Goal: Task Accomplishment & Management: Manage account settings

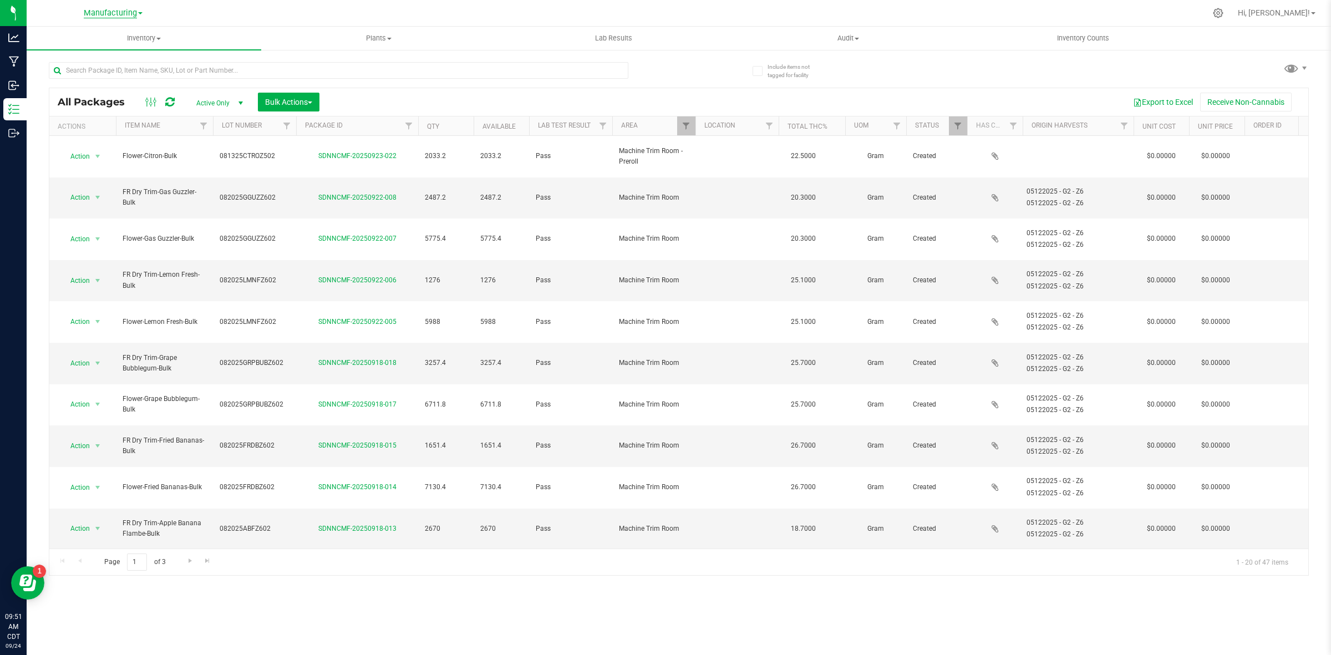
click at [118, 18] on span "Manufacturing" at bounding box center [110, 13] width 53 height 10
click at [86, 40] on link "Cultivation" at bounding box center [113, 39] width 162 height 15
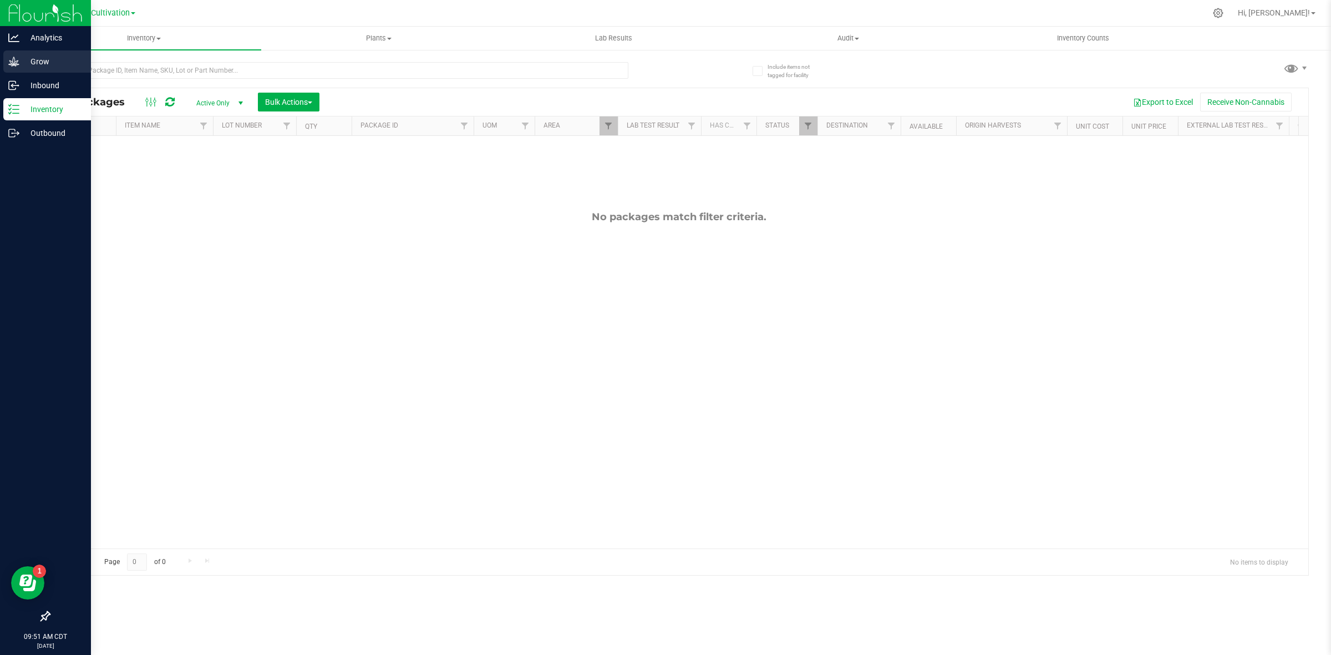
click at [34, 62] on p "Grow" at bounding box center [52, 61] width 67 height 13
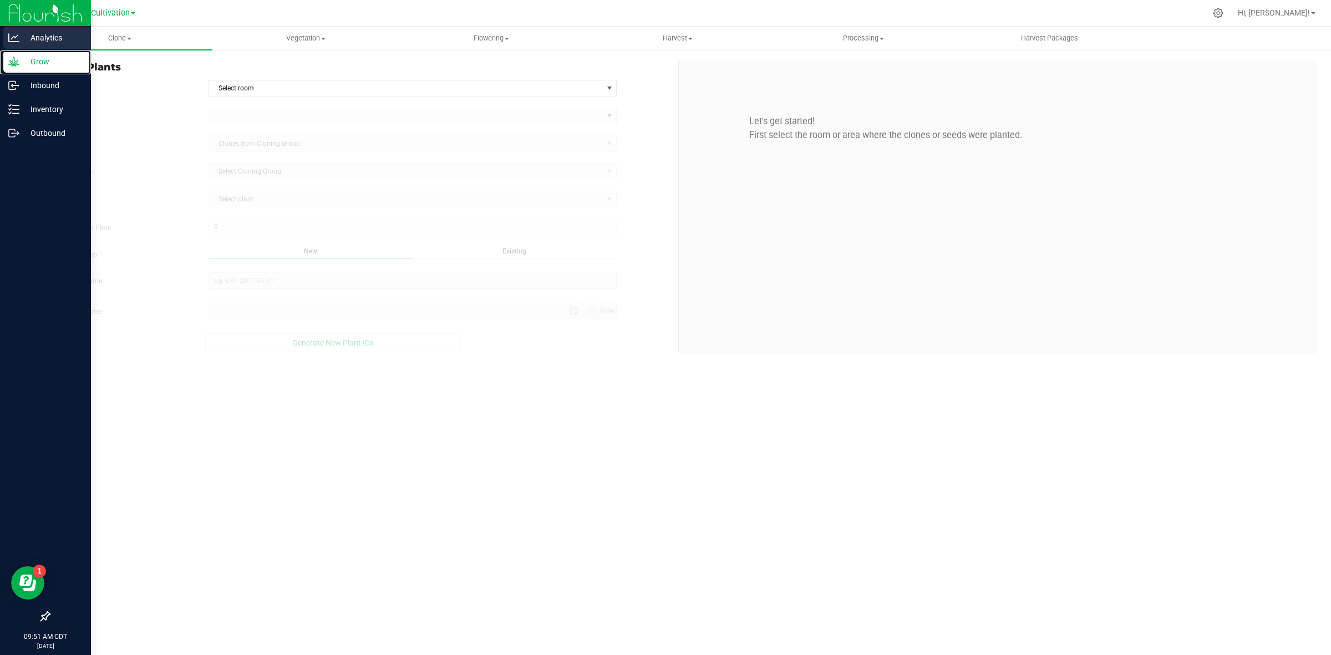
type input "[DATE] 9:51 AM"
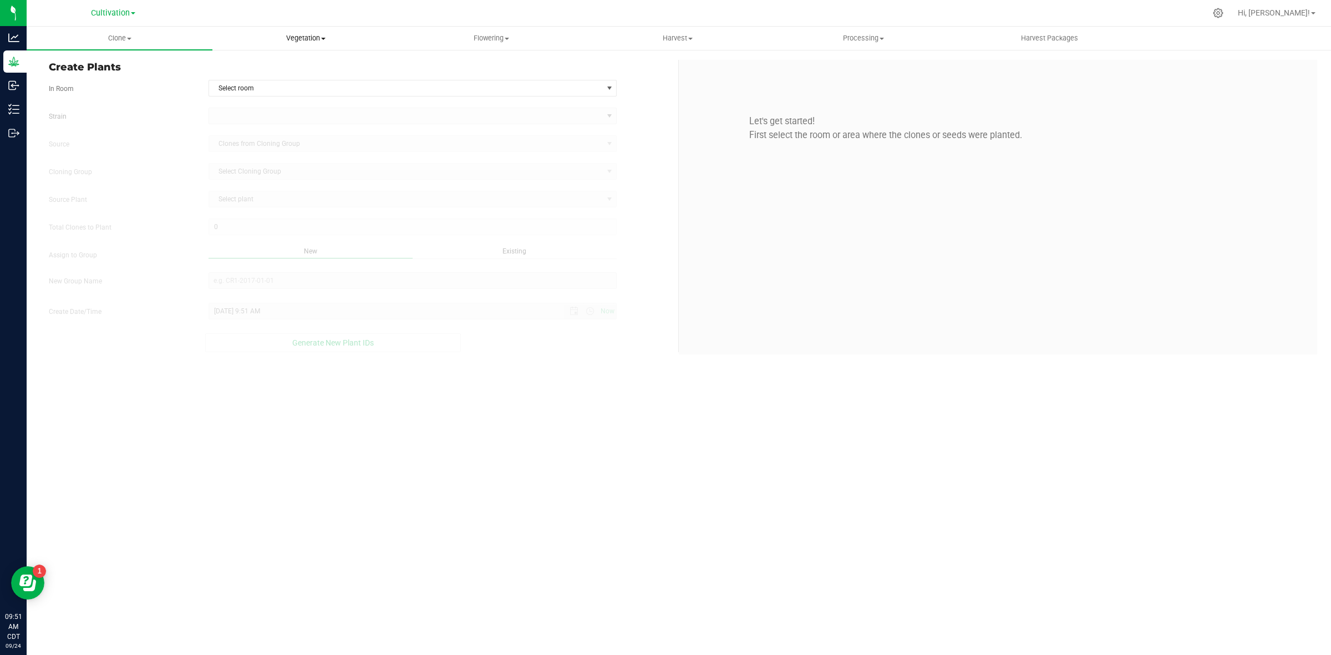
click at [319, 36] on span "Vegetation" at bounding box center [305, 38] width 185 height 10
click at [265, 78] on span "Veg plants" at bounding box center [246, 79] width 68 height 9
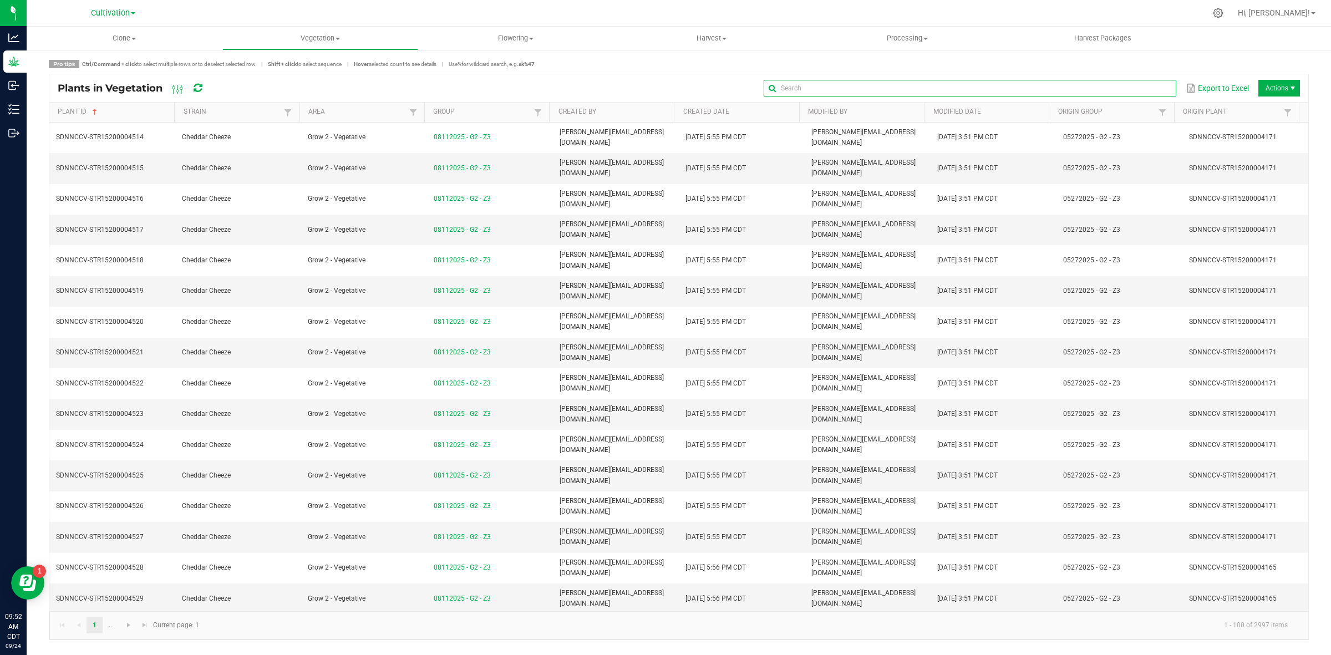
click at [1143, 86] on input "text" at bounding box center [970, 88] width 413 height 17
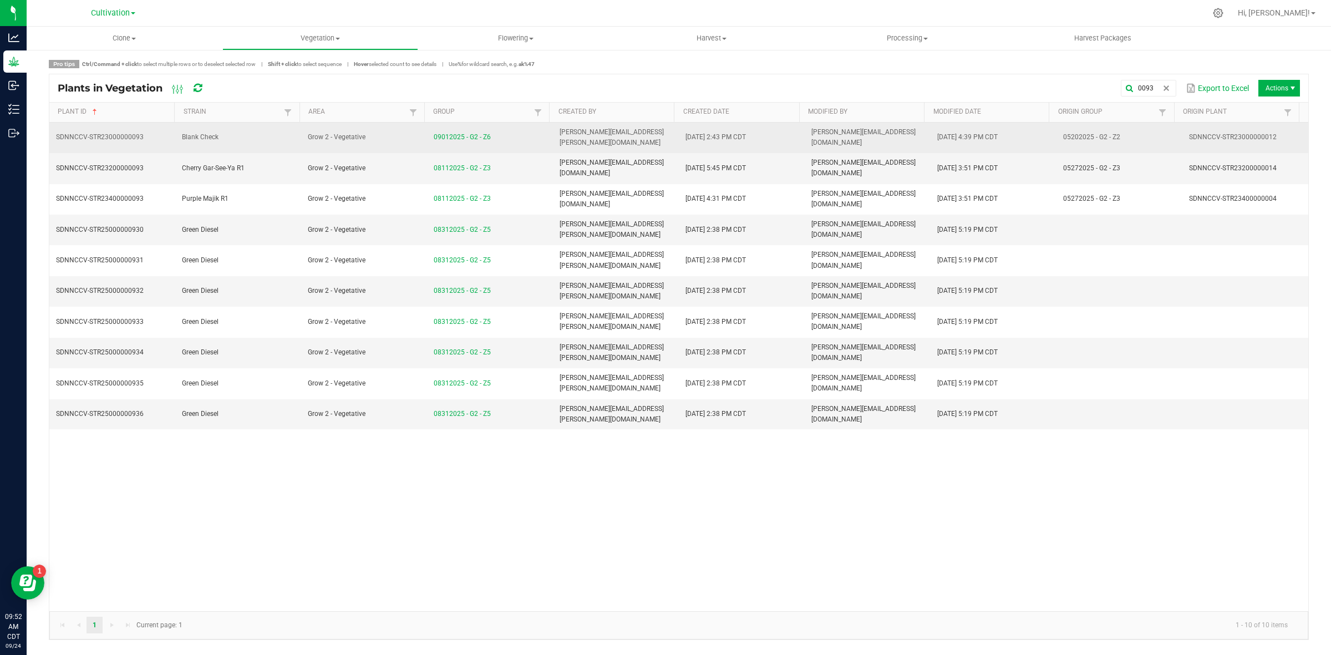
click at [301, 134] on td "Grow 2 - Vegetative" at bounding box center [364, 138] width 126 height 31
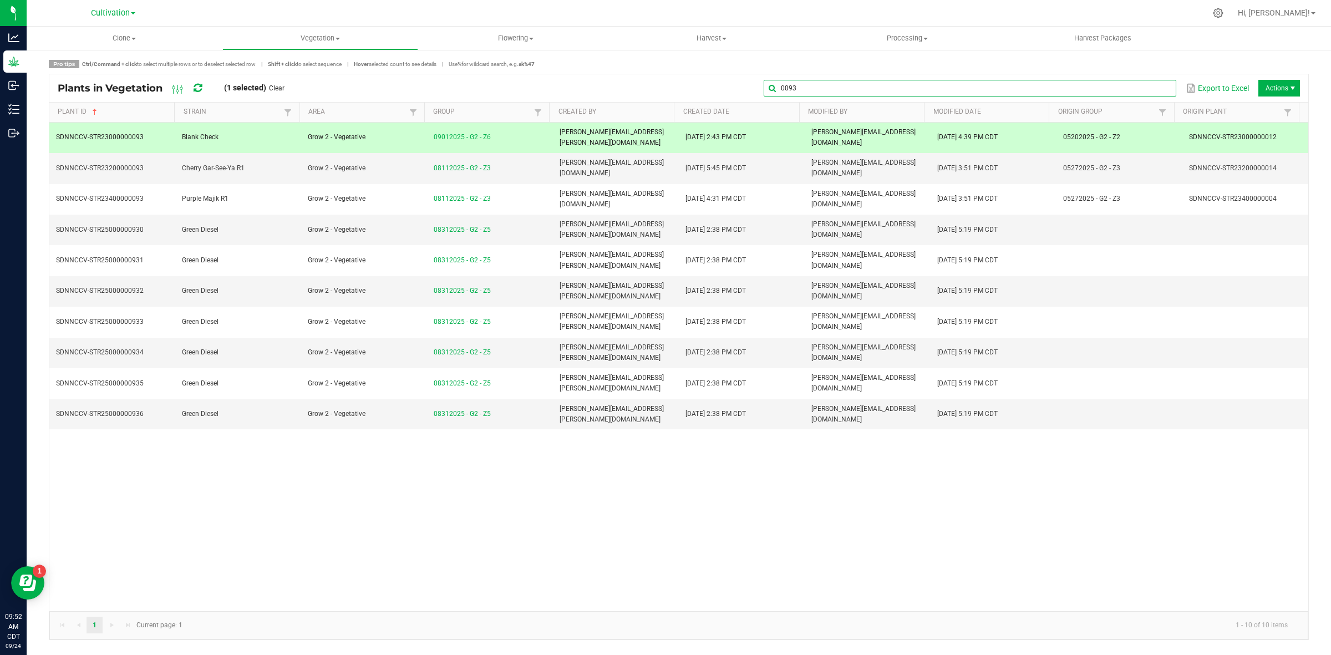
click at [1162, 89] on global-search-input-ngx "0093" at bounding box center [970, 88] width 413 height 8
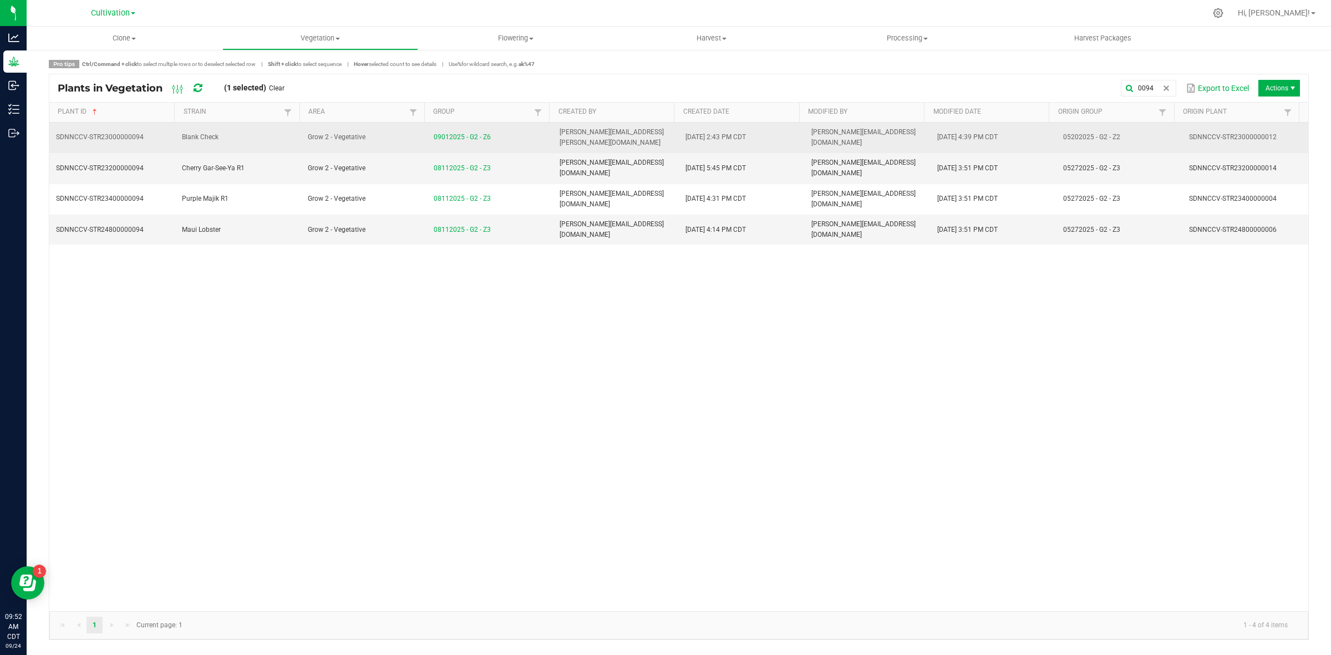
click at [276, 138] on td "Blank Check" at bounding box center [238, 138] width 126 height 31
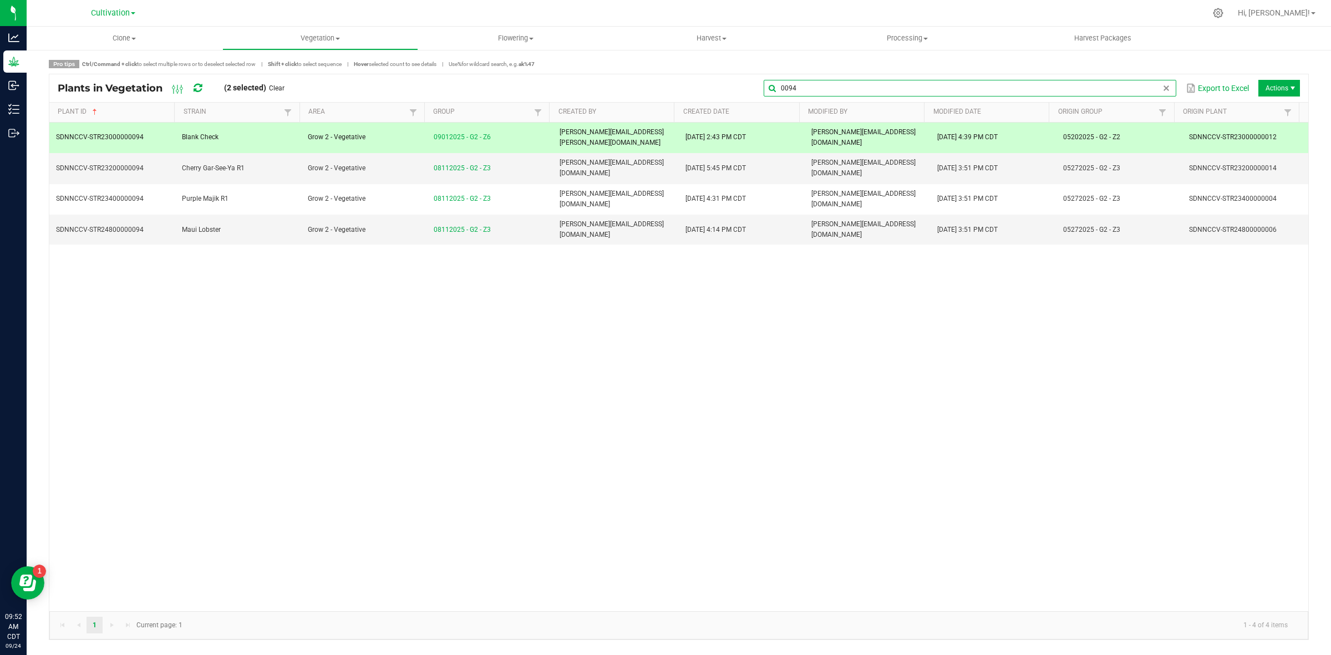
click at [1159, 90] on global-search-input-ngx "0094" at bounding box center [970, 88] width 413 height 8
type input "0"
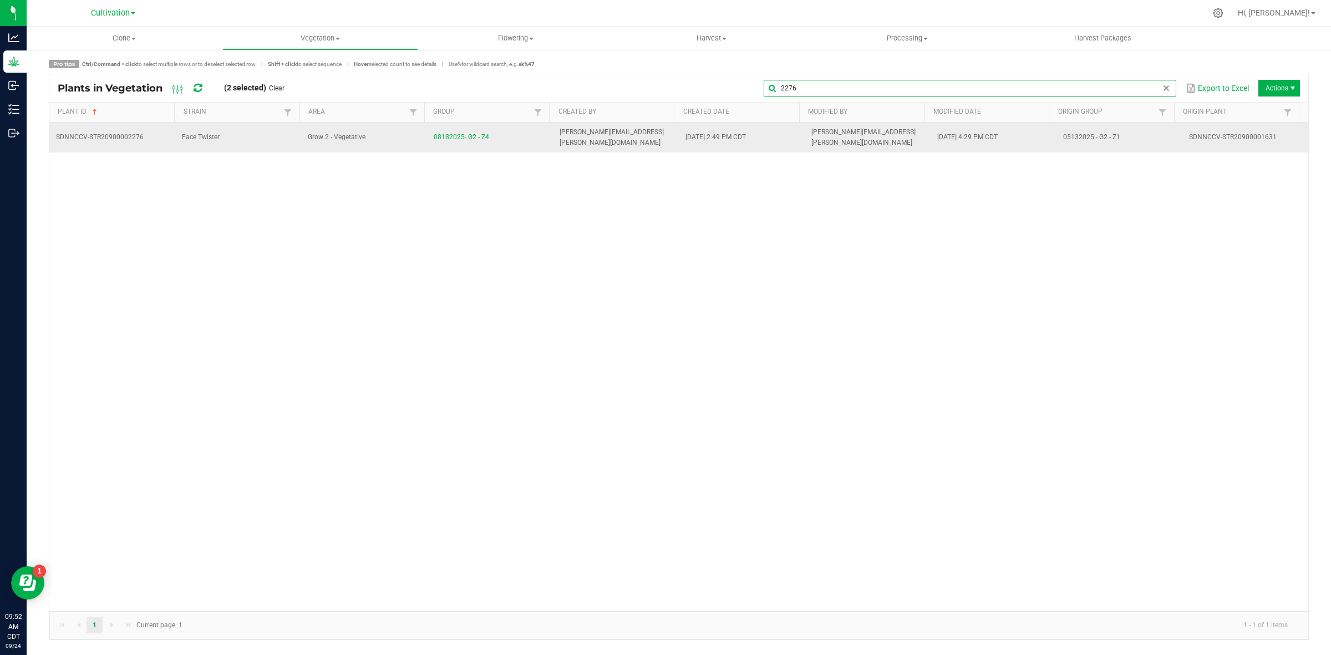
type input "2276"
click at [250, 131] on td "Face Twister" at bounding box center [238, 138] width 126 height 30
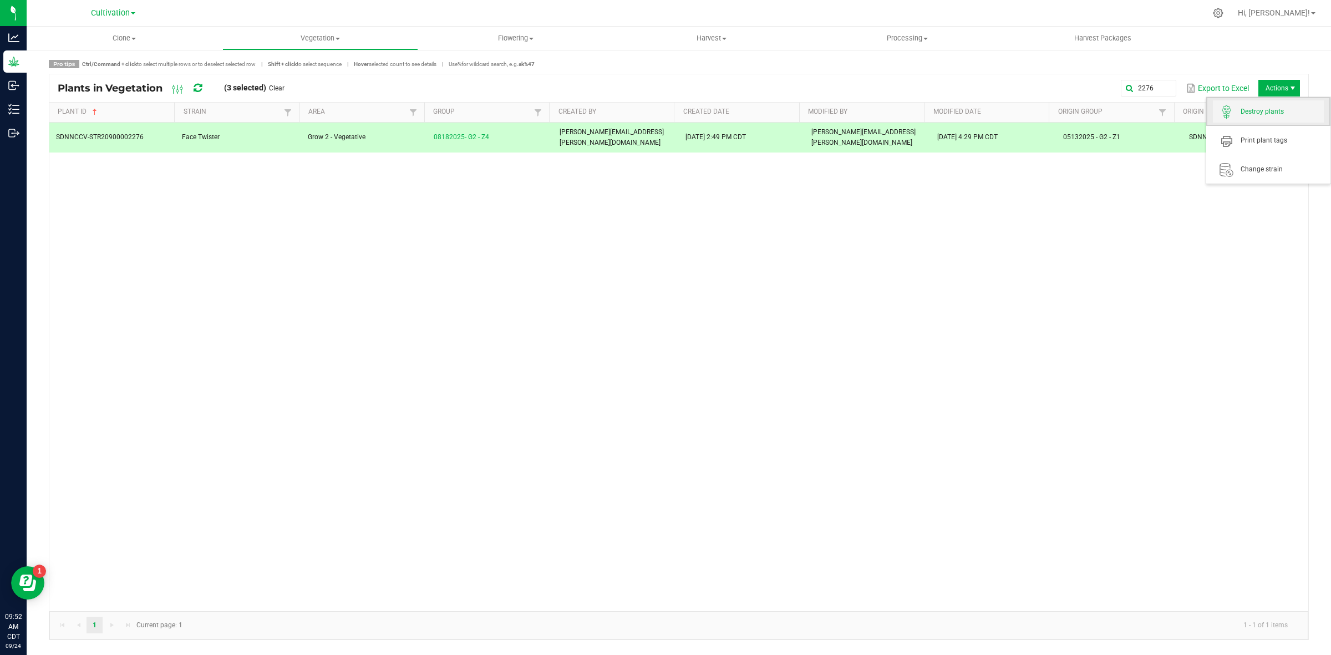
click at [1271, 114] on span "Destroy plants" at bounding box center [1282, 111] width 83 height 9
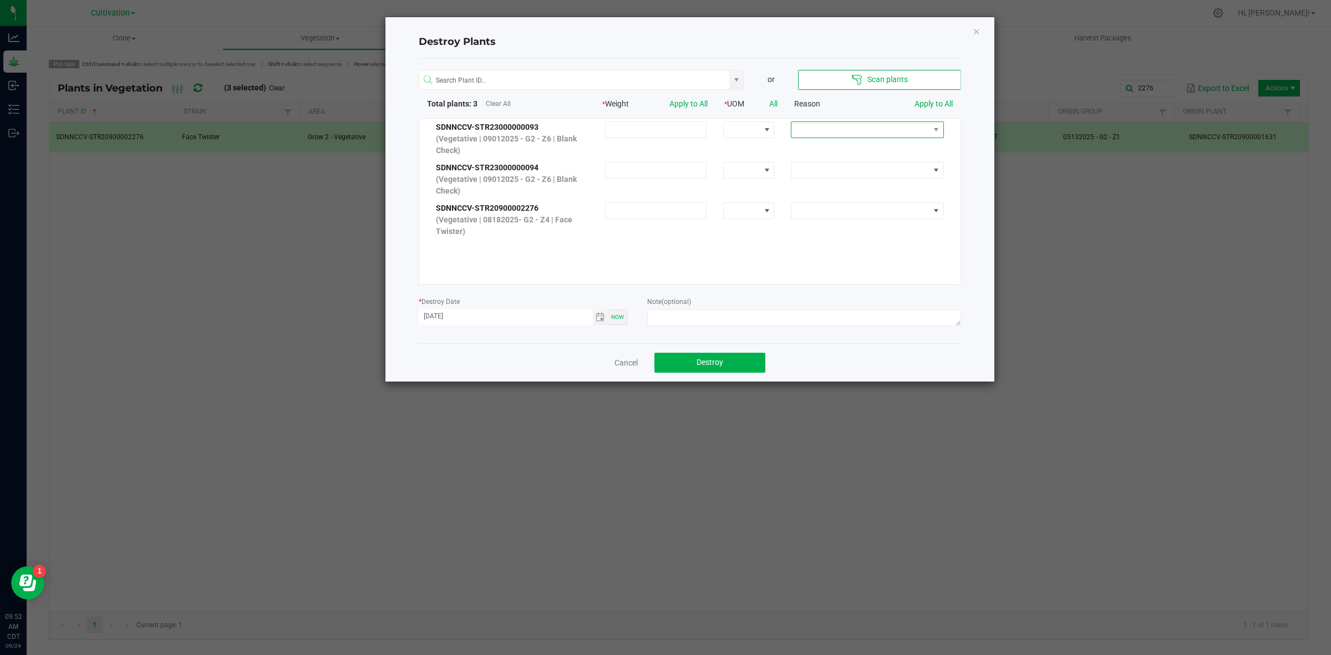
click at [836, 135] on span at bounding box center [861, 130] width 138 height 16
click at [828, 171] on li "Dried out" at bounding box center [859, 169] width 148 height 19
click at [950, 106] on link "Apply to All" at bounding box center [934, 103] width 38 height 9
click at [697, 316] on textarea at bounding box center [803, 318] width 313 height 17
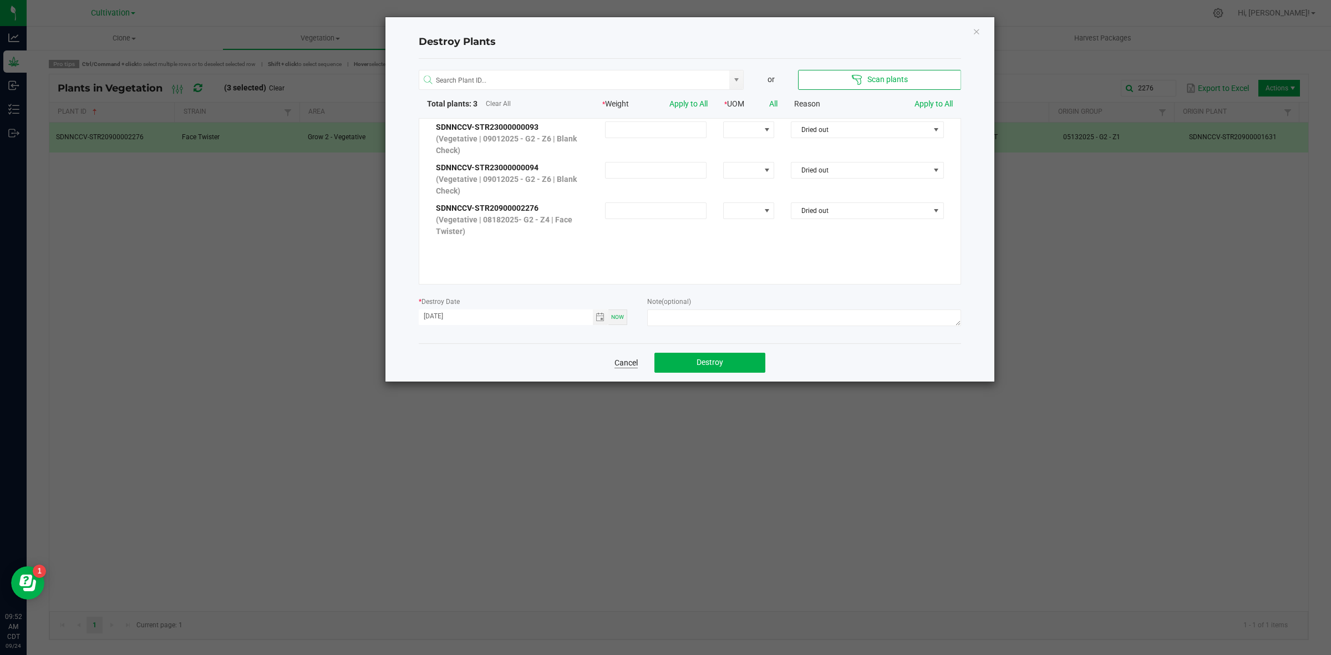
click at [625, 362] on link "Cancel" at bounding box center [626, 362] width 23 height 11
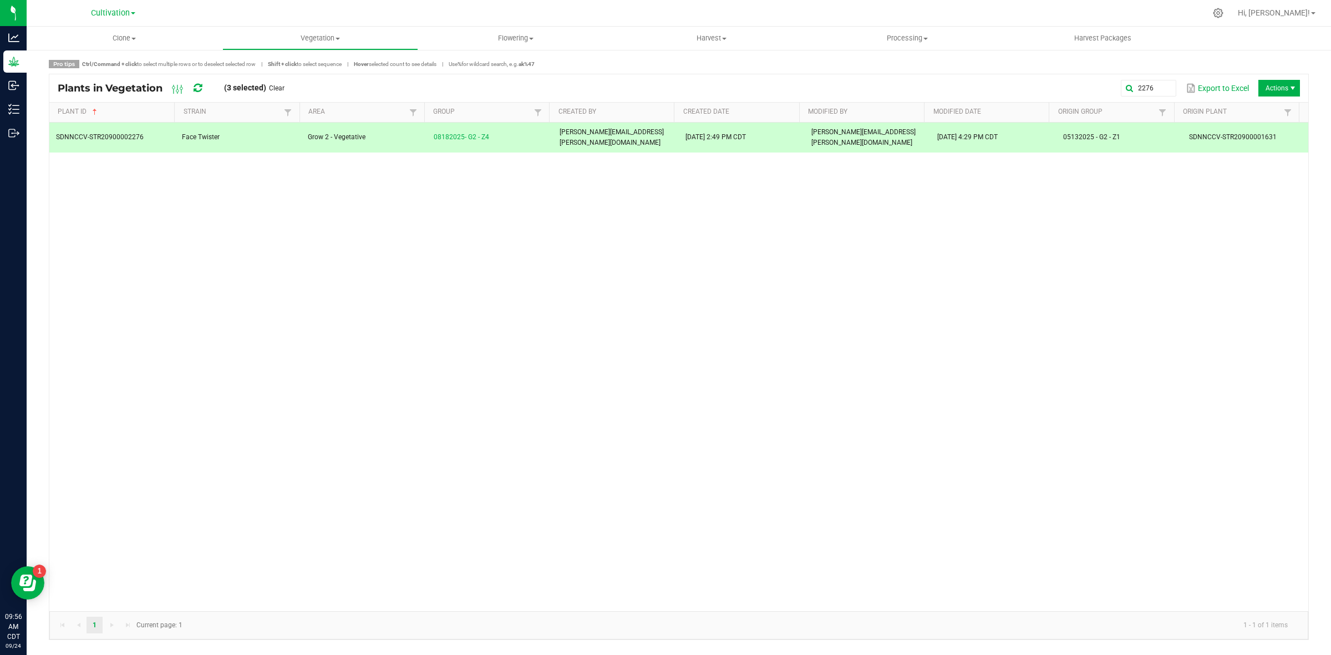
click at [514, 130] on td "08182025- G2 - Z4" at bounding box center [490, 138] width 126 height 30
click at [283, 87] on link "Clear" at bounding box center [277, 88] width 16 height 9
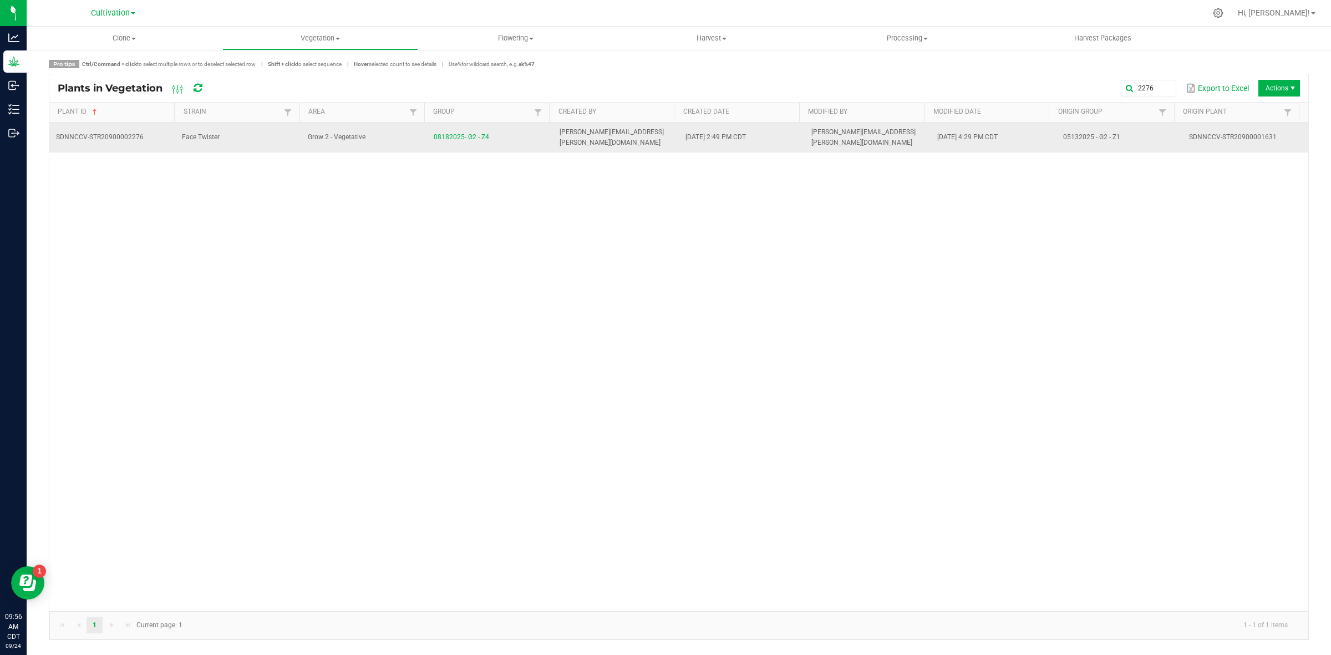
click at [265, 130] on td "Face Twister" at bounding box center [238, 138] width 126 height 30
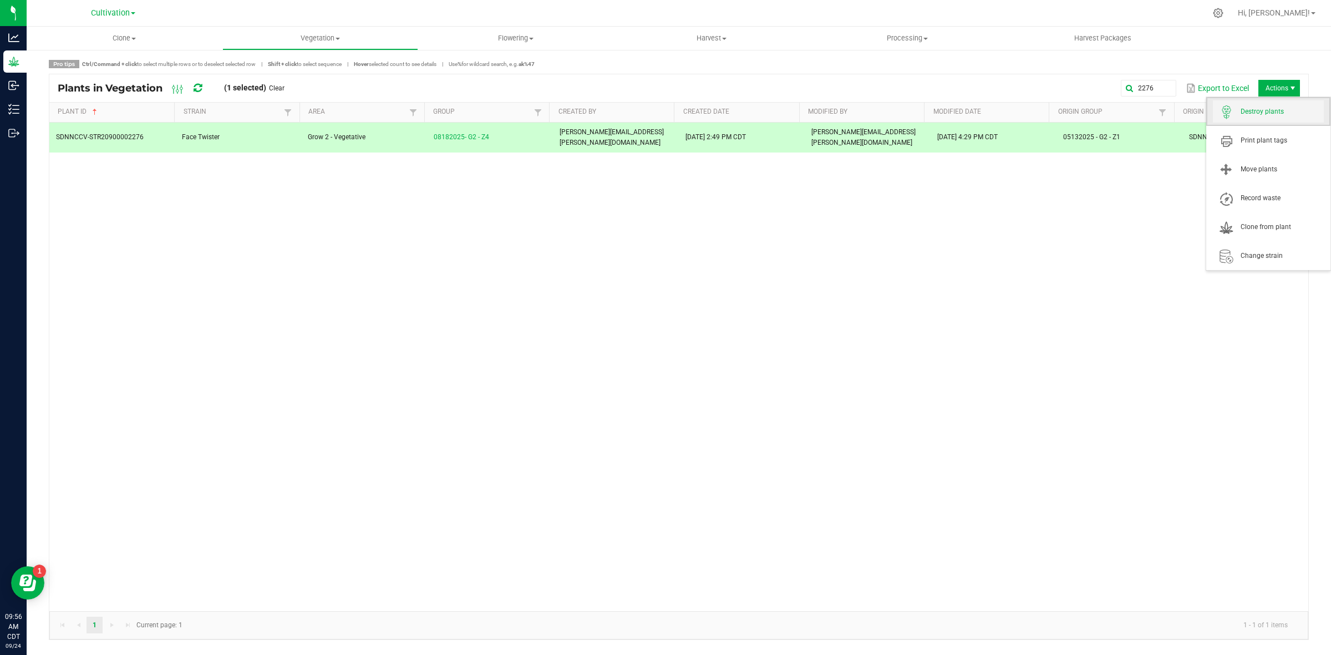
click at [1262, 109] on span "Destroy plants" at bounding box center [1282, 111] width 83 height 9
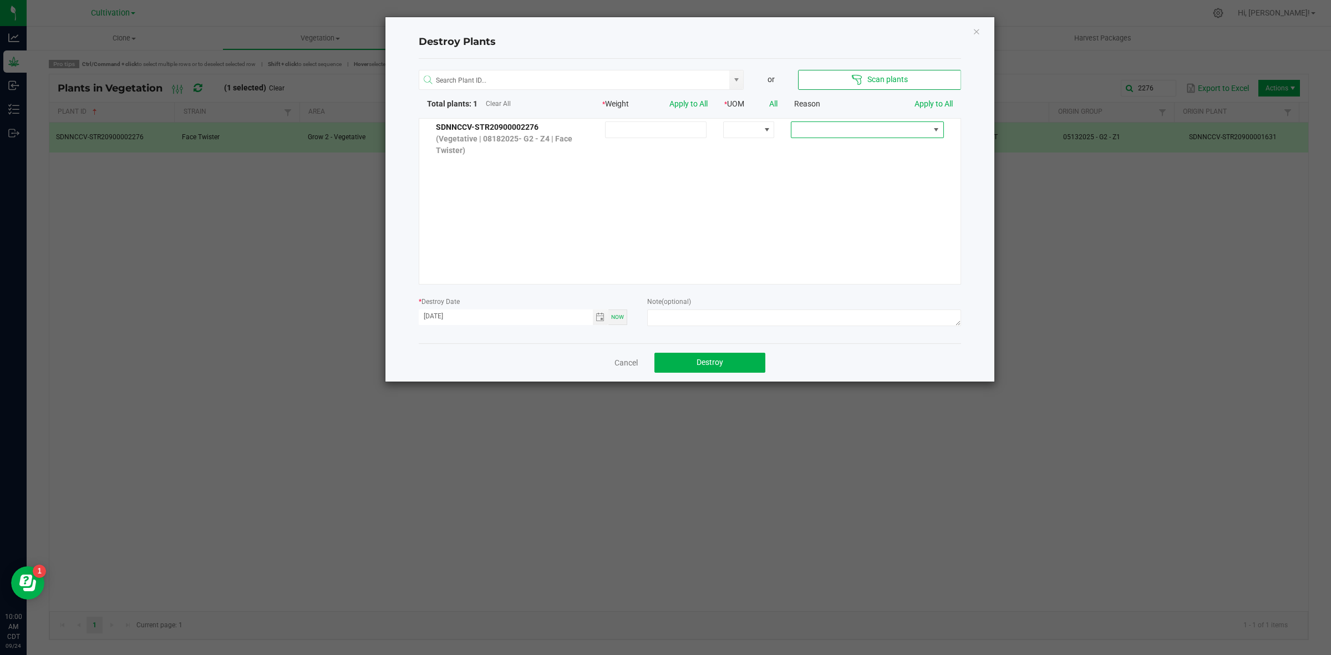
click at [879, 133] on span at bounding box center [861, 130] width 138 height 16
click at [816, 175] on li "Dried out" at bounding box center [859, 169] width 148 height 19
click at [602, 321] on span "Toggle calendar" at bounding box center [600, 317] width 9 height 9
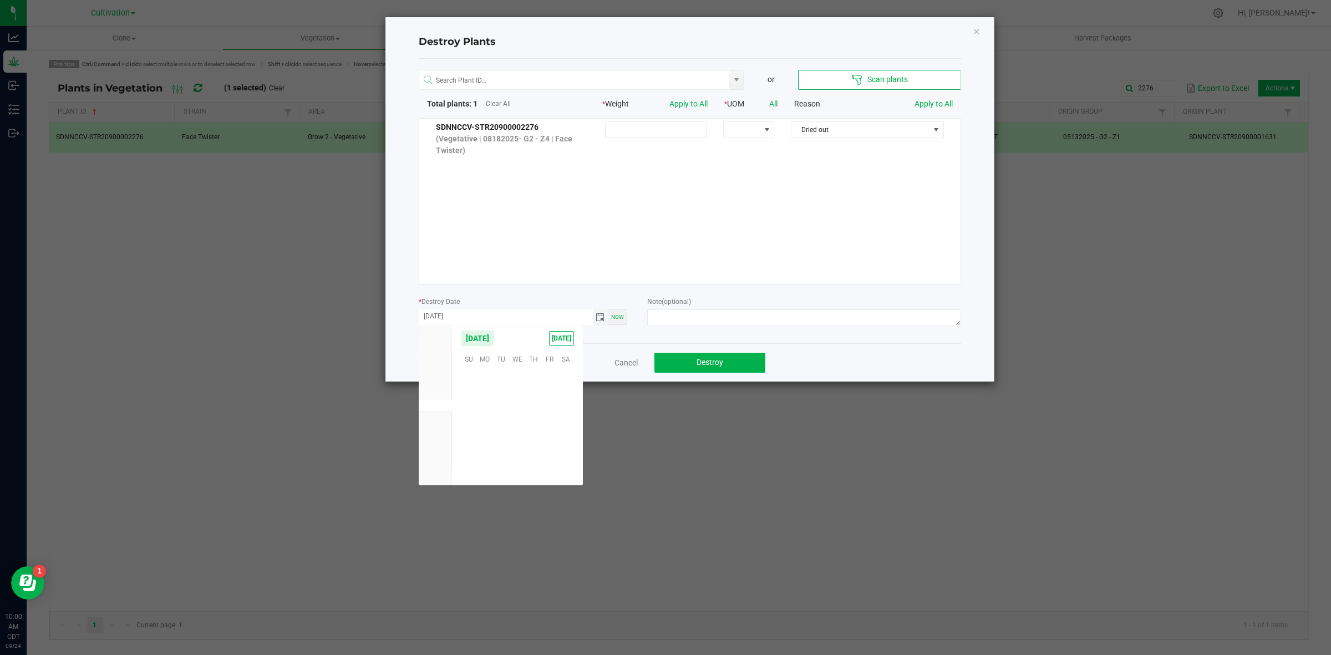
scroll to position [179836, 0]
click at [508, 425] on span "23" at bounding box center [501, 426] width 16 height 17
type input "[DATE]"
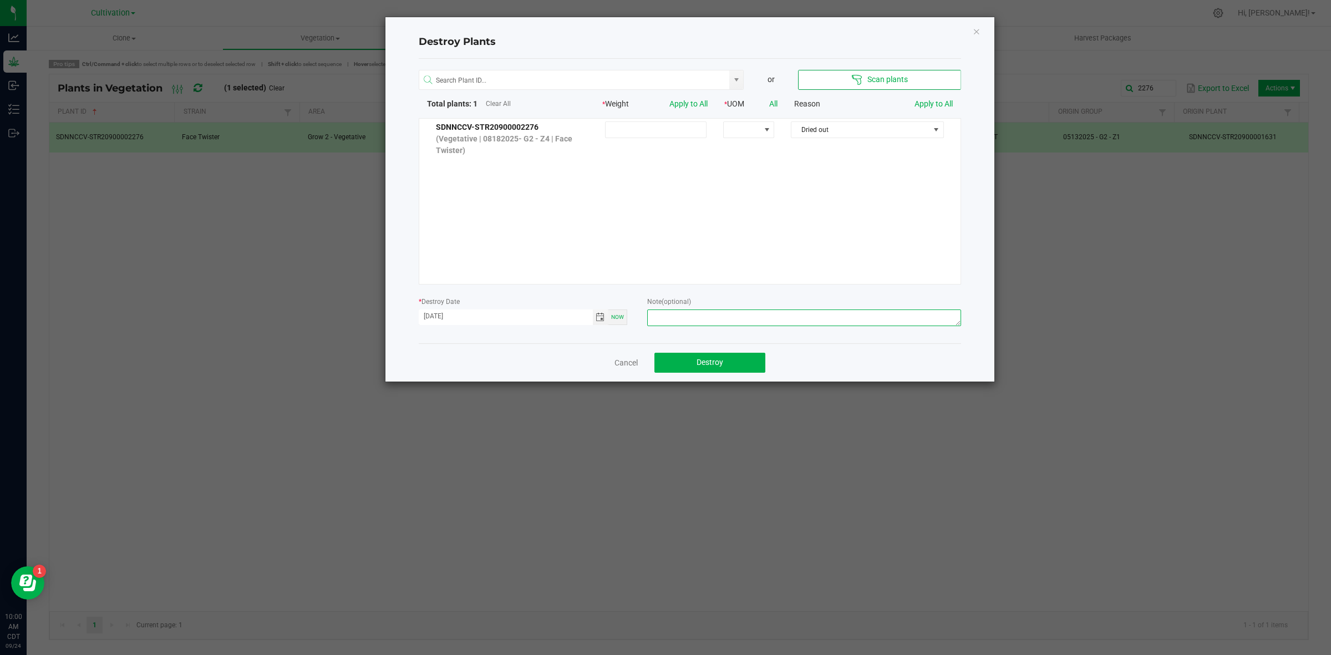
click at [664, 316] on textarea at bounding box center [803, 318] width 313 height 17
type textarea "Dead - CD"
click at [628, 583] on ngb-modal-window "Destroy Plants or Scan plants Total plants: 1 Clear All * Weight Apply to All *…" at bounding box center [670, 327] width 1340 height 655
click at [700, 367] on span "Destroy" at bounding box center [710, 362] width 27 height 9
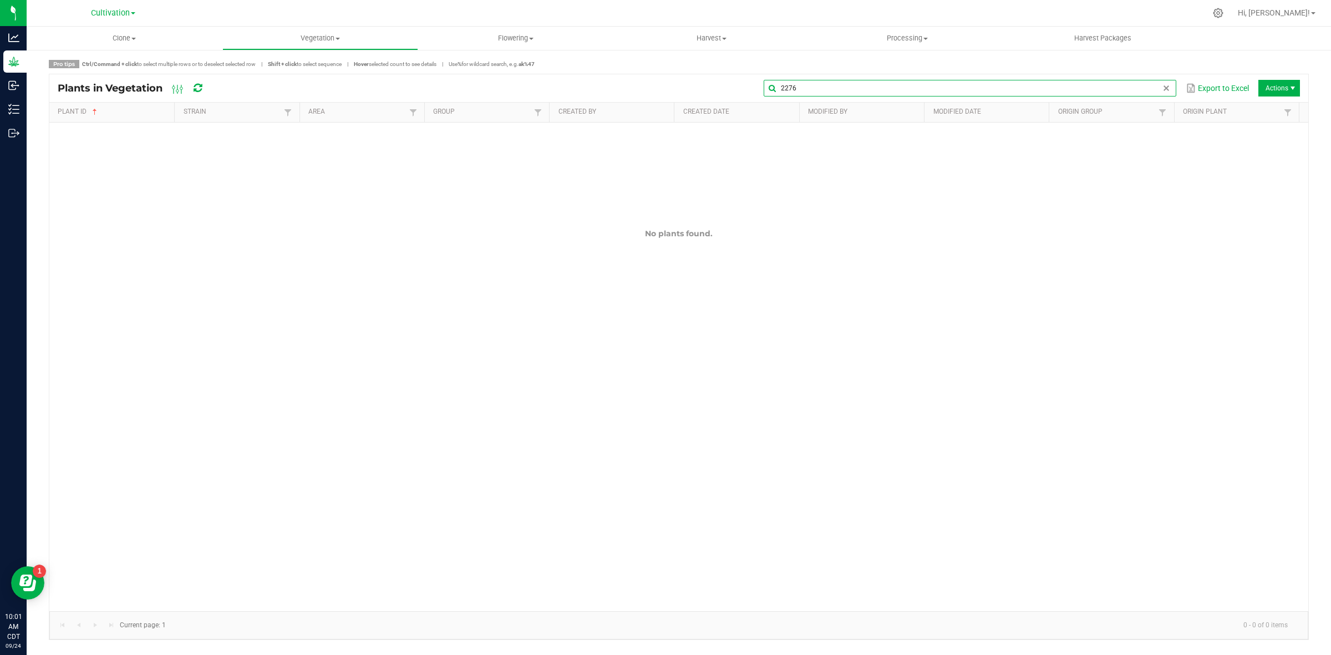
drag, startPoint x: 1163, startPoint y: 84, endPoint x: 758, endPoint y: 94, distance: 405.0
click at [758, 94] on div "2276 Export to Excel Actions" at bounding box center [760, 88] width 1079 height 19
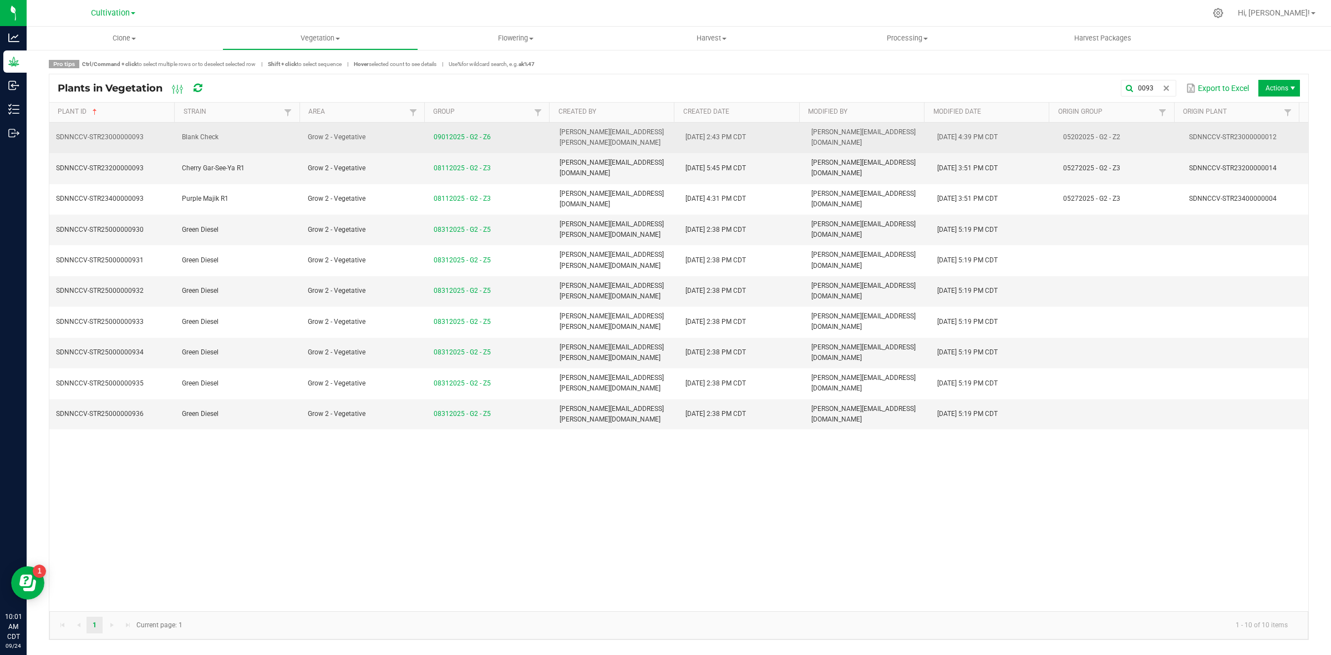
click at [370, 130] on td "Grow 2 - Vegetative" at bounding box center [364, 138] width 126 height 31
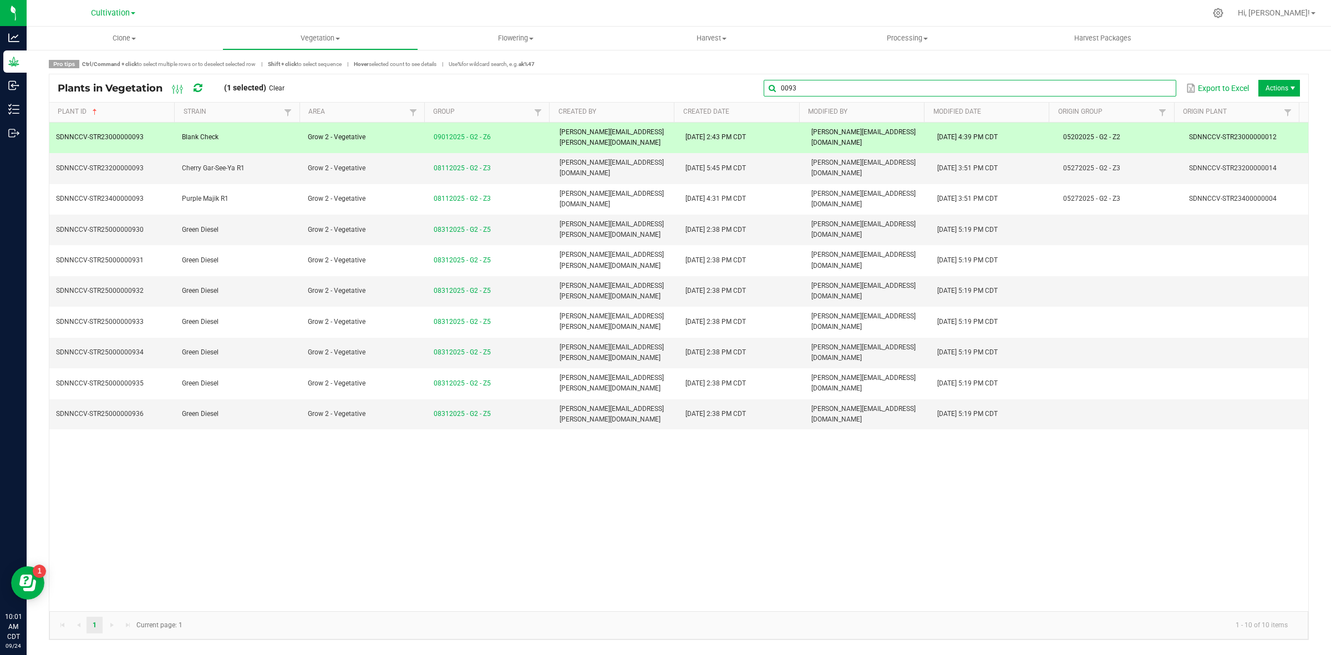
click at [1152, 86] on input "0093" at bounding box center [970, 88] width 413 height 17
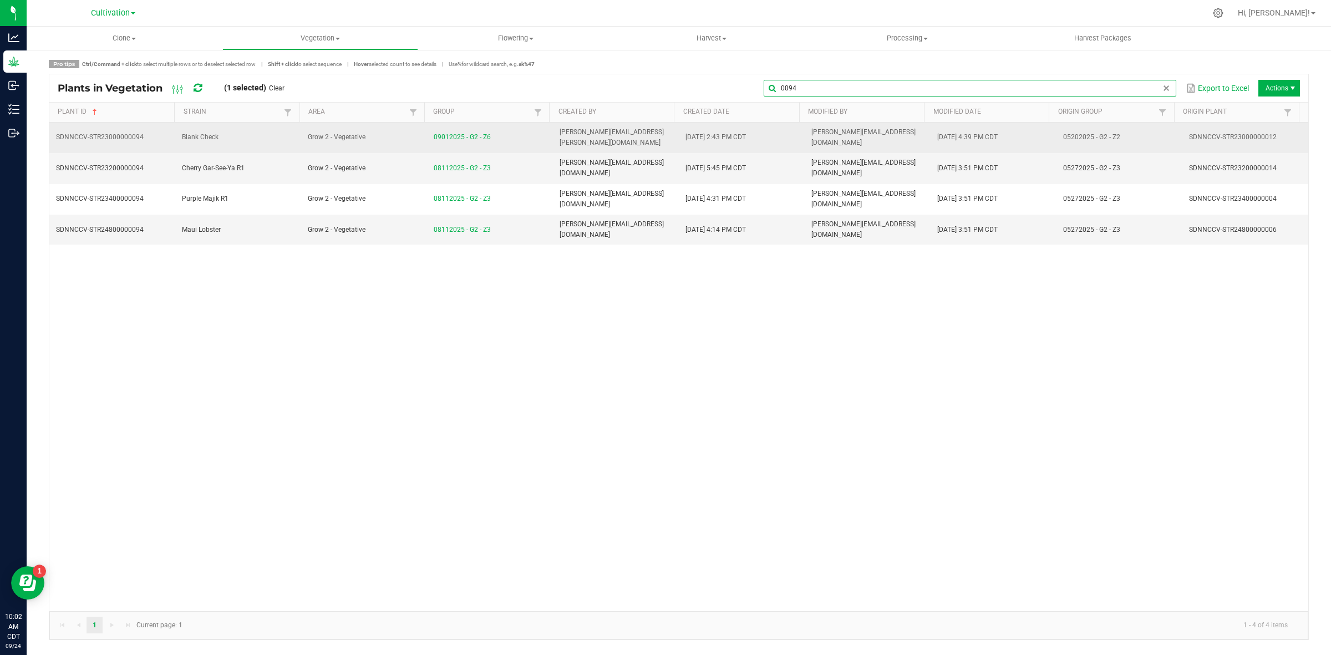
type input "0094"
click at [221, 130] on td "Blank Check" at bounding box center [238, 138] width 126 height 31
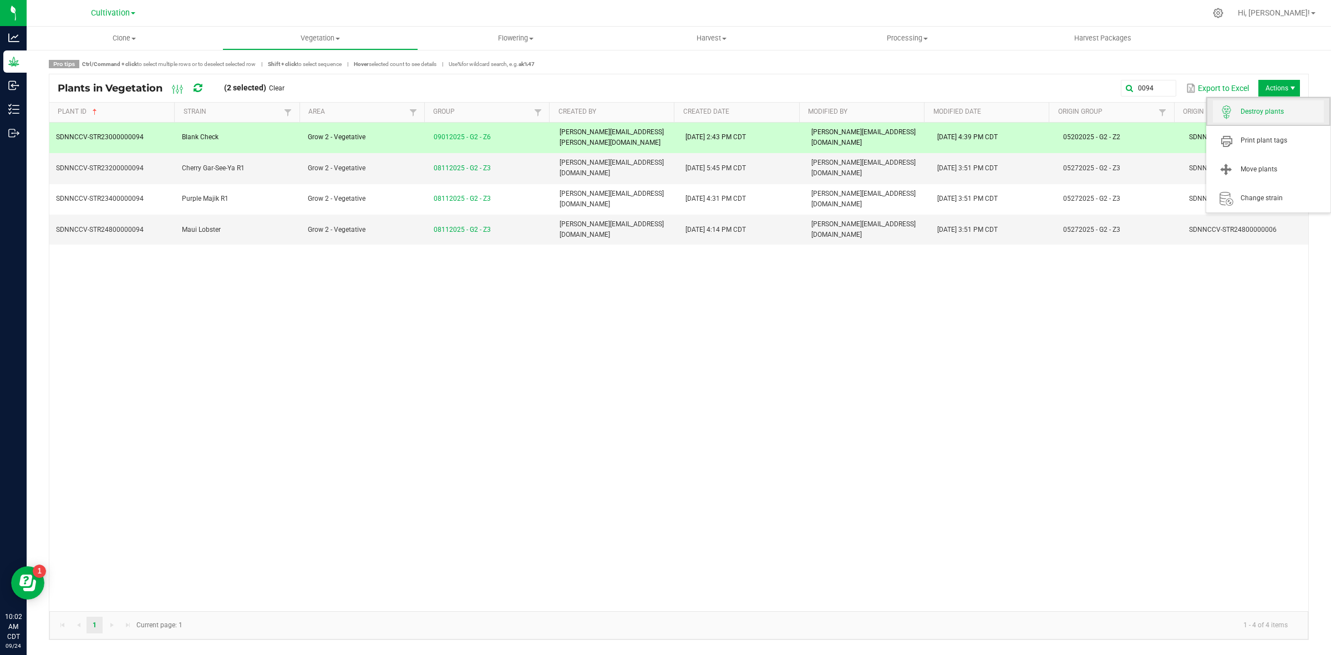
click at [1255, 115] on span "Destroy plants" at bounding box center [1282, 111] width 83 height 9
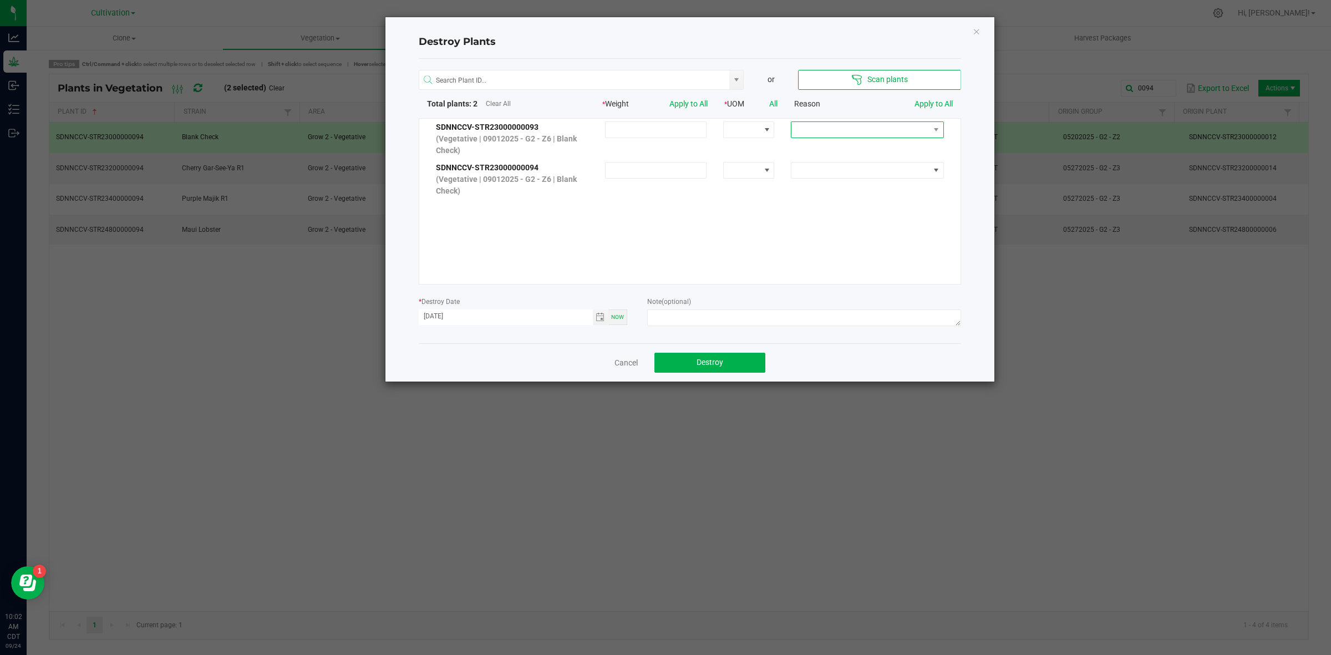
click at [858, 129] on span at bounding box center [861, 130] width 138 height 16
click at [830, 173] on li "Dried out" at bounding box center [859, 169] width 148 height 19
click at [934, 103] on link "Apply to All" at bounding box center [934, 103] width 38 height 9
click at [602, 317] on span "Toggle calendar" at bounding box center [600, 317] width 9 height 9
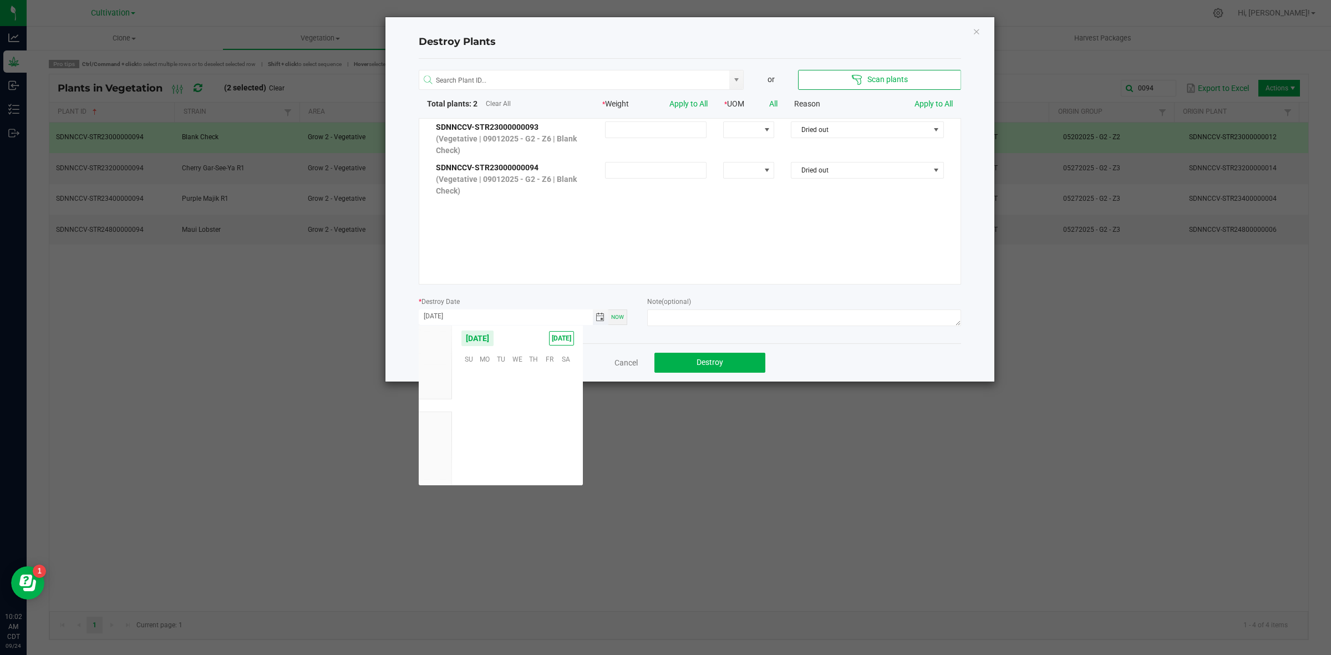
scroll to position [179836, 0]
click at [495, 426] on span "23" at bounding box center [501, 426] width 16 height 17
type input "[DATE]"
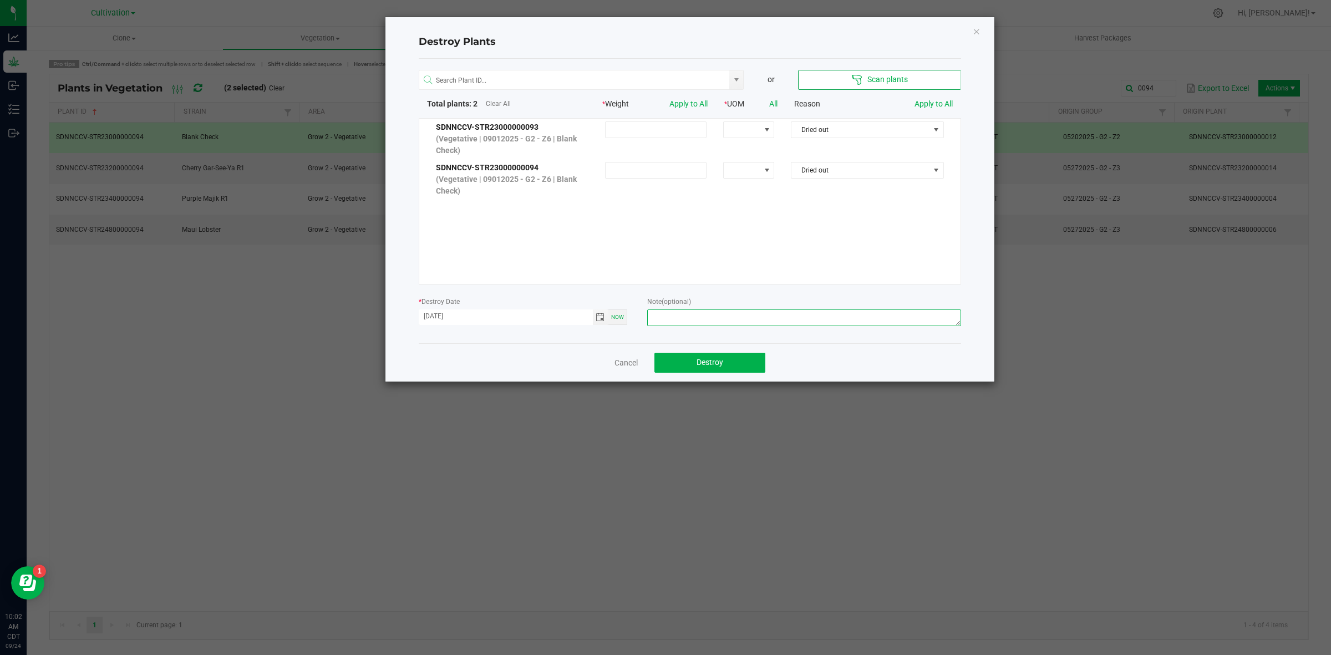
click at [686, 312] on textarea at bounding box center [803, 318] width 313 height 17
type textarea "Dead - [PERSON_NAME]"
click at [687, 362] on button "Destroy" at bounding box center [710, 363] width 111 height 20
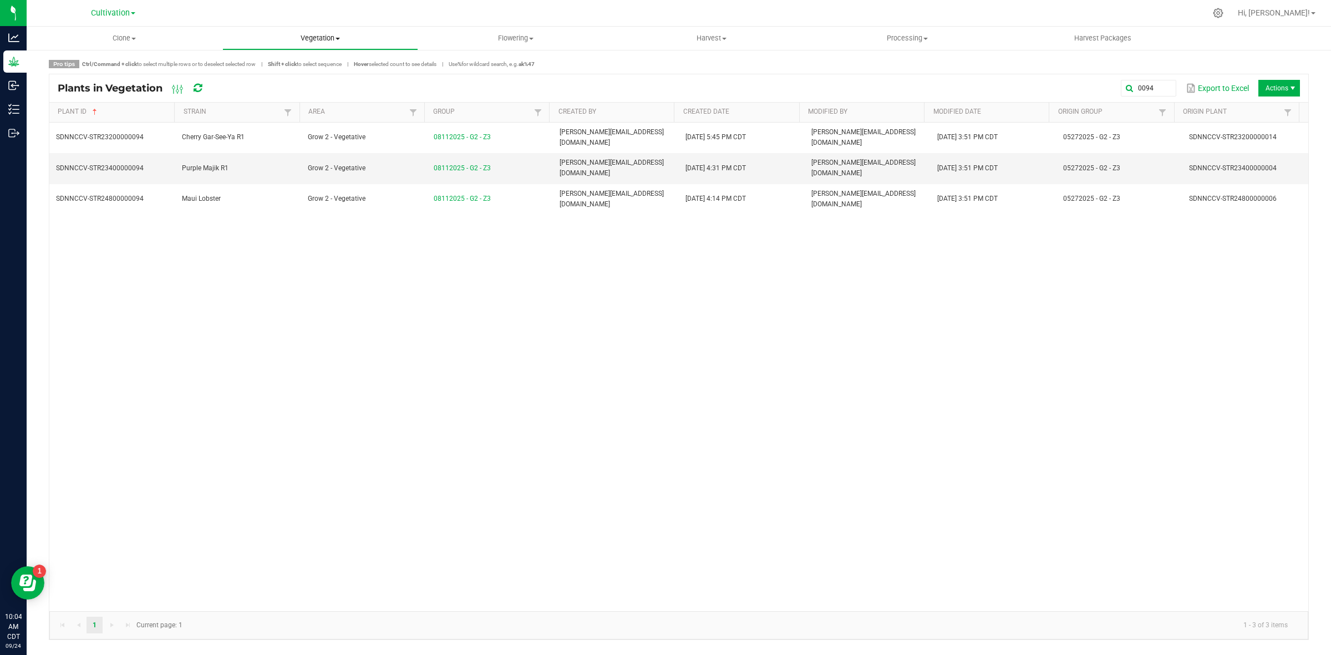
click at [343, 29] on uib-tab-heading "Vegetation Veg groups Veg plants Mother groups Mother plants Apply to plants" at bounding box center [320, 38] width 195 height 22
click at [293, 67] on li "Veg groups" at bounding box center [320, 66] width 196 height 13
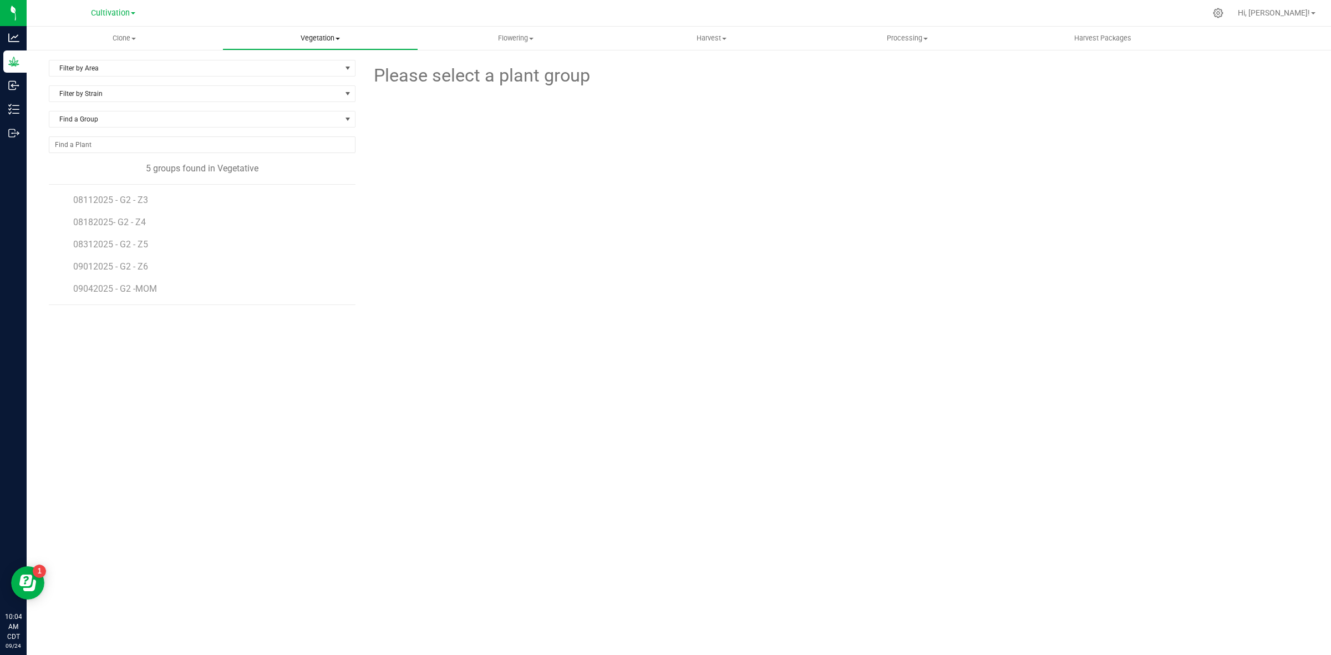
click at [313, 31] on uib-tab-heading "Vegetation Veg groups Veg plants Mother groups Mother plants Apply to plants" at bounding box center [320, 38] width 195 height 22
click at [290, 98] on span "Mother groups" at bounding box center [263, 93] width 83 height 9
click at [109, 197] on span "07082025 - G2 - Z1" at bounding box center [111, 200] width 77 height 11
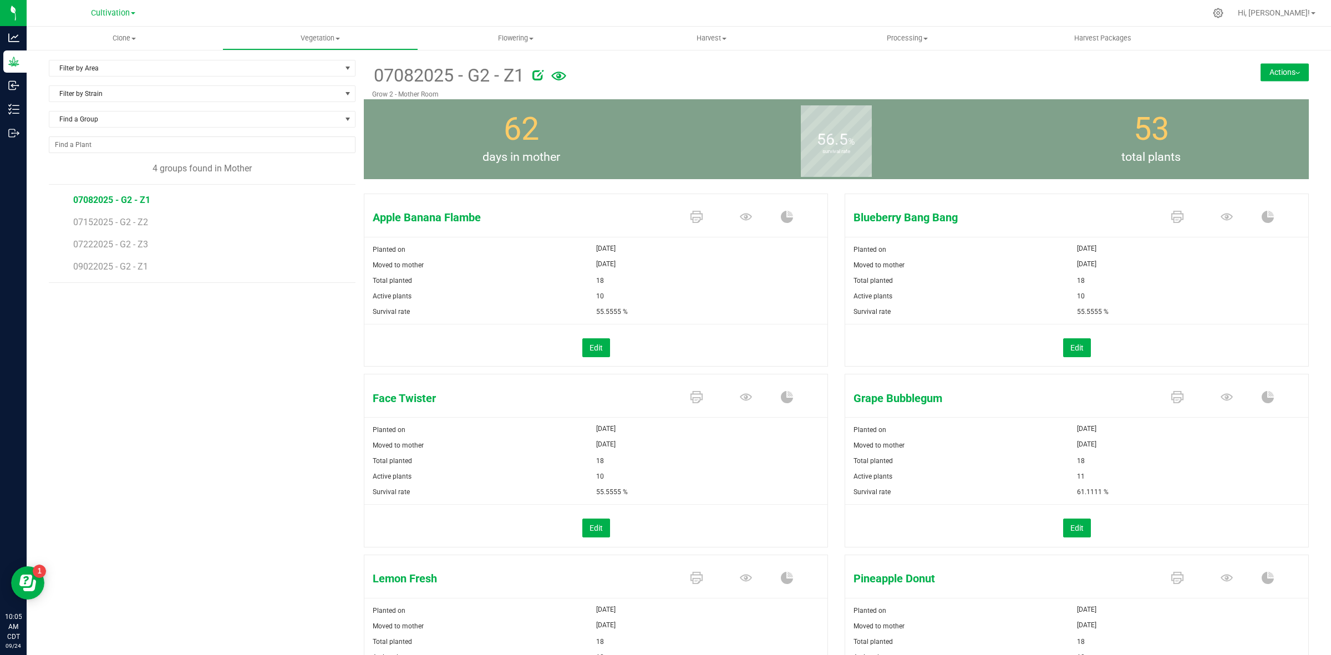
click at [1294, 79] on button "Actions" at bounding box center [1285, 72] width 48 height 18
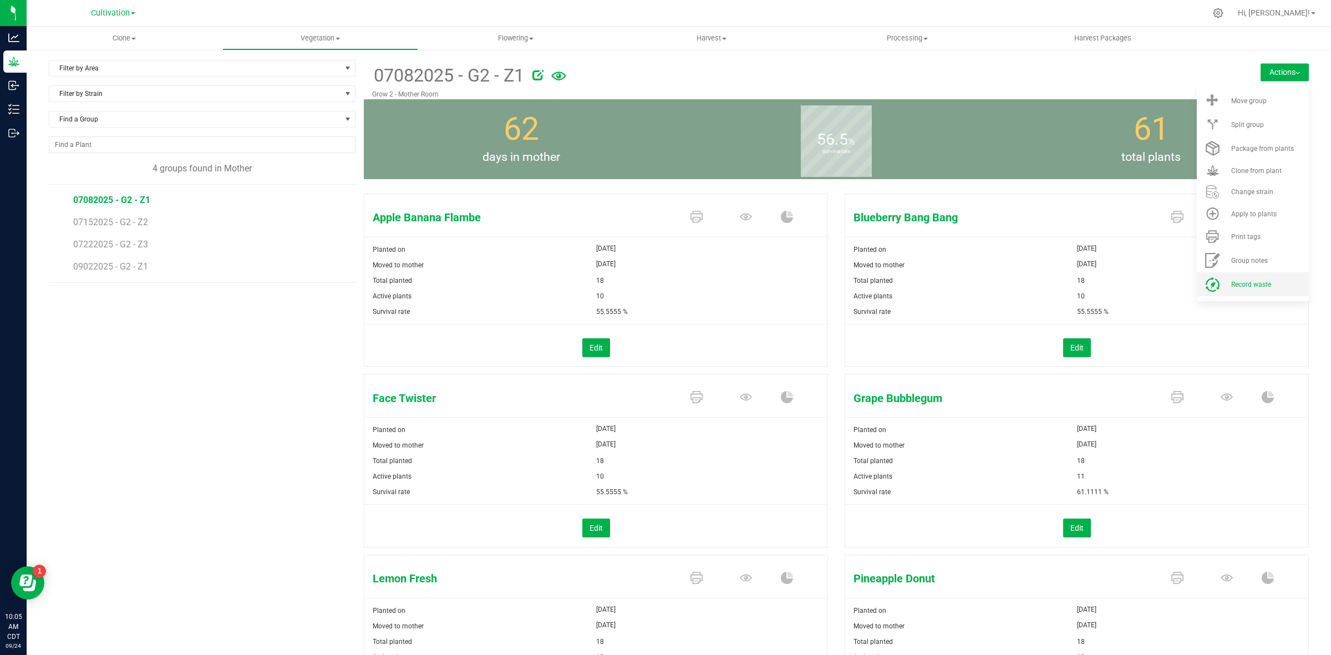
click at [1244, 284] on span "Record waste" at bounding box center [1251, 285] width 40 height 8
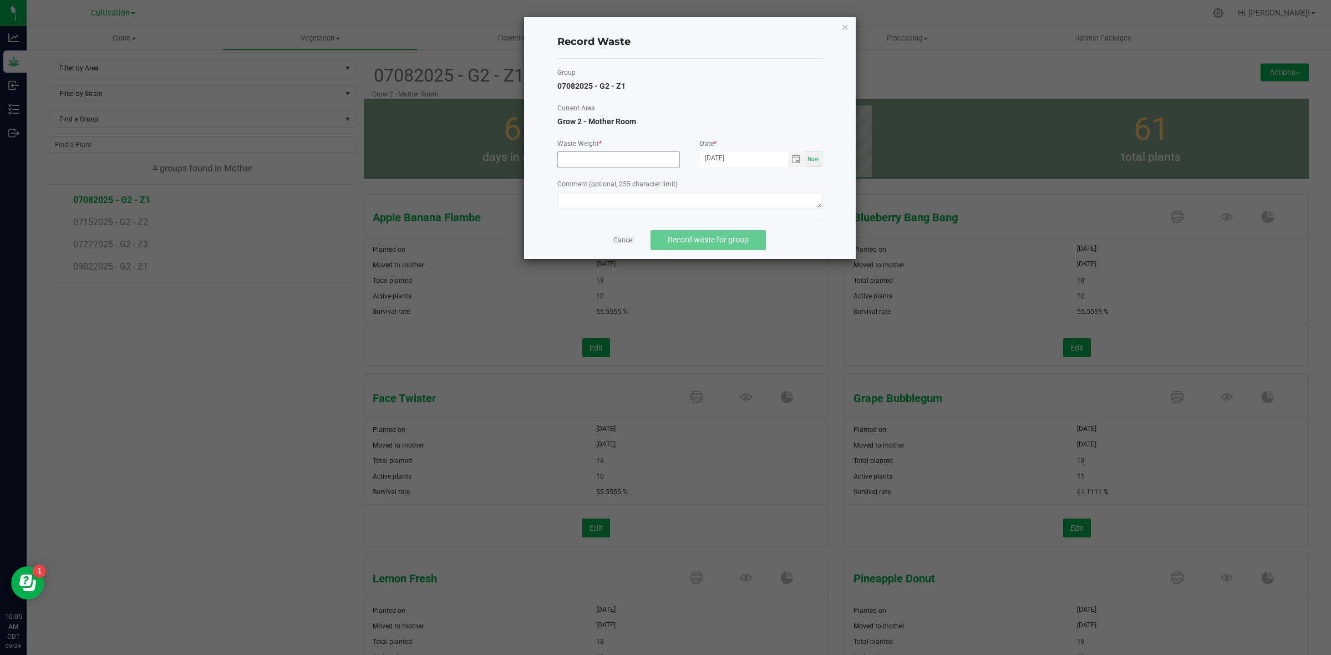
click at [589, 167] on input at bounding box center [618, 160] width 121 height 16
click at [799, 161] on span "Toggle calendar" at bounding box center [796, 159] width 9 height 9
type input "1160.0000 g"
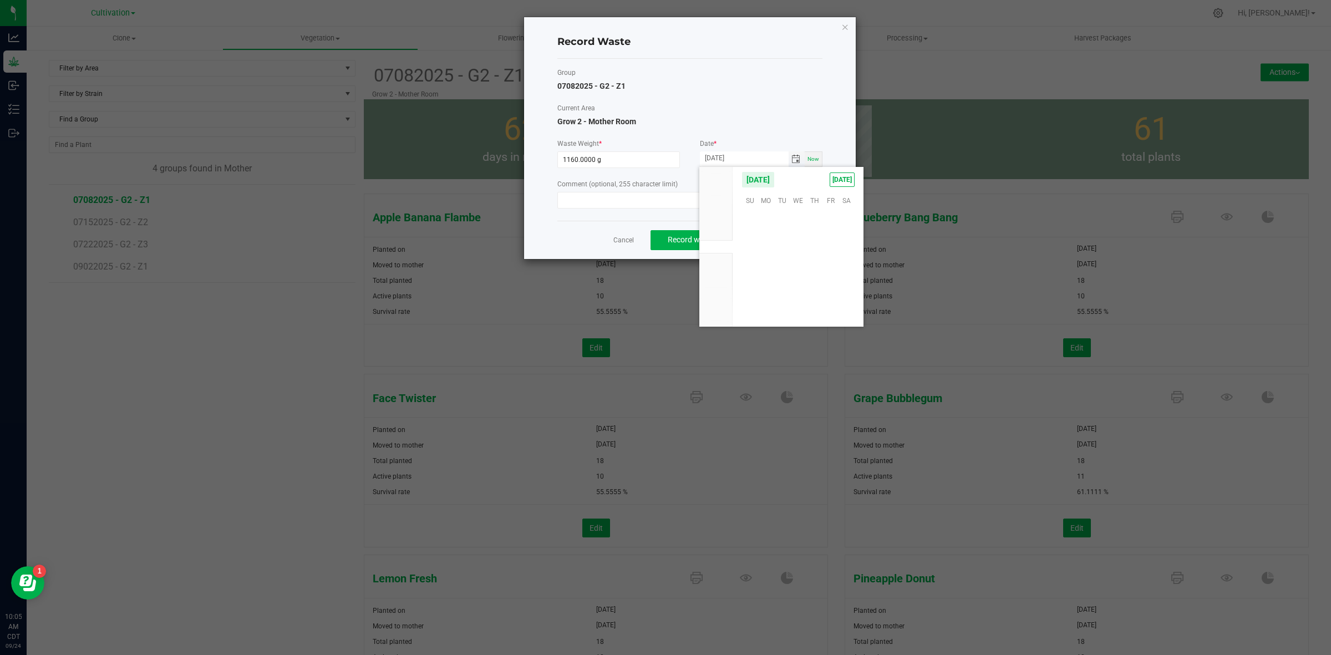
scroll to position [179836, 0]
click at [781, 265] on span "23" at bounding box center [782, 268] width 16 height 17
type input "[DATE]"
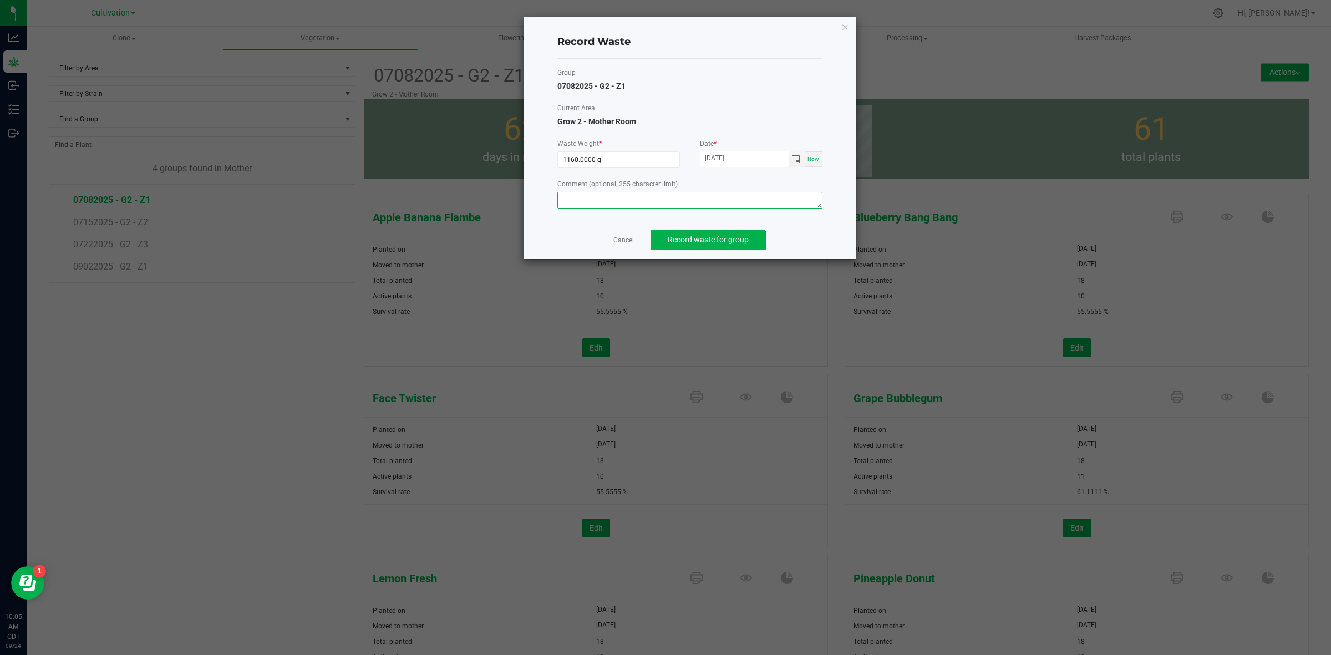
click at [592, 200] on textarea at bounding box center [689, 200] width 265 height 17
type textarea "m"
type textarea "Mom waste"
click at [689, 241] on span "Record waste for group" at bounding box center [708, 239] width 81 height 9
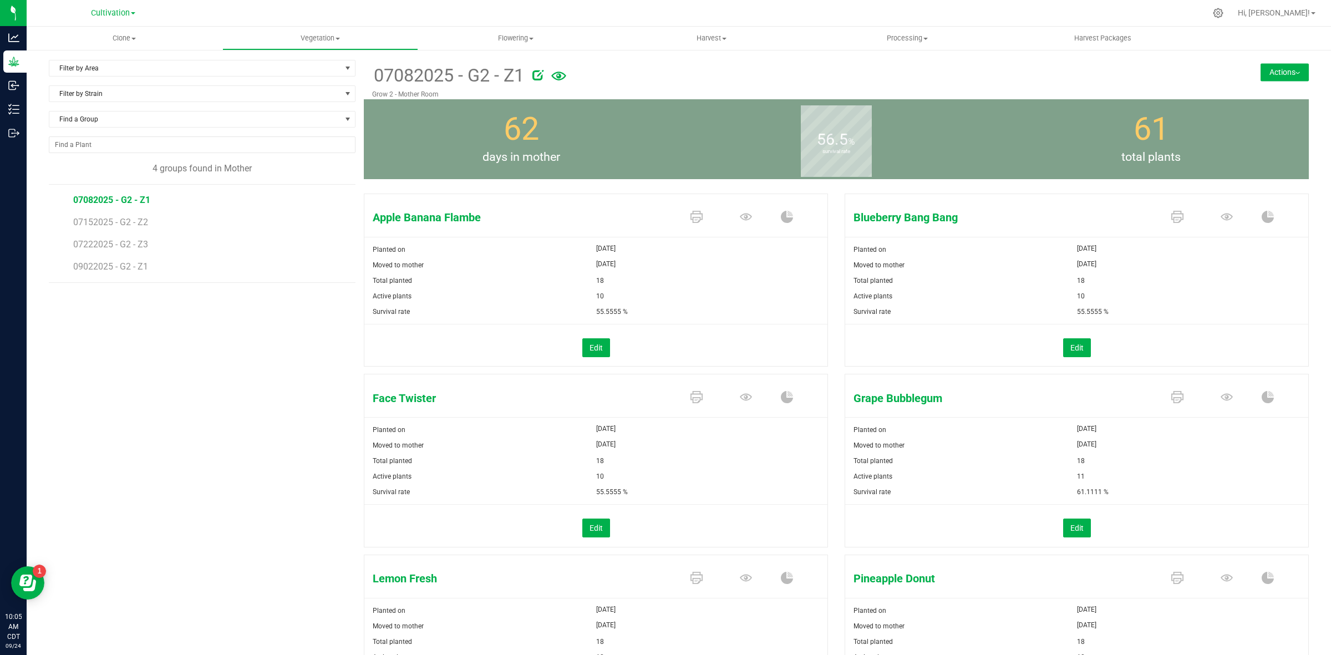
click at [85, 231] on li "07222025 - G2 - Z3" at bounding box center [210, 240] width 274 height 22
click at [89, 226] on span "07152025 - G2 - Z2" at bounding box center [111, 222] width 77 height 11
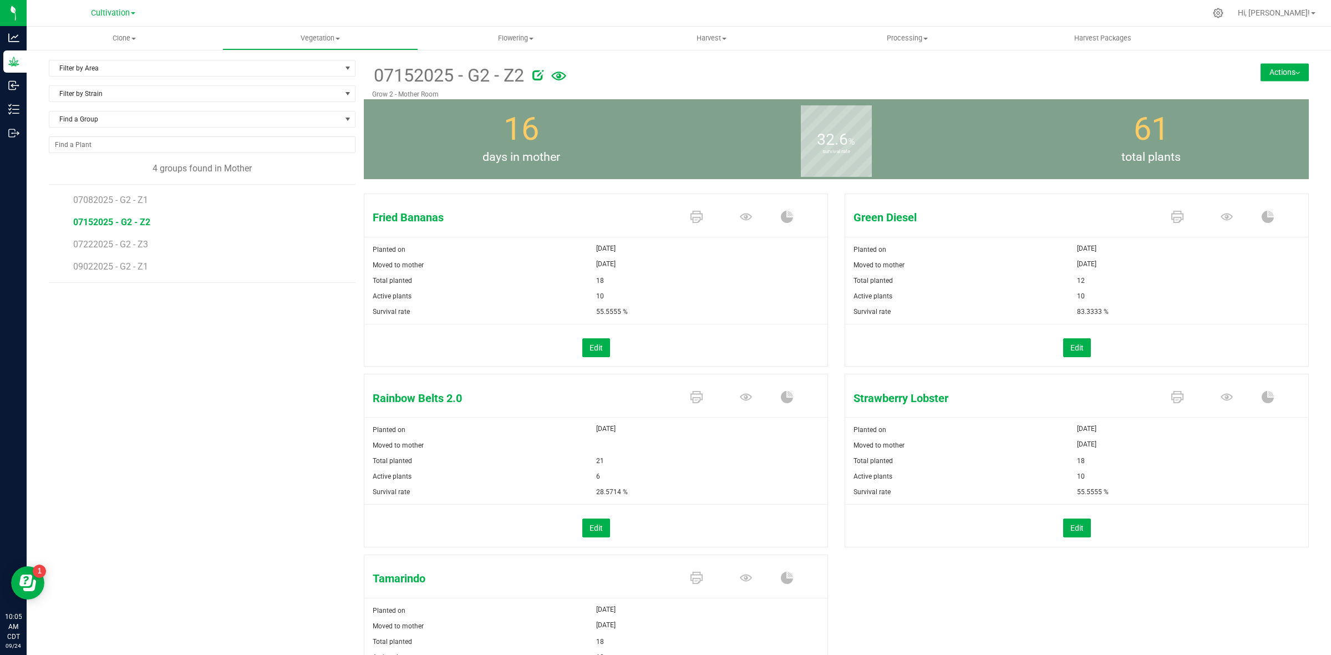
click at [1266, 83] on div "07152025 - G2 - Z2 Grow 2 - Mother Room Actions Move group Split group" at bounding box center [836, 79] width 945 height 39
click at [1284, 71] on button "Actions" at bounding box center [1285, 72] width 48 height 18
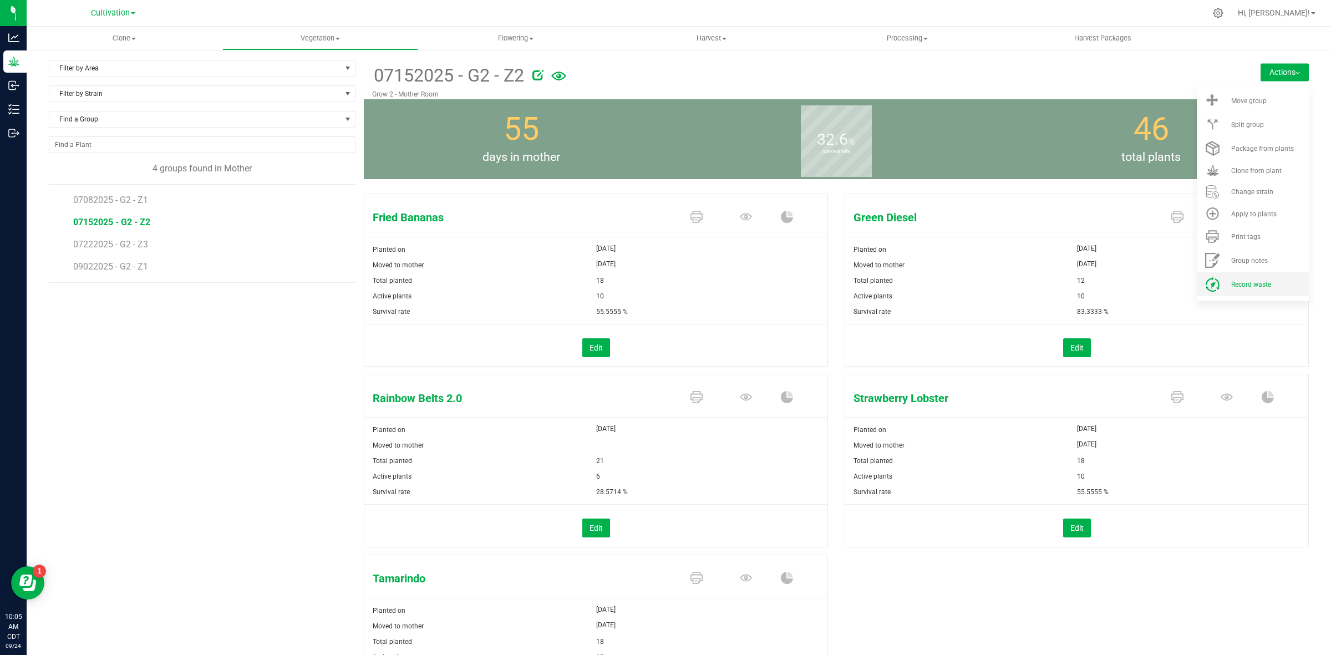
click at [1251, 286] on span "Record waste" at bounding box center [1251, 285] width 40 height 8
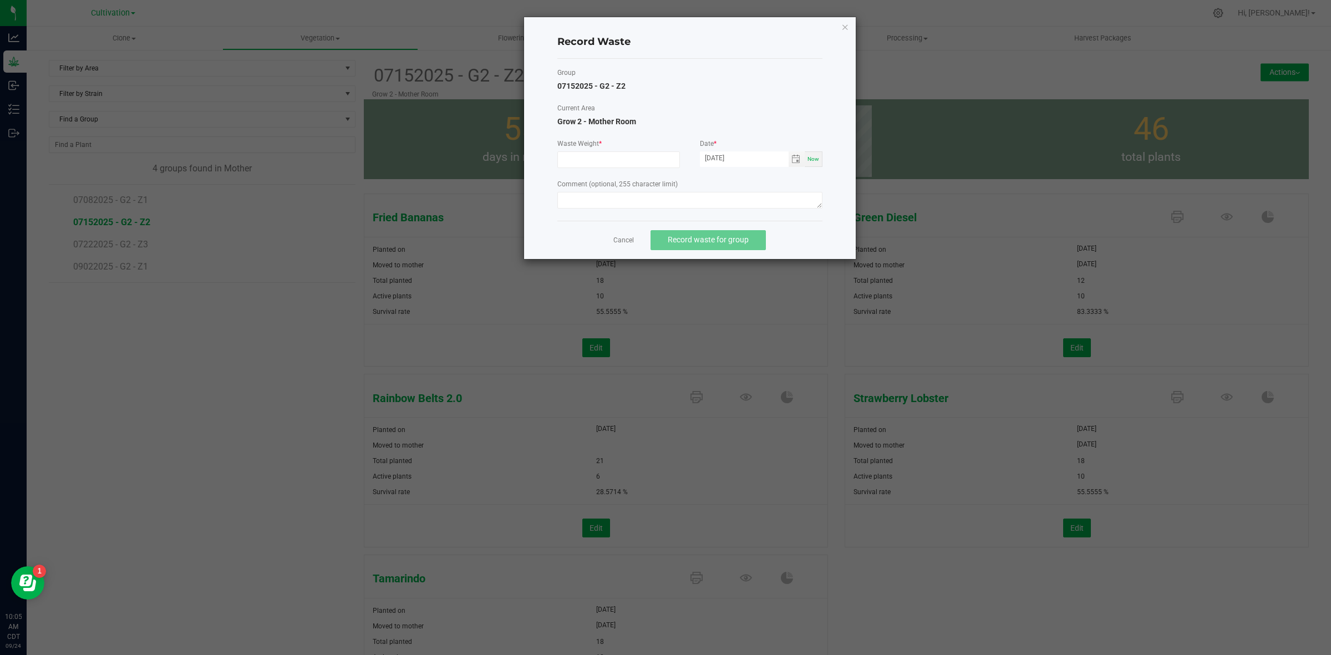
click at [571, 145] on label "Waste Weight *" at bounding box center [618, 144] width 123 height 10
click at [576, 161] on input at bounding box center [618, 160] width 121 height 16
click at [794, 161] on span "Toggle calendar" at bounding box center [796, 159] width 9 height 9
type input "800.0000 g"
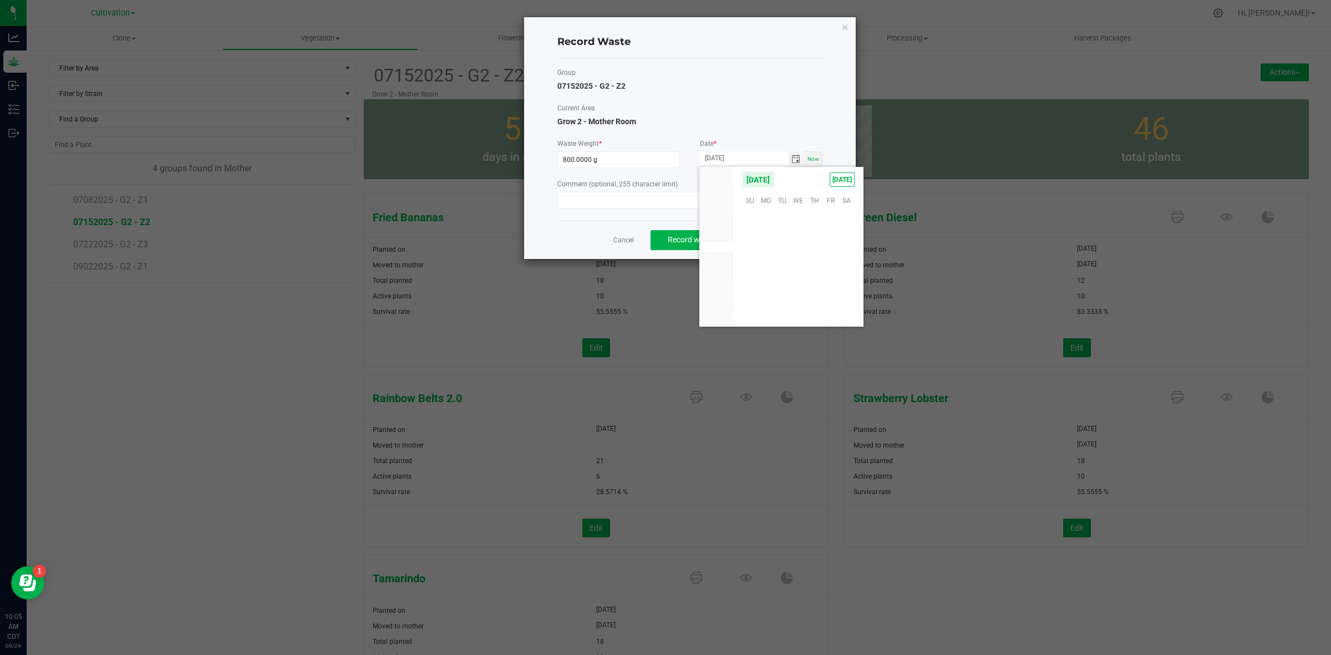
scroll to position [179836, 0]
click at [784, 267] on span "23" at bounding box center [782, 268] width 16 height 17
type input "[DATE]"
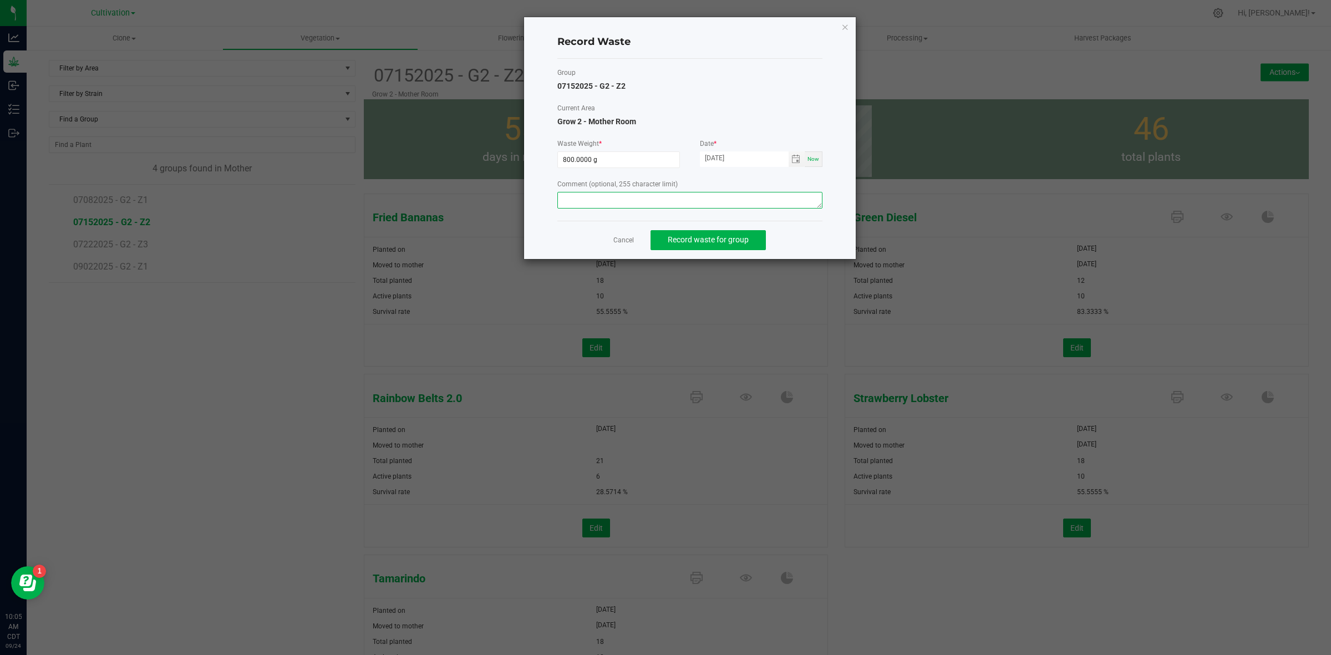
click at [558, 199] on textarea at bounding box center [689, 200] width 265 height 17
type textarea "Mom waste"
click at [743, 243] on span "Record waste for group" at bounding box center [708, 239] width 81 height 9
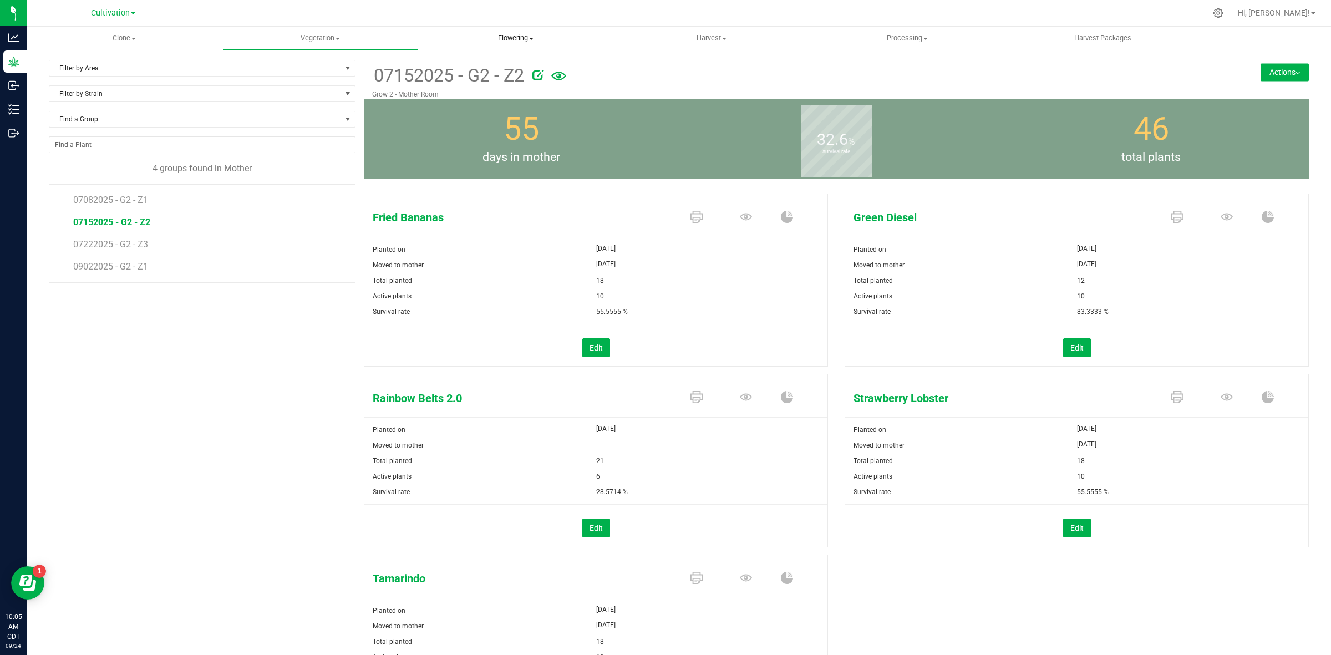
click at [511, 43] on uib-tab-heading "Flowering Create harvest Flowering groups Flowering plants Apply to plants" at bounding box center [516, 38] width 195 height 22
click at [491, 76] on span "Flowering groups" at bounding box center [464, 79] width 92 height 9
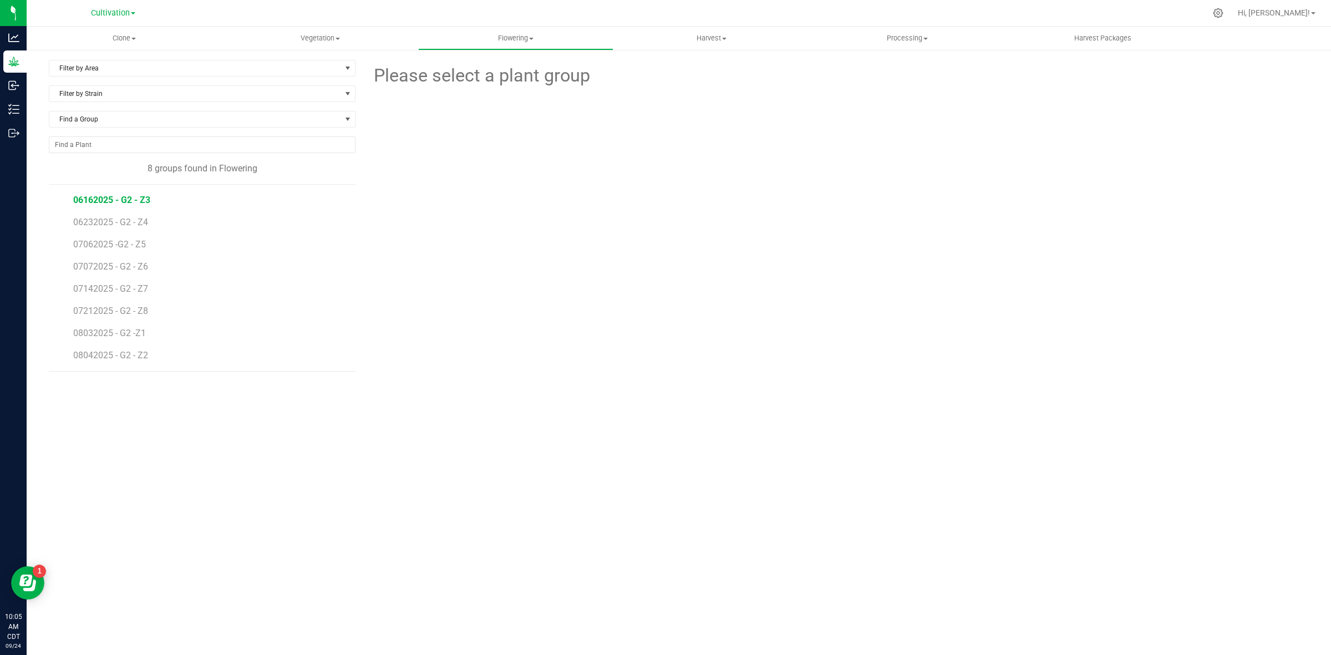
click at [119, 200] on span "06162025 - G2 - Z3" at bounding box center [111, 200] width 77 height 11
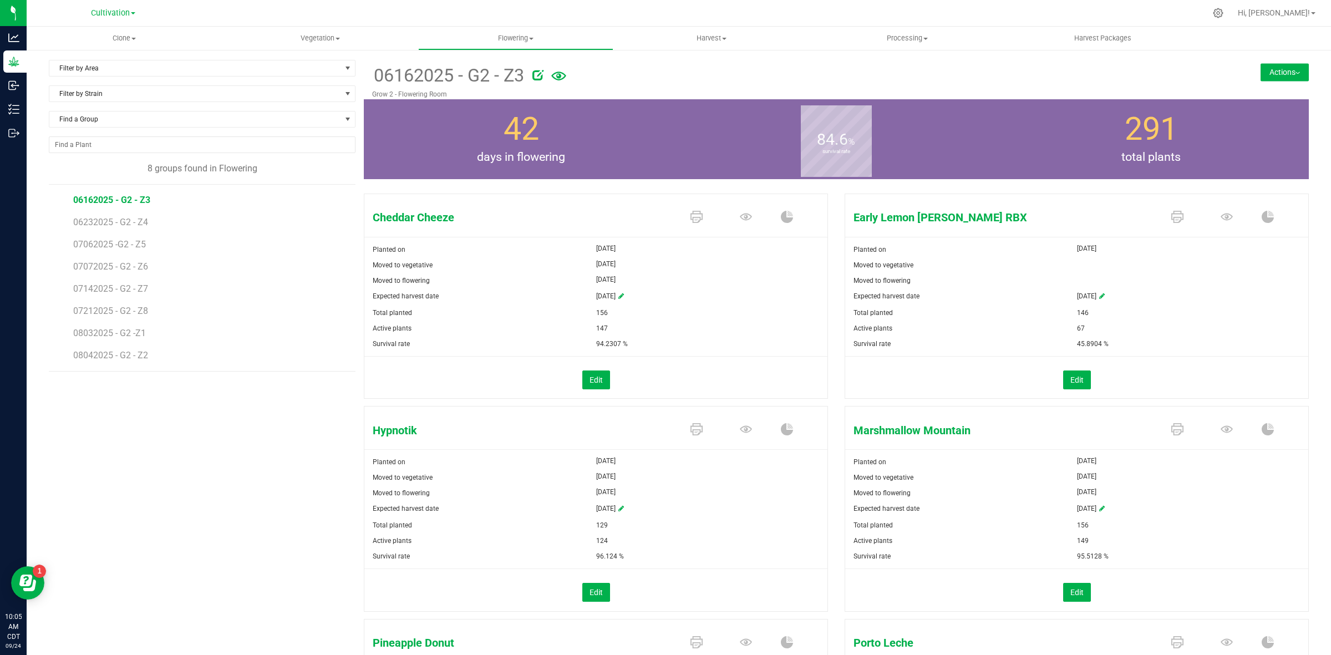
click at [1261, 68] on button "Actions" at bounding box center [1285, 72] width 48 height 18
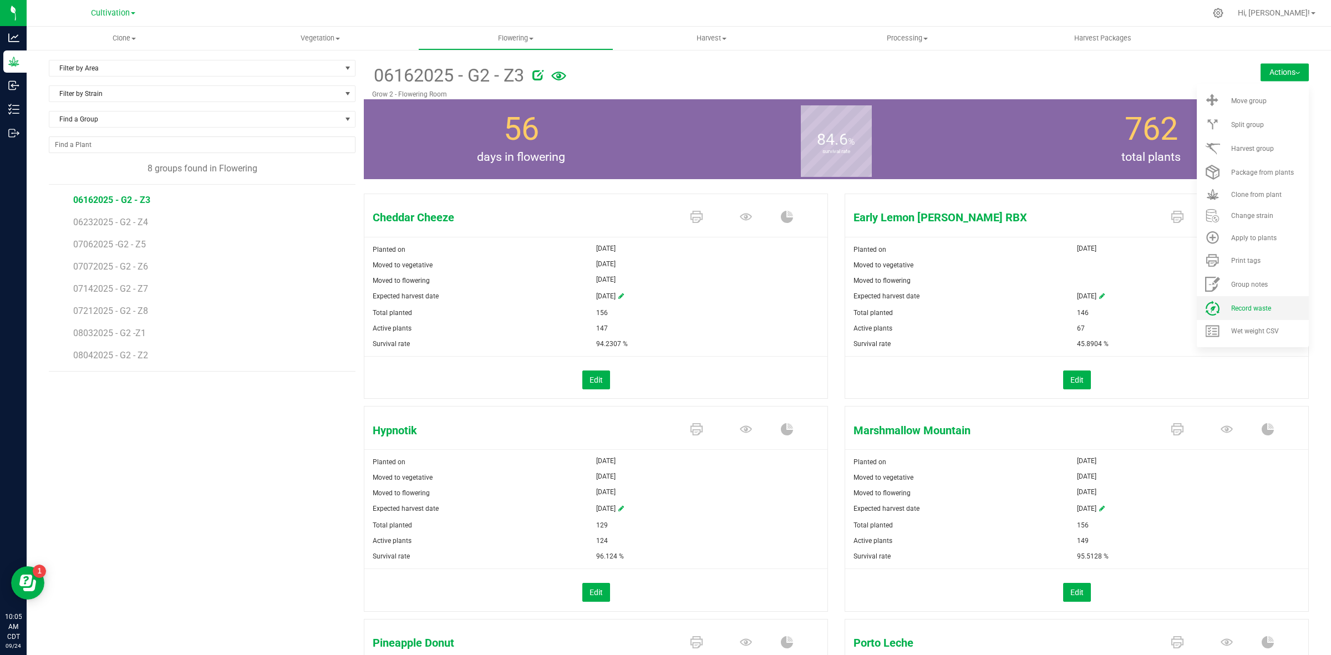
click at [1244, 308] on span "Record waste" at bounding box center [1251, 309] width 40 height 8
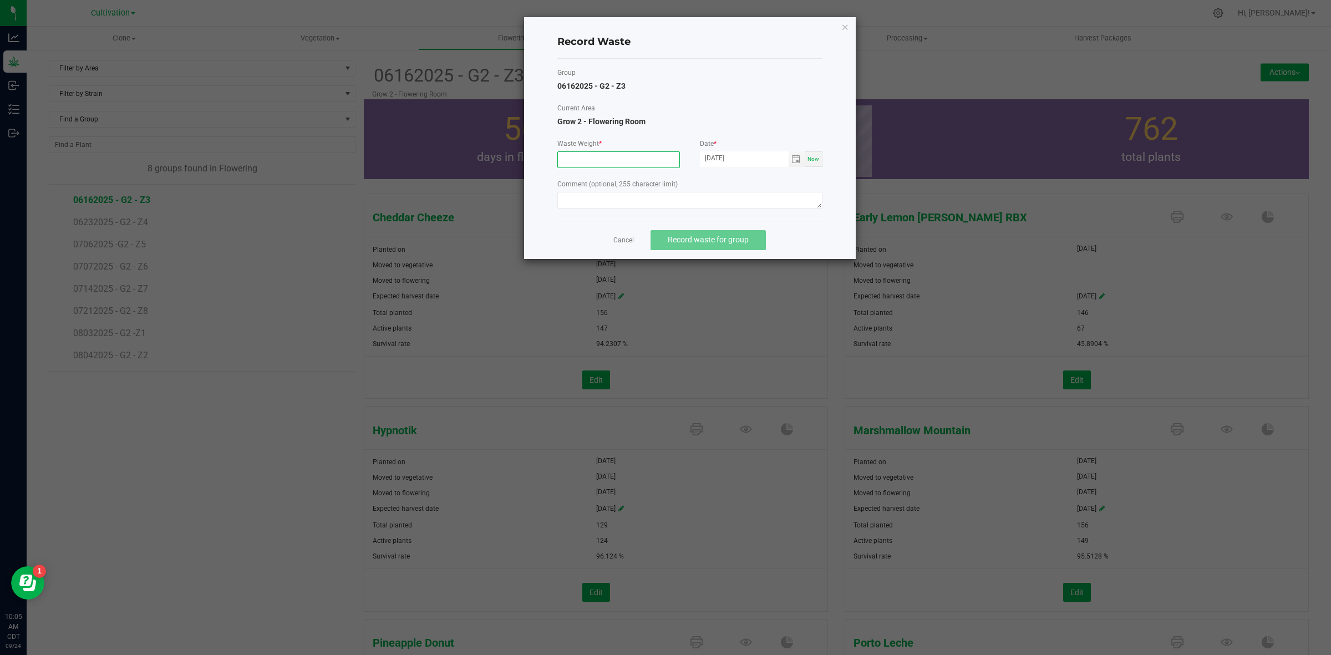
click at [588, 162] on input at bounding box center [618, 160] width 121 height 16
click at [792, 162] on span "Toggle calendar" at bounding box center [796, 159] width 9 height 9
type input "1120.0000 g"
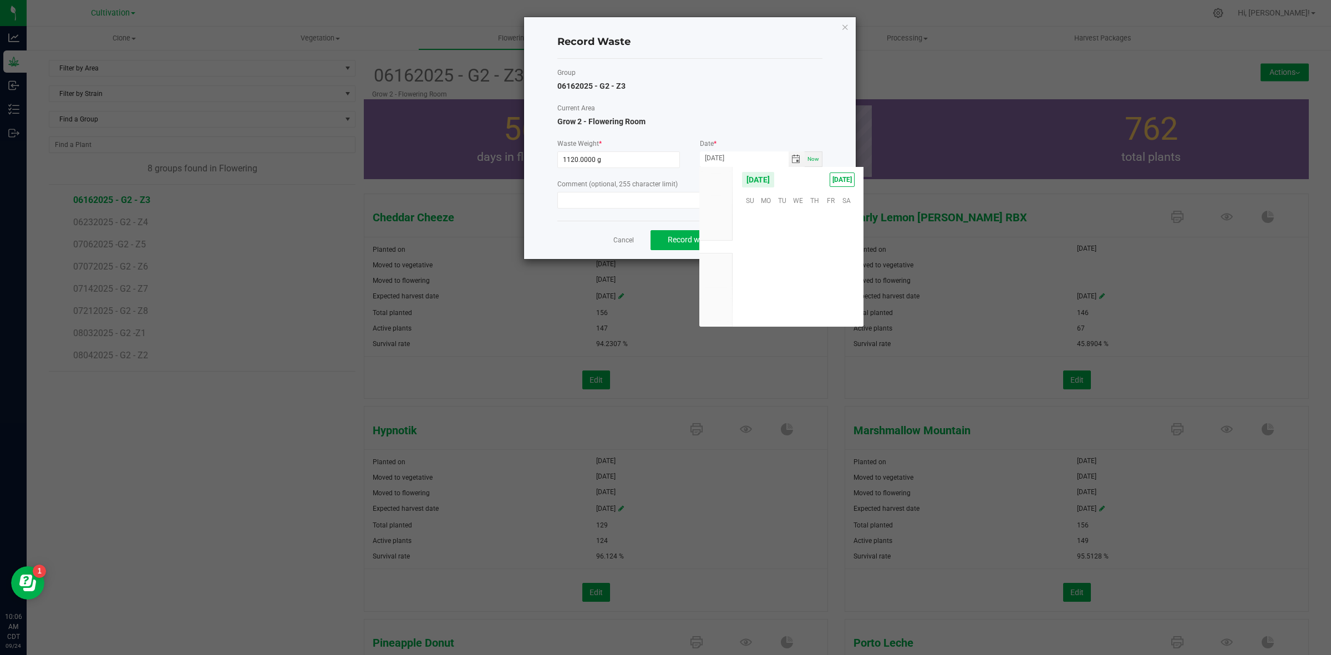
scroll to position [179836, 0]
click at [779, 264] on span "23" at bounding box center [782, 268] width 16 height 17
type input "[DATE]"
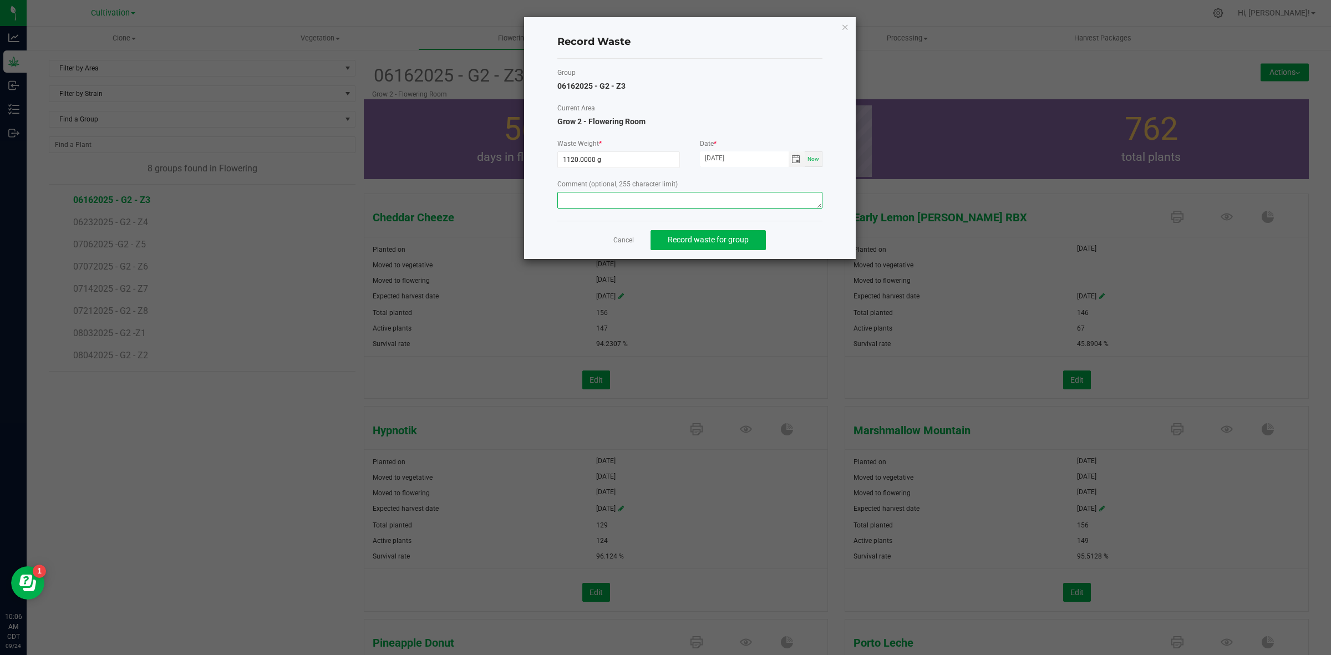
click at [652, 199] on textarea at bounding box center [689, 200] width 265 height 17
type textarea "Flower waste"
click at [674, 247] on button "Record waste for group" at bounding box center [708, 240] width 115 height 20
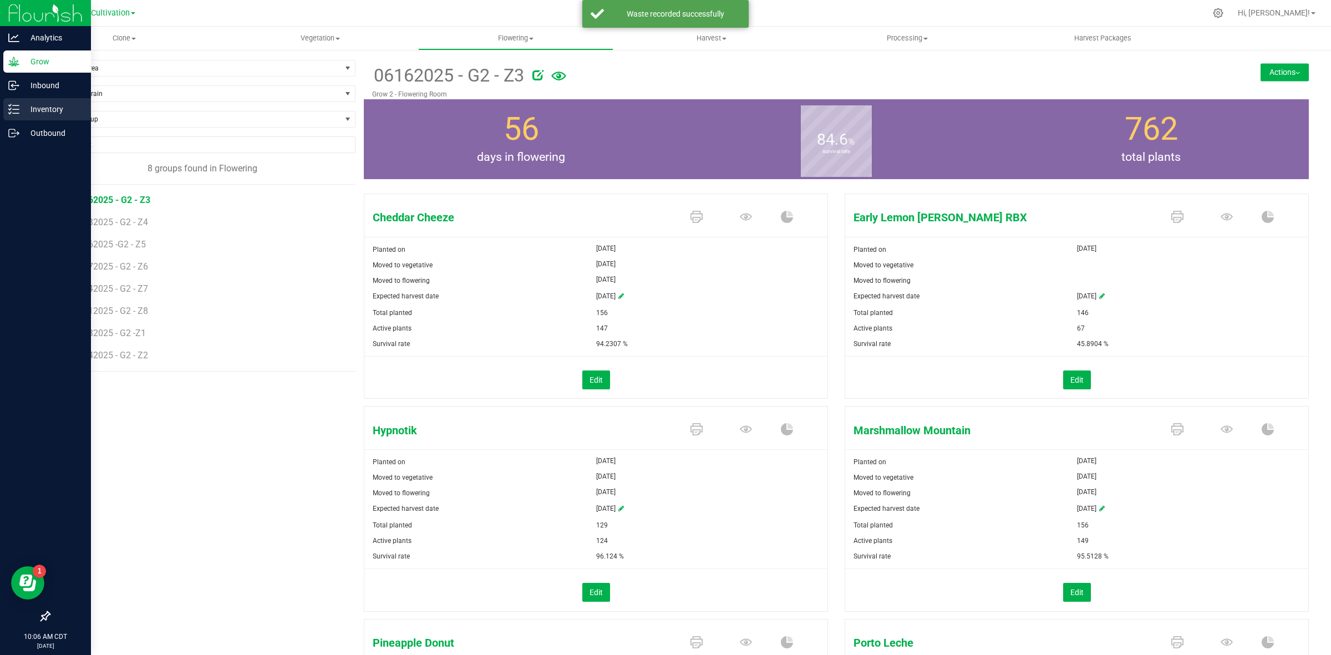
click at [40, 113] on p "Inventory" at bounding box center [52, 109] width 67 height 13
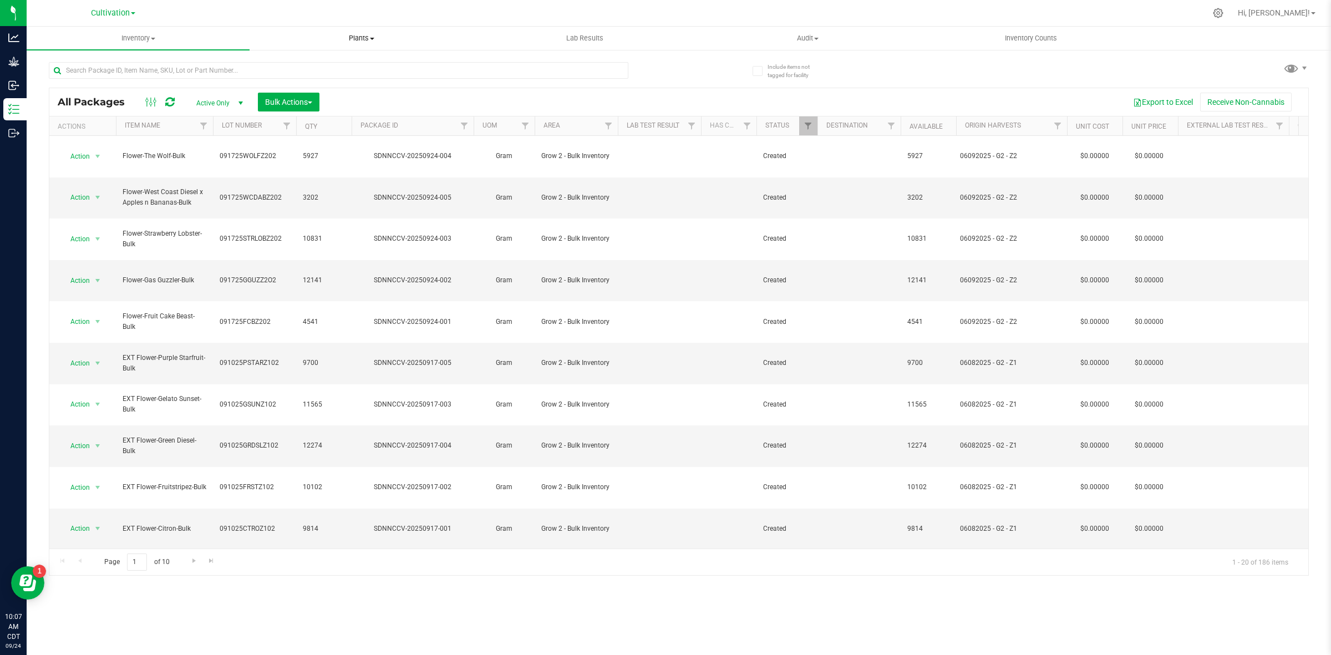
click at [359, 42] on span "Plants" at bounding box center [361, 38] width 222 height 10
click at [314, 79] on span "Waste log" at bounding box center [283, 79] width 66 height 9
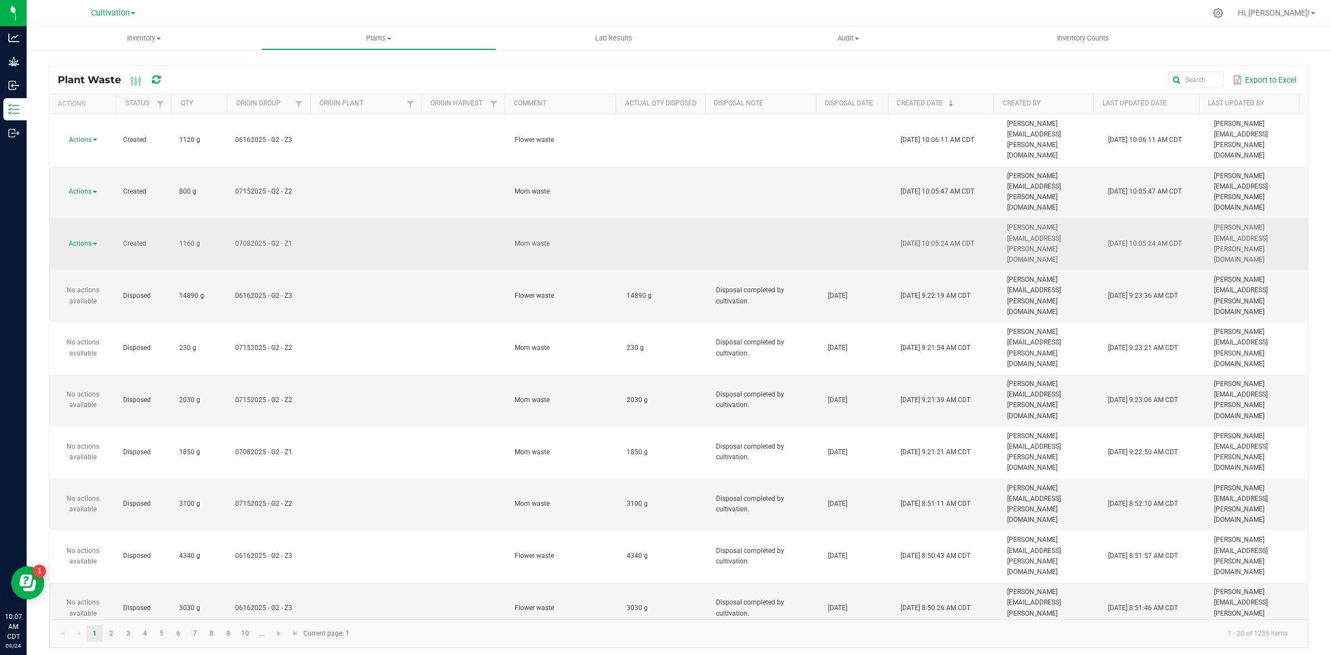
click at [87, 240] on span "Actions" at bounding box center [80, 244] width 23 height 8
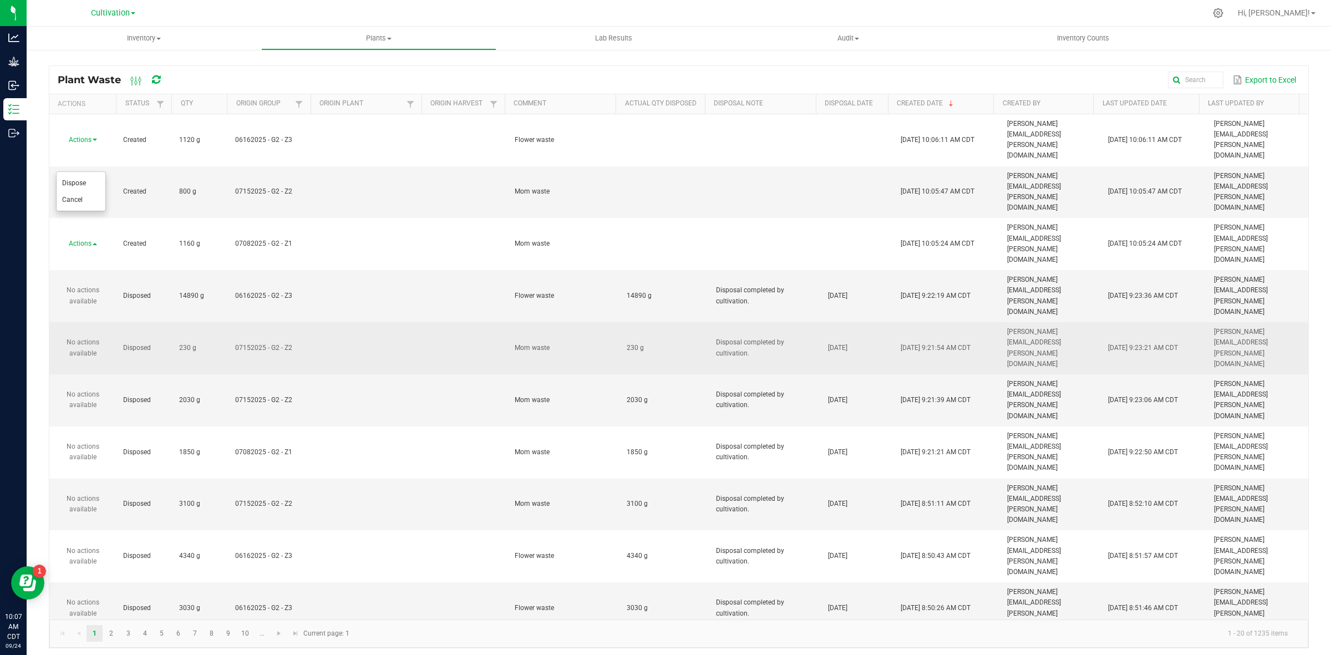
click at [698, 322] on td "230 g" at bounding box center [664, 348] width 89 height 52
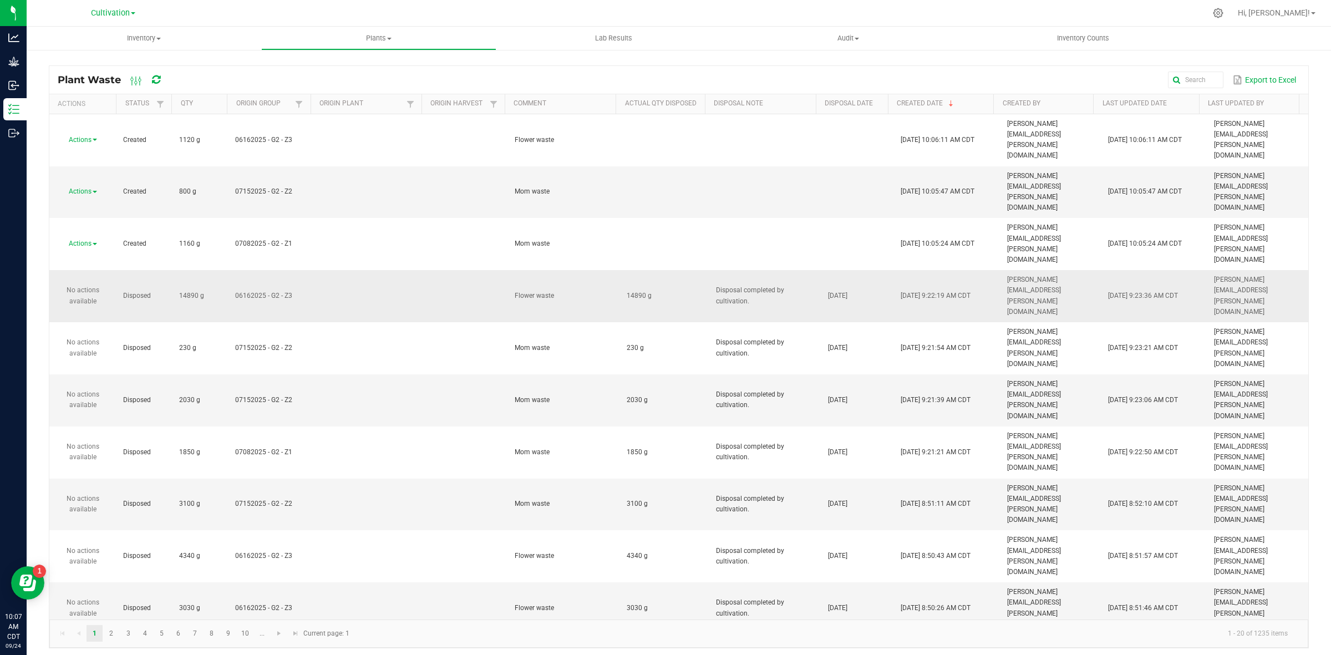
drag, startPoint x: 711, startPoint y: 183, endPoint x: 763, endPoint y: 200, distance: 54.7
click at [763, 270] on td "Disposal completed by cultivation." at bounding box center [765, 296] width 112 height 52
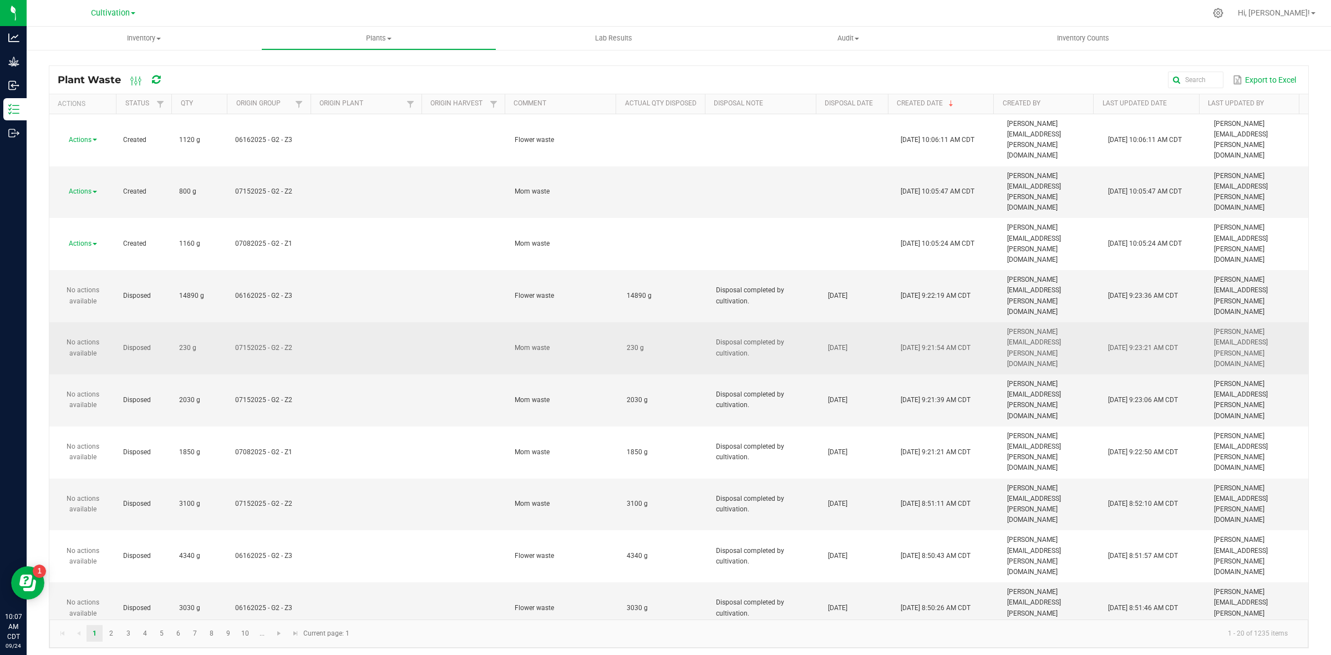
copy span "Disposal completed by cultivation."
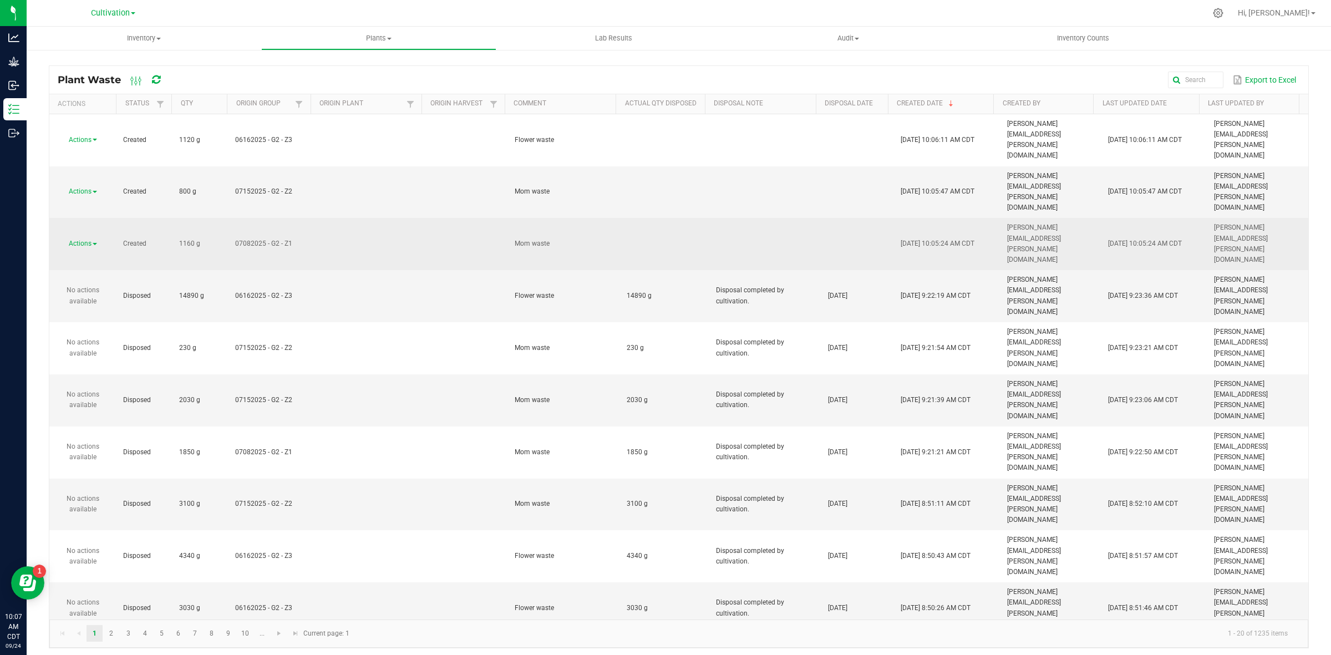
click at [81, 240] on span "Actions" at bounding box center [80, 244] width 23 height 8
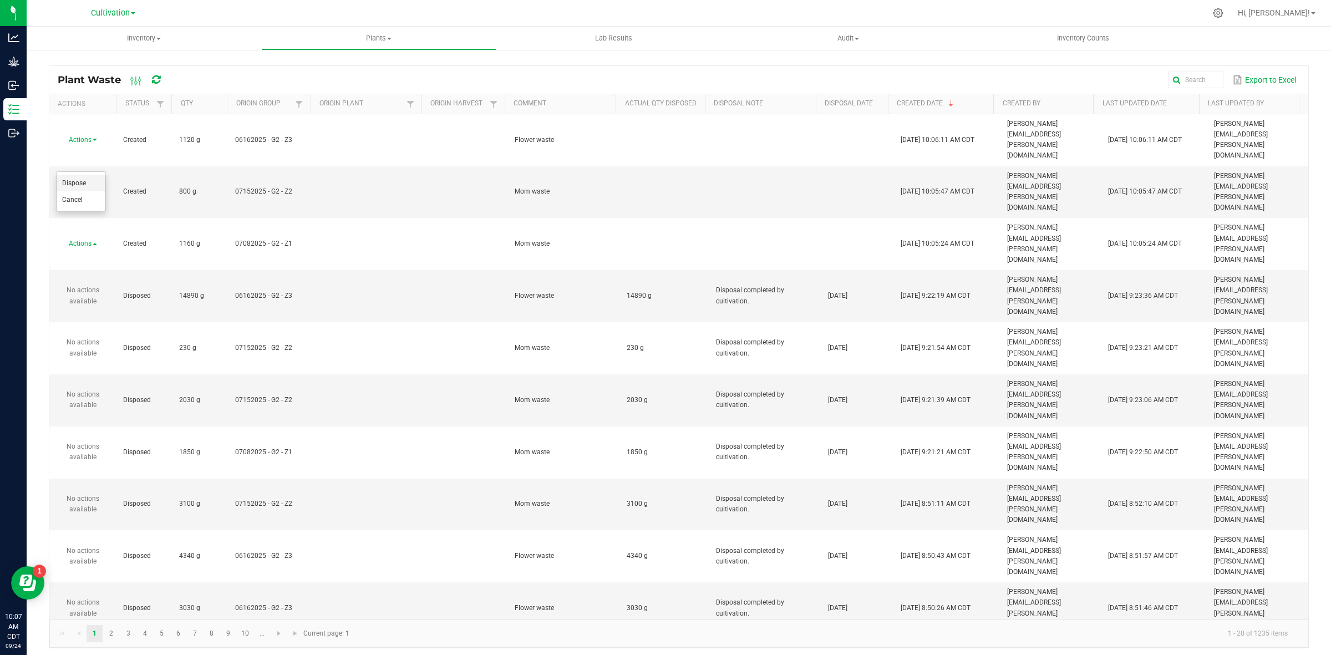
click at [81, 181] on span "Dispose" at bounding box center [74, 183] width 24 height 8
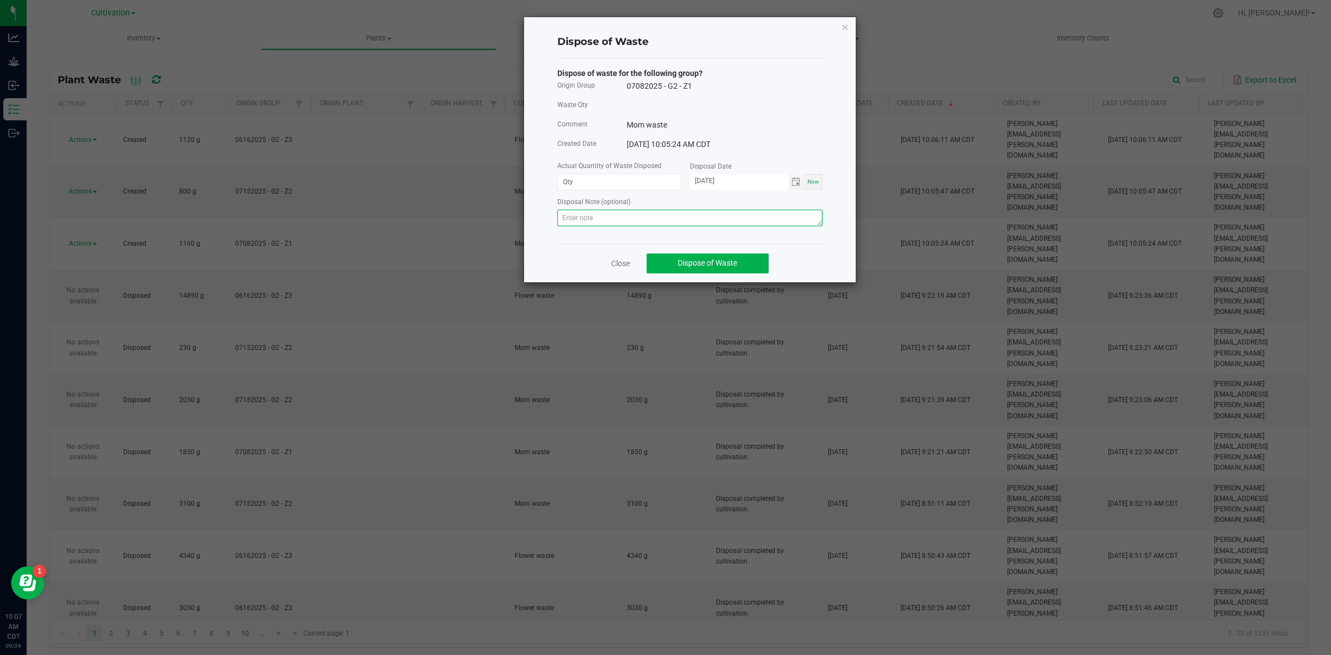
click at [569, 214] on textarea at bounding box center [689, 218] width 265 height 17
paste textarea "Disposal completed by cultivation."
type textarea "Disposal completed by cultivation."
click at [575, 184] on input at bounding box center [619, 182] width 123 height 16
click at [799, 181] on span "Toggle calendar" at bounding box center [796, 181] width 9 height 9
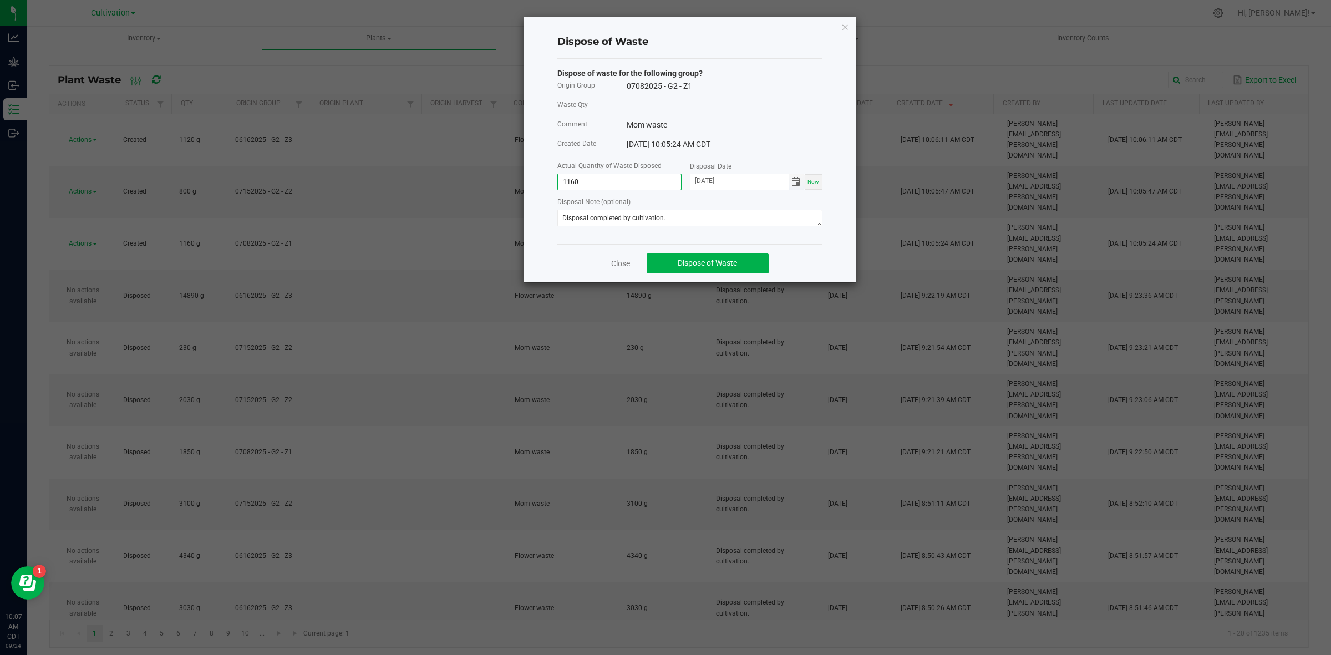
type input "1160.0000 g"
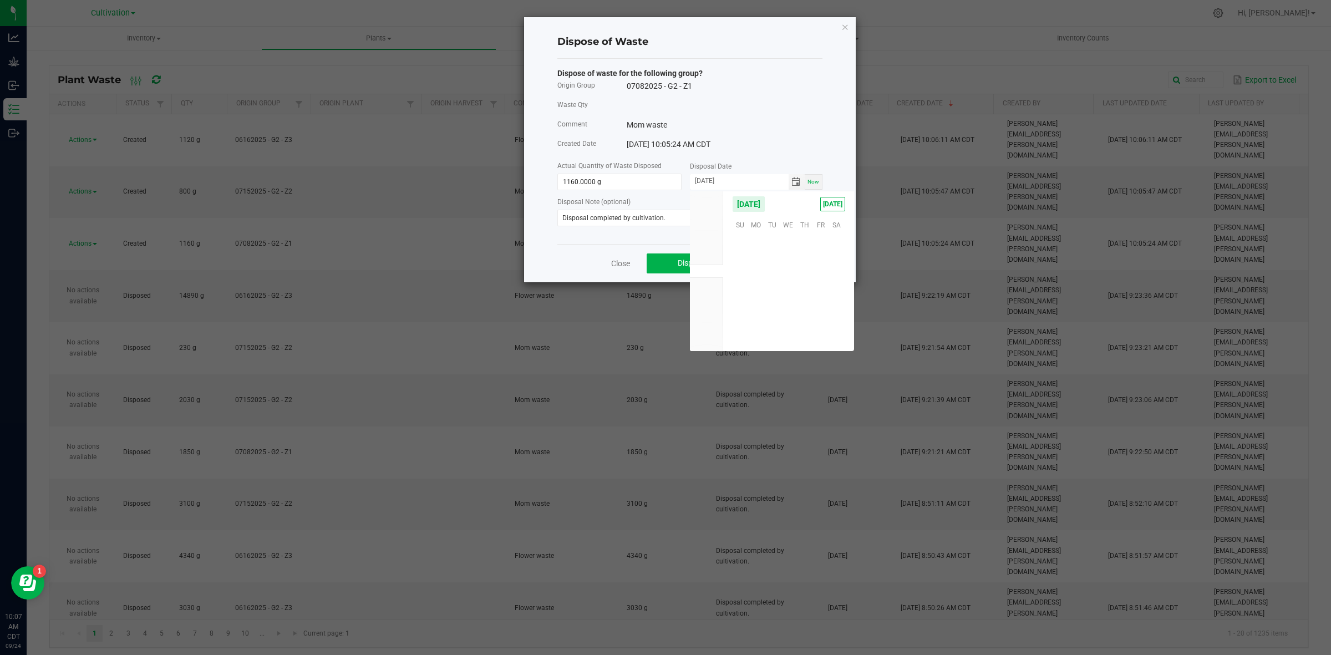
scroll to position [179836, 0]
click at [772, 290] on span "23" at bounding box center [772, 291] width 16 height 17
type input "[DATE]"
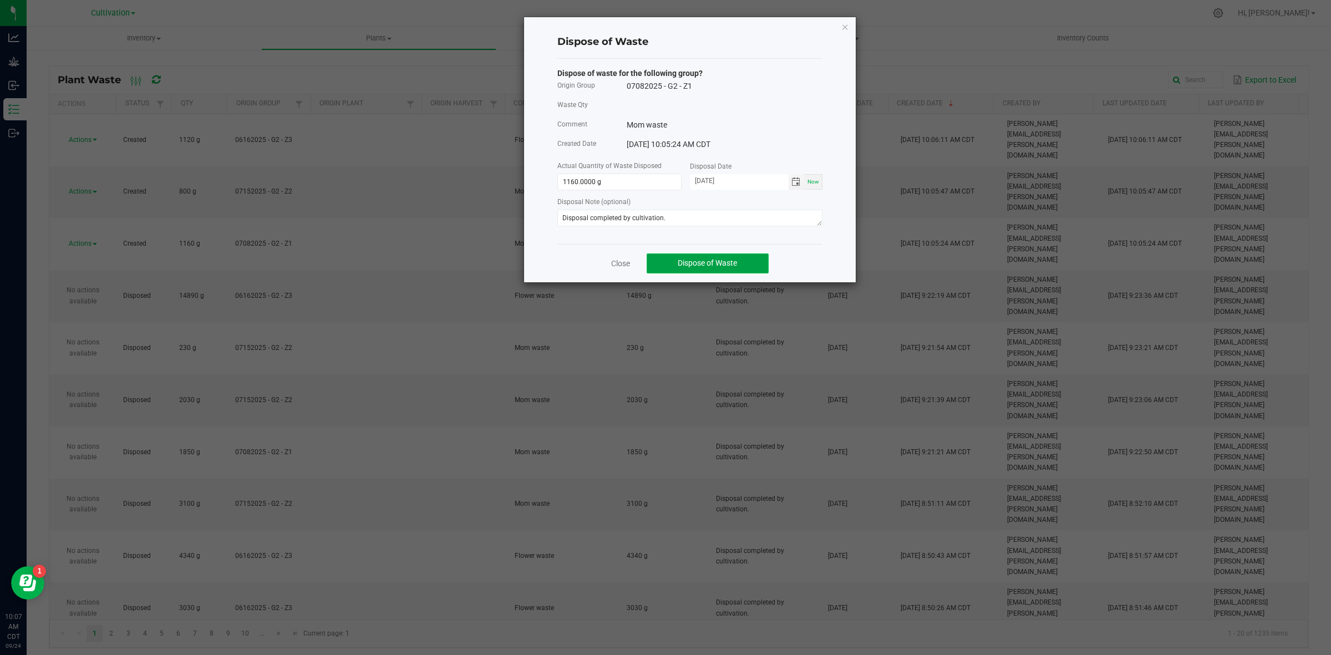
click at [693, 265] on span "Dispose of Waste" at bounding box center [707, 262] width 59 height 9
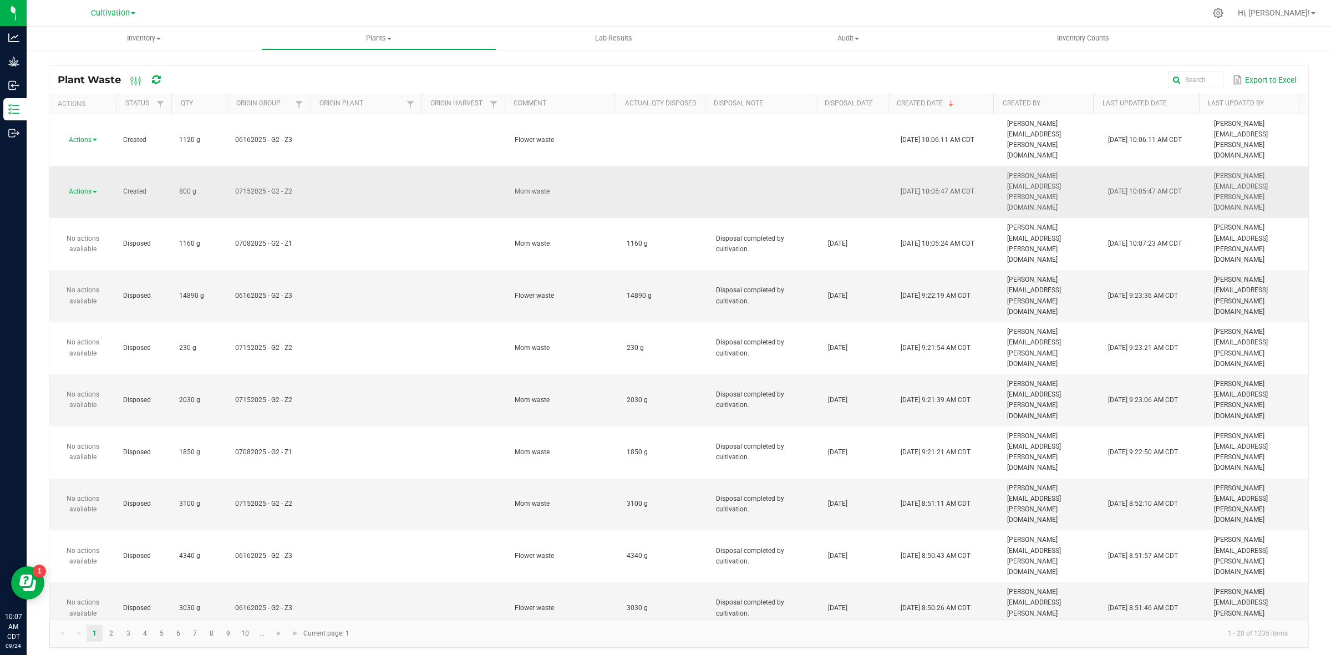
click at [78, 166] on td "Actions" at bounding box center [82, 192] width 67 height 52
click at [87, 187] on span "Actions" at bounding box center [80, 191] width 23 height 8
click at [87, 158] on li "Dispose" at bounding box center [81, 162] width 49 height 17
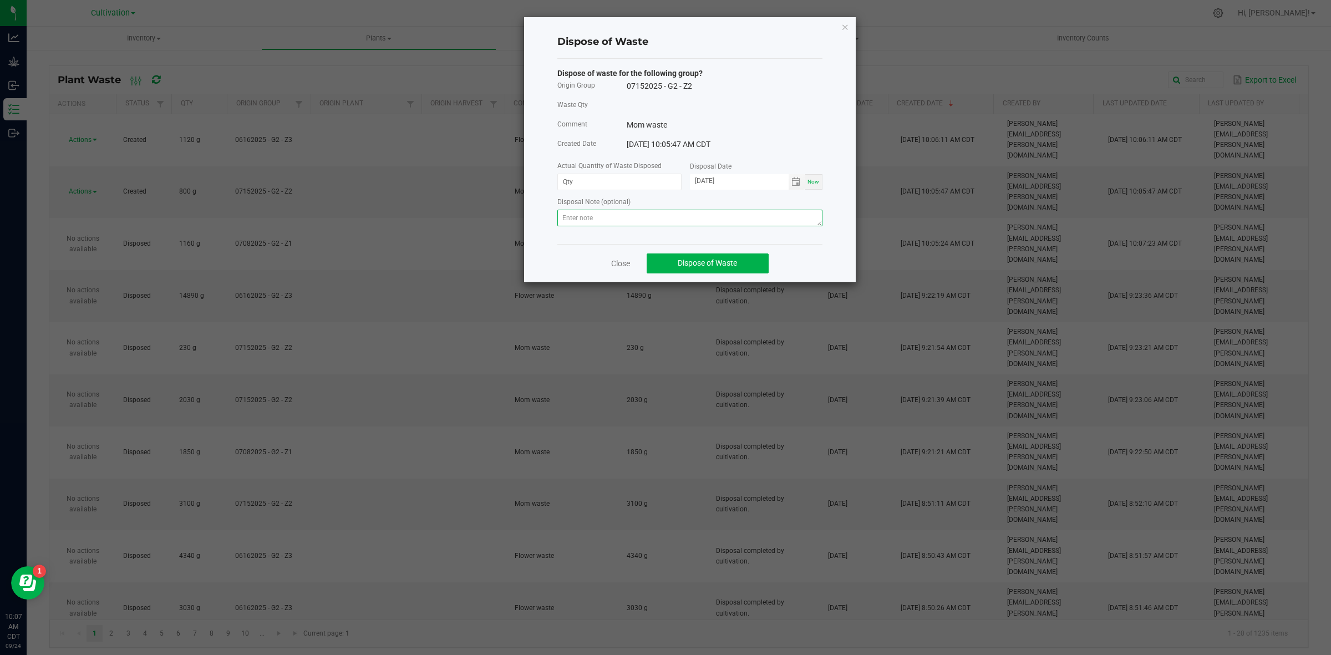
click at [569, 223] on textarea at bounding box center [689, 218] width 265 height 17
paste textarea "Disposal completed by cultivation."
type textarea "Disposal completed by cultivation."
click at [570, 184] on input at bounding box center [619, 182] width 123 height 16
click at [792, 179] on span "Toggle calendar" at bounding box center [796, 181] width 9 height 9
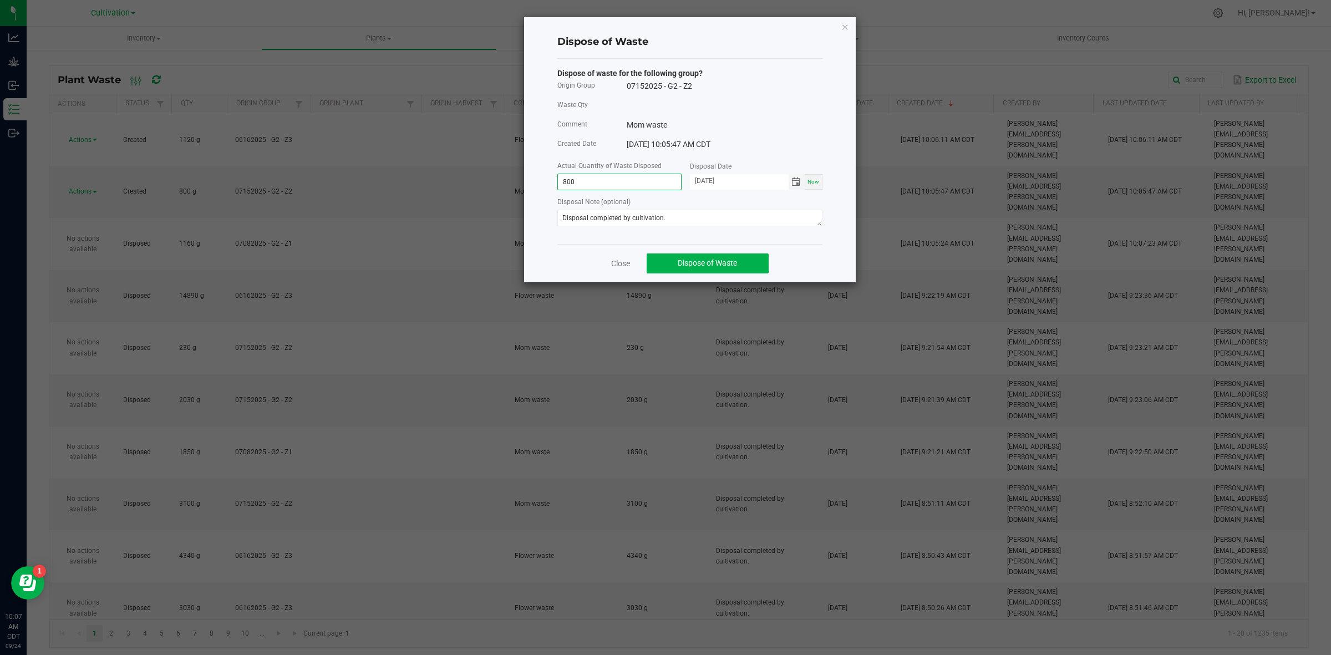
type input "800.0000 g"
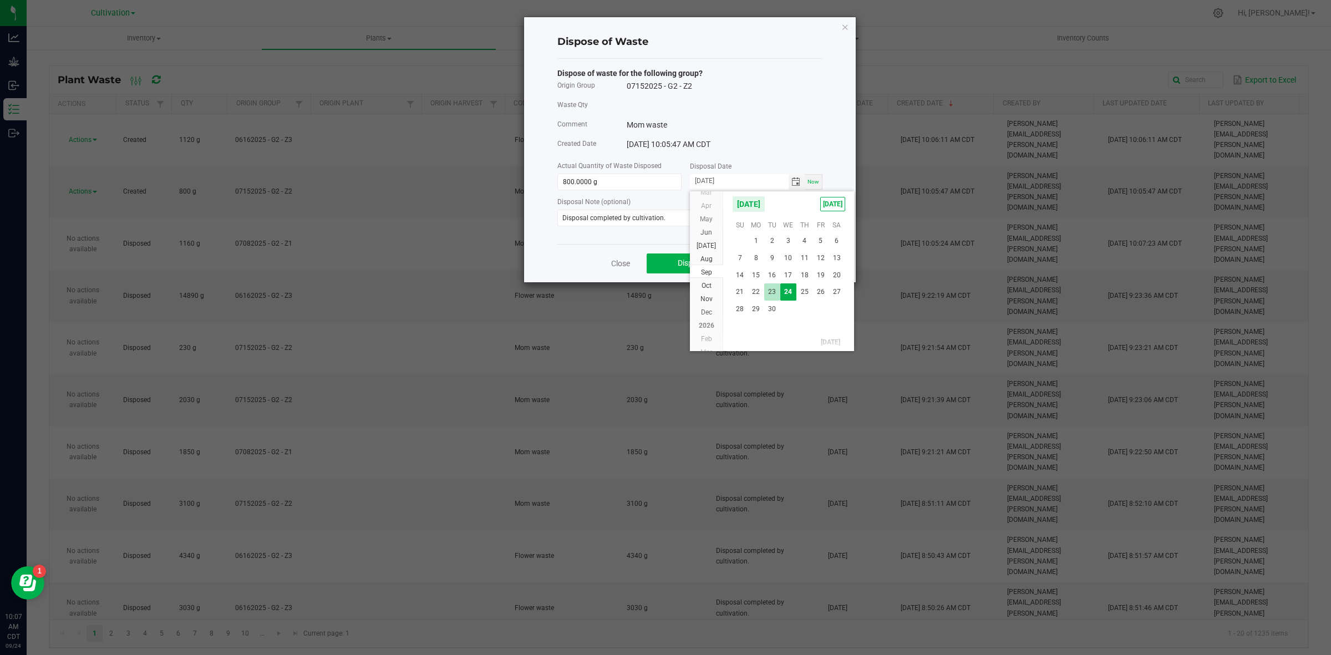
click at [769, 291] on span "23" at bounding box center [772, 291] width 16 height 17
type input "[DATE]"
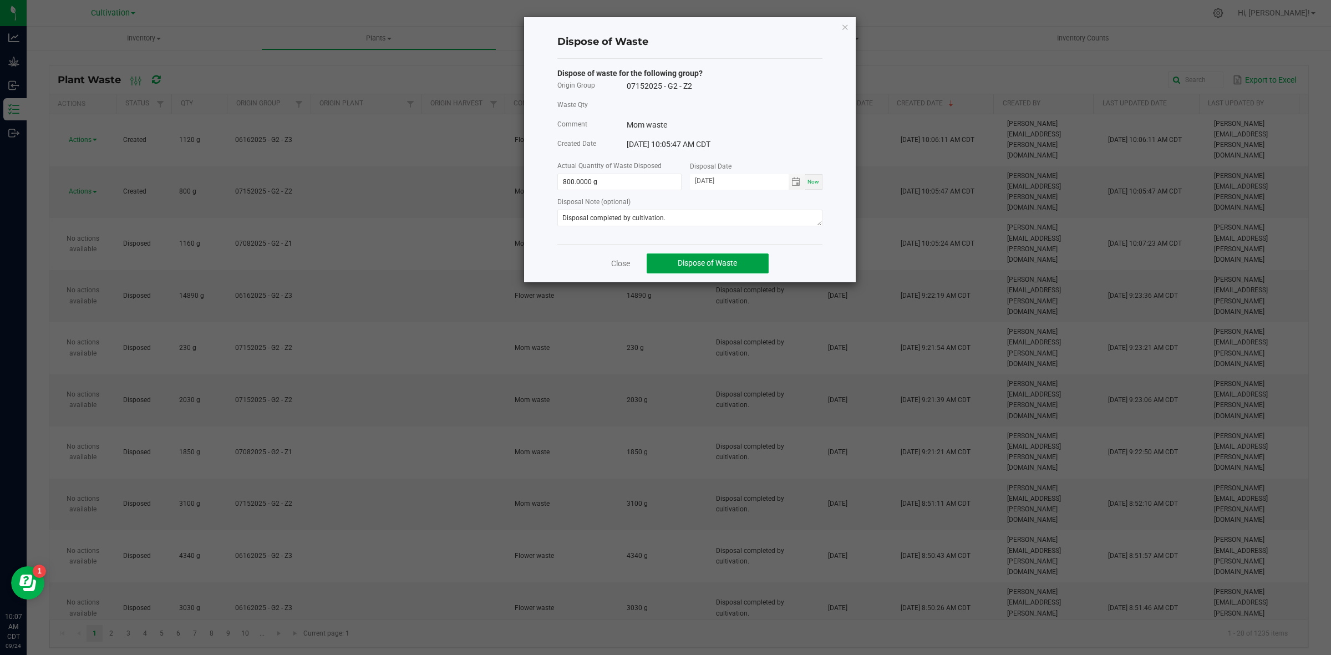
click at [731, 270] on button "Dispose of Waste" at bounding box center [708, 263] width 122 height 20
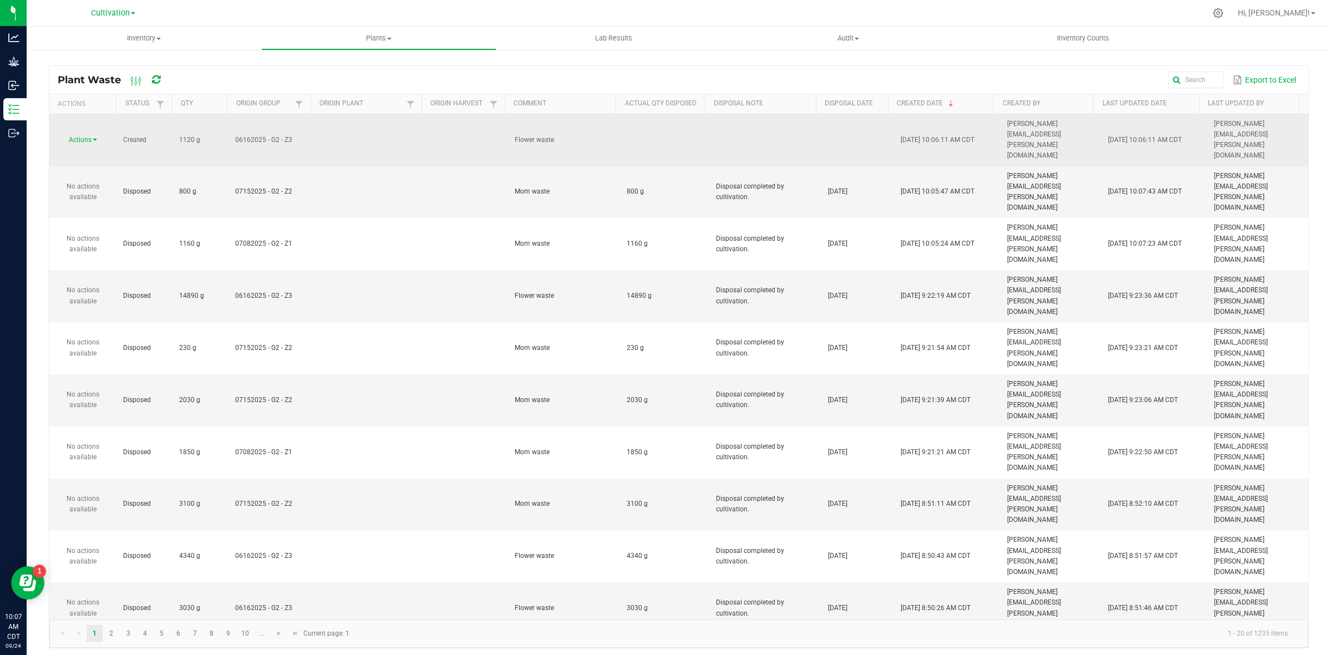
click at [82, 135] on div "Actions" at bounding box center [83, 140] width 54 height 11
click at [84, 136] on span "Actions" at bounding box center [80, 140] width 23 height 8
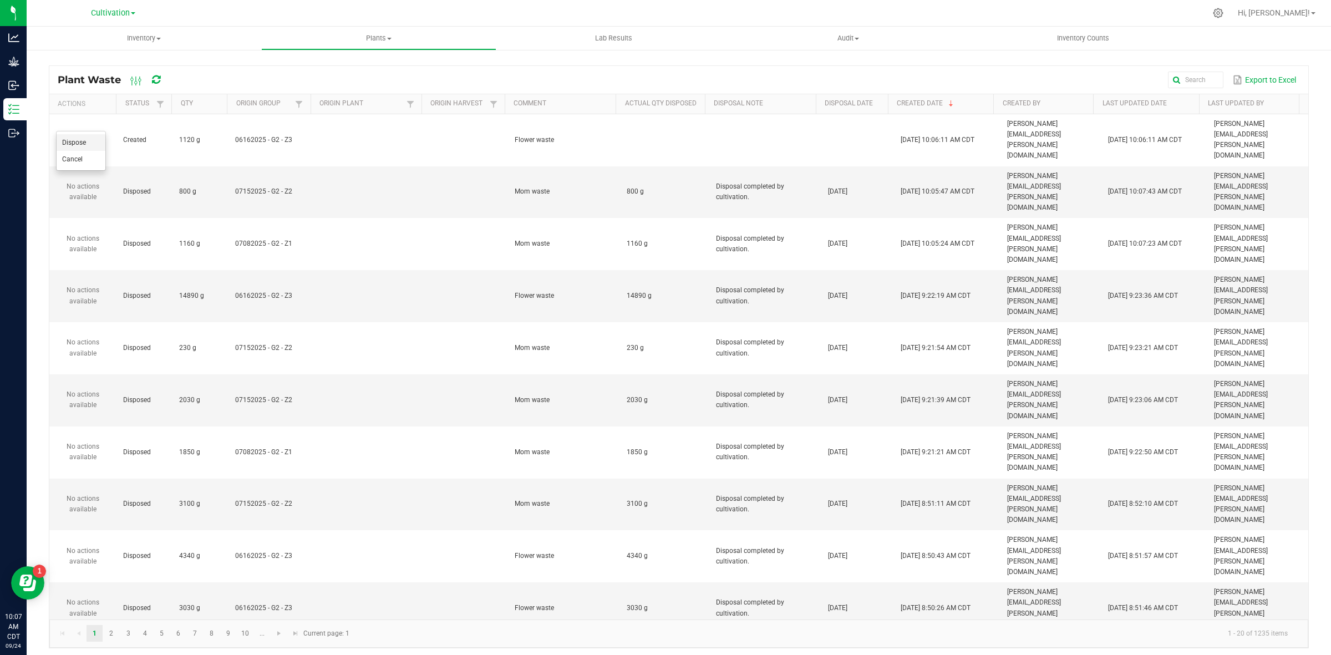
click at [79, 143] on span "Dispose" at bounding box center [74, 143] width 24 height 8
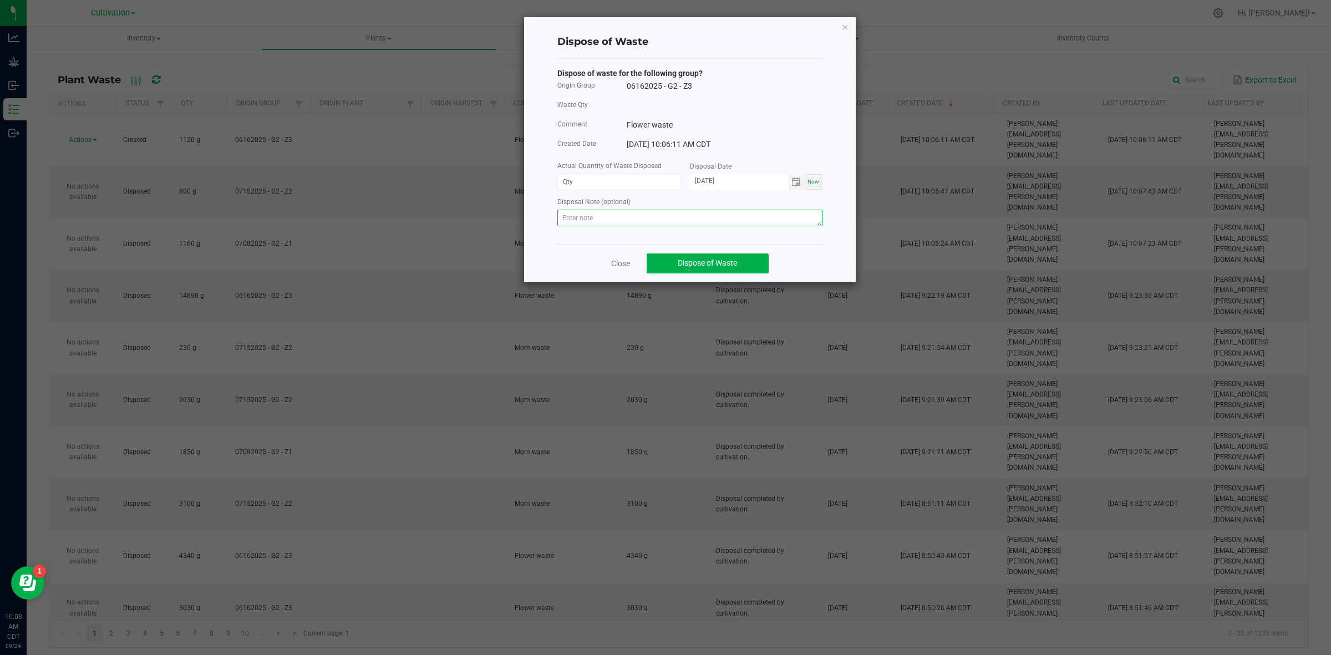
click at [572, 214] on textarea at bounding box center [689, 218] width 265 height 17
paste textarea "Disposal completed by cultivation."
type textarea "Disposal completed by cultivation."
click at [582, 182] on input at bounding box center [619, 182] width 123 height 16
click at [793, 189] on span "Toggle calendar" at bounding box center [797, 182] width 16 height 16
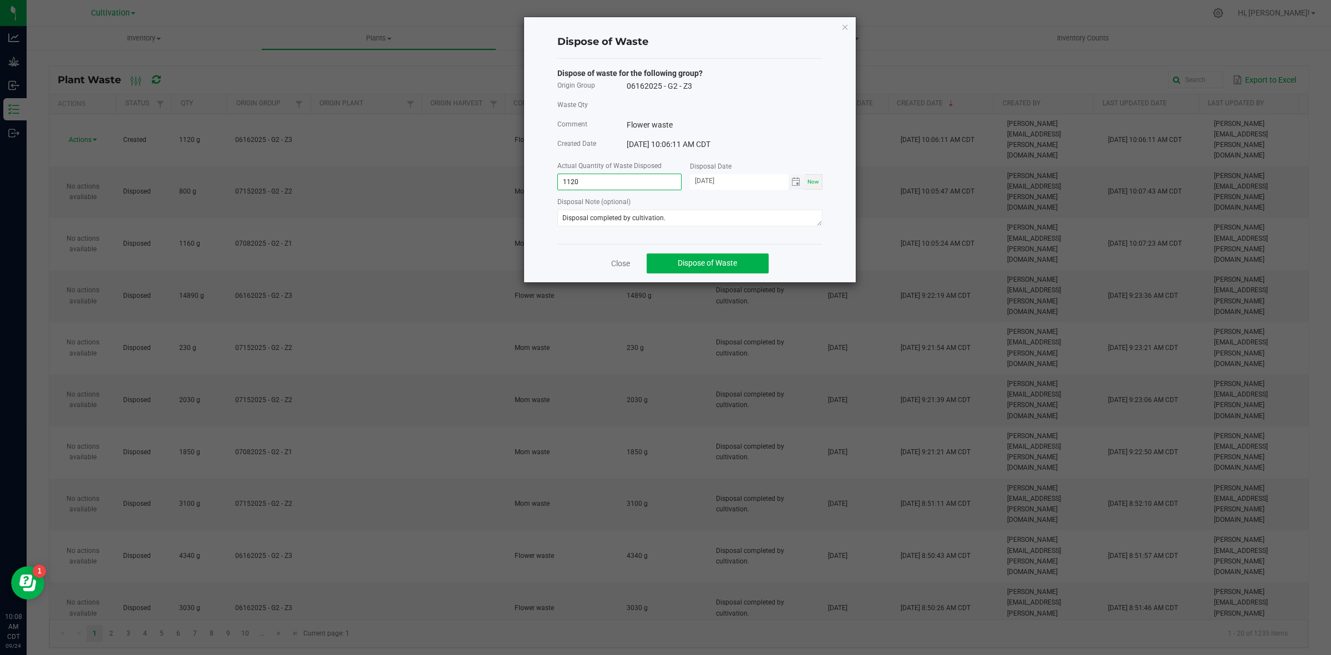
type input "1120.0000 g"
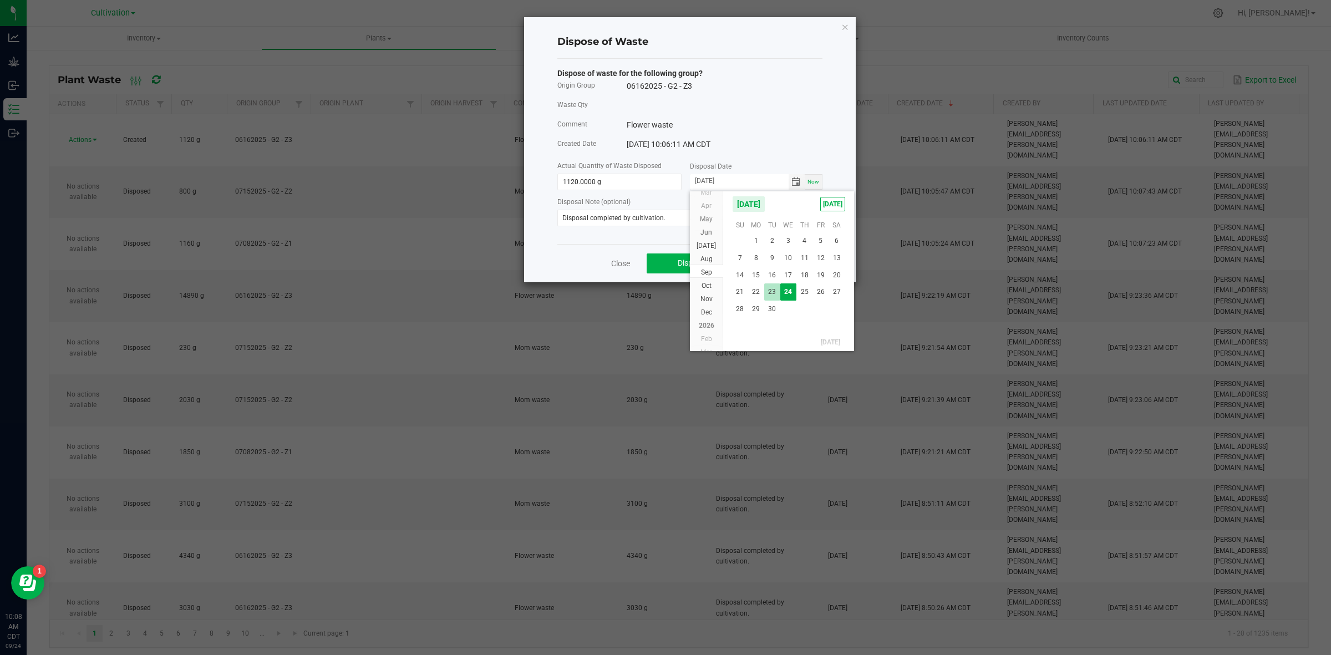
click at [777, 290] on span "23" at bounding box center [772, 291] width 16 height 17
type input "[DATE]"
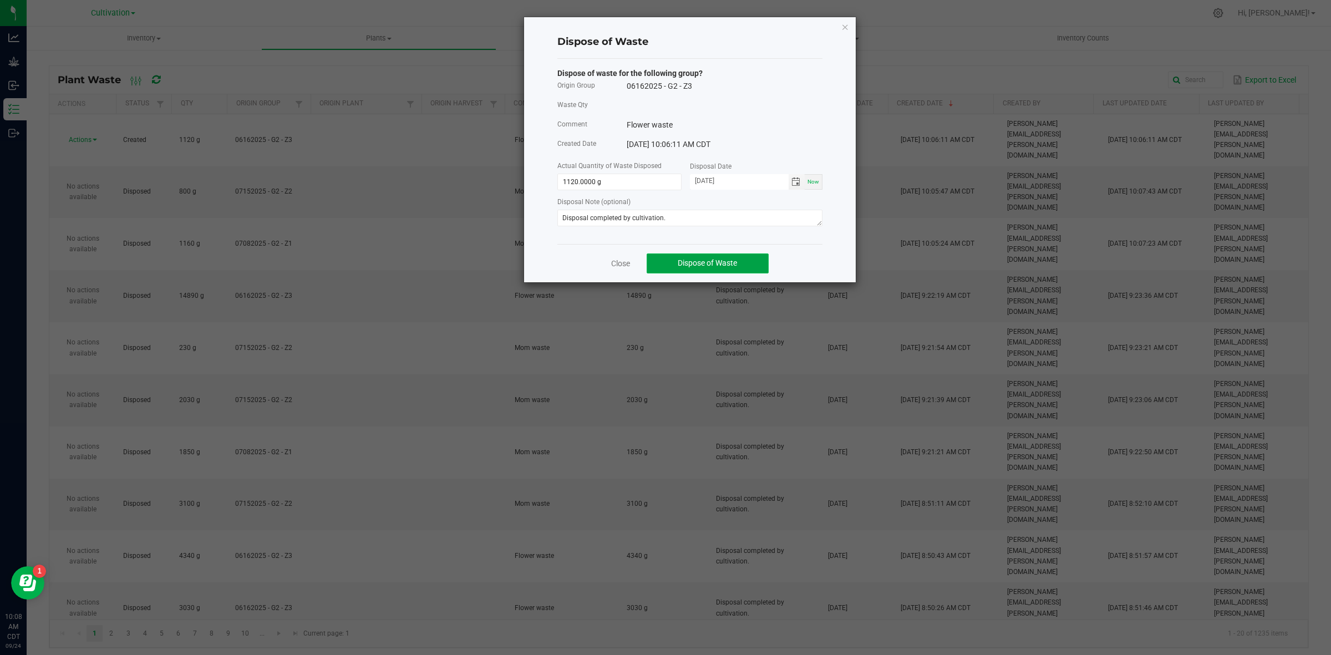
click at [713, 267] on span "Dispose of Waste" at bounding box center [707, 262] width 59 height 9
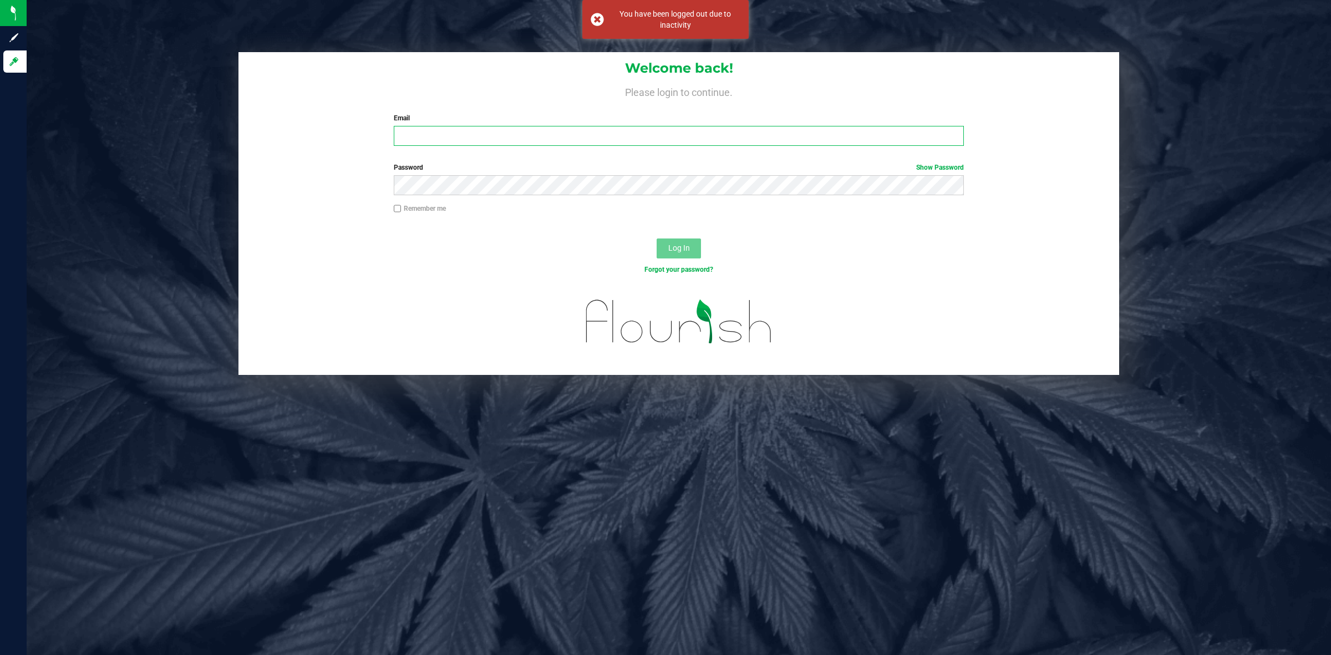
type input "[PERSON_NAME][EMAIL_ADDRESS][PERSON_NAME][DOMAIN_NAME]"
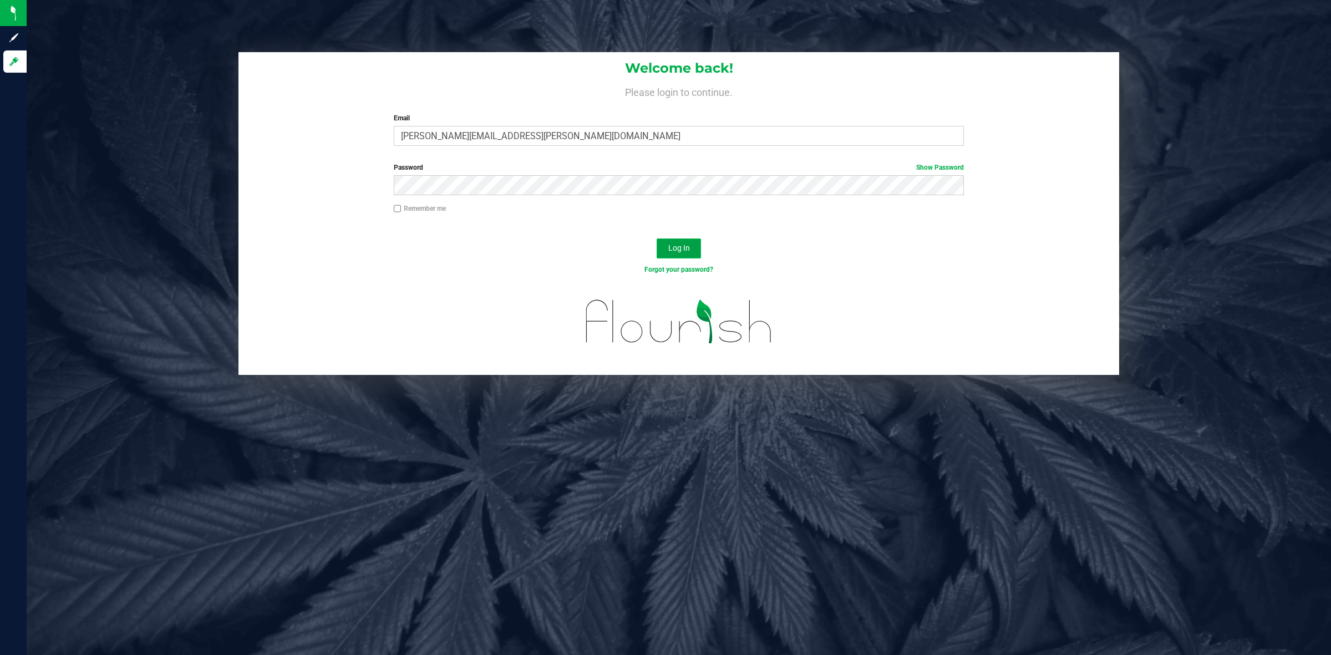
click at [677, 245] on span "Log In" at bounding box center [679, 248] width 22 height 9
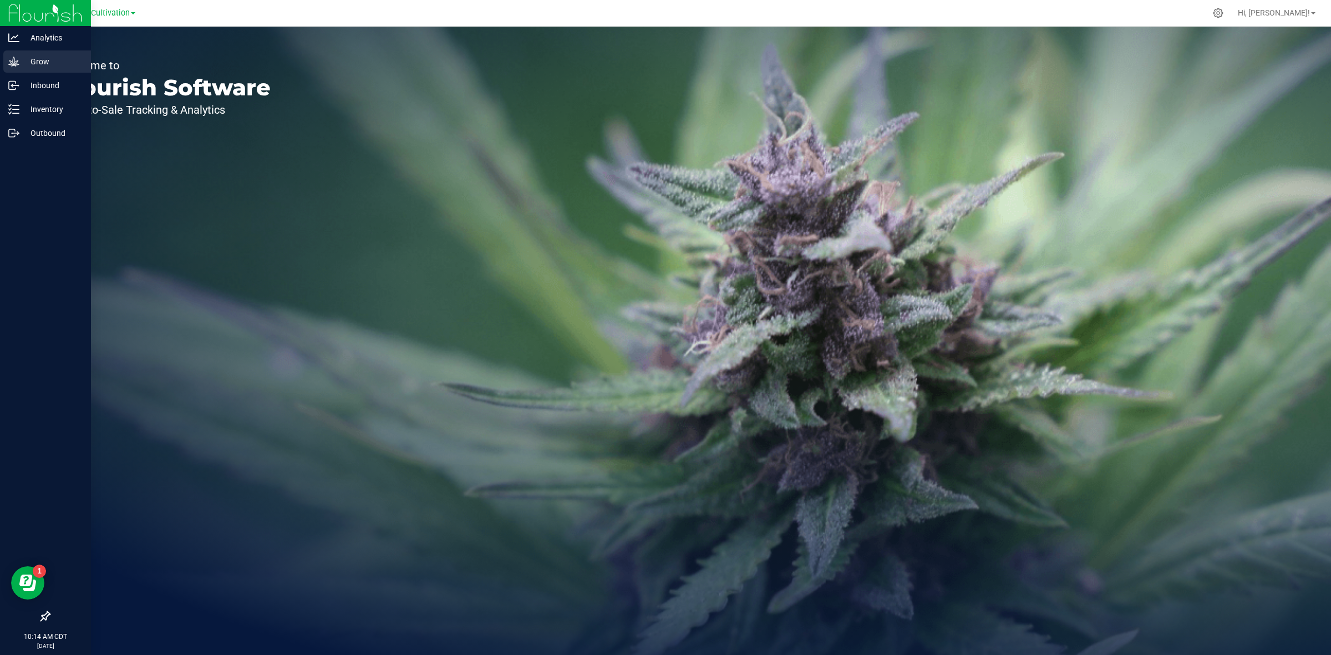
click at [54, 56] on p "Grow" at bounding box center [52, 61] width 67 height 13
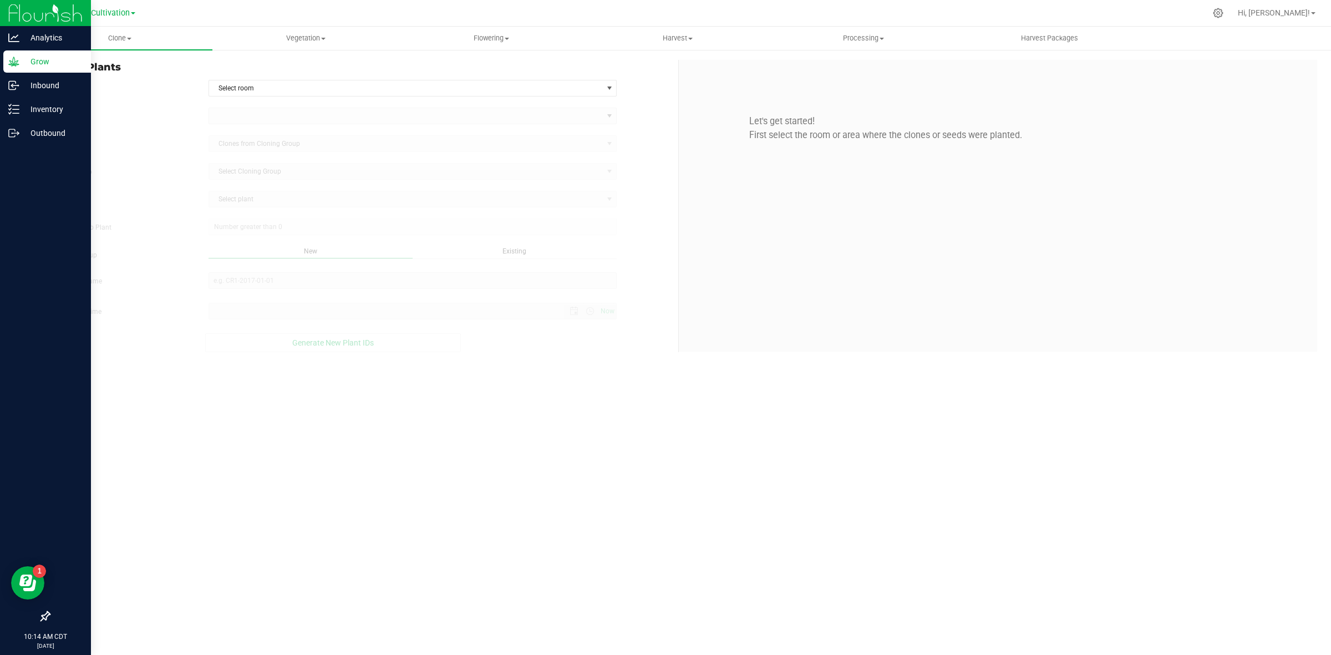
type input "[DATE] 10:14 AM"
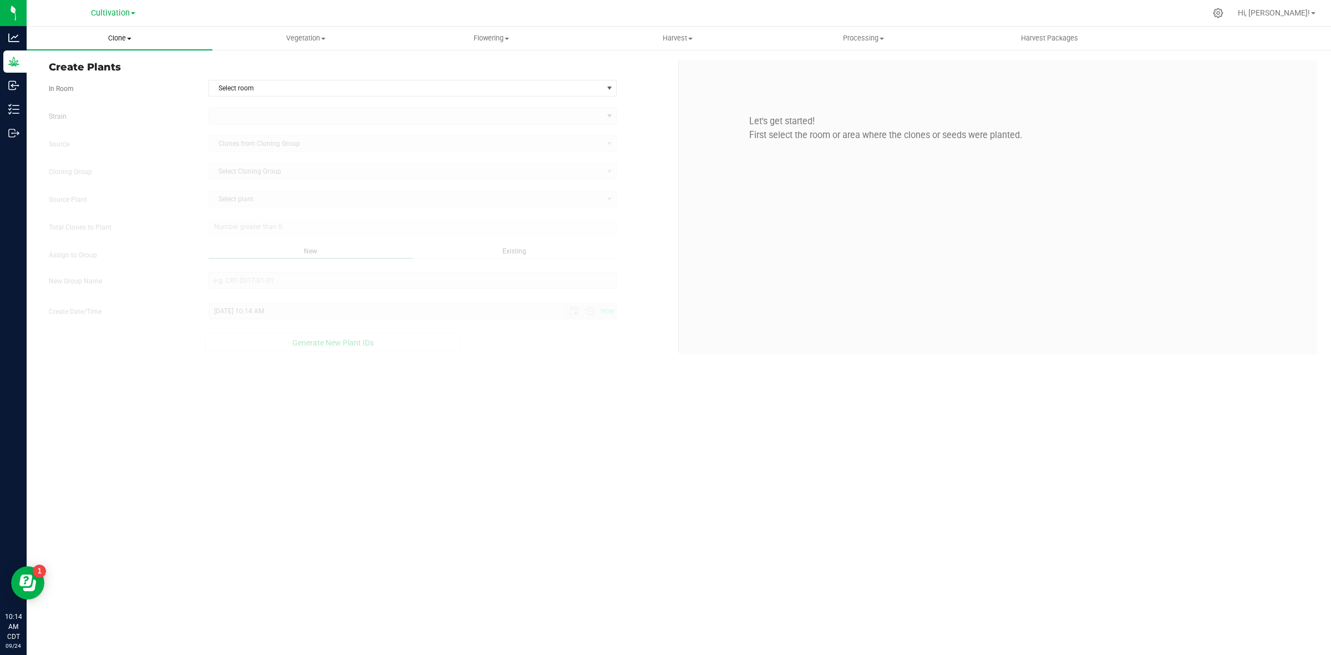
click at [118, 39] on span "Clone" at bounding box center [120, 38] width 186 height 10
click at [93, 79] on span "Cloning groups" at bounding box center [69, 79] width 84 height 9
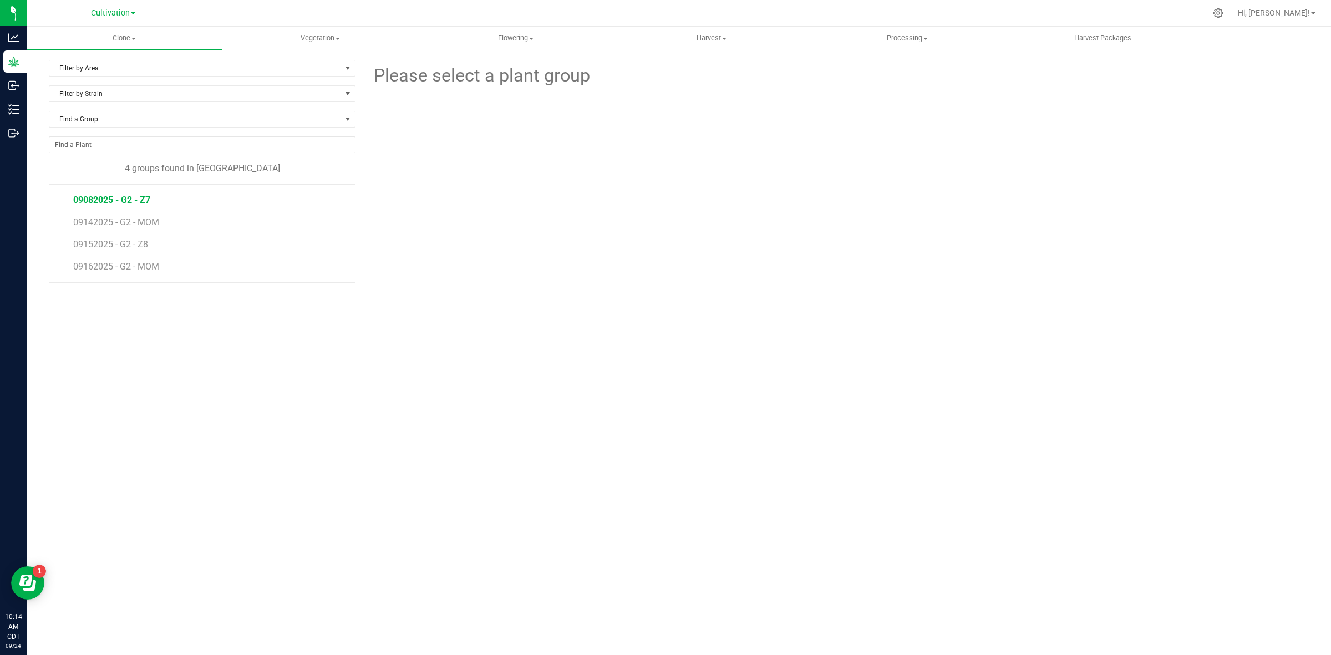
click at [138, 197] on span "09082025 - G2 - Z7" at bounding box center [111, 200] width 77 height 11
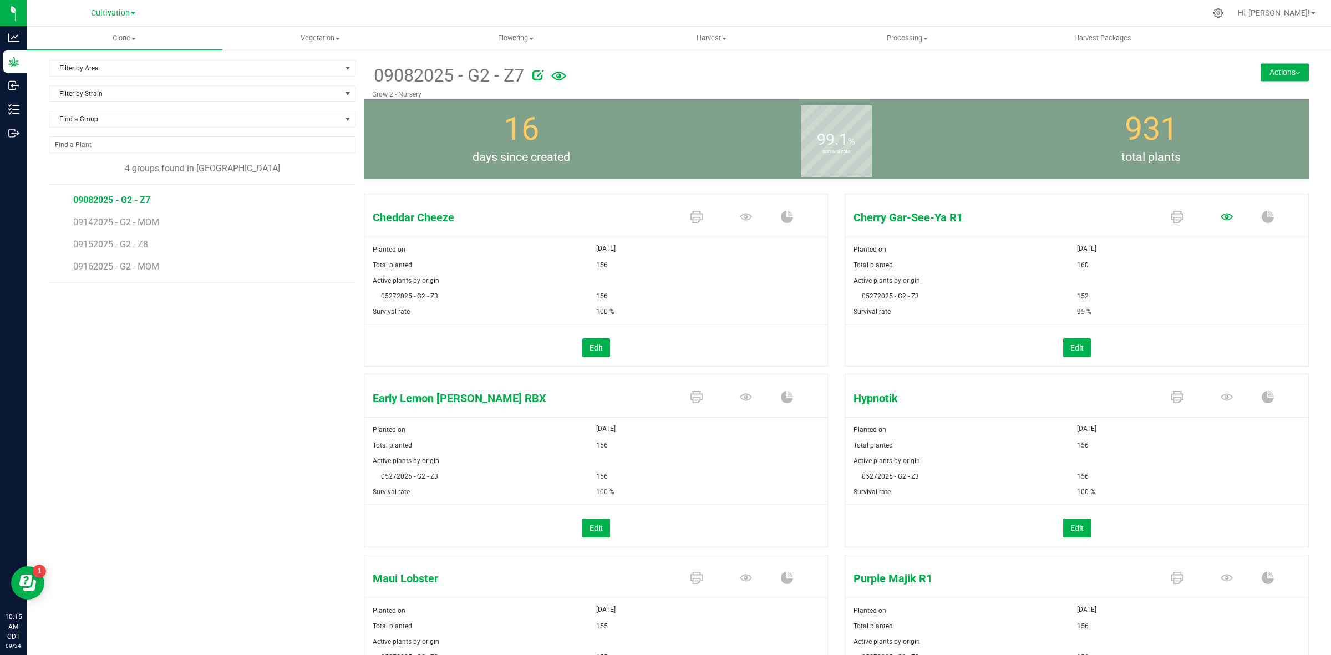
click at [1221, 218] on icon at bounding box center [1227, 217] width 12 height 12
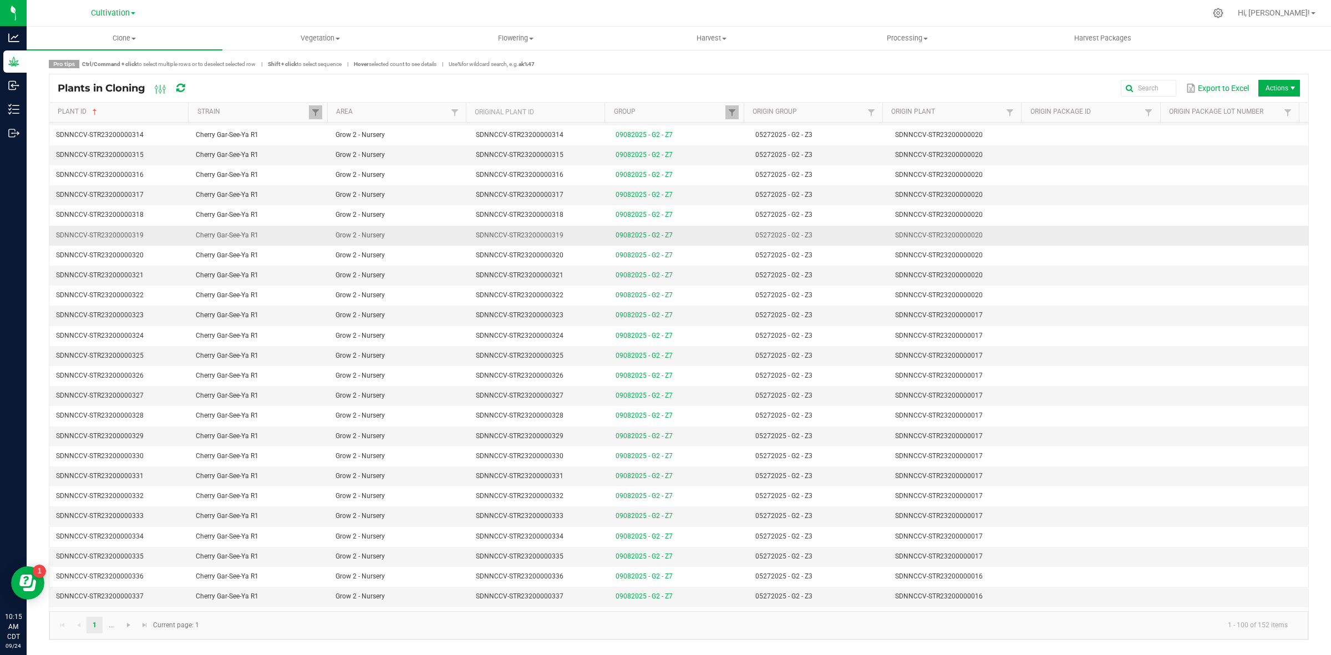
scroll to position [1179, 0]
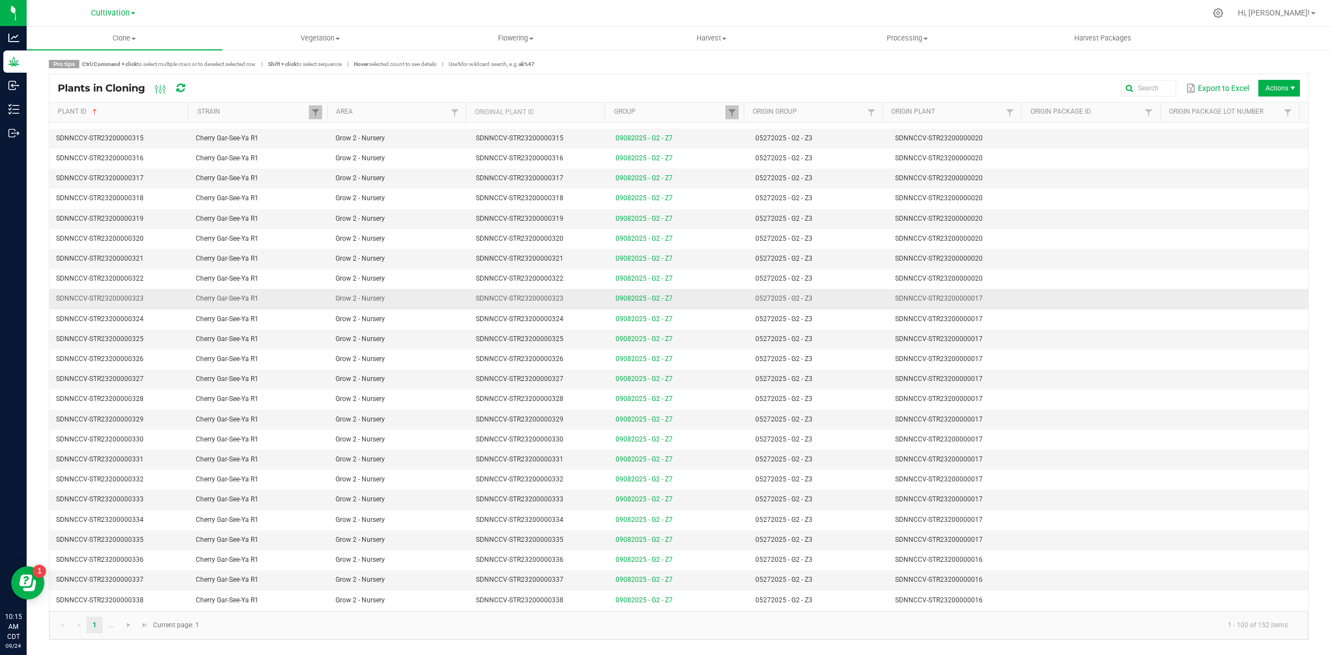
click at [991, 309] on td "SDNNCCV-STR23200000017" at bounding box center [959, 299] width 140 height 20
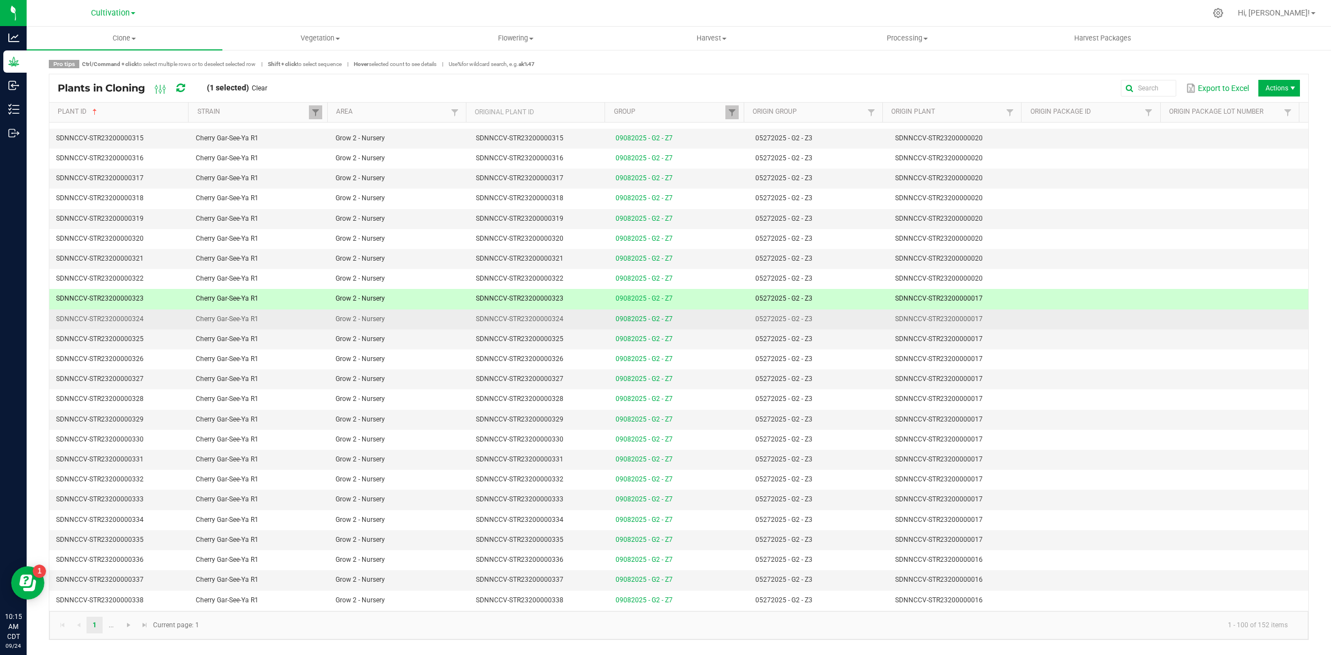
click at [988, 329] on td "SDNNCCV-STR23200000017" at bounding box center [959, 320] width 140 height 20
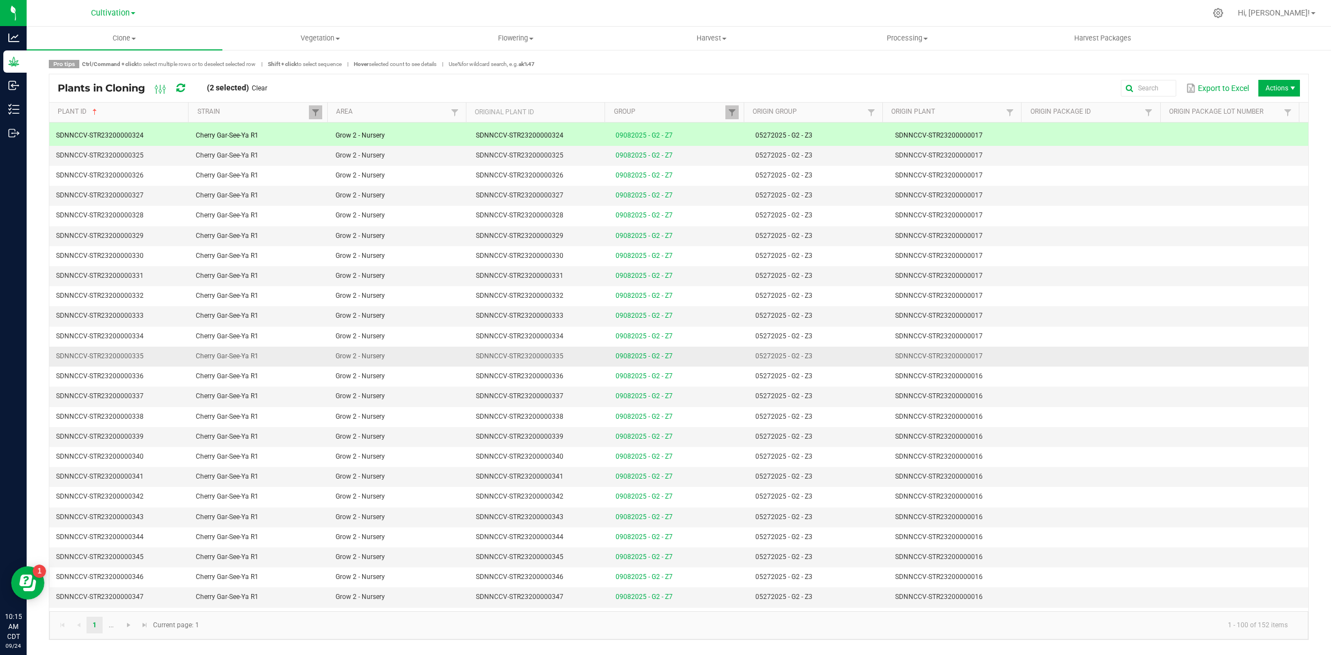
scroll to position [1387, 0]
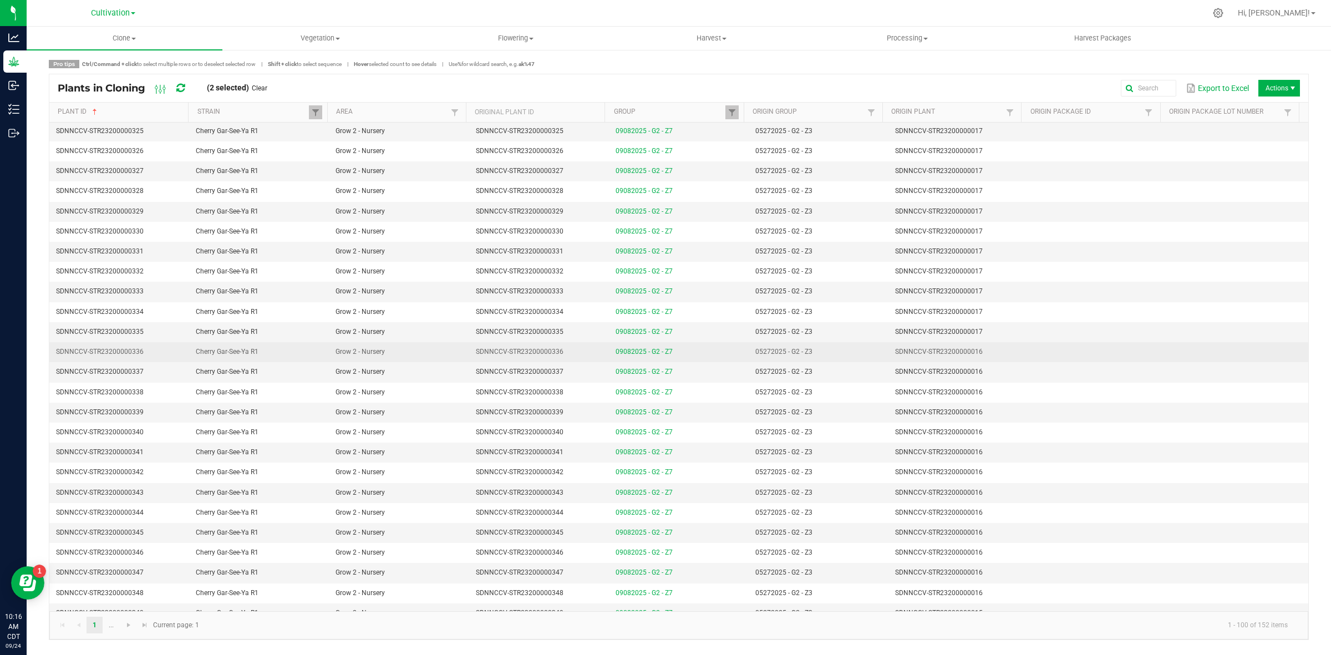
click at [985, 361] on td "SDNNCCV-STR23200000016" at bounding box center [959, 352] width 140 height 20
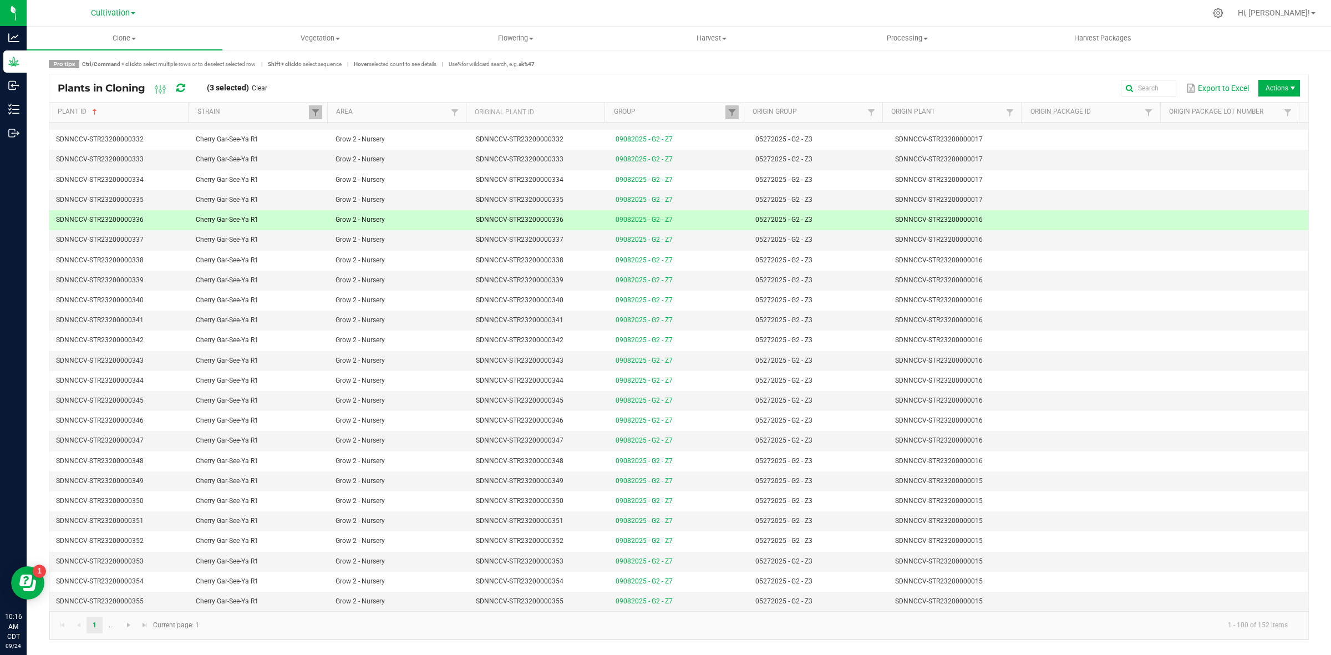
scroll to position [1532, 0]
click at [1281, 88] on span "Actions" at bounding box center [1280, 88] width 42 height 17
click at [1266, 109] on span "Destroy plants" at bounding box center [1282, 111] width 83 height 9
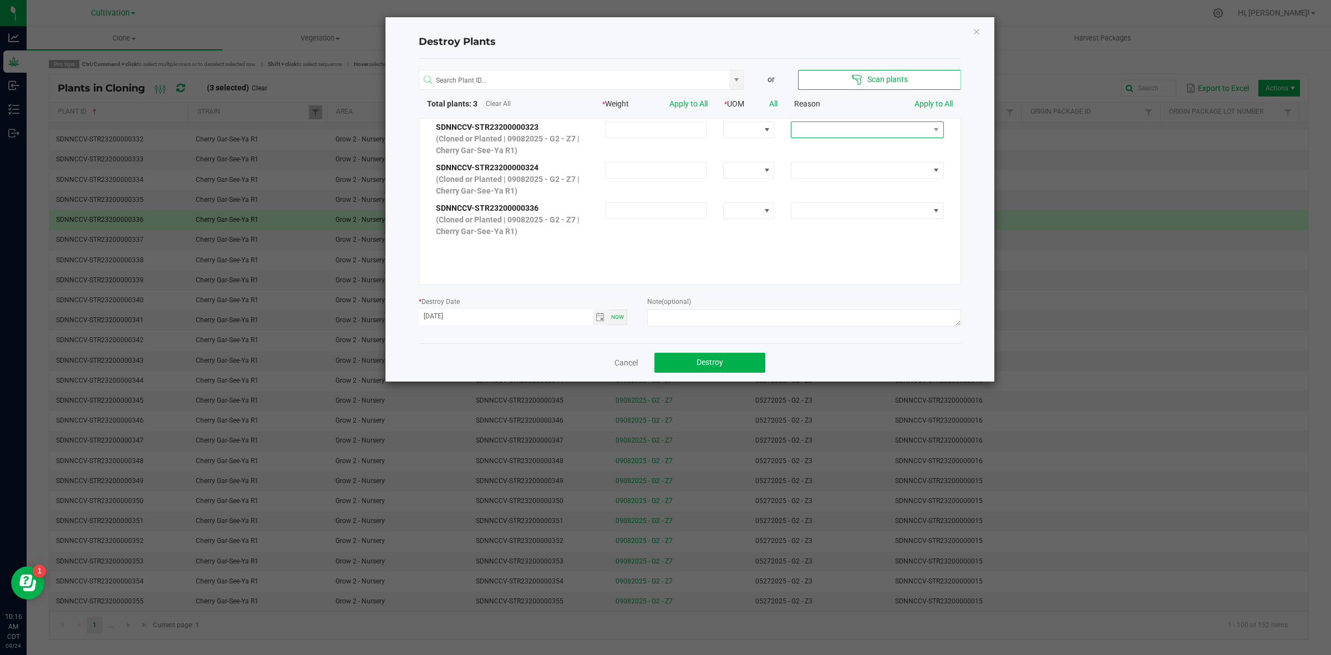
click at [894, 132] on span at bounding box center [861, 130] width 138 height 16
click at [826, 197] on li "No Roots" at bounding box center [859, 204] width 148 height 19
click at [934, 103] on link "Apply to All" at bounding box center [934, 103] width 38 height 9
click at [602, 319] on span "Toggle calendar" at bounding box center [600, 317] width 9 height 9
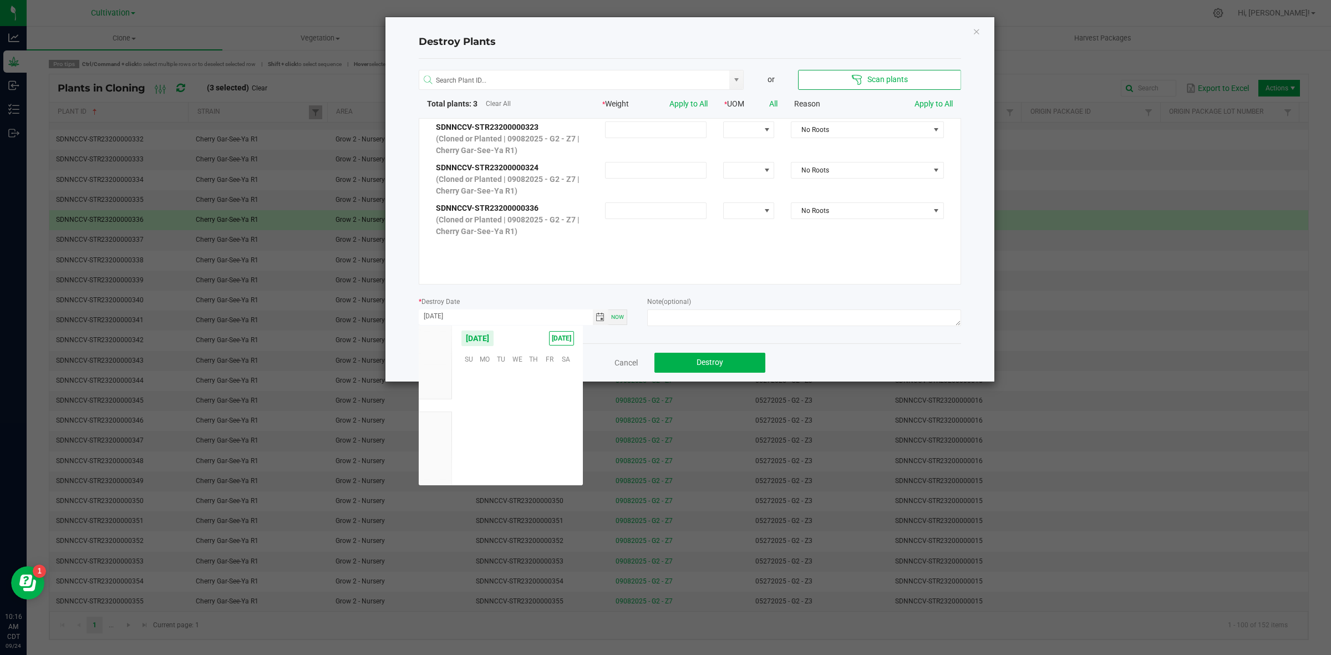
scroll to position [179836, 0]
click at [500, 430] on span "23" at bounding box center [501, 426] width 16 height 17
type input "[DATE]"
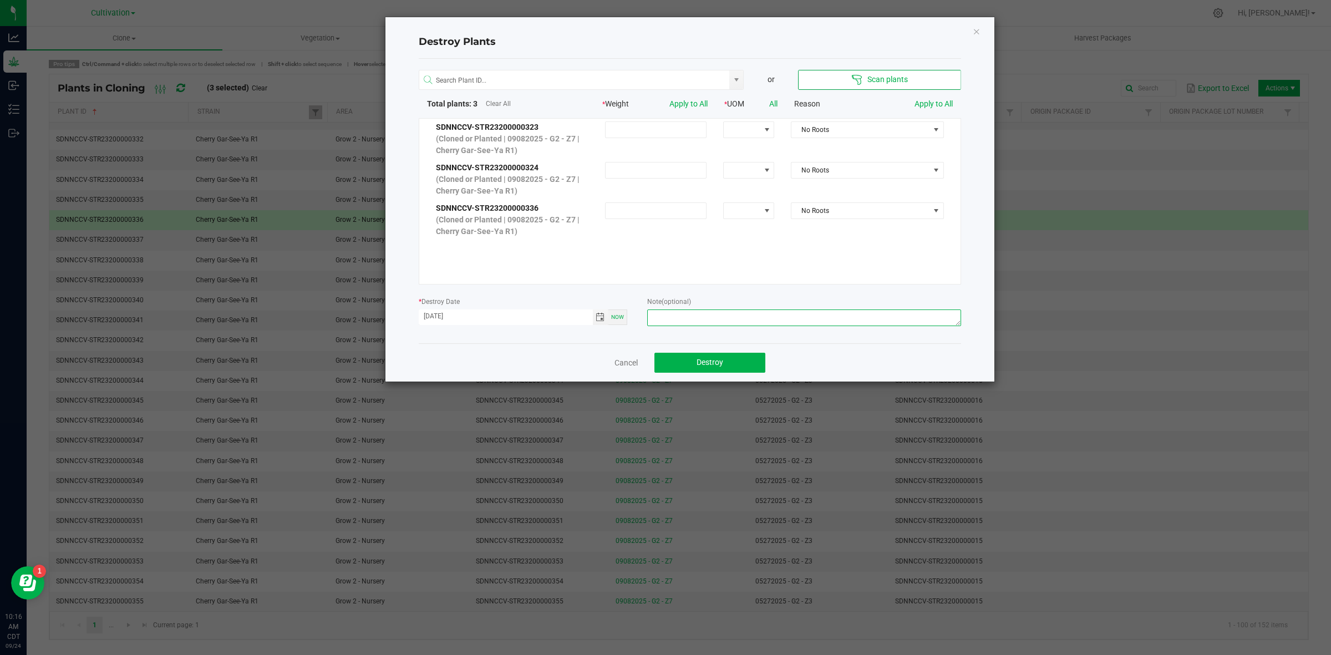
click at [691, 322] on textarea at bounding box center [803, 318] width 313 height 17
click at [694, 317] on textarea "Not rooted -" at bounding box center [803, 318] width 313 height 17
type textarea "Not rooted - KC"
click at [707, 364] on span "Destroy" at bounding box center [710, 362] width 27 height 9
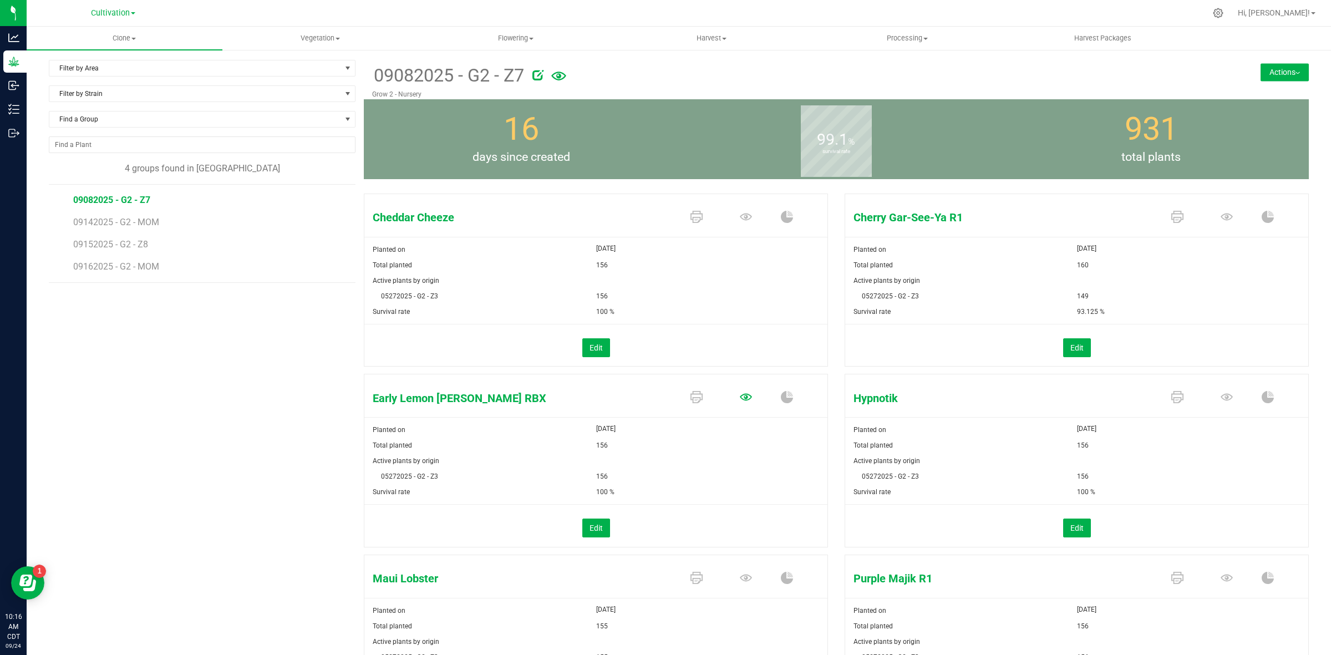
click at [742, 405] on link at bounding box center [746, 397] width 12 height 19
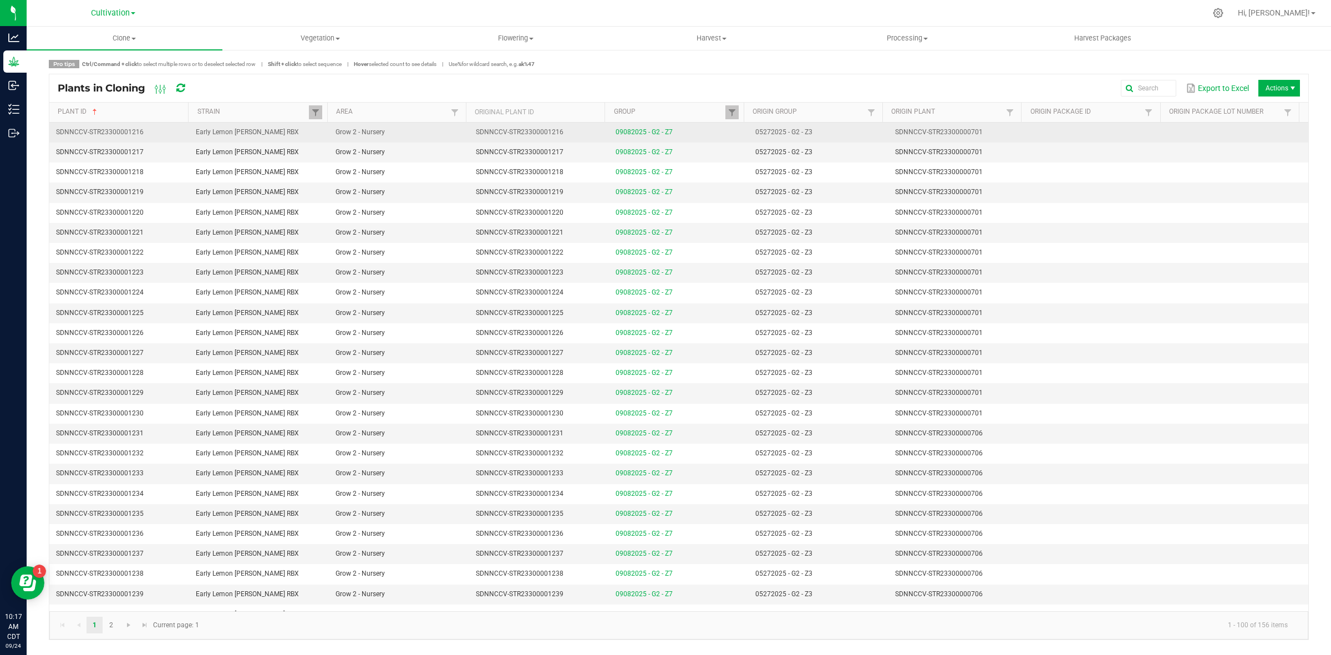
click at [1044, 139] on td at bounding box center [1099, 133] width 140 height 20
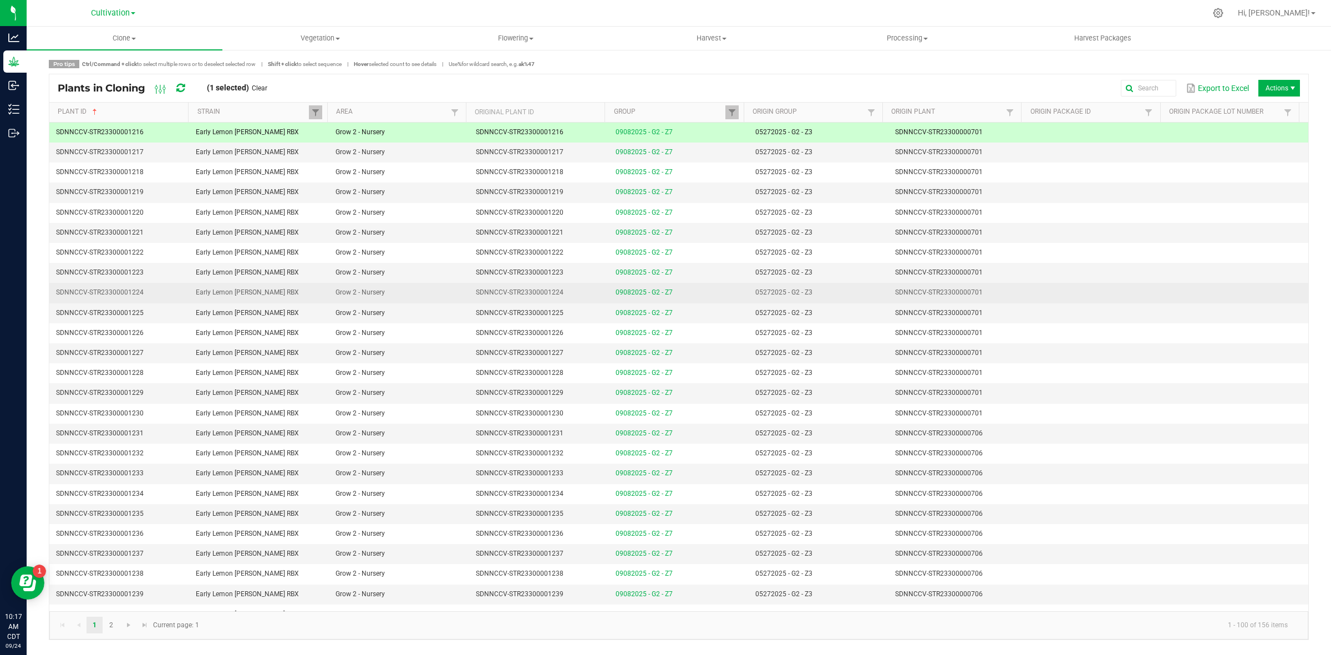
click at [996, 290] on td "SDNNCCV-STR23300000701" at bounding box center [959, 293] width 140 height 20
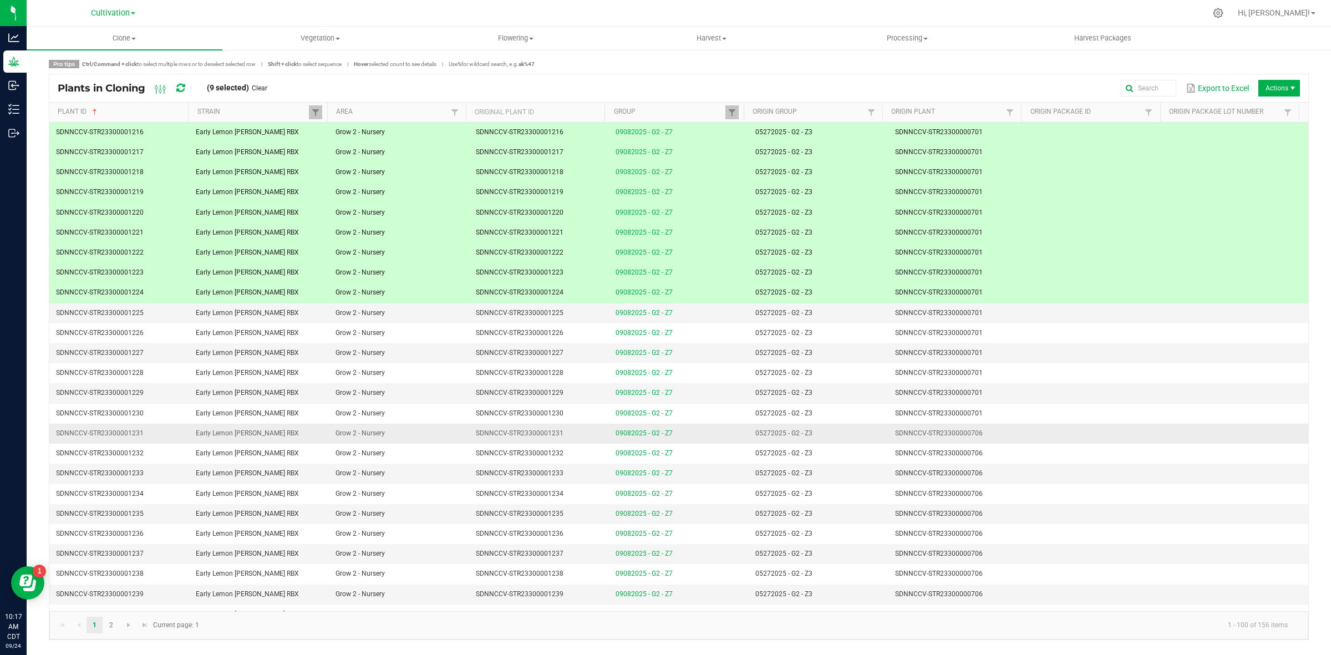
click at [988, 433] on td "SDNNCCV-STR23300000706" at bounding box center [959, 434] width 140 height 20
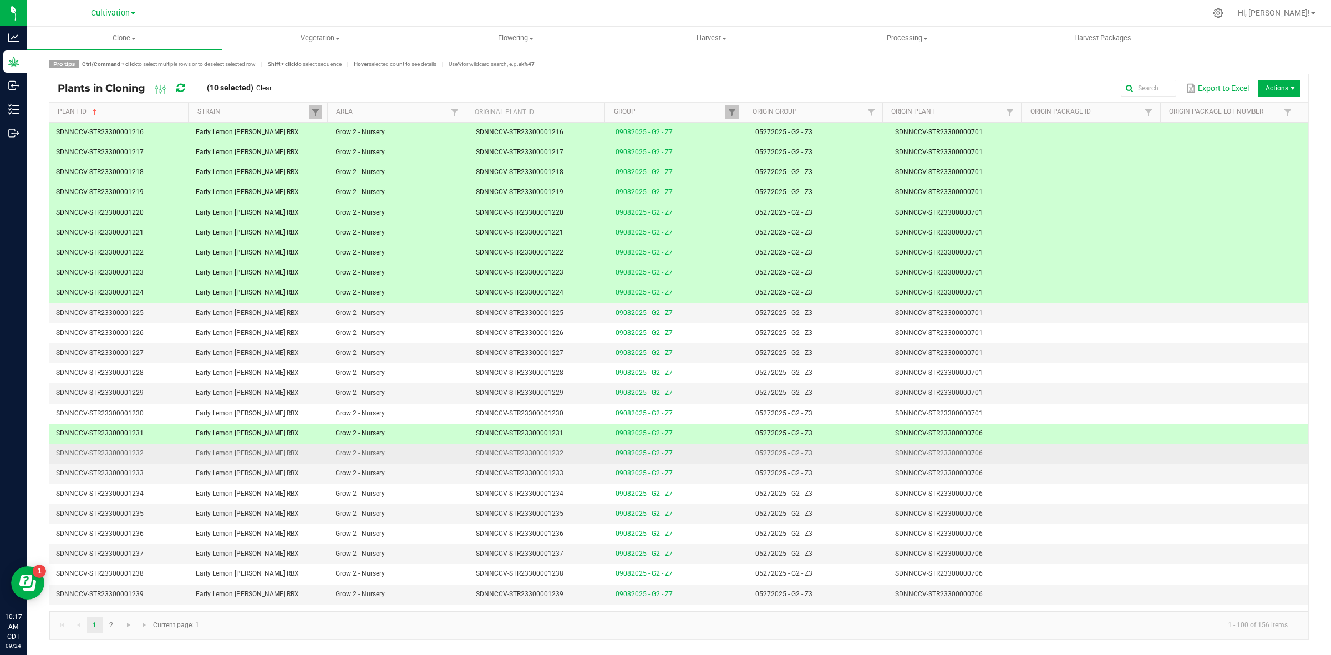
click at [982, 461] on td "SDNNCCV-STR23300000706" at bounding box center [959, 454] width 140 height 20
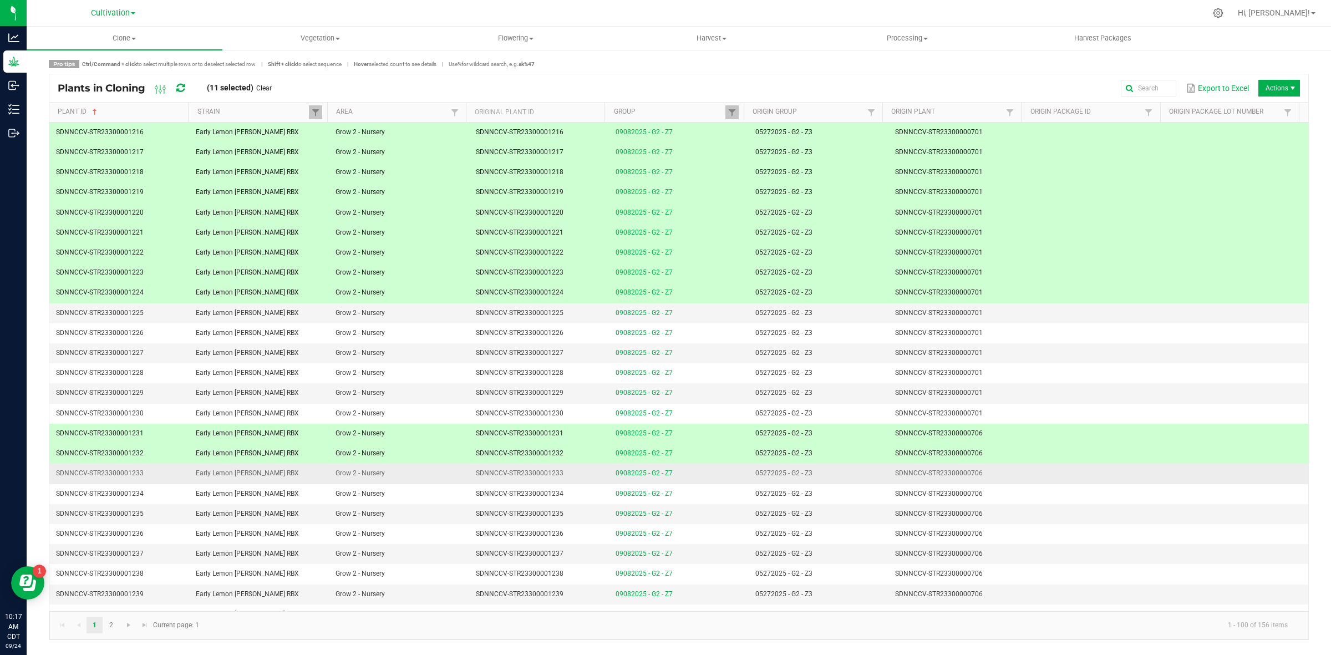
click at [982, 477] on td "SDNNCCV-STR23300000706" at bounding box center [959, 474] width 140 height 20
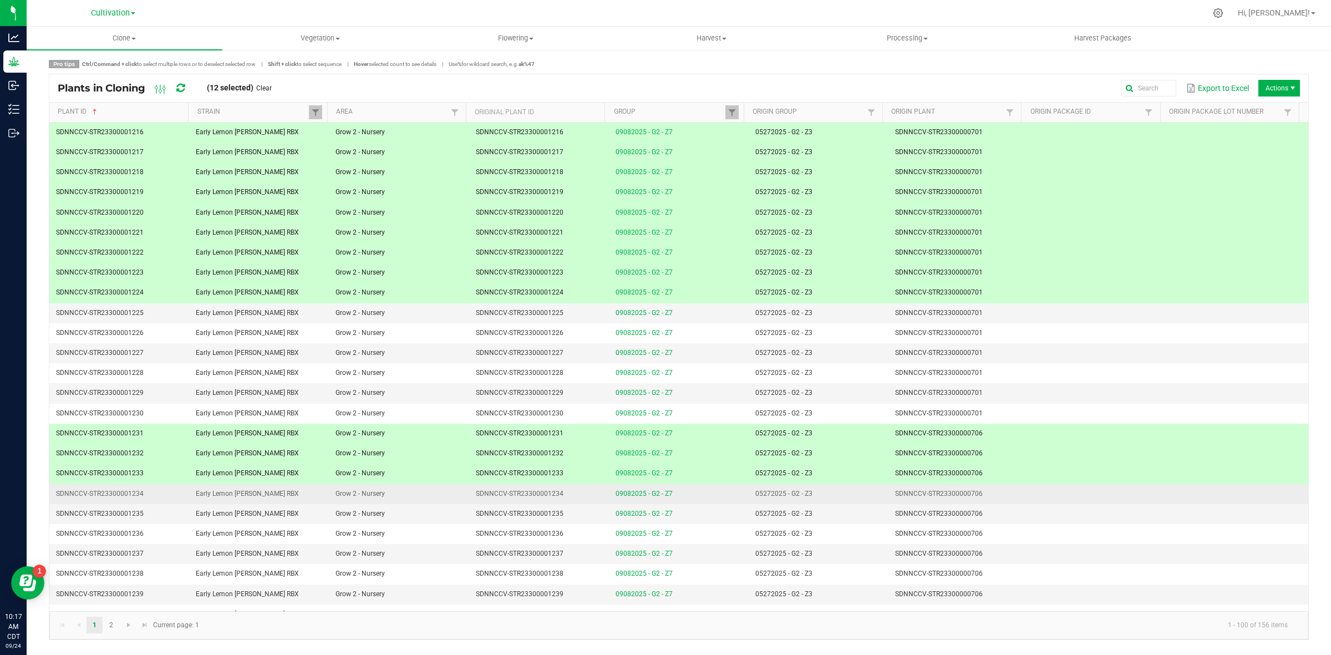
click at [982, 498] on td "SDNNCCV-STR23300000706" at bounding box center [959, 494] width 140 height 20
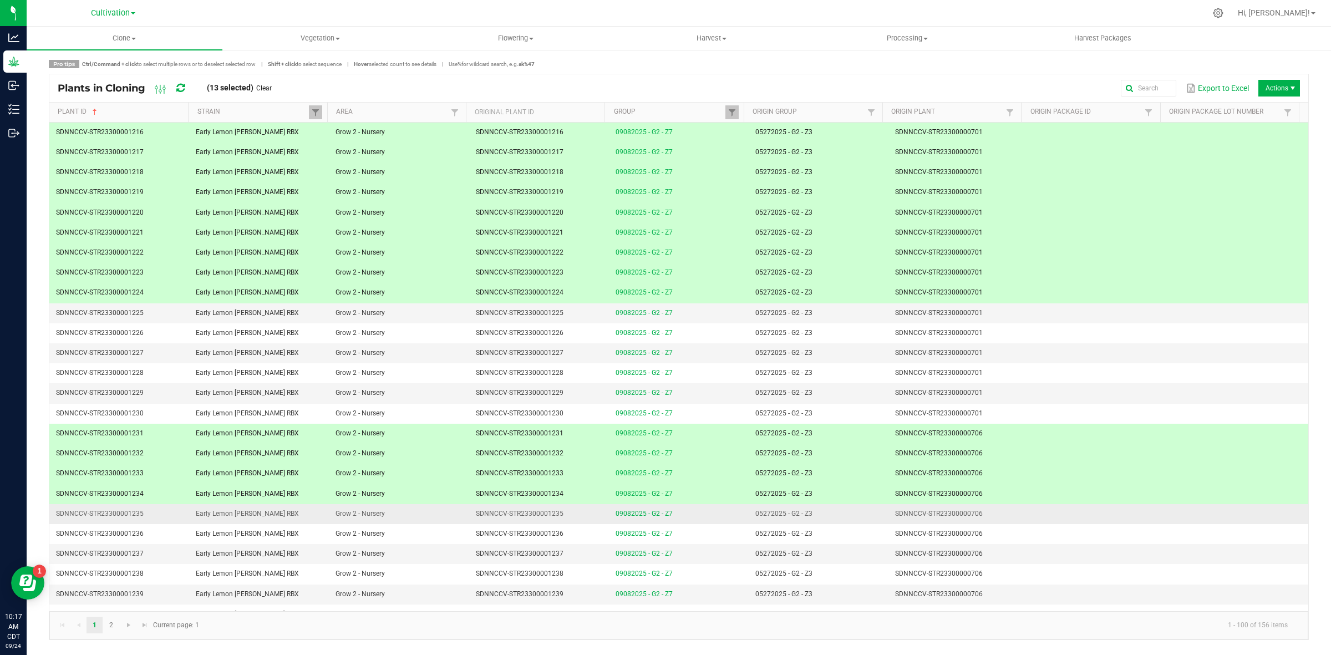
click at [979, 514] on td "SDNNCCV-STR23300000706" at bounding box center [959, 514] width 140 height 20
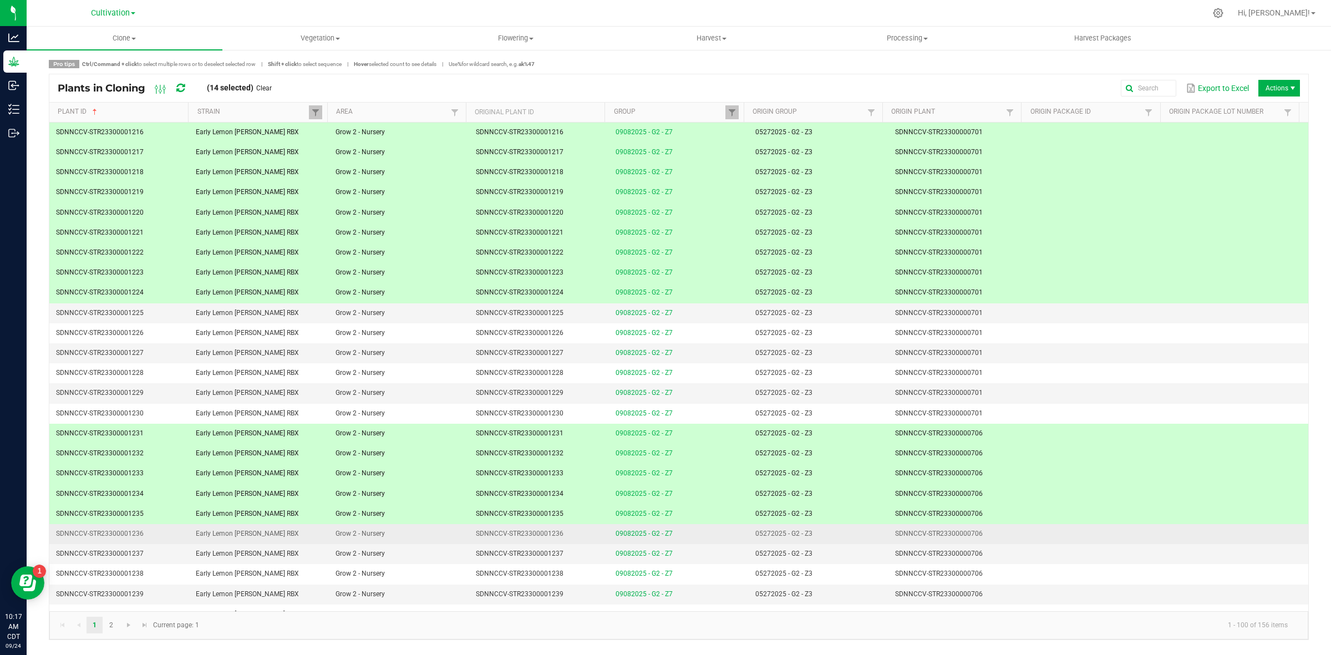
click at [977, 536] on td "SDNNCCV-STR23300000706" at bounding box center [959, 534] width 140 height 20
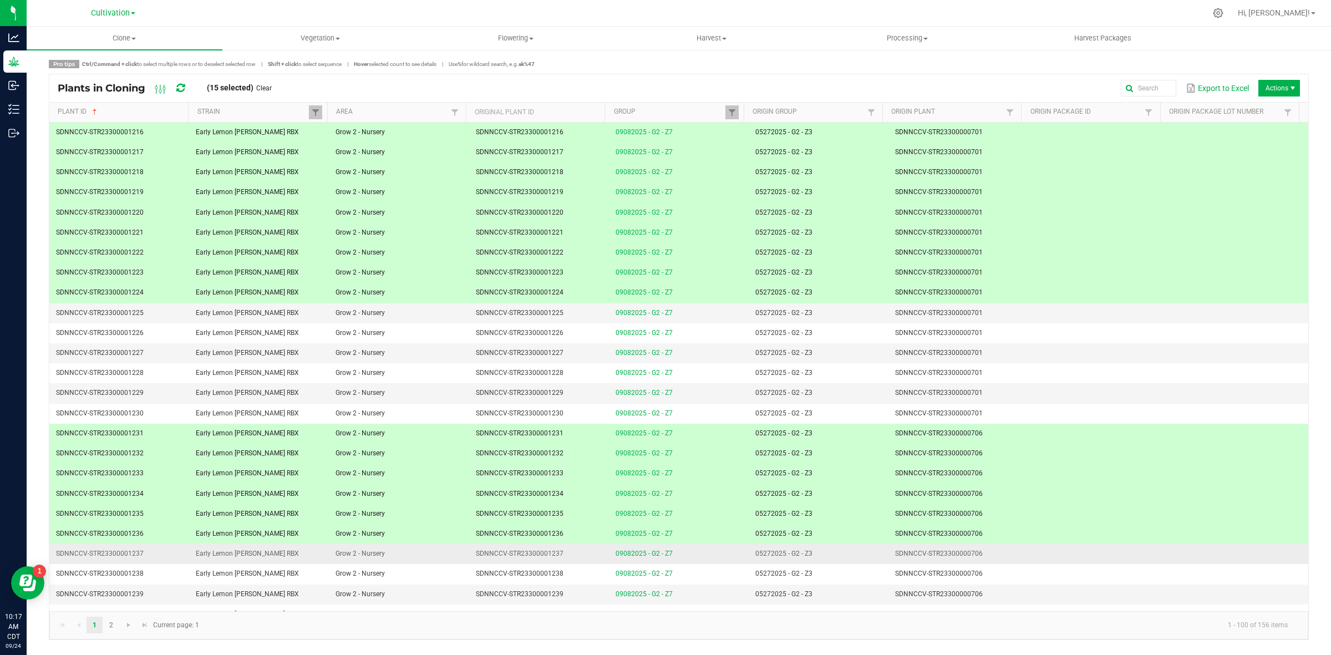
click at [977, 555] on td "SDNNCCV-STR23300000706" at bounding box center [959, 554] width 140 height 20
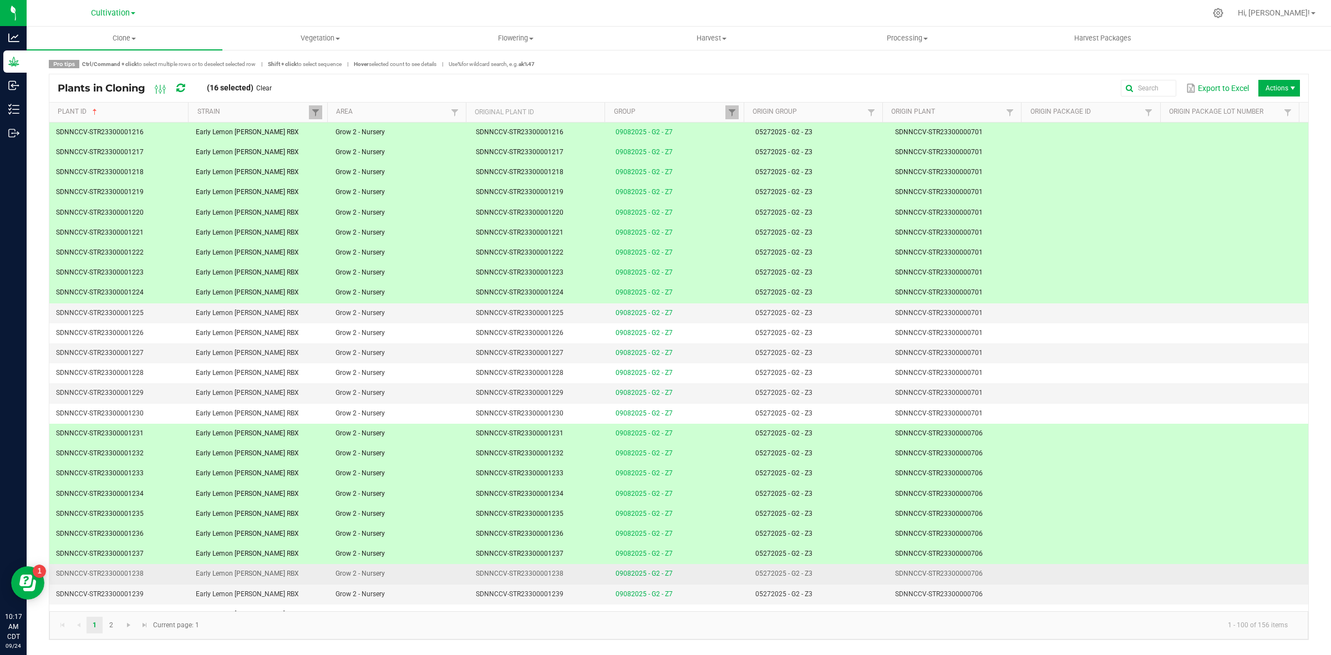
click at [977, 581] on td "SDNNCCV-STR23300000706" at bounding box center [959, 574] width 140 height 20
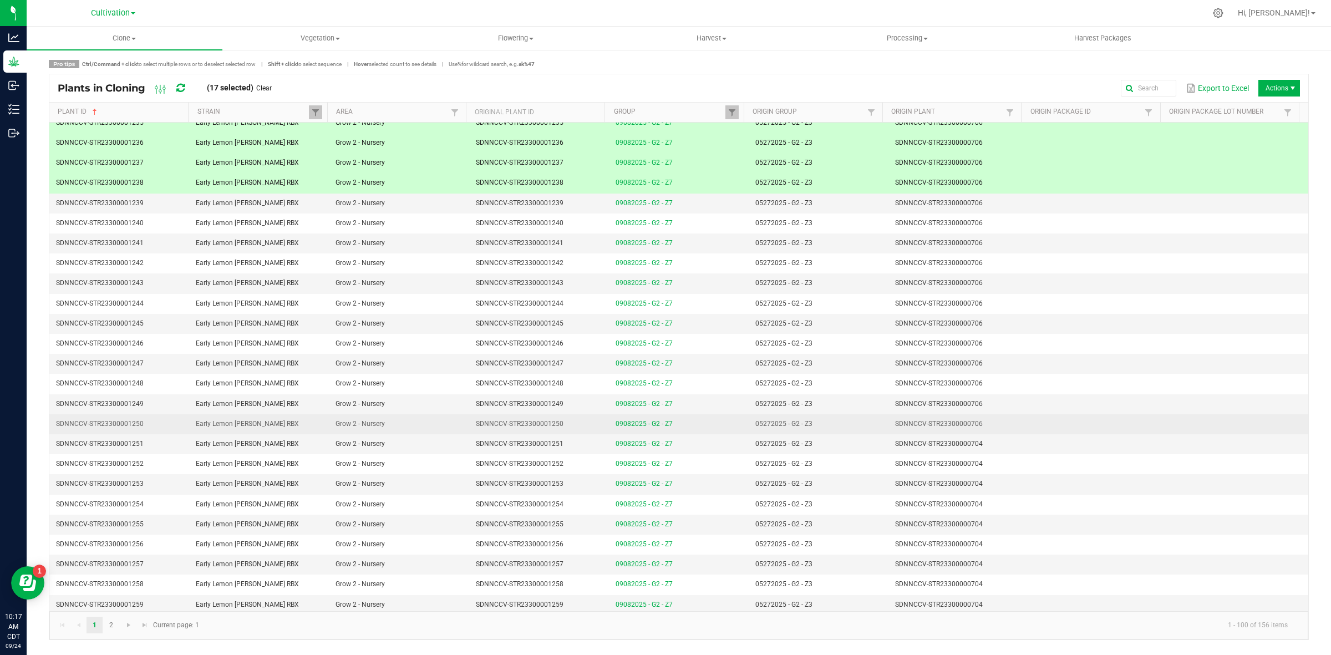
scroll to position [416, 0]
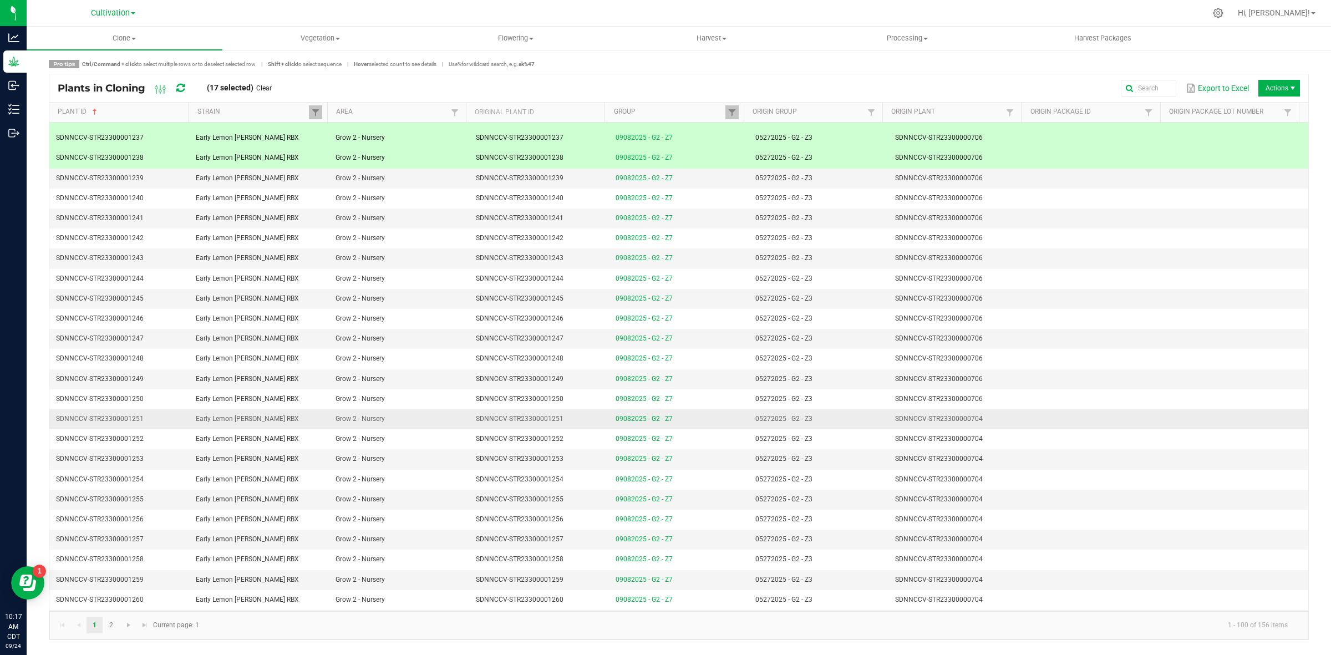
click at [992, 425] on td "SDNNCCV-STR23300000704" at bounding box center [959, 419] width 140 height 20
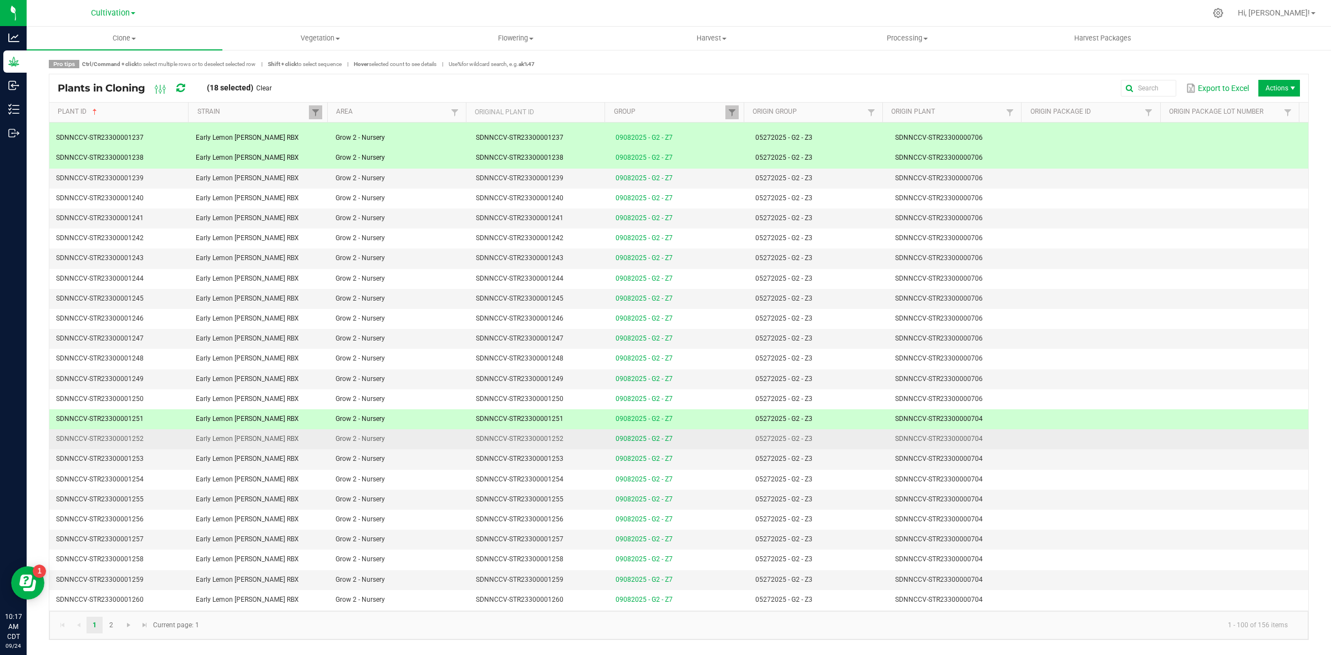
click at [992, 447] on td "SDNNCCV-STR23300000704" at bounding box center [959, 439] width 140 height 20
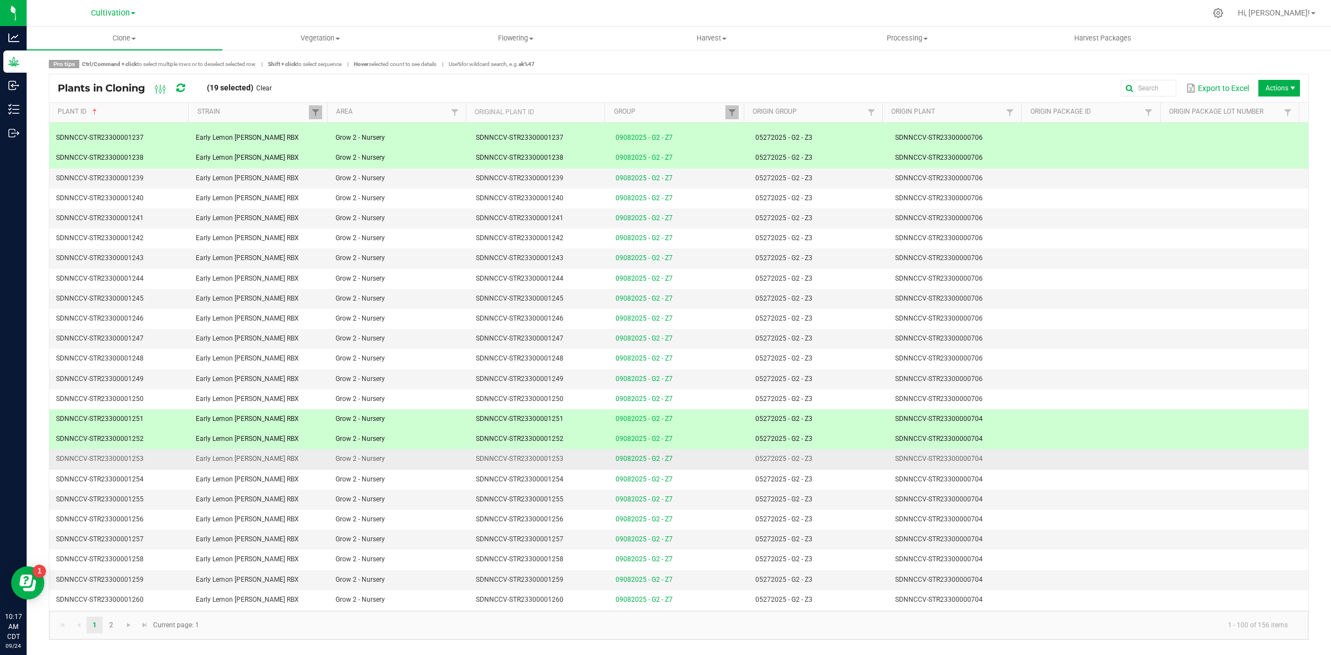
click at [992, 464] on td "SDNNCCV-STR23300000704" at bounding box center [959, 459] width 140 height 20
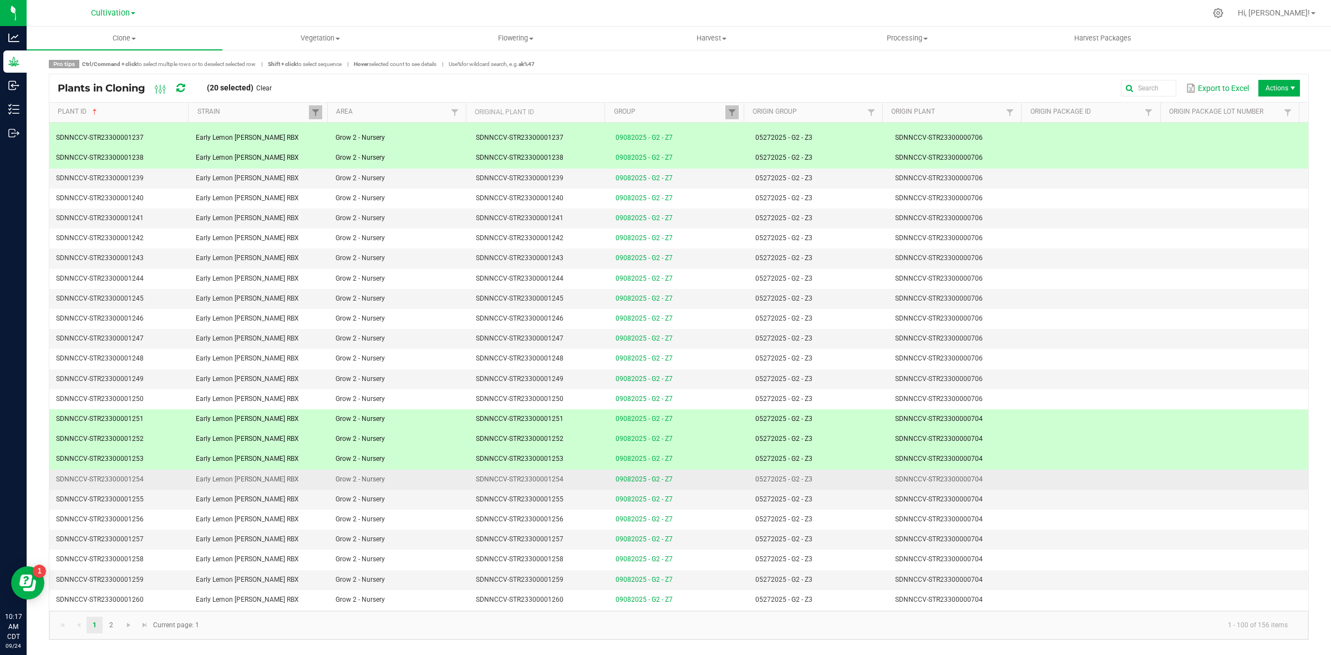
click at [992, 483] on td "SDNNCCV-STR23300000704" at bounding box center [959, 480] width 140 height 20
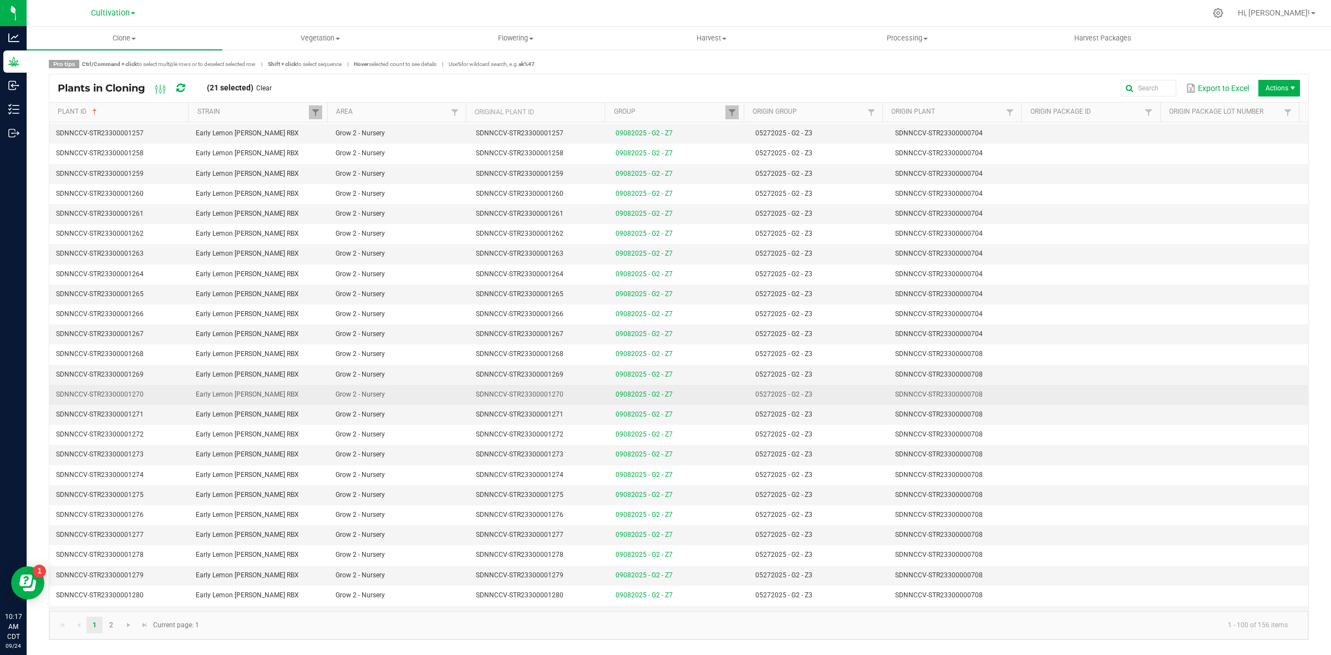
scroll to position [832, 0]
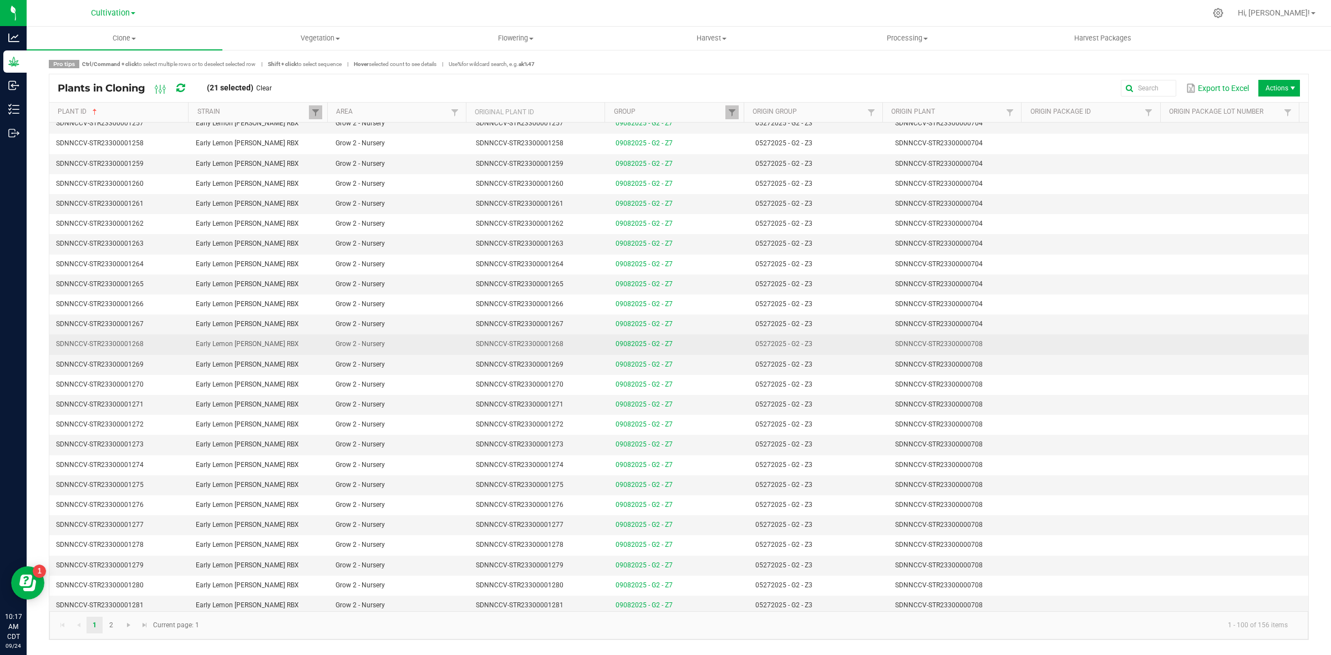
click at [988, 354] on td "SDNNCCV-STR23300000708" at bounding box center [959, 344] width 140 height 20
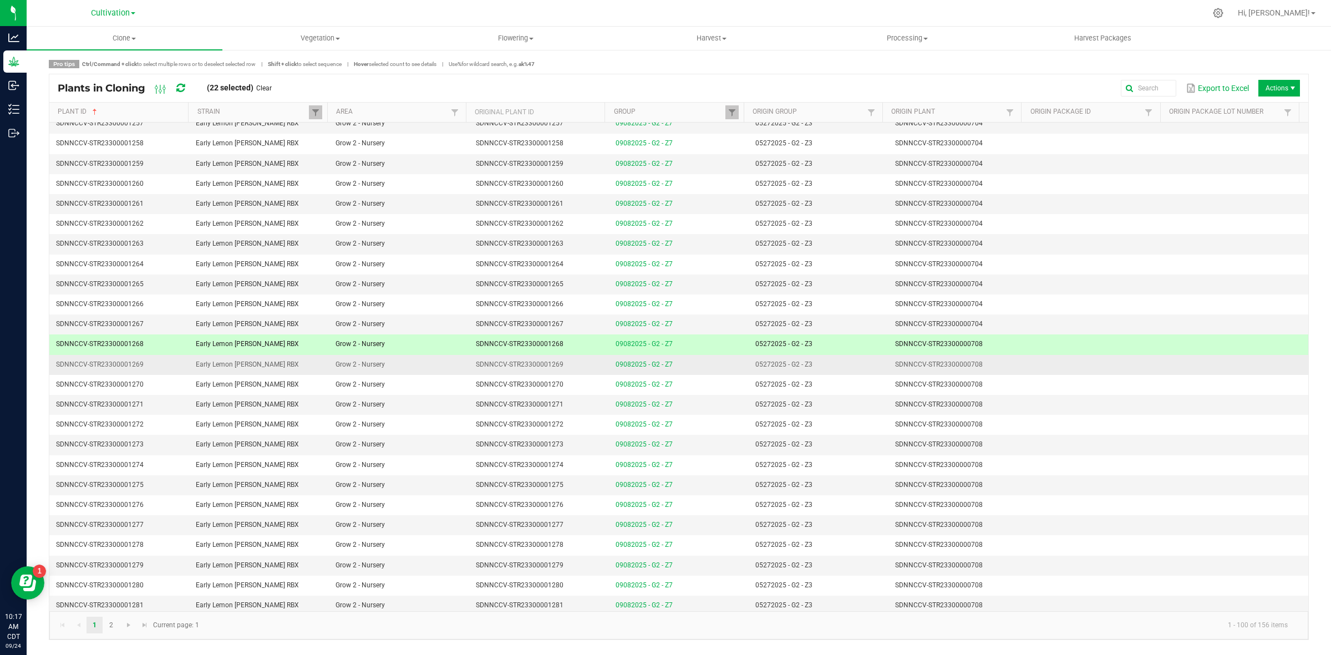
click at [985, 371] on td "SDNNCCV-STR23300000708" at bounding box center [959, 365] width 140 height 20
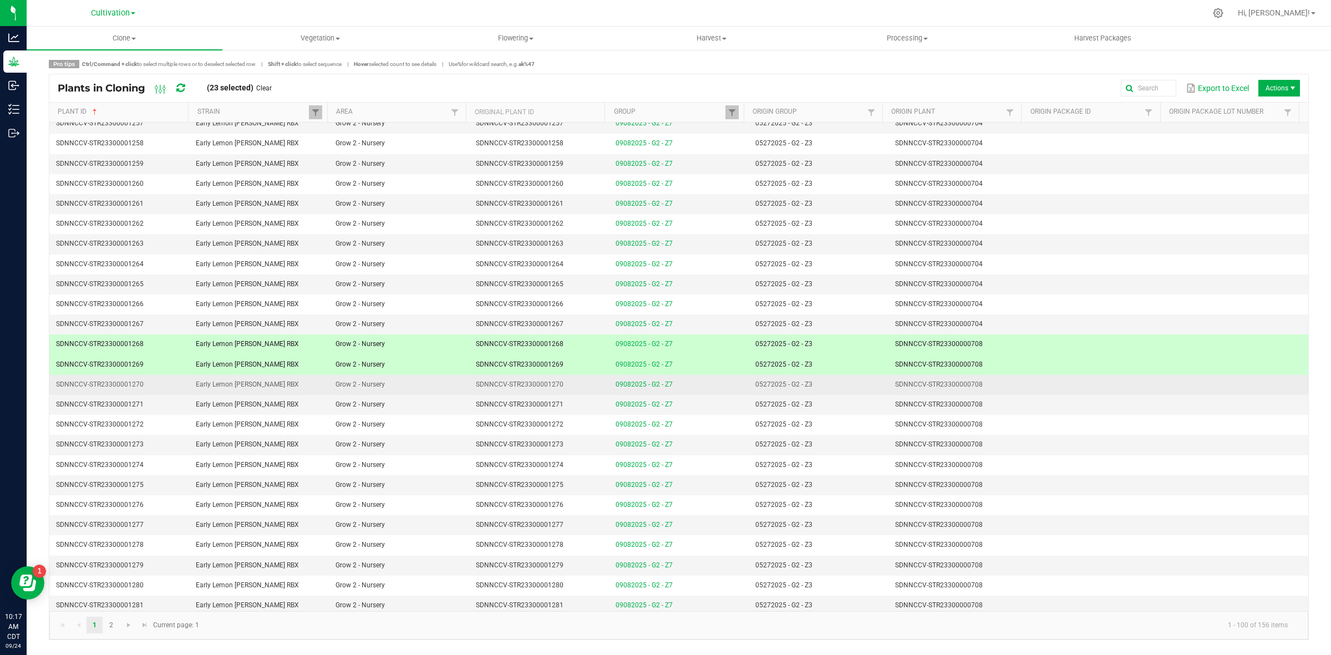
click at [983, 392] on td "SDNNCCV-STR23300000708" at bounding box center [959, 385] width 140 height 20
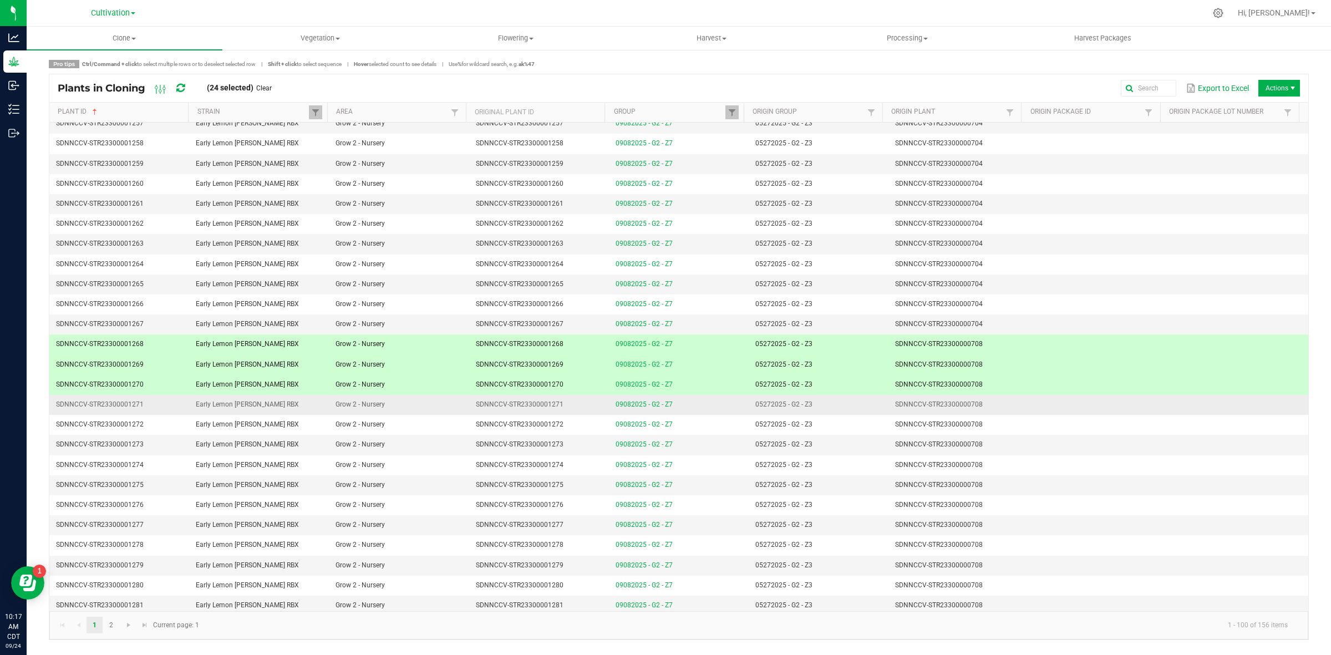
click at [982, 409] on td "SDNNCCV-STR23300000708" at bounding box center [959, 405] width 140 height 20
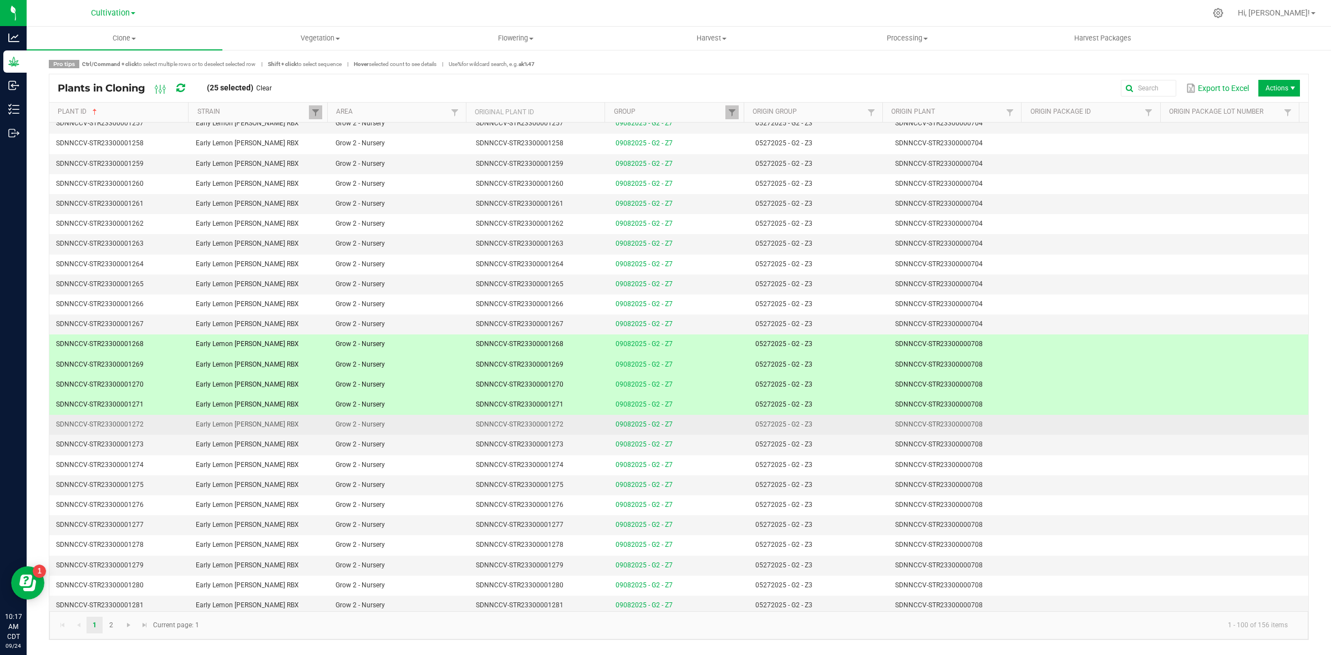
click at [980, 426] on td "SDNNCCV-STR23300000708" at bounding box center [959, 425] width 140 height 20
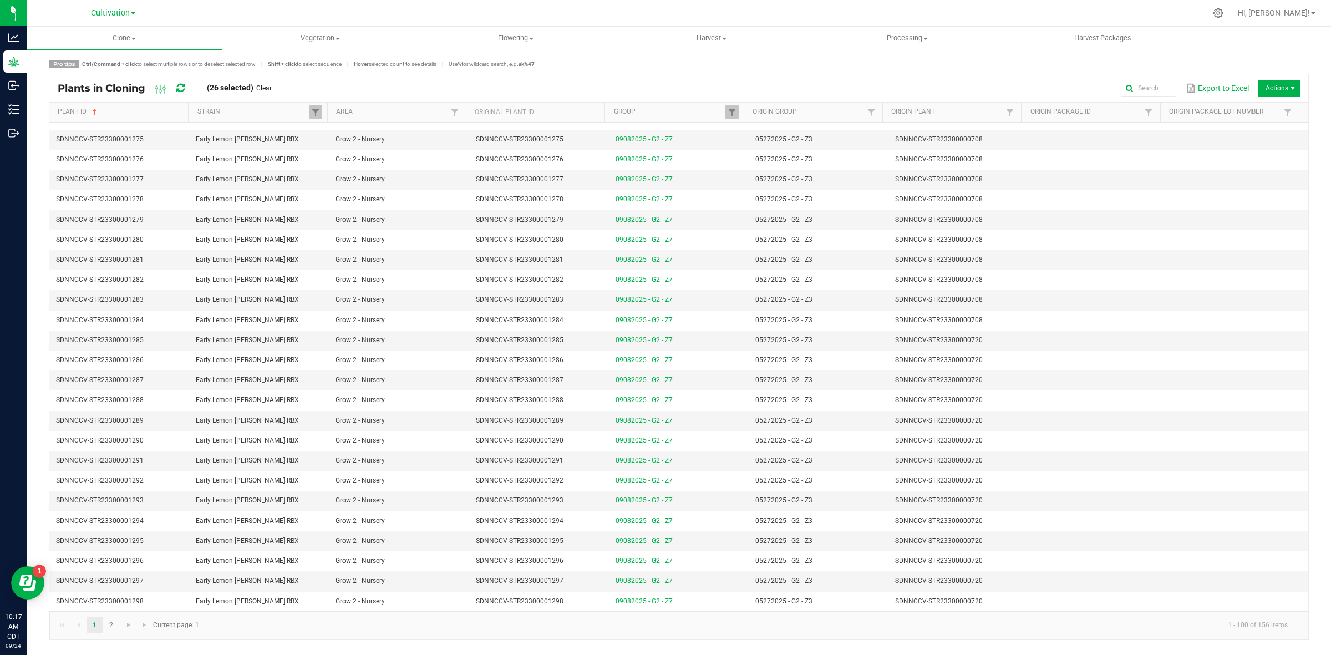
scroll to position [1179, 0]
click at [981, 349] on td "SDNNCCV-STR23300000720" at bounding box center [959, 339] width 140 height 20
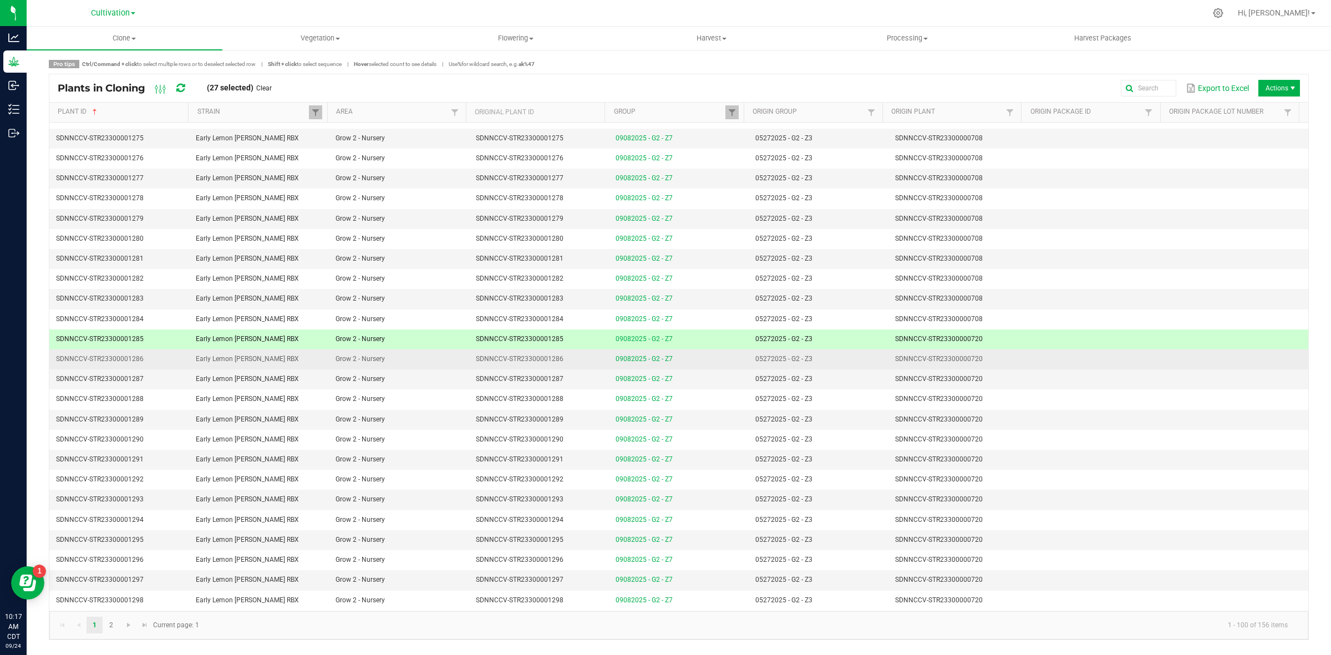
click at [981, 369] on td "SDNNCCV-STR23300000720" at bounding box center [959, 359] width 140 height 20
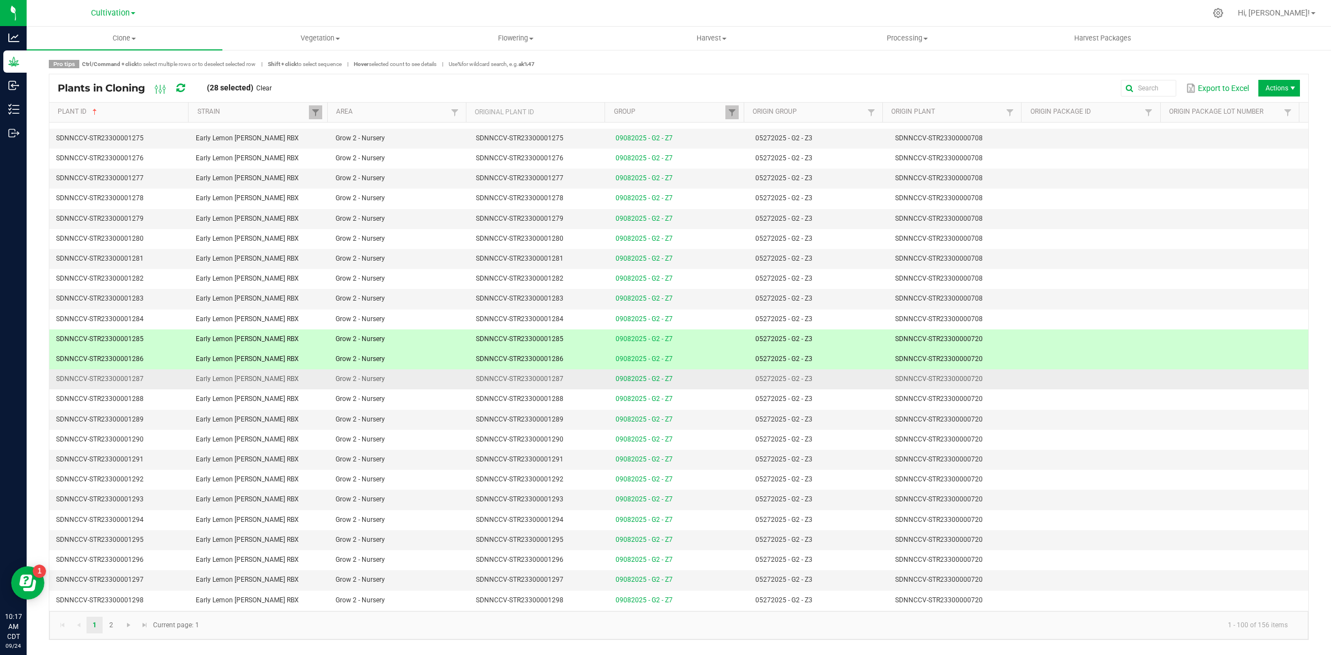
click at [980, 387] on td "SDNNCCV-STR23300000720" at bounding box center [959, 379] width 140 height 20
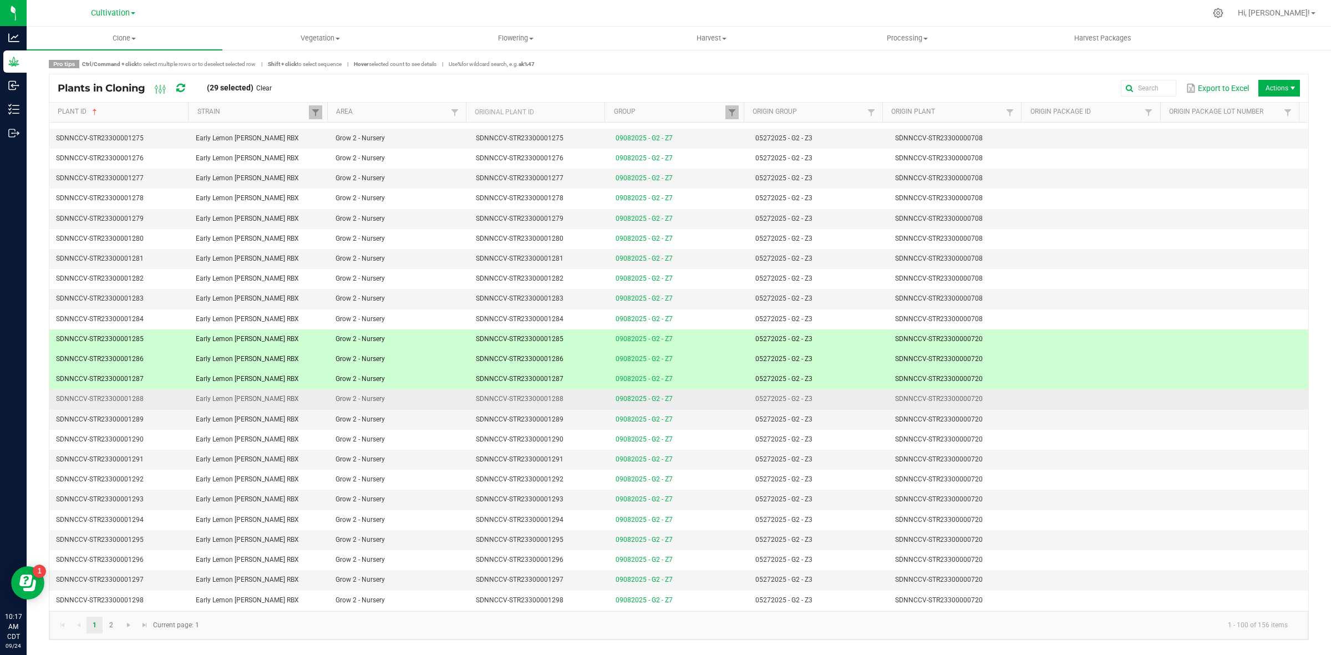
click at [980, 403] on td "SDNNCCV-STR23300000720" at bounding box center [959, 399] width 140 height 20
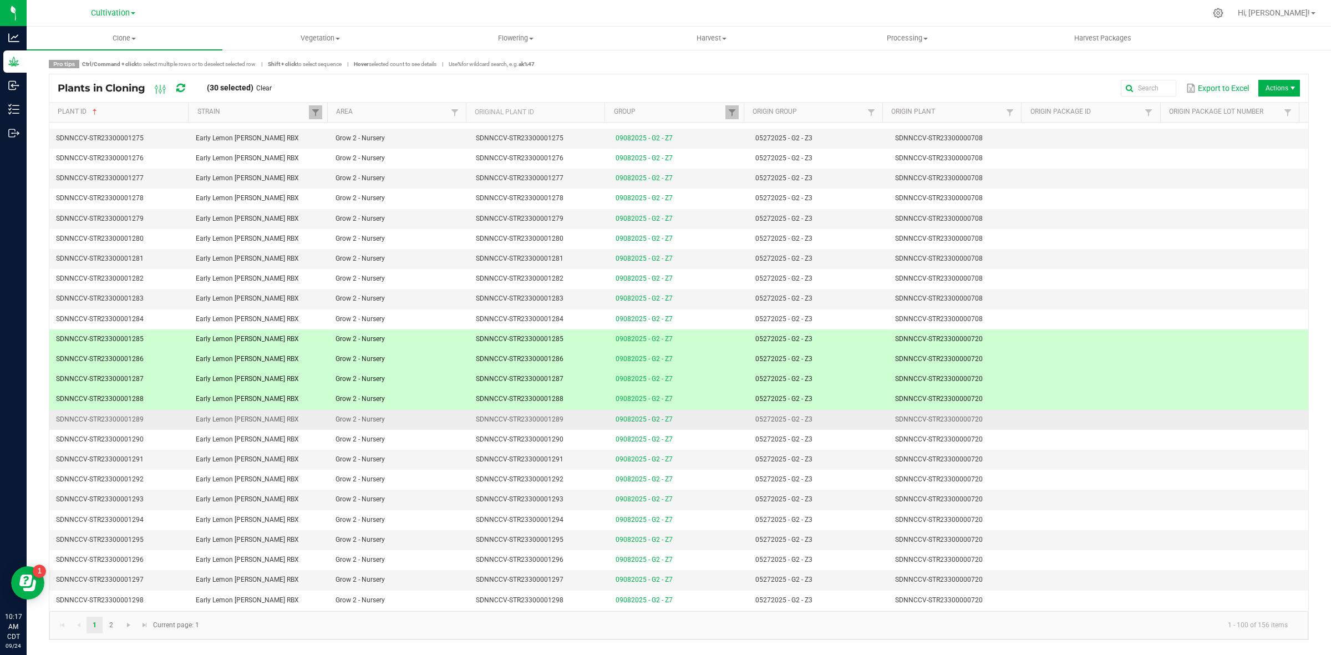
click at [982, 425] on td "SDNNCCV-STR23300000720" at bounding box center [959, 420] width 140 height 20
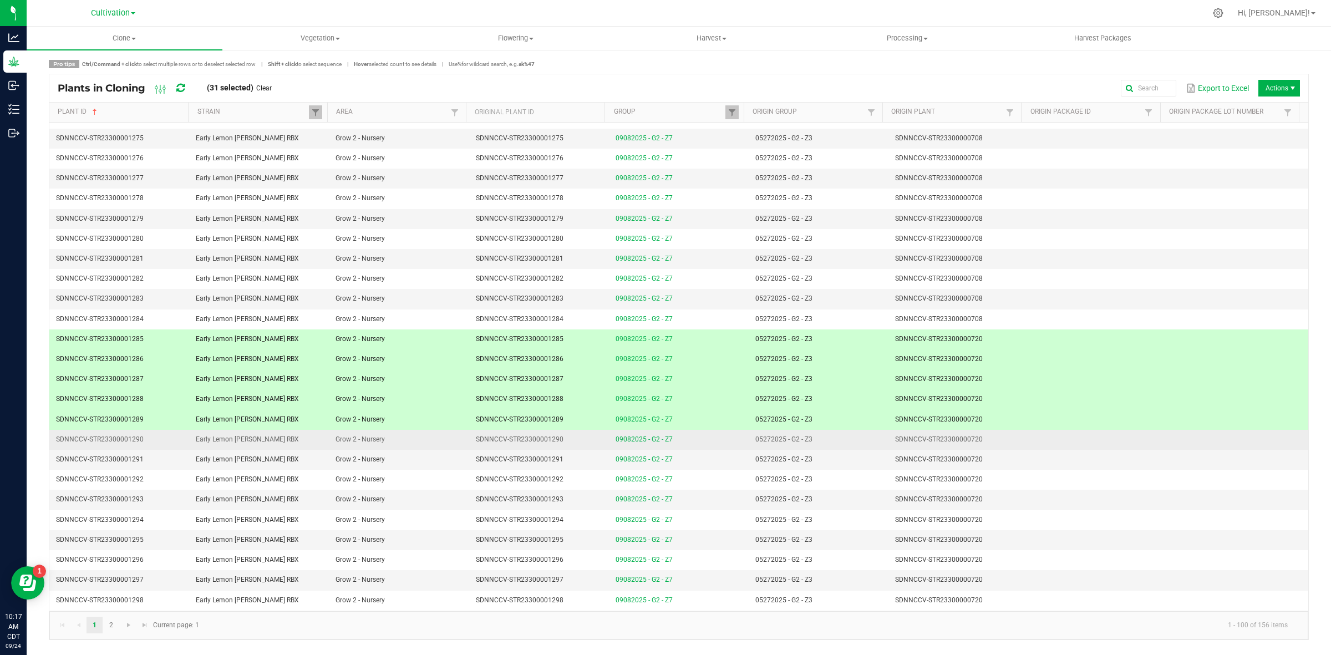
click at [983, 444] on td "SDNNCCV-STR23300000720" at bounding box center [959, 440] width 140 height 20
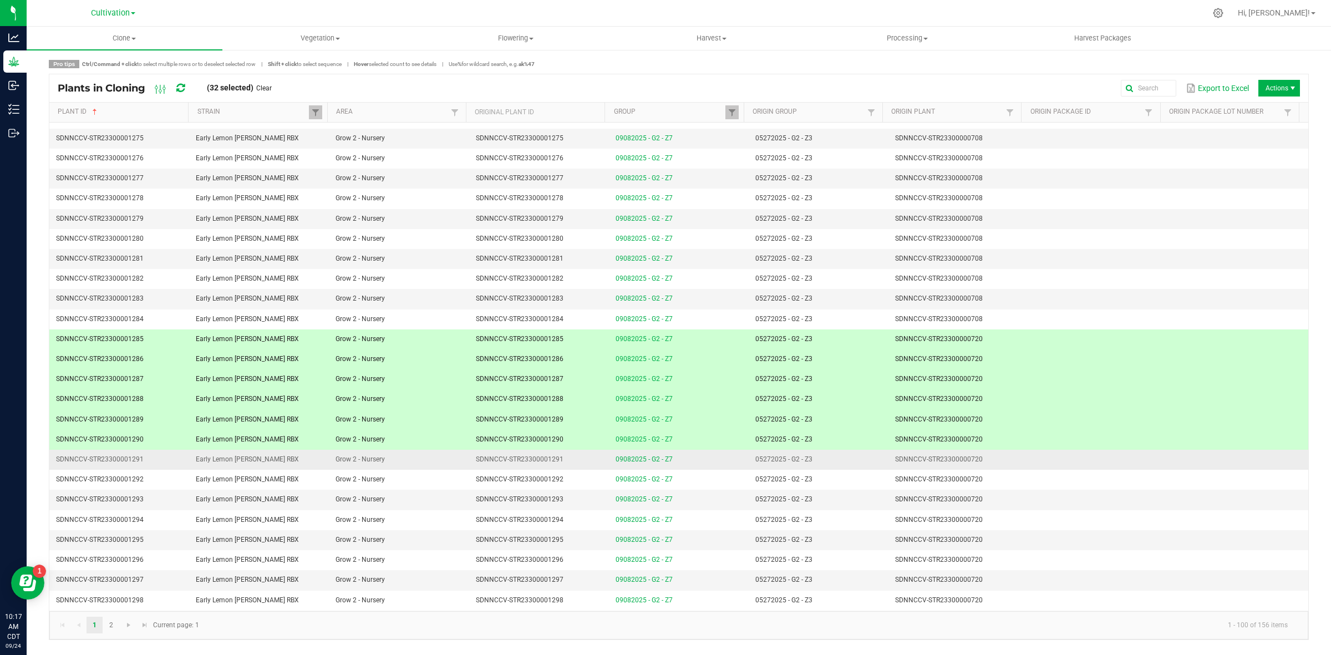
click at [983, 467] on td "SDNNCCV-STR23300000720" at bounding box center [959, 460] width 140 height 20
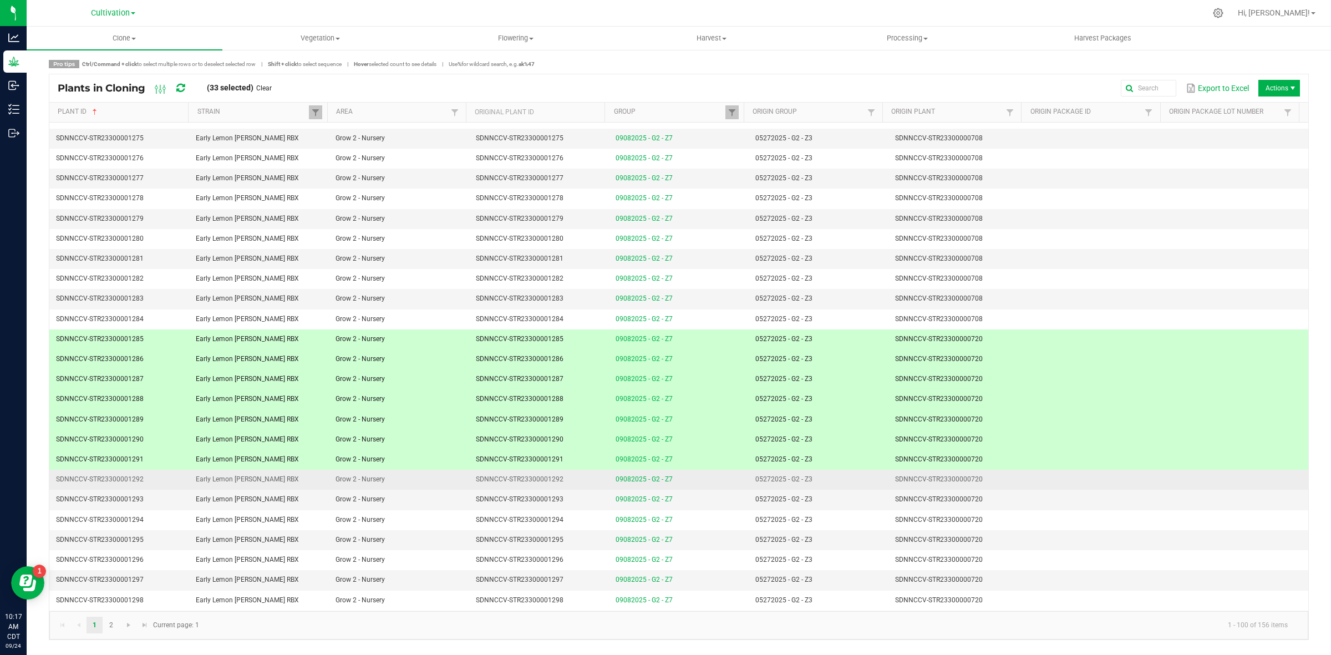
click at [983, 483] on td "SDNNCCV-STR23300000720" at bounding box center [959, 480] width 140 height 20
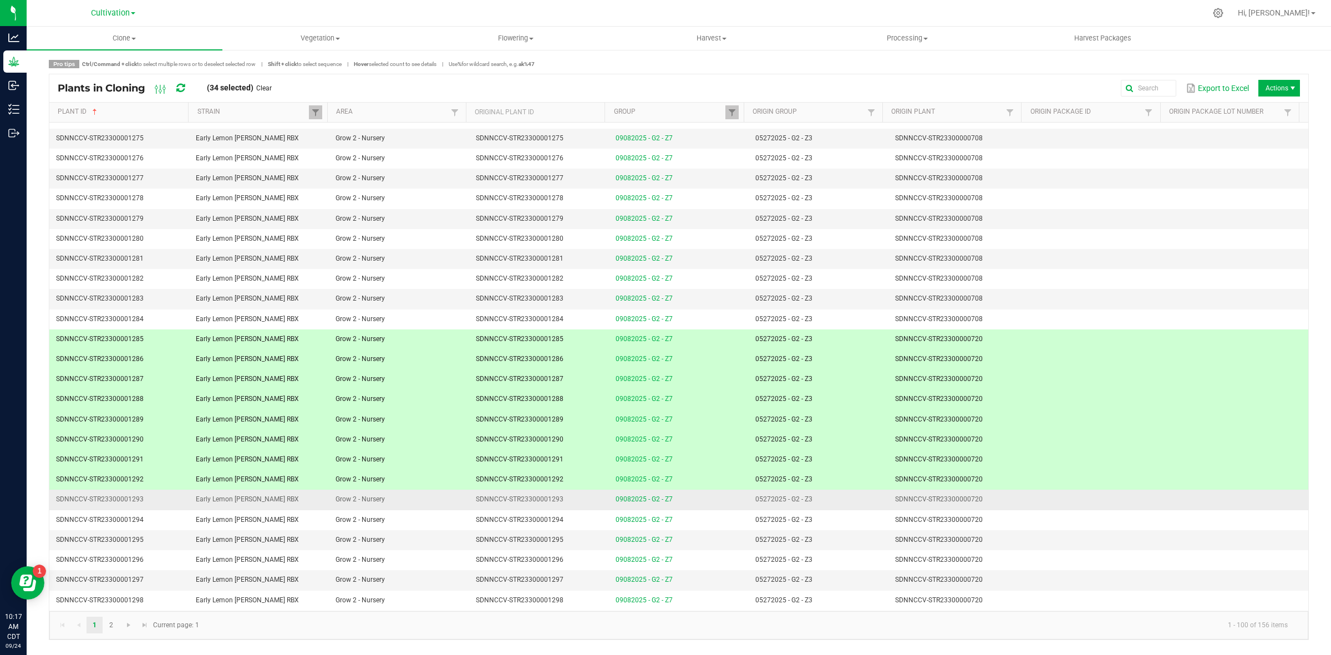
click at [983, 510] on td "SDNNCCV-STR23300000720" at bounding box center [959, 500] width 140 height 20
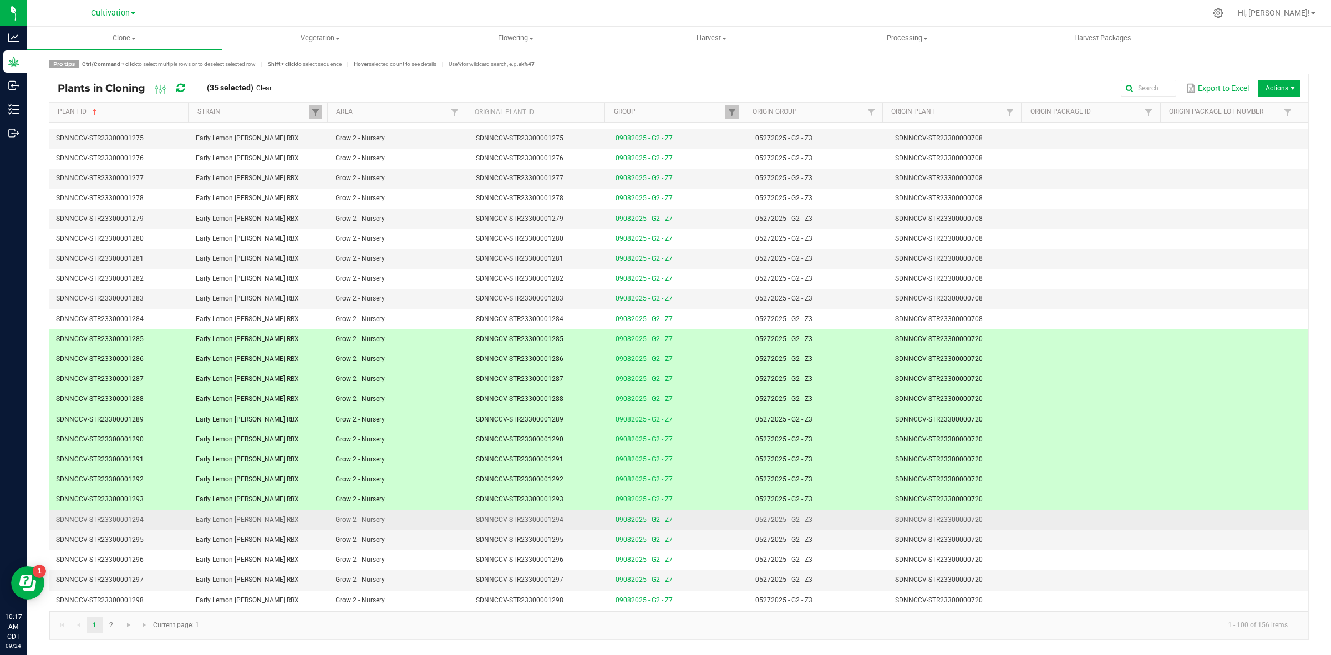
click at [983, 527] on td "SDNNCCV-STR23300000720" at bounding box center [959, 520] width 140 height 20
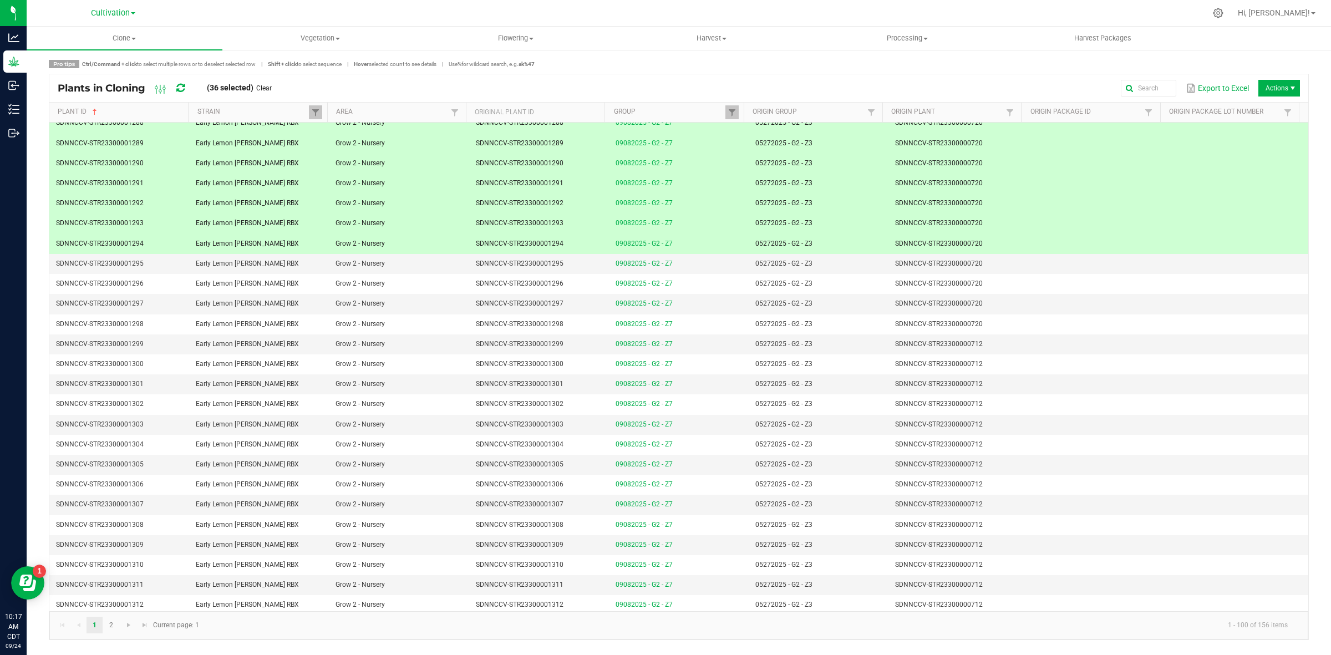
scroll to position [1456, 0]
click at [989, 353] on td "SDNNCCV-STR23300000712" at bounding box center [959, 343] width 140 height 20
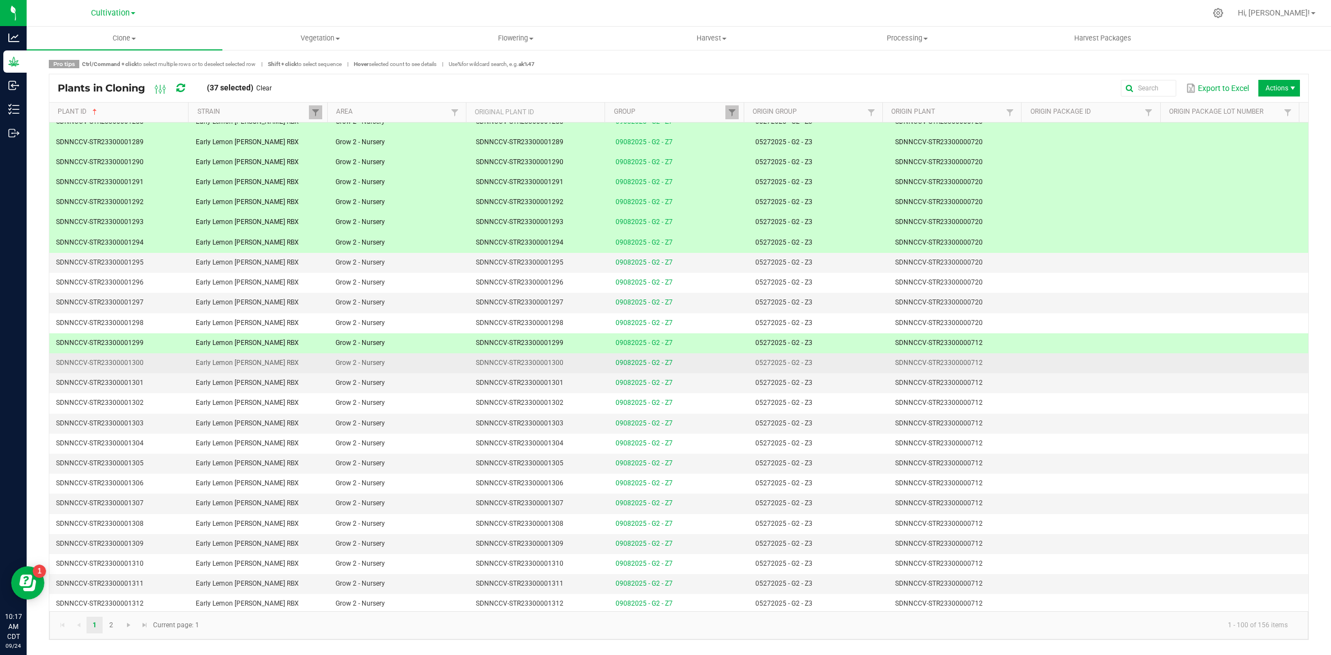
click at [988, 371] on td "SDNNCCV-STR23300000712" at bounding box center [959, 363] width 140 height 20
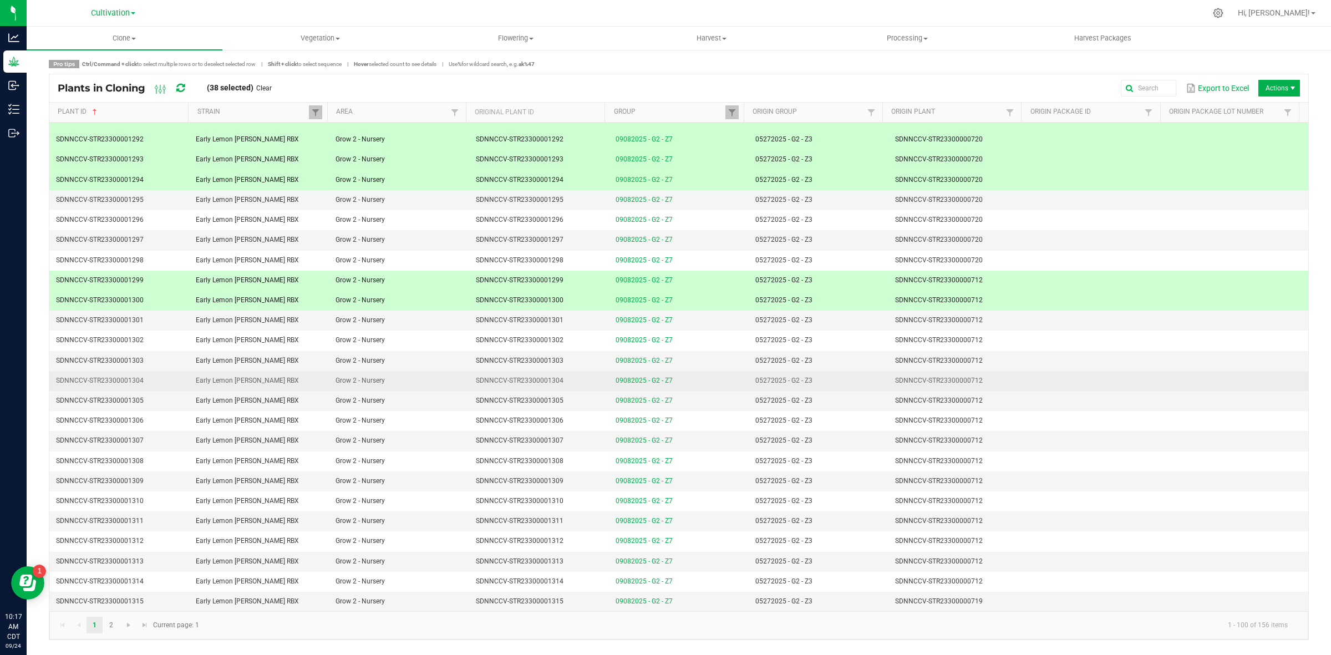
scroll to position [1532, 0]
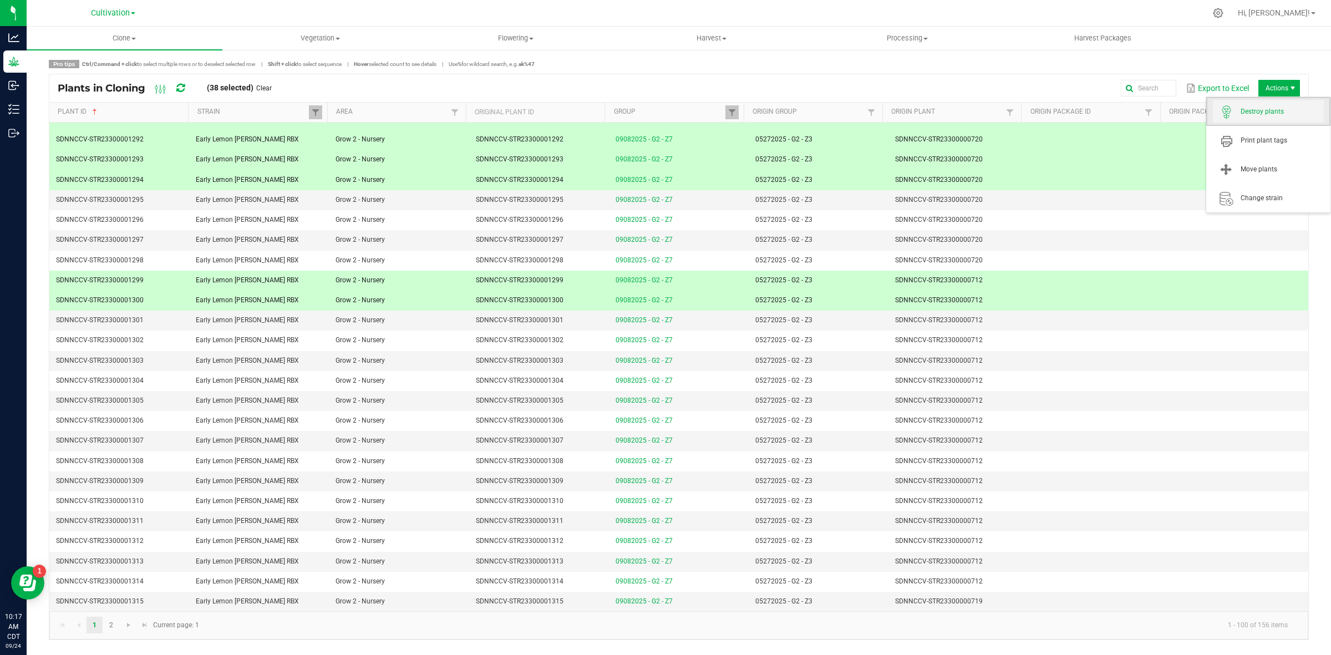
click at [1261, 111] on span "Destroy plants" at bounding box center [1282, 111] width 83 height 9
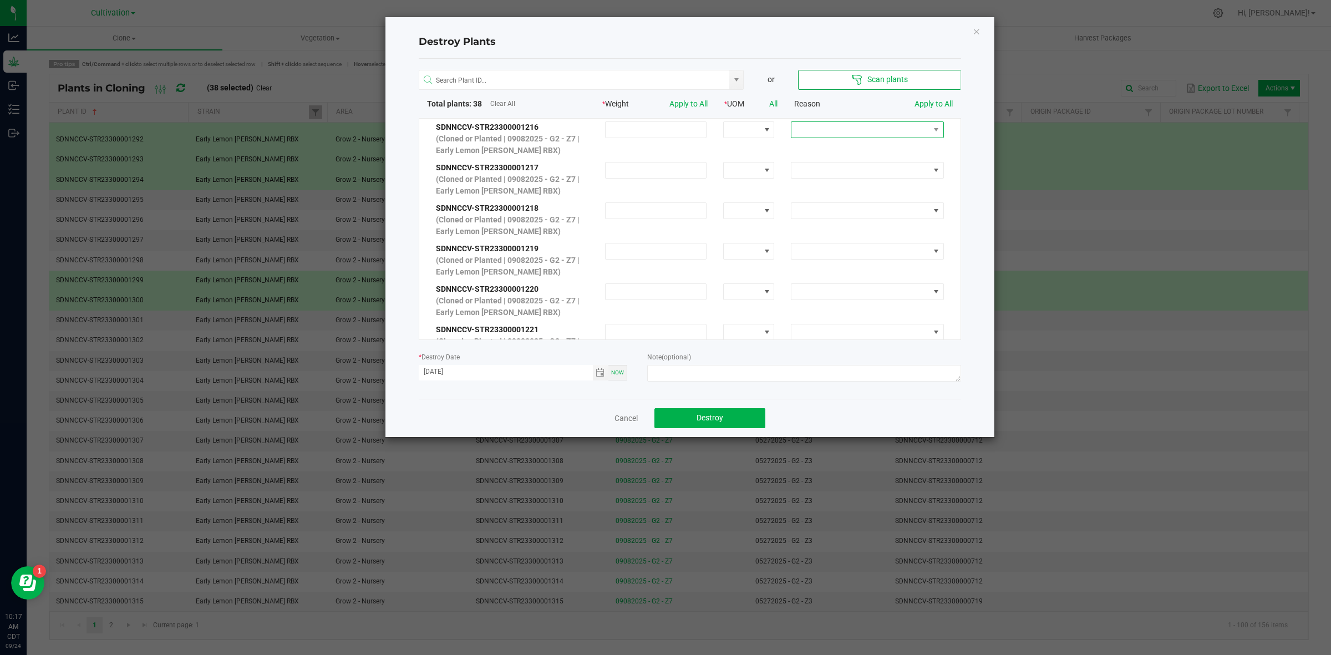
click at [815, 125] on span at bounding box center [861, 130] width 138 height 16
click at [821, 204] on li "No Roots" at bounding box center [859, 204] width 148 height 19
click at [941, 100] on link "Apply to All" at bounding box center [934, 103] width 38 height 9
click at [694, 372] on textarea at bounding box center [803, 373] width 313 height 17
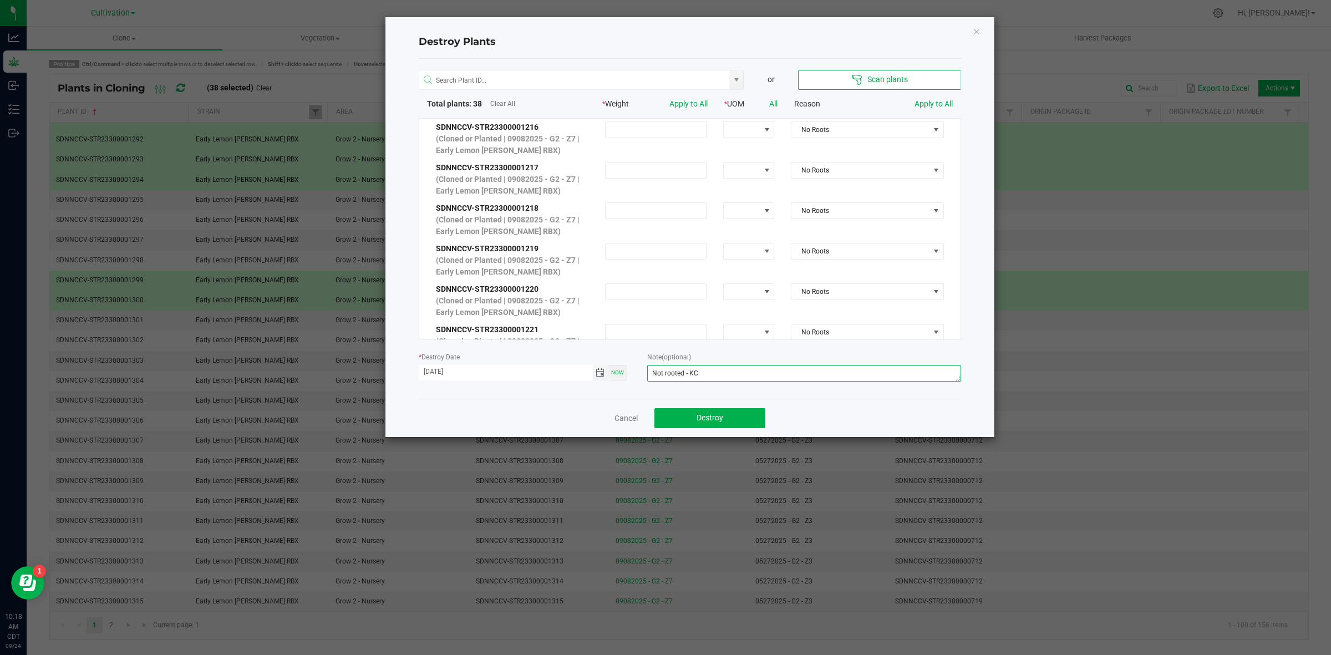
click at [602, 373] on span "Toggle calendar" at bounding box center [600, 372] width 9 height 9
type textarea "Not rooted - KC"
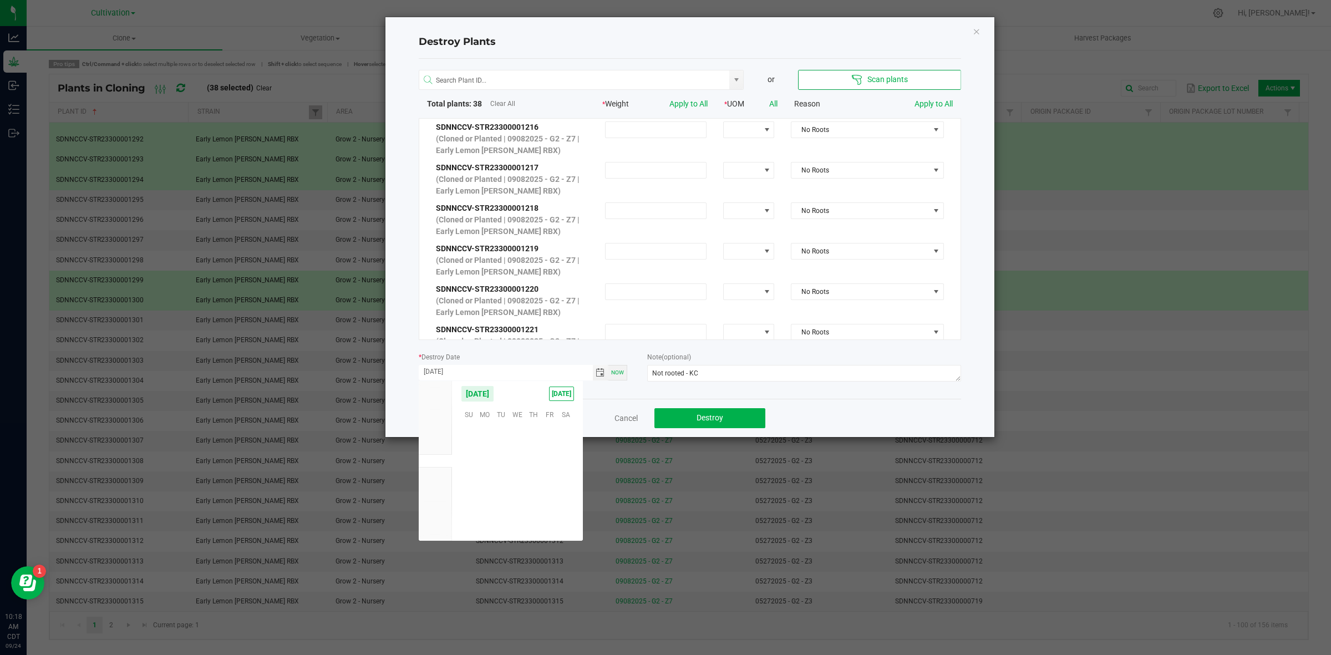
scroll to position [179836, 0]
click at [506, 481] on span "23" at bounding box center [501, 481] width 16 height 17
type input "[DATE]"
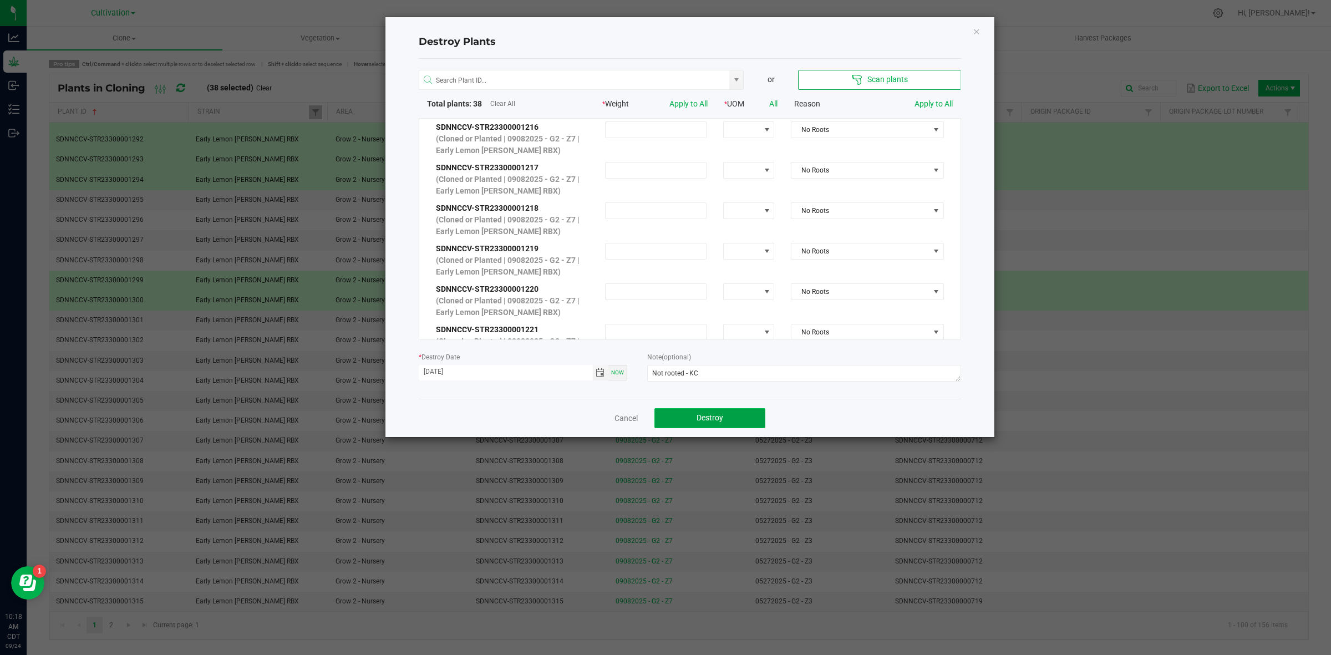
click at [718, 414] on span "Destroy" at bounding box center [710, 417] width 27 height 9
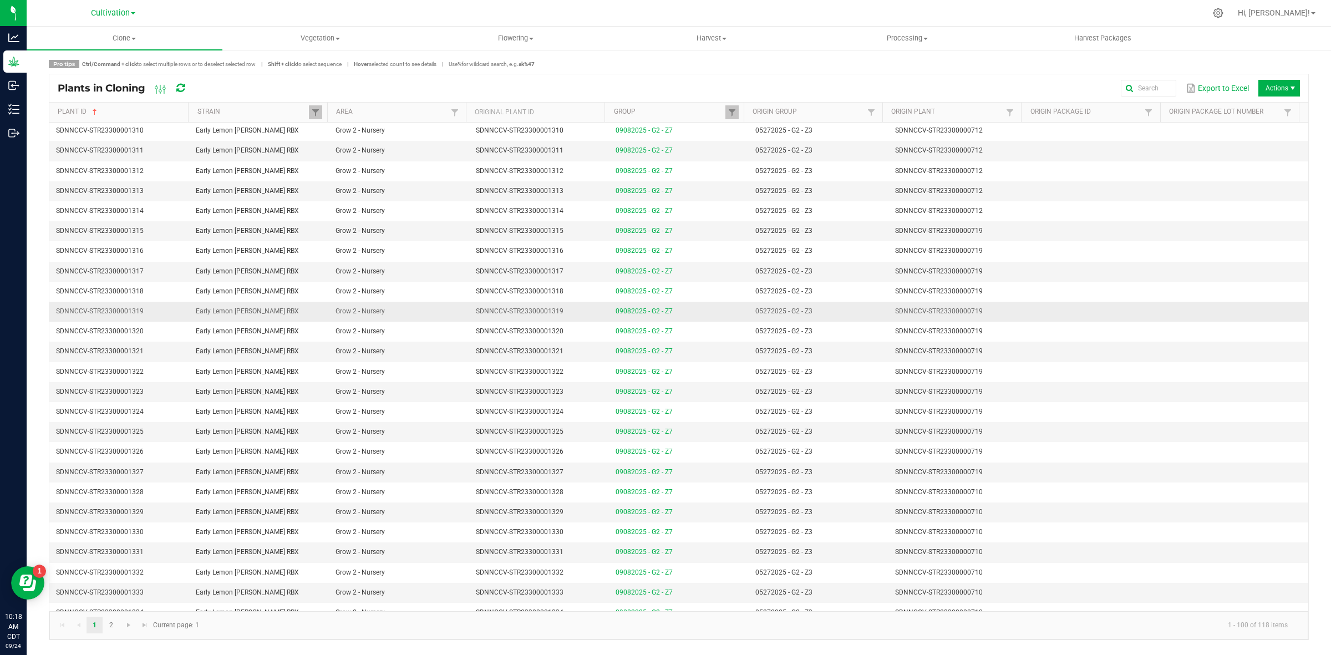
scroll to position [1047, 0]
click at [977, 321] on td "SDNNCCV-STR23300000719" at bounding box center [959, 311] width 140 height 20
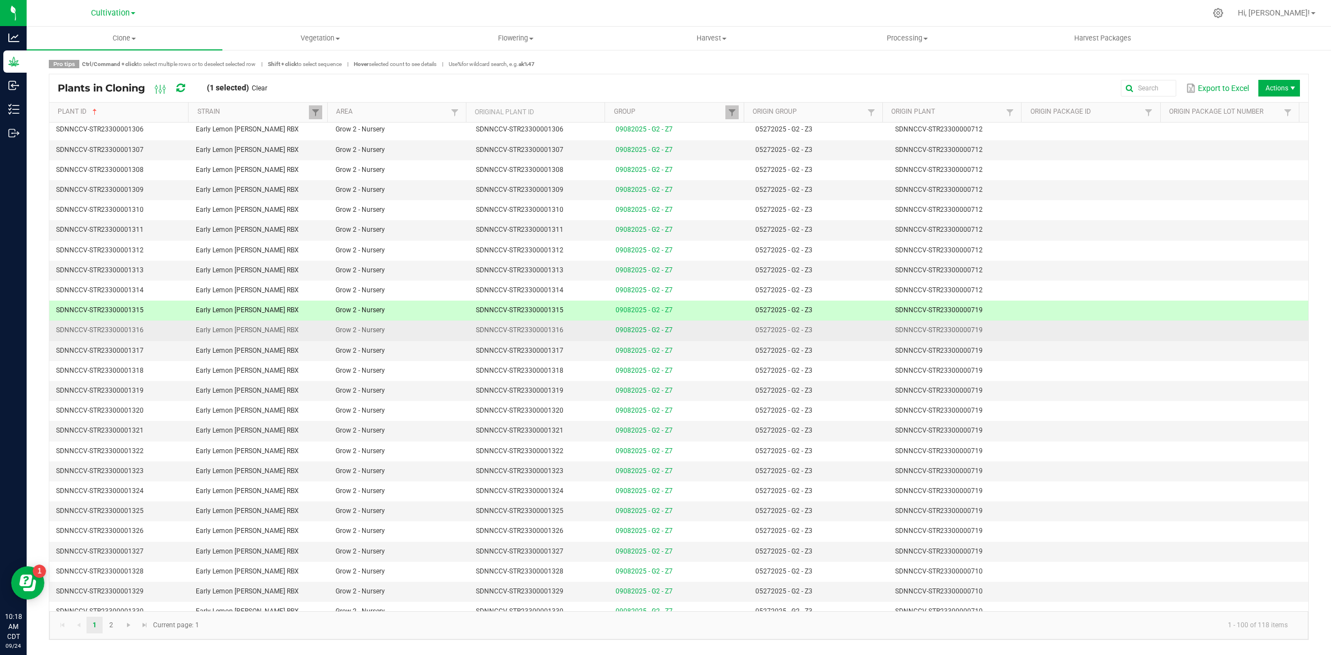
click at [980, 334] on td "SDNNCCV-STR23300000719" at bounding box center [959, 331] width 140 height 20
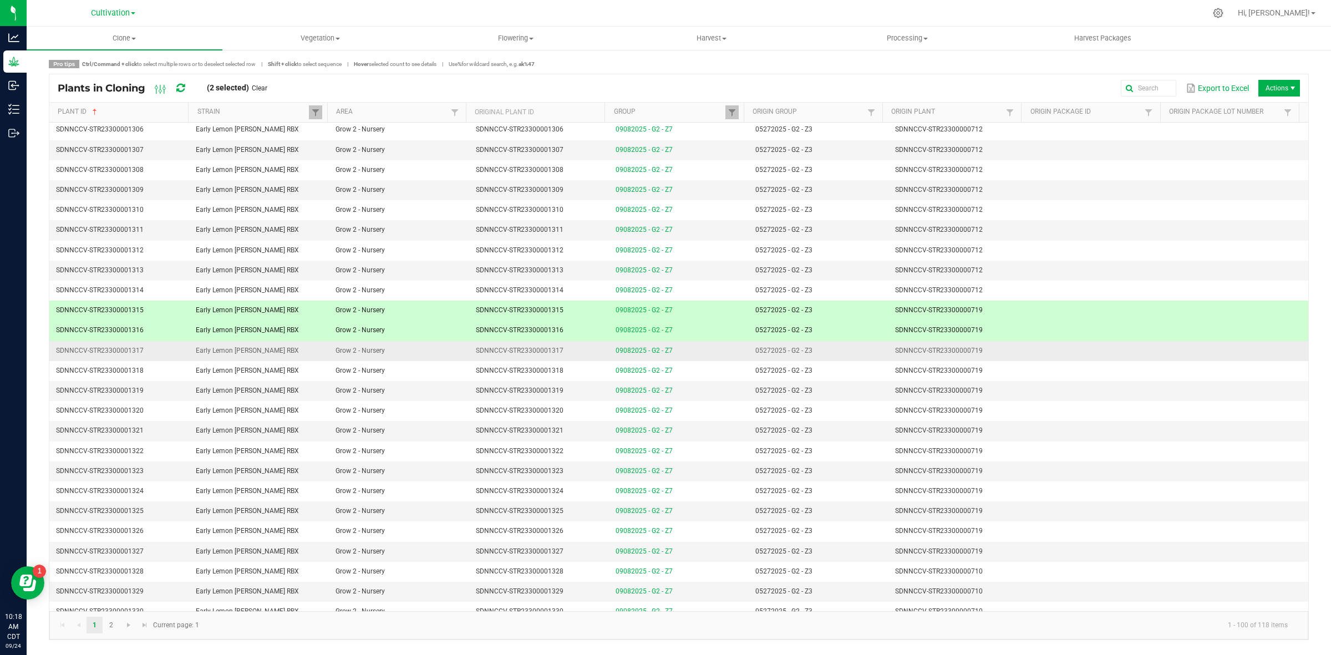
click at [982, 357] on td "SDNNCCV-STR23300000719" at bounding box center [959, 351] width 140 height 20
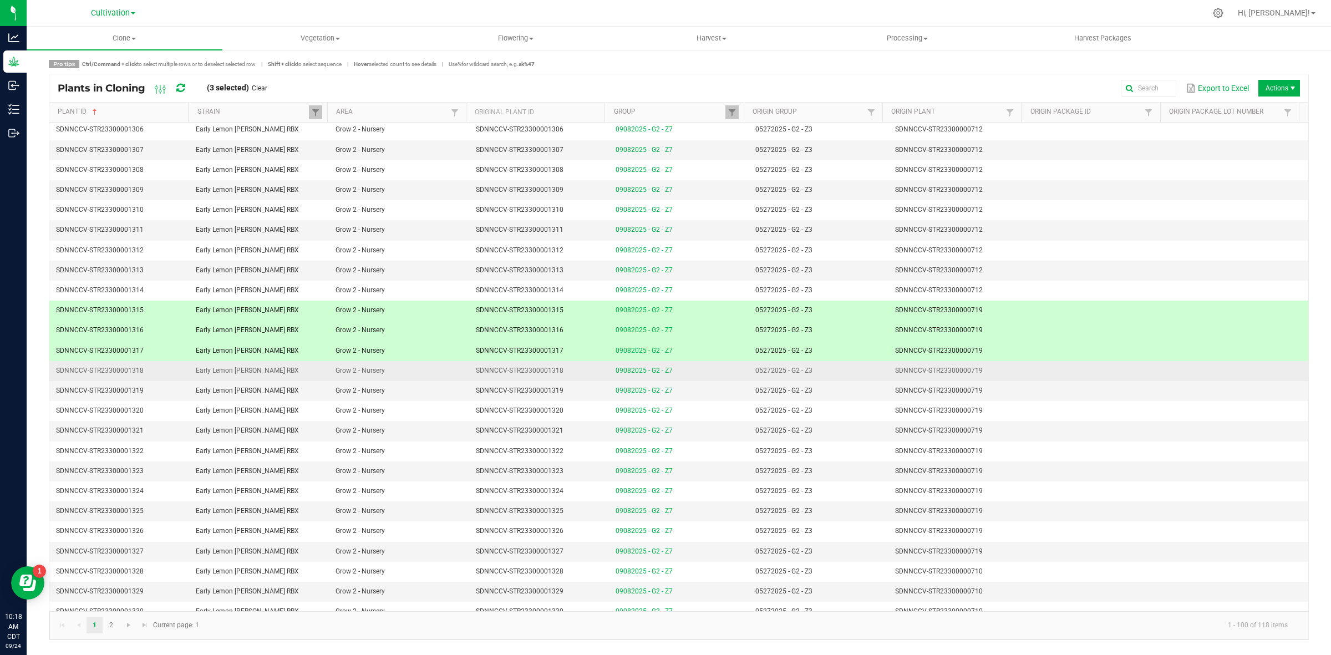
click at [982, 379] on td "SDNNCCV-STR23300000719" at bounding box center [959, 371] width 140 height 20
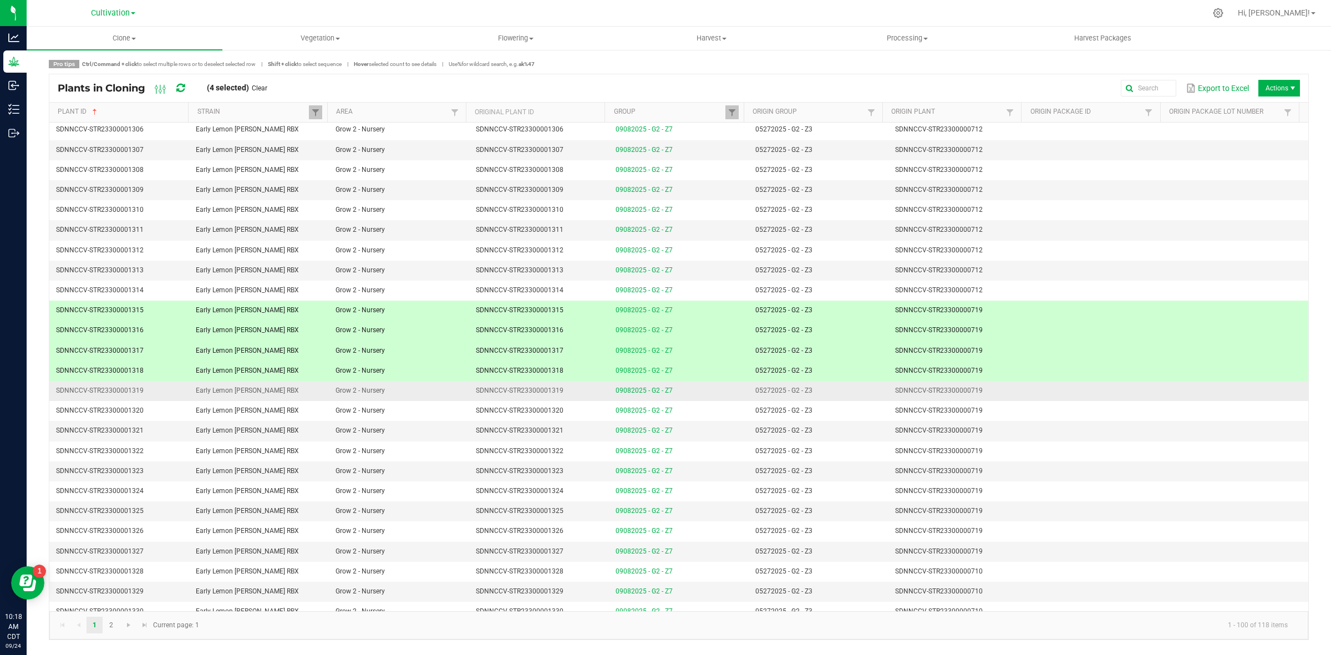
click at [982, 399] on td "SDNNCCV-STR23300000719" at bounding box center [959, 391] width 140 height 20
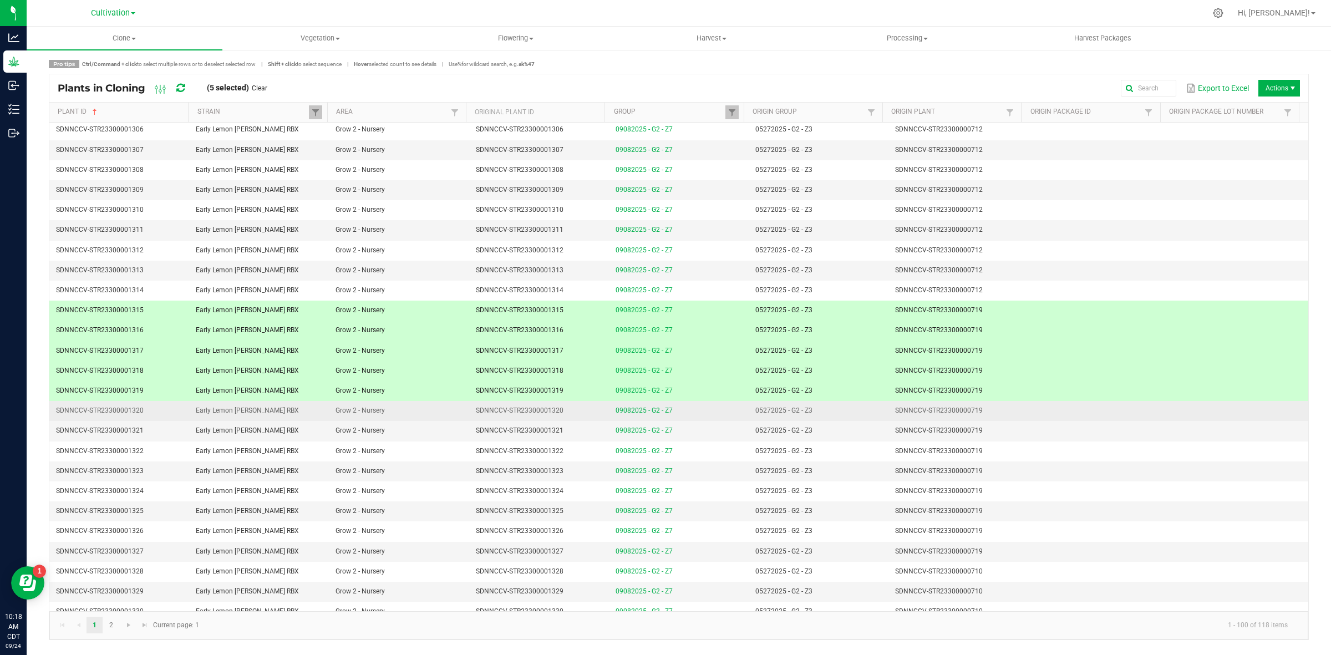
click at [982, 417] on td "SDNNCCV-STR23300000719" at bounding box center [959, 411] width 140 height 20
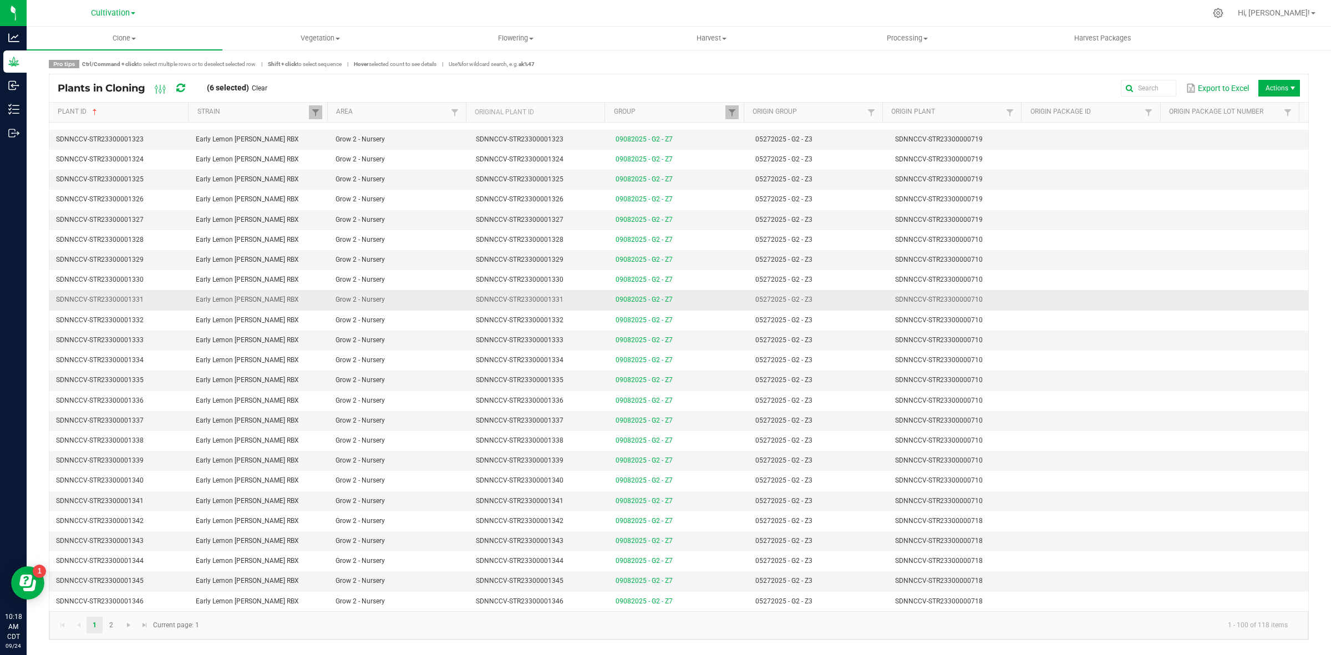
scroll to position [1393, 0]
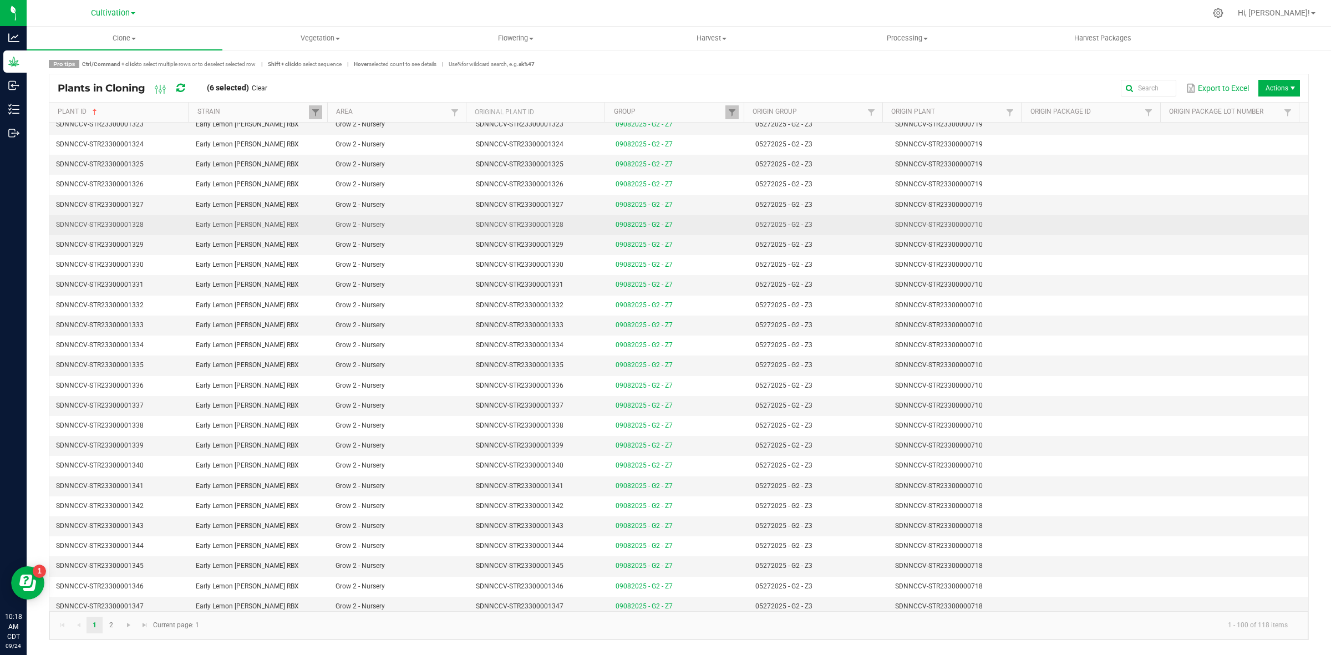
click at [988, 231] on td "SDNNCCV-STR23300000710" at bounding box center [959, 225] width 140 height 20
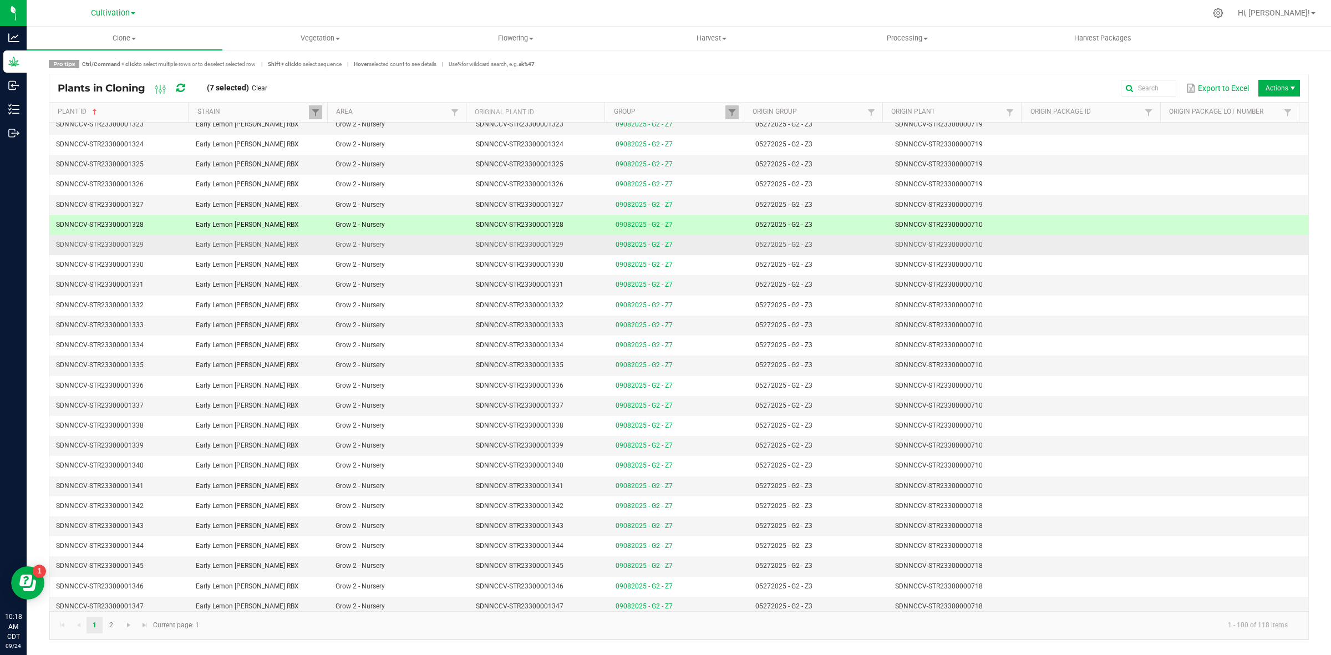
click at [988, 255] on td "SDNNCCV-STR23300000710" at bounding box center [959, 245] width 140 height 20
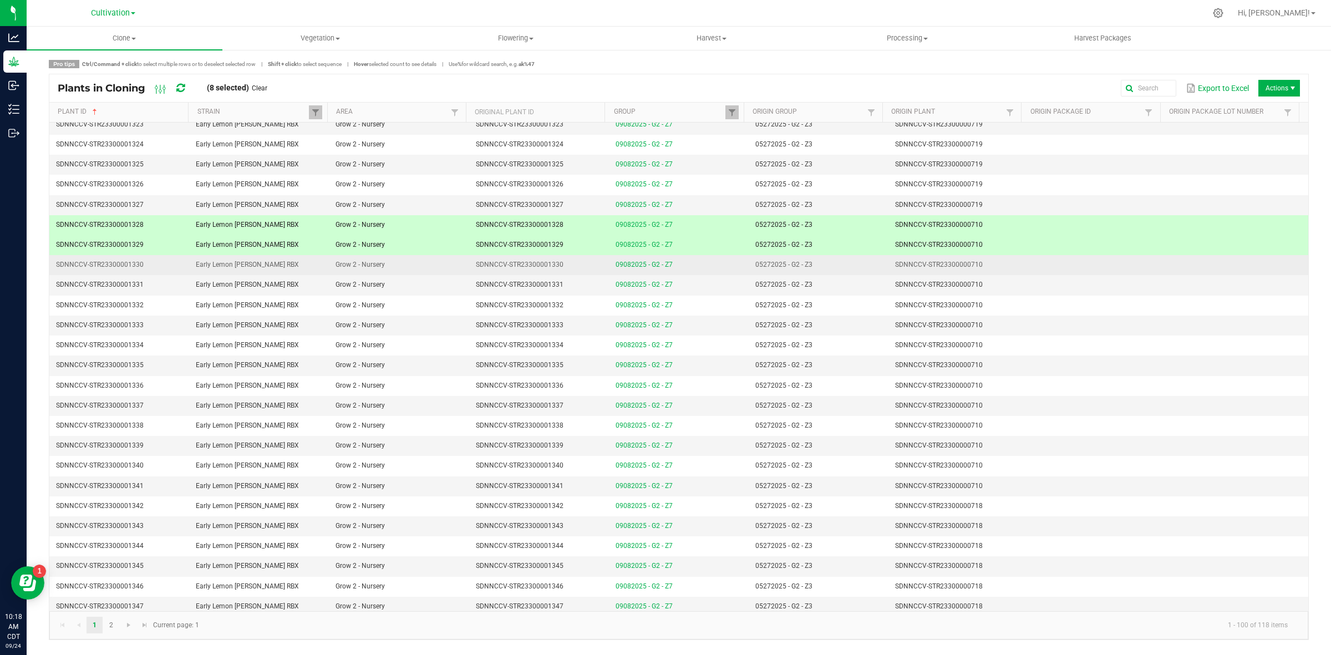
click at [988, 275] on td "SDNNCCV-STR23300000710" at bounding box center [959, 265] width 140 height 20
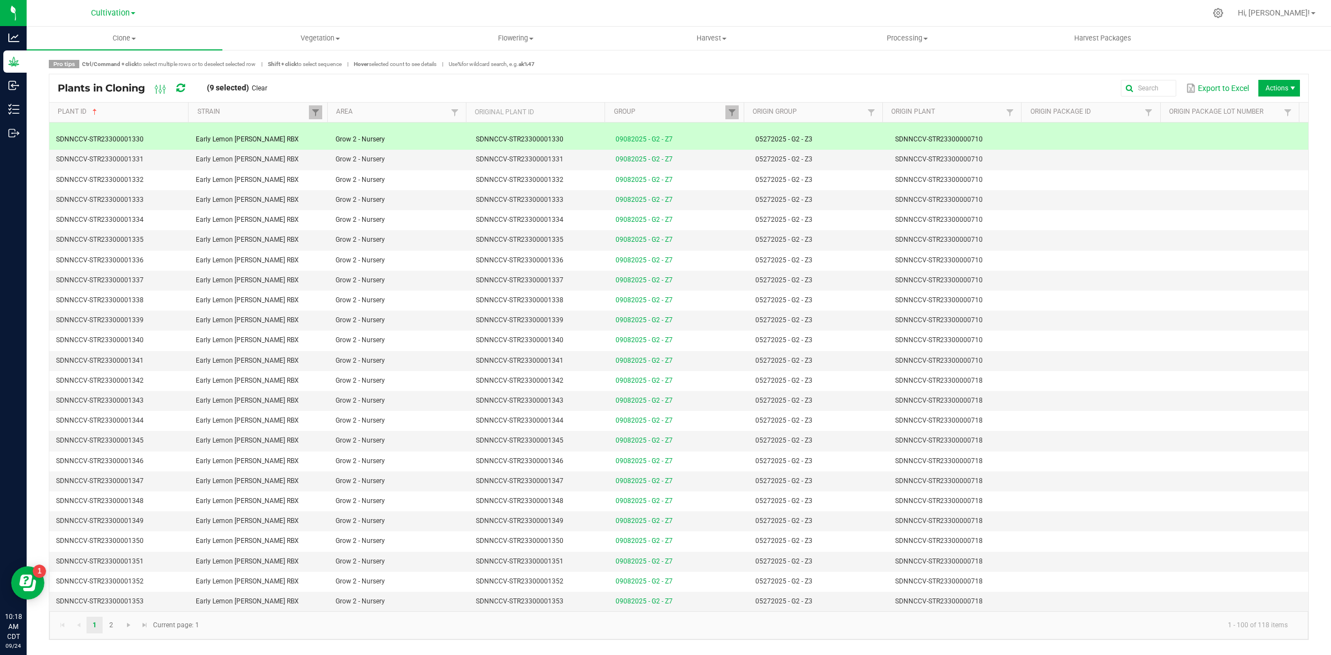
scroll to position [1532, 0]
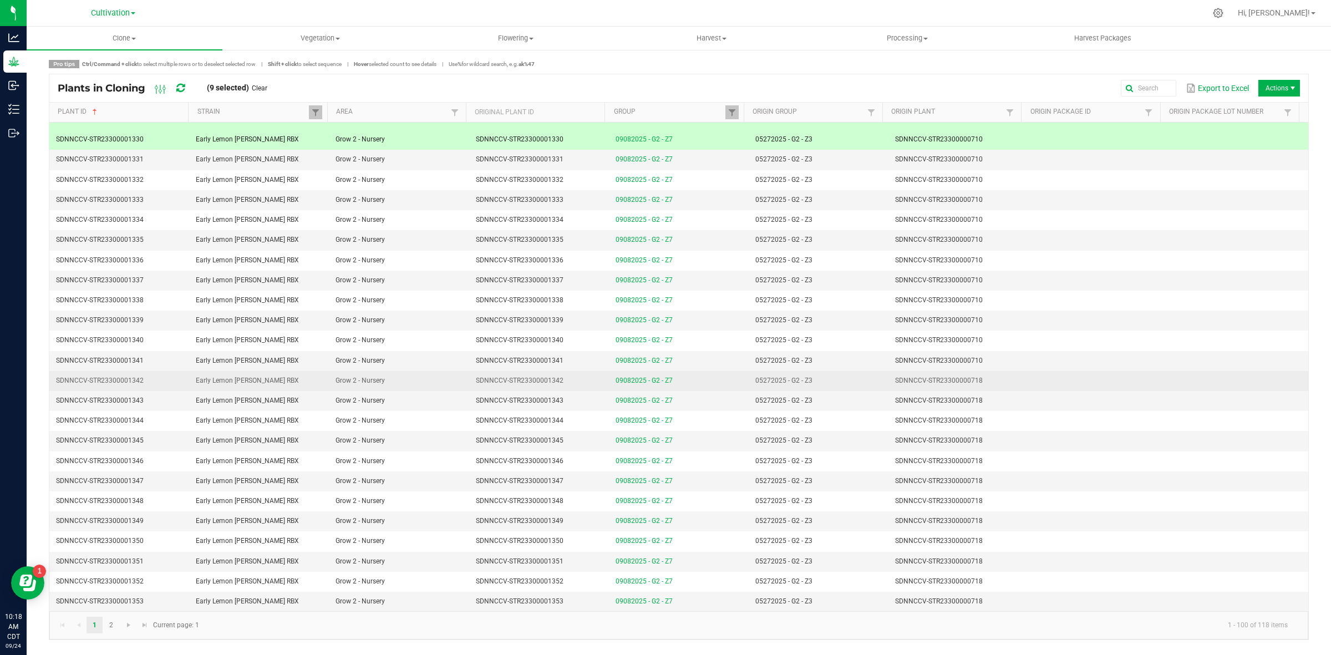
click at [988, 373] on td "SDNNCCV-STR23300000718" at bounding box center [959, 381] width 140 height 20
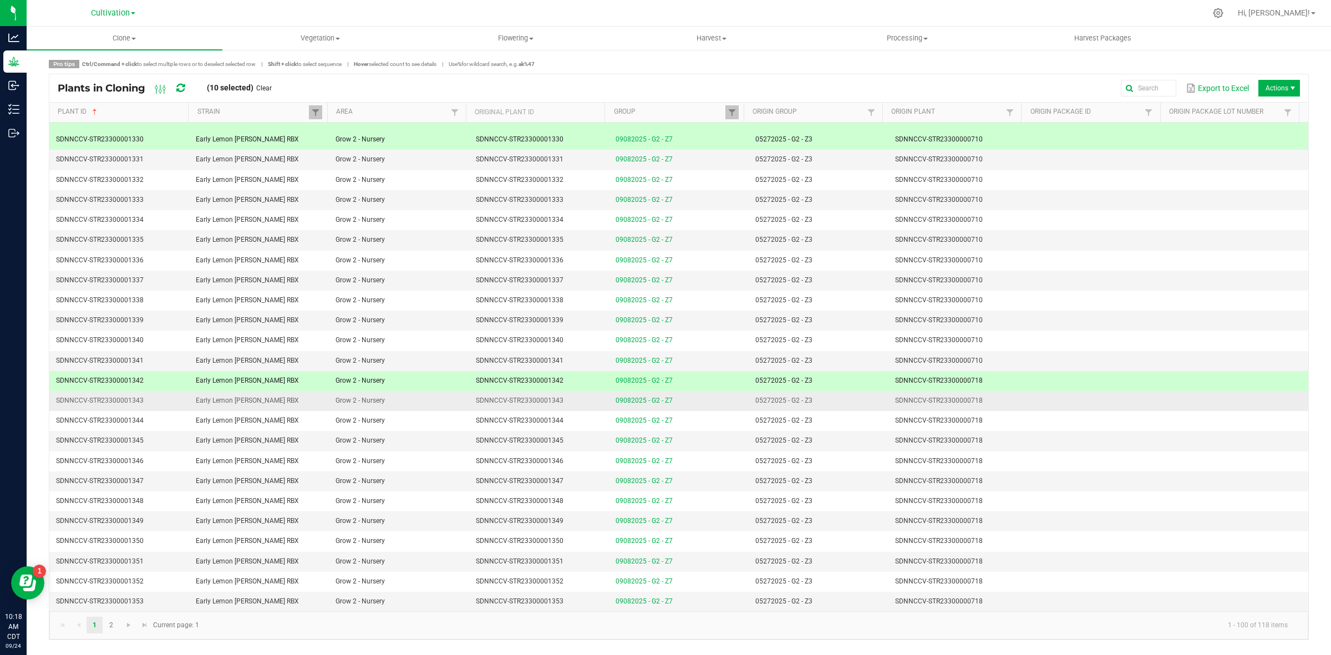
click at [985, 397] on td "SDNNCCV-STR23300000718" at bounding box center [959, 401] width 140 height 20
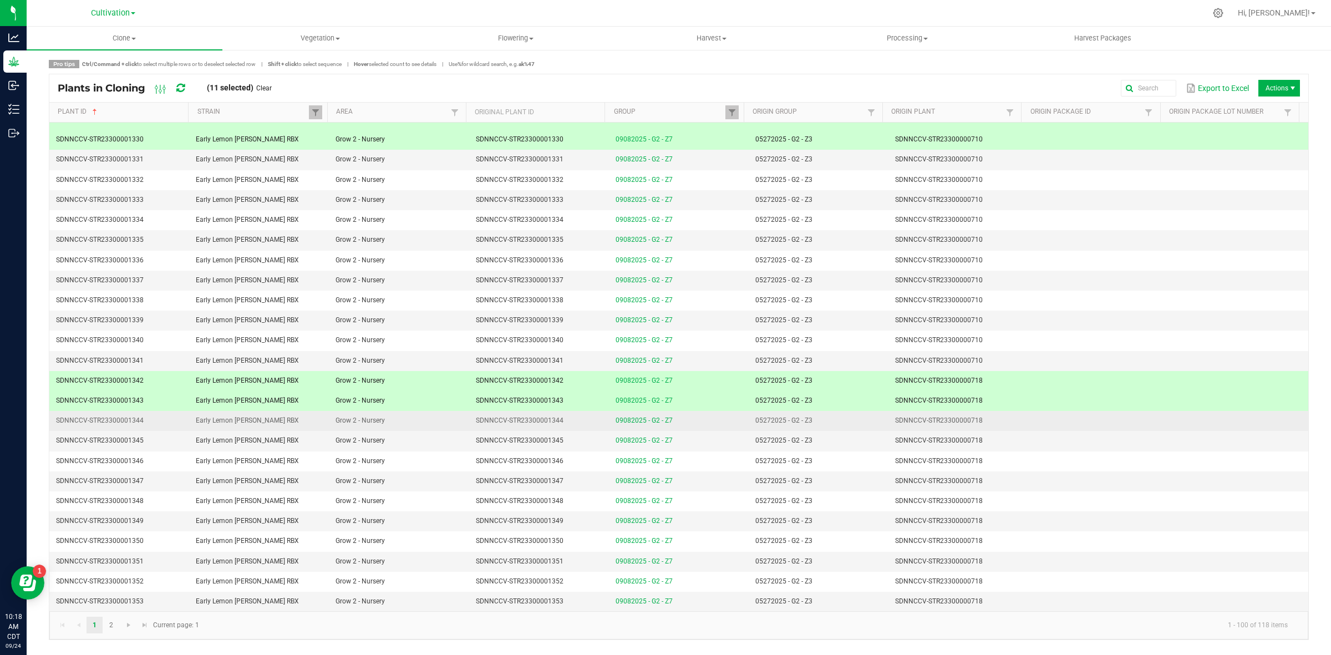
click at [985, 425] on td "SDNNCCV-STR23300000718" at bounding box center [959, 421] width 140 height 20
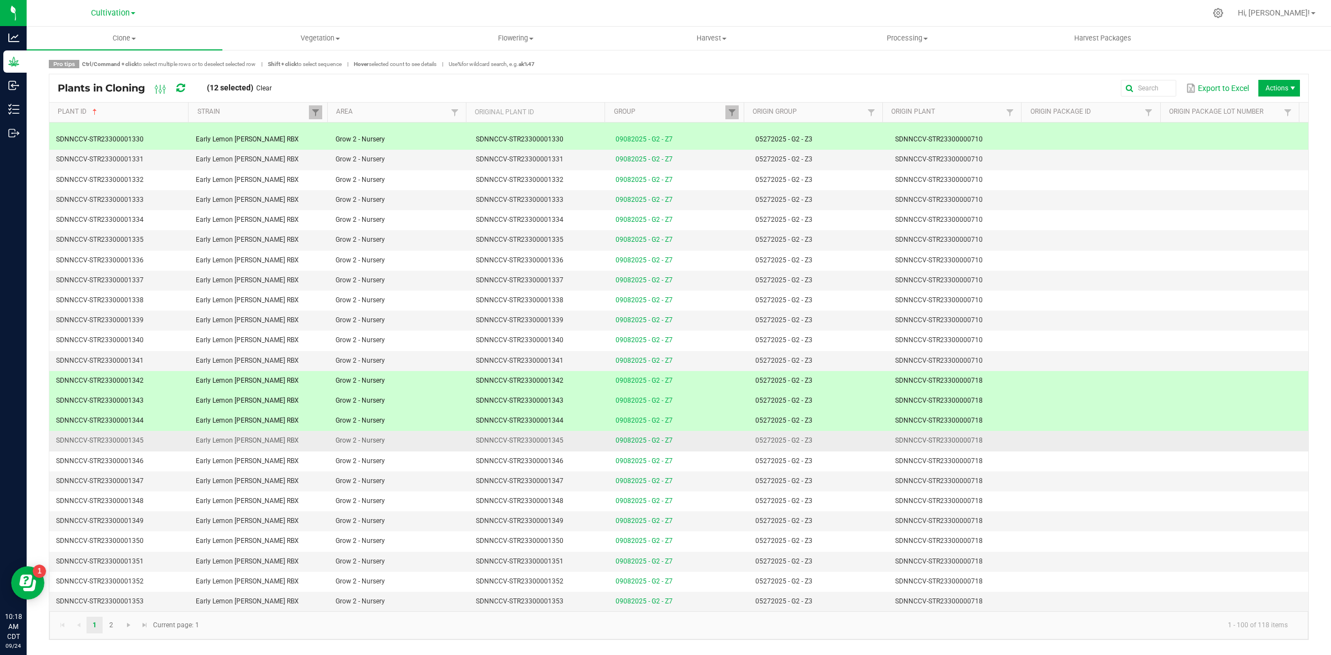
click at [985, 436] on td "SDNNCCV-STR23300000718" at bounding box center [959, 441] width 140 height 20
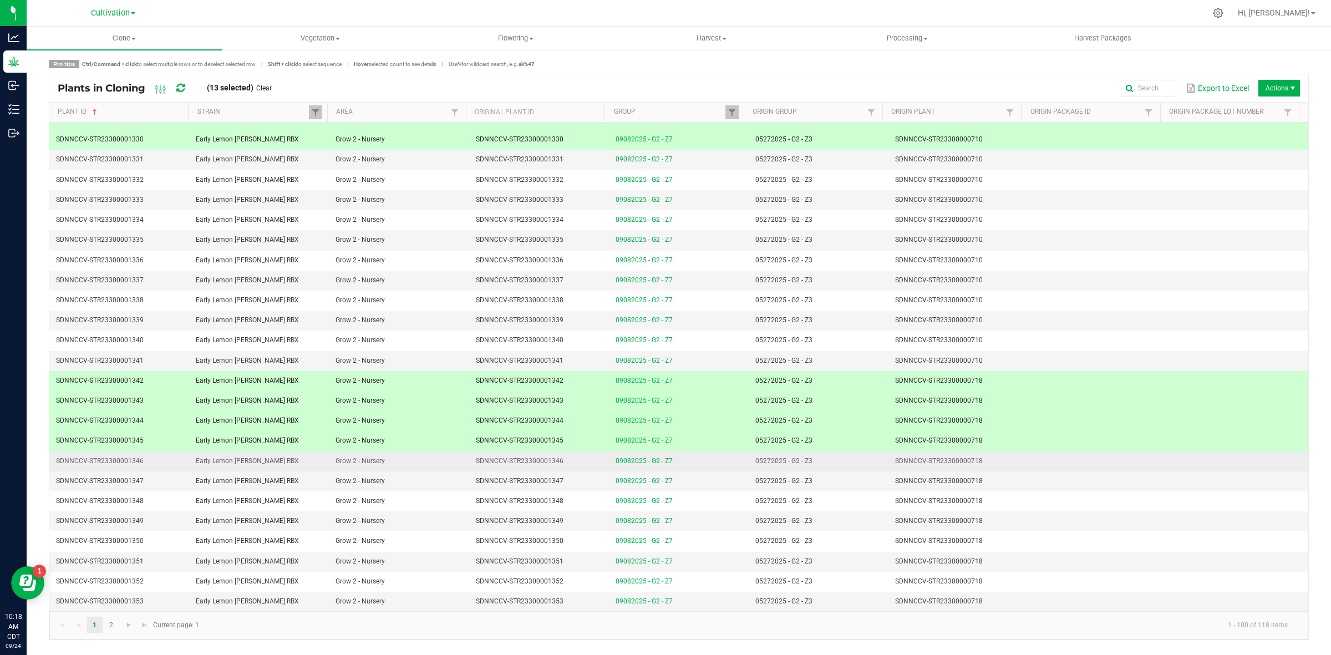
click at [986, 458] on td "SDNNCCV-STR23300000718" at bounding box center [959, 462] width 140 height 20
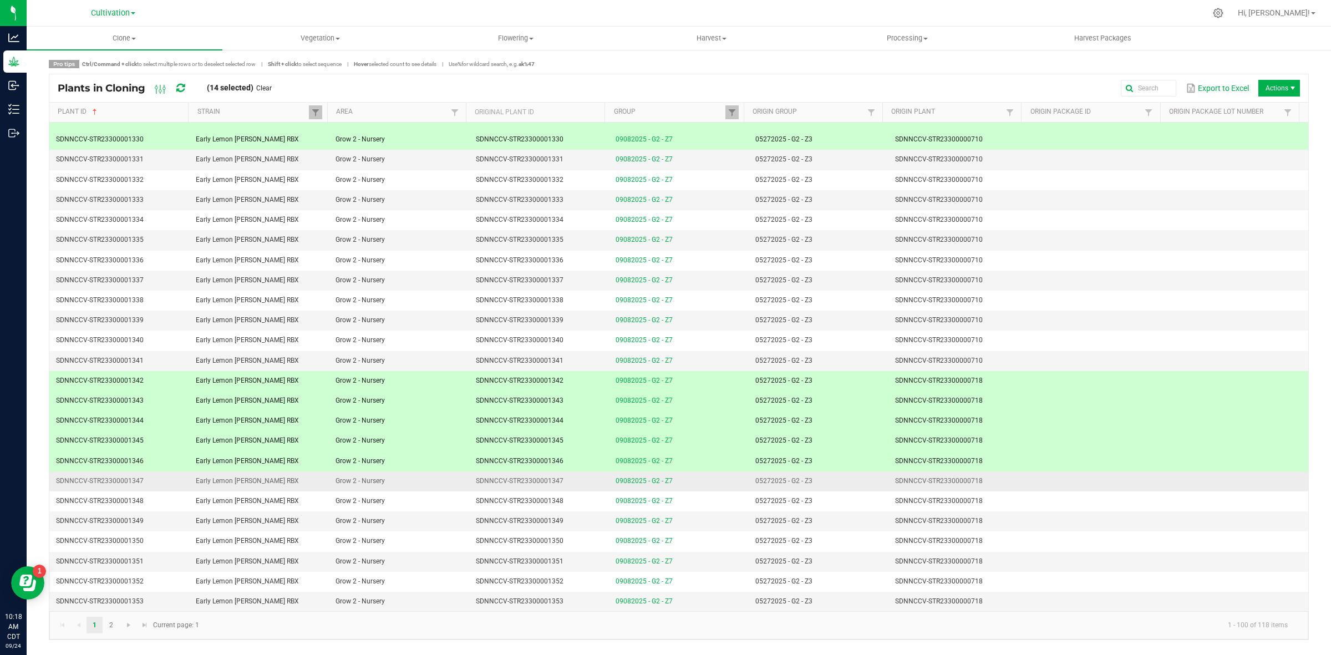
click at [986, 478] on td "SDNNCCV-STR23300000718" at bounding box center [959, 481] width 140 height 20
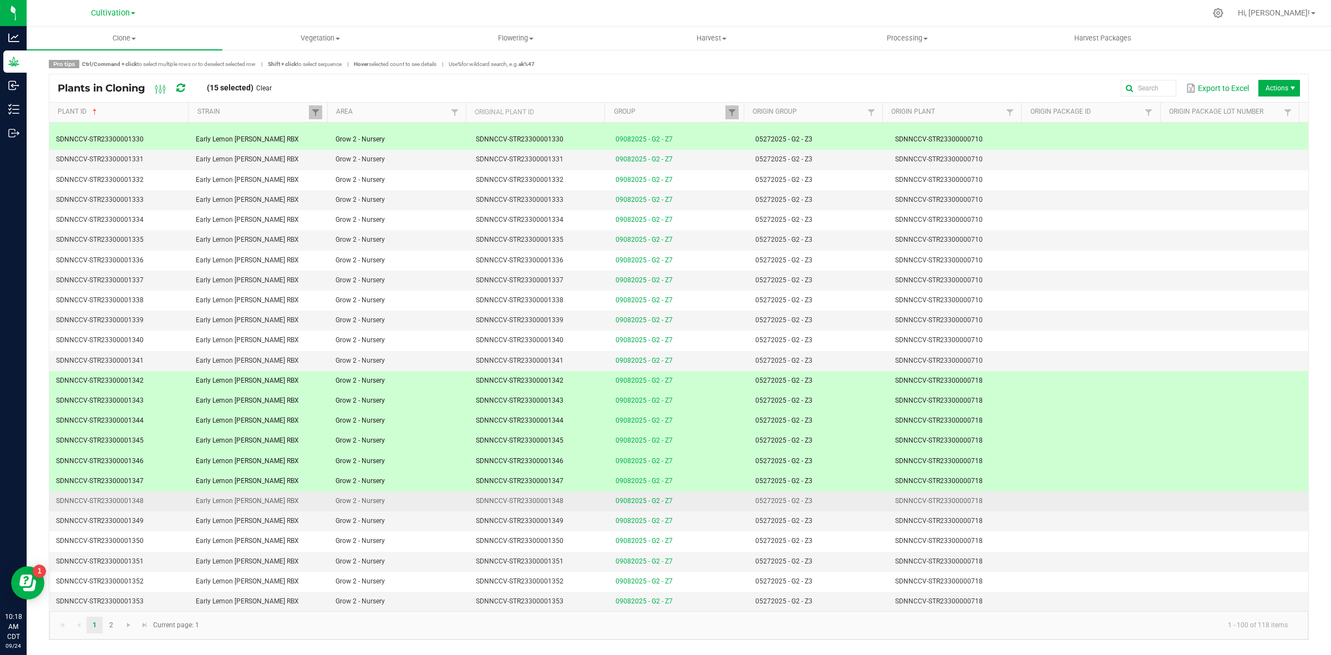
click at [983, 506] on td "SDNNCCV-STR23300000718" at bounding box center [959, 501] width 140 height 20
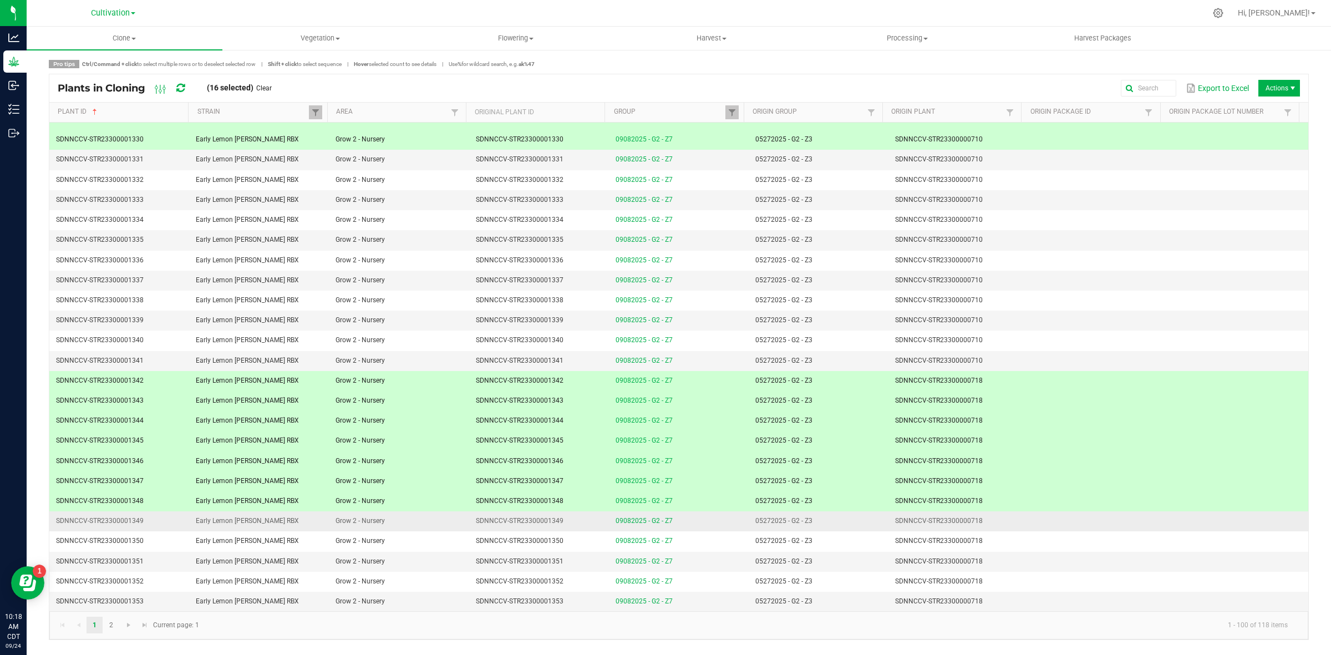
click at [983, 519] on td "SDNNCCV-STR23300000718" at bounding box center [959, 521] width 140 height 20
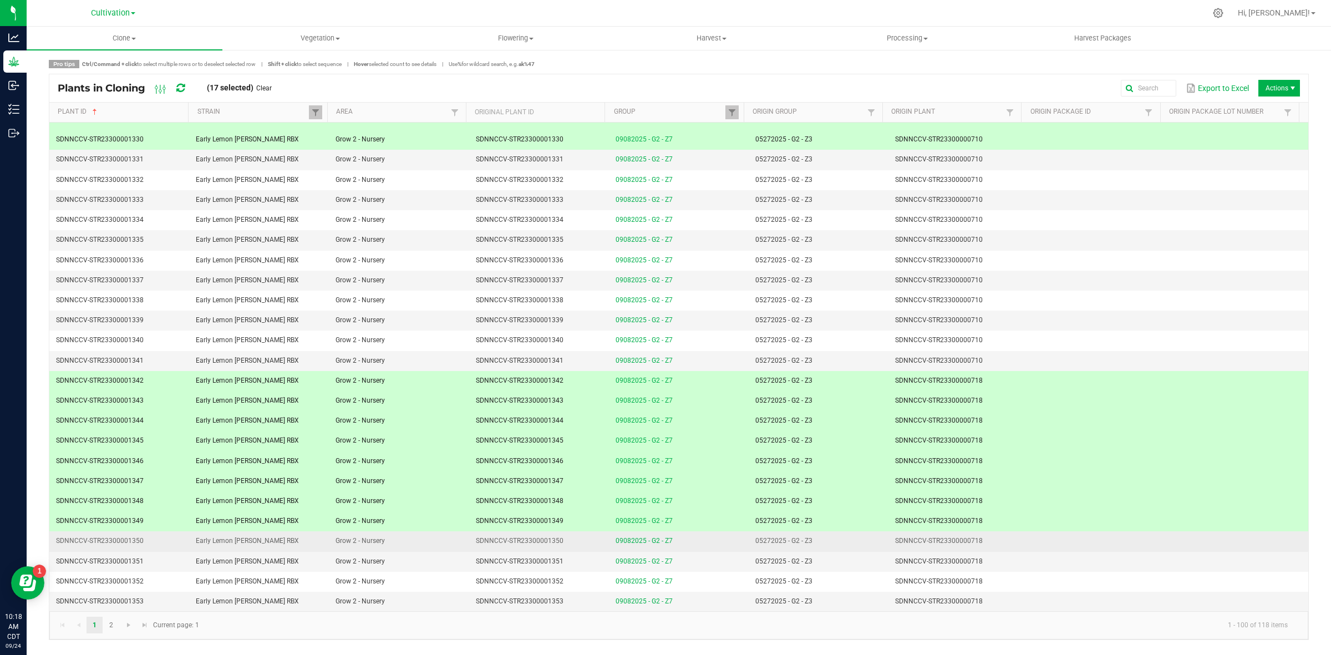
click at [983, 544] on td "SDNNCCV-STR23300000718" at bounding box center [959, 541] width 140 height 20
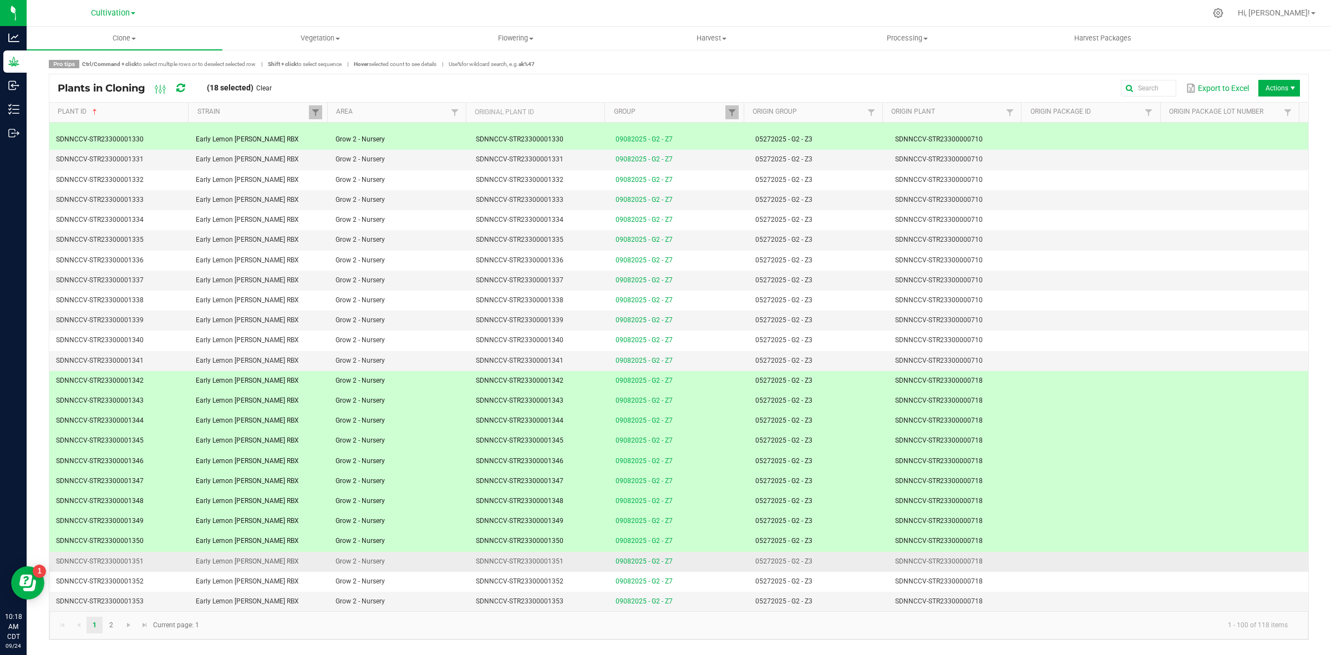
click at [982, 561] on td "SDNNCCV-STR23300000718" at bounding box center [959, 562] width 140 height 20
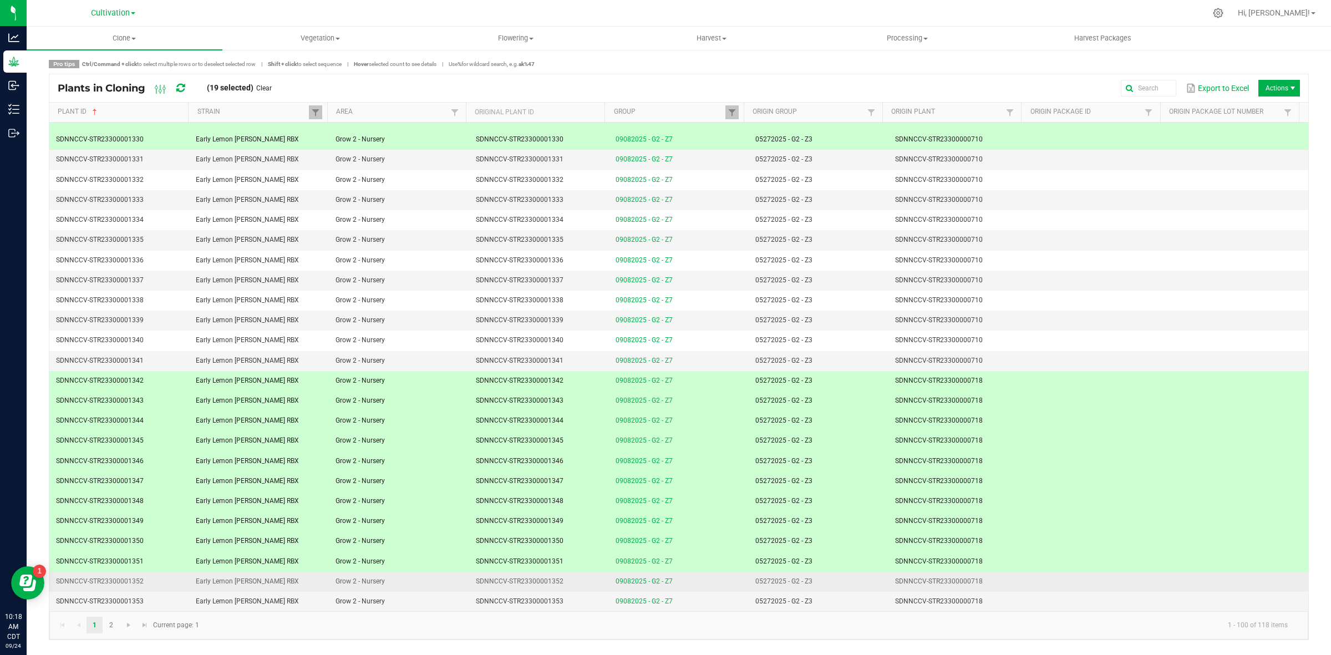
click at [977, 583] on td "SDNNCCV-STR23300000718" at bounding box center [959, 582] width 140 height 20
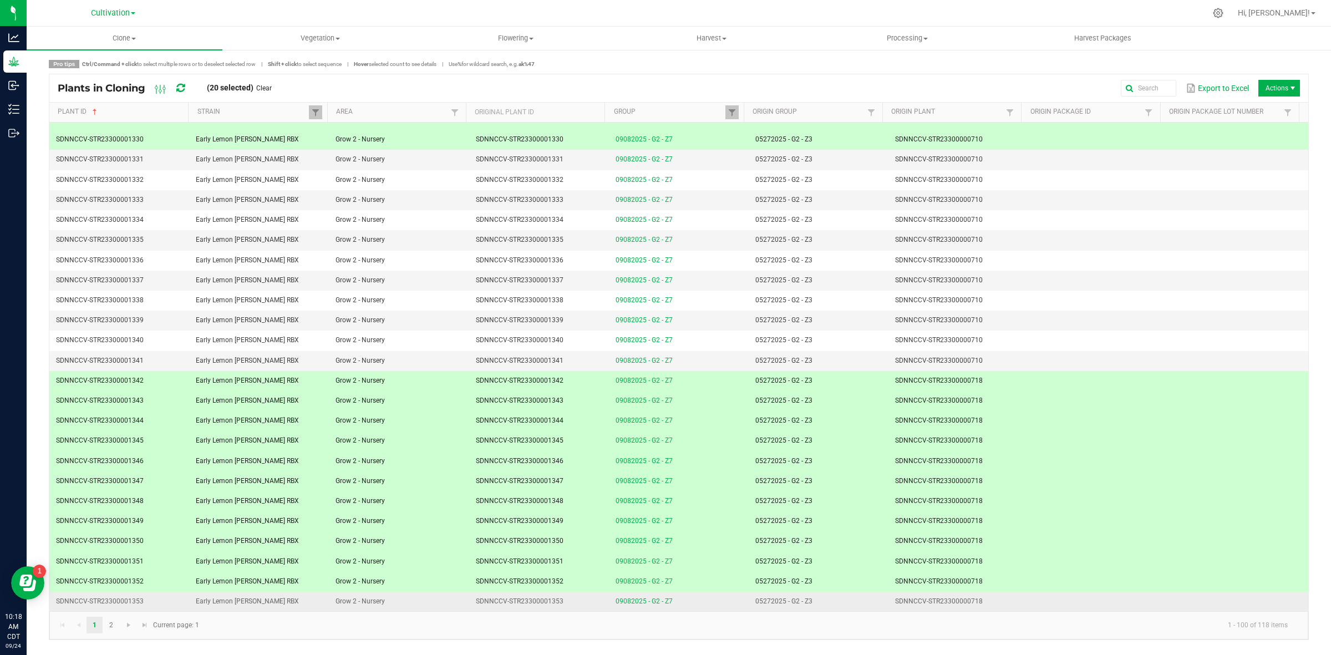
click at [975, 601] on td "SDNNCCV-STR23300000718" at bounding box center [959, 601] width 140 height 19
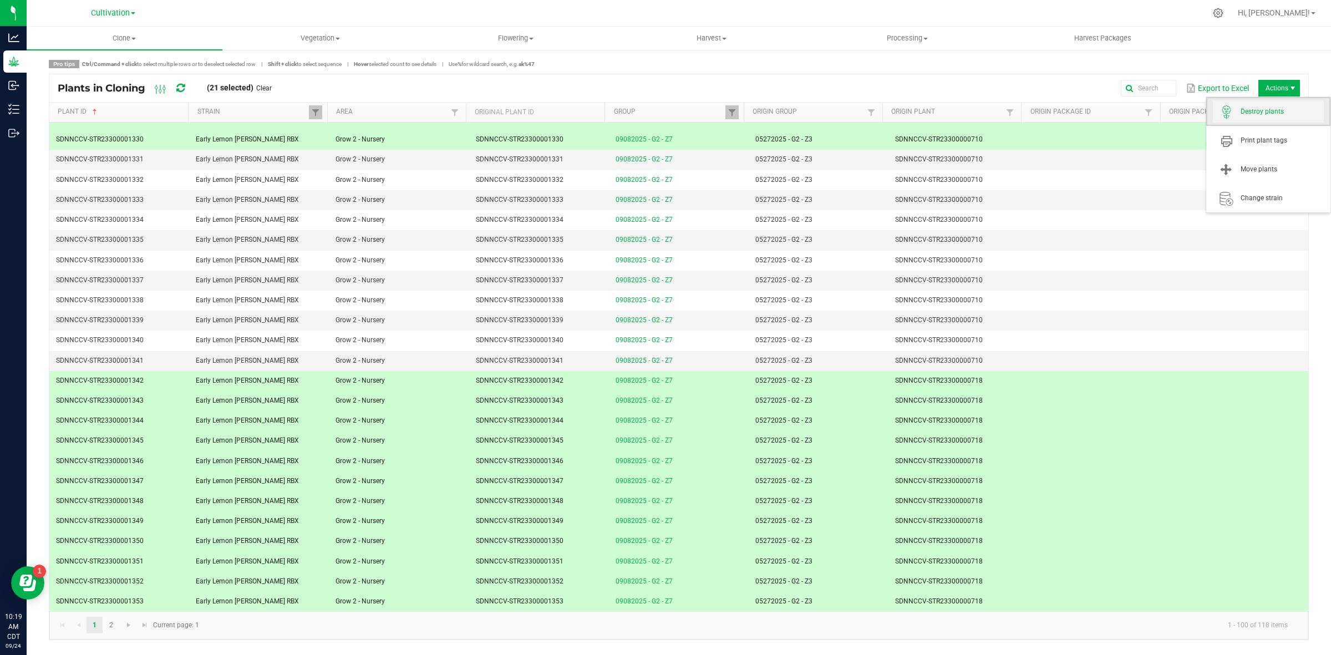
click at [1258, 116] on span "Destroy plants" at bounding box center [1282, 111] width 83 height 9
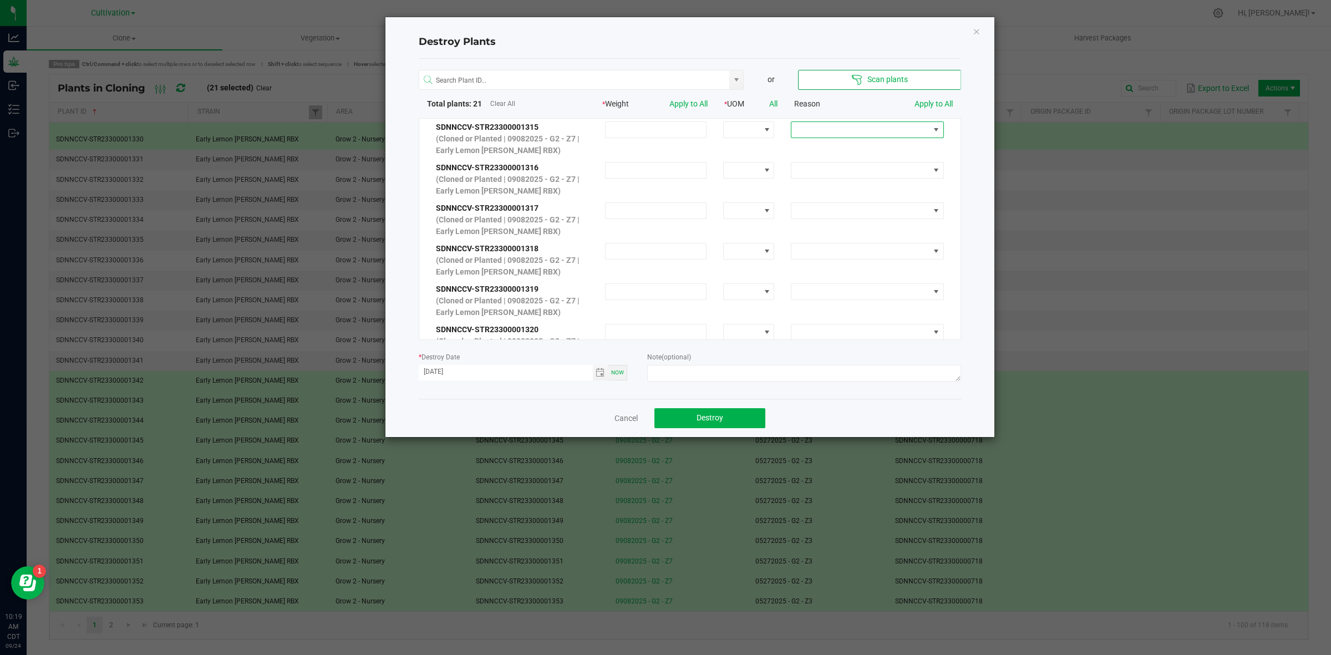
click at [880, 129] on span at bounding box center [861, 130] width 138 height 16
click at [822, 198] on li "No Roots" at bounding box center [859, 204] width 148 height 19
click at [926, 104] on link "Apply to All" at bounding box center [934, 103] width 38 height 9
click at [700, 370] on textarea at bounding box center [803, 373] width 313 height 17
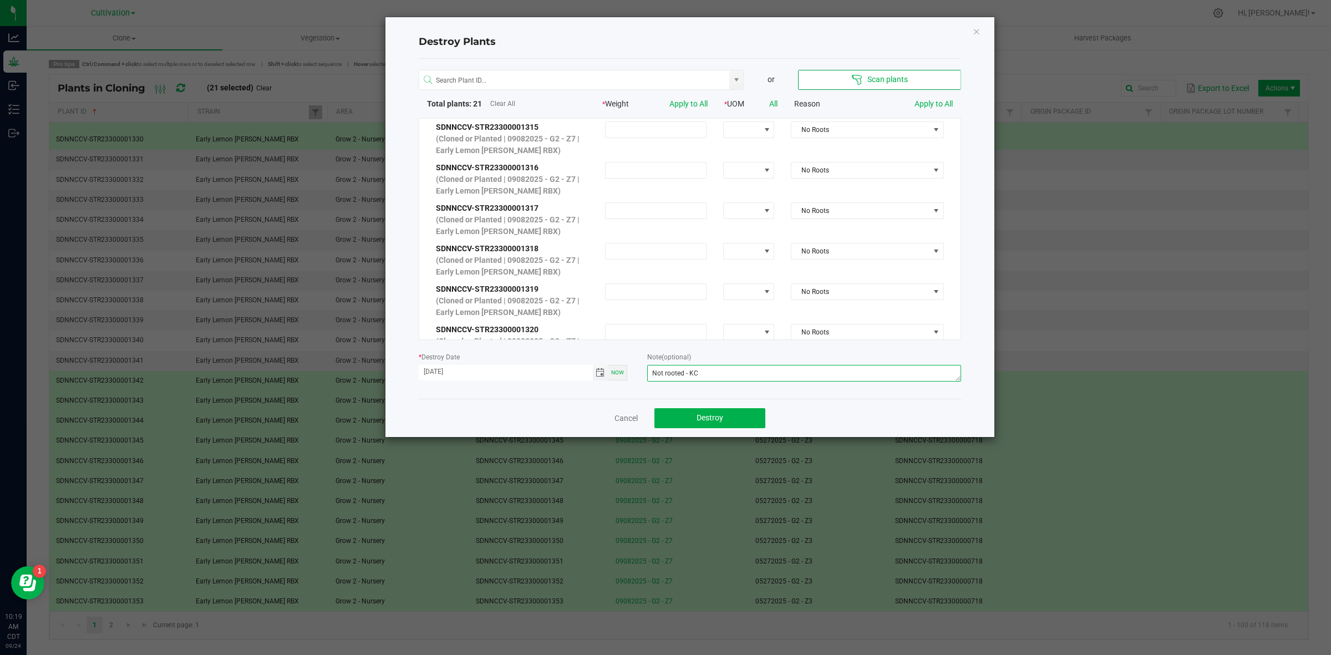
click at [602, 373] on span "Toggle calendar" at bounding box center [600, 372] width 9 height 9
type textarea "Not rooted - KC"
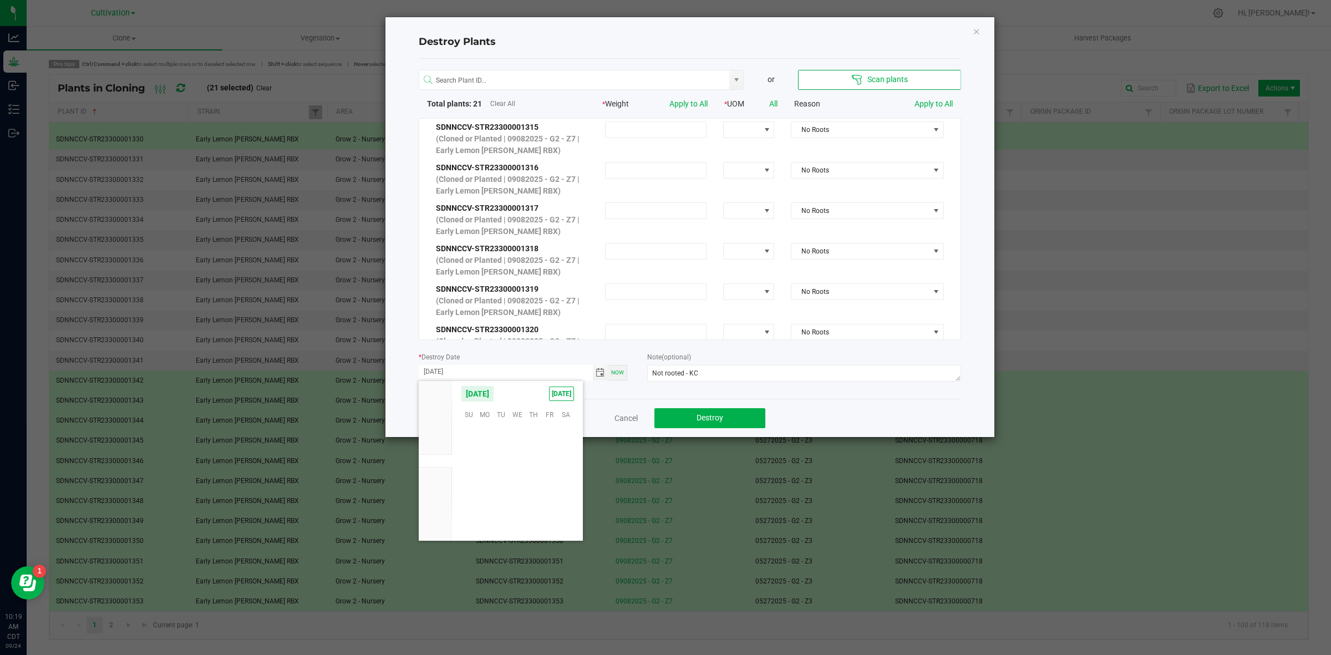
scroll to position [179836, 0]
click at [506, 480] on span "23" at bounding box center [501, 481] width 16 height 17
type input "[DATE]"
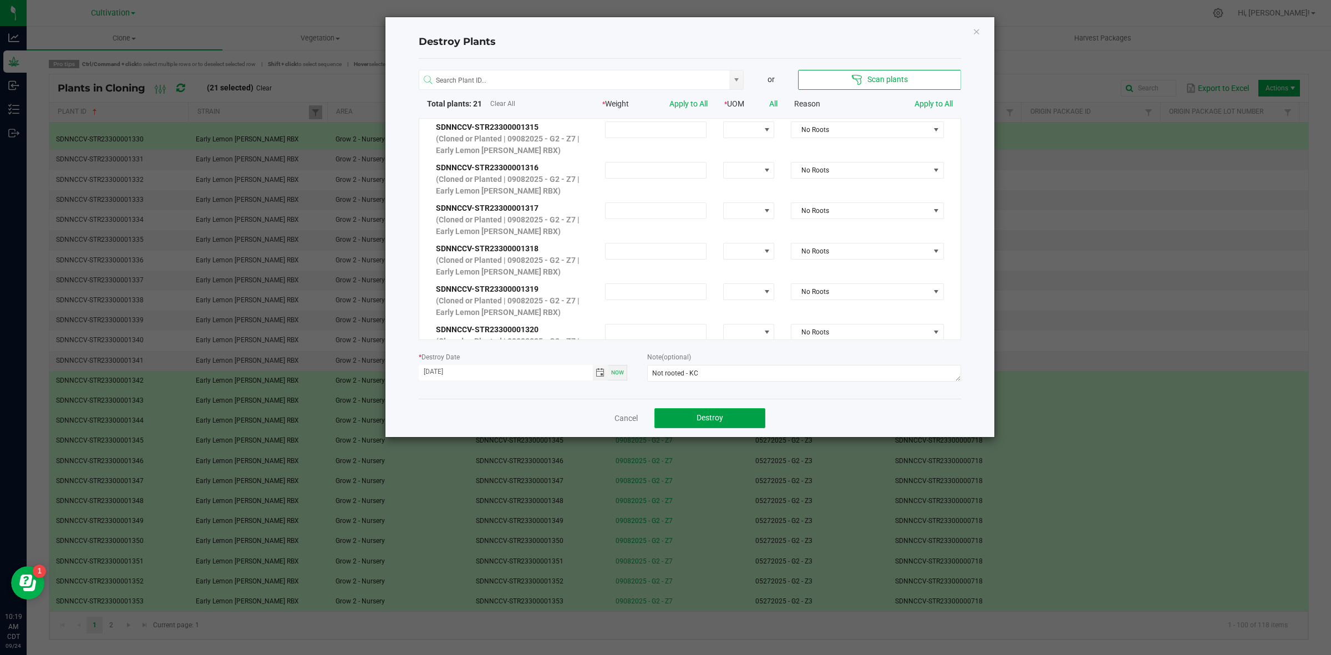
click at [697, 420] on span "Destroy" at bounding box center [710, 417] width 27 height 9
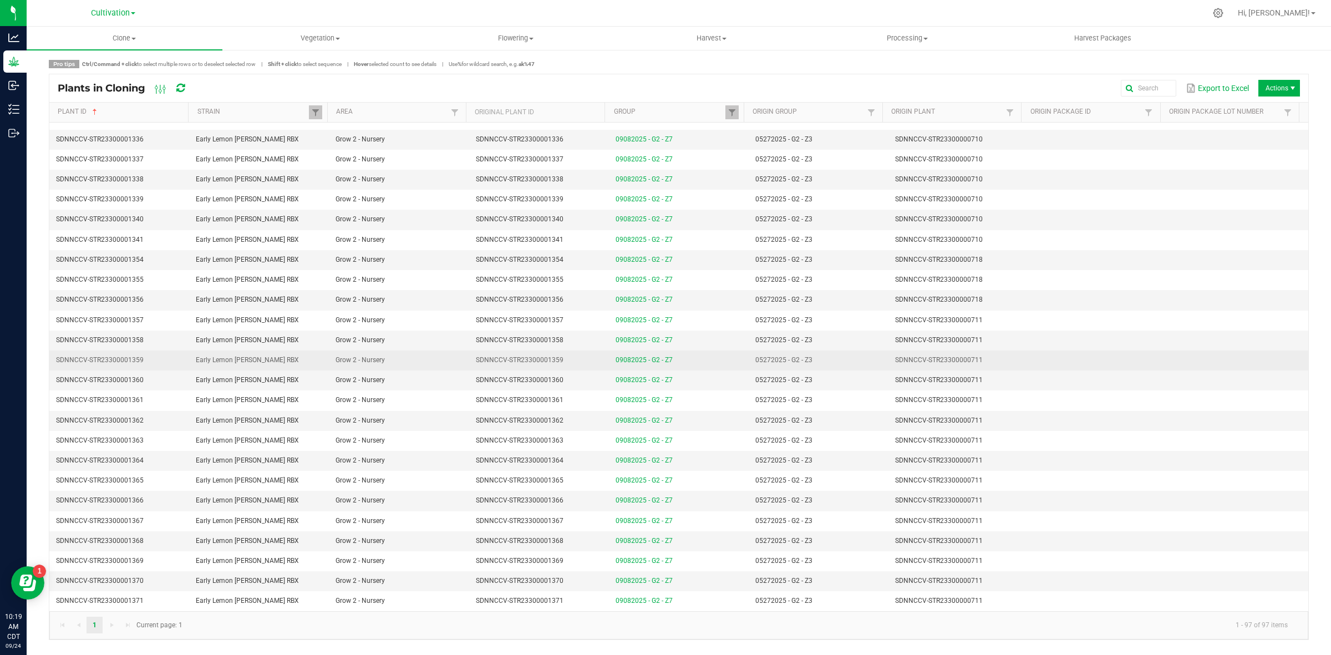
scroll to position [1471, 0]
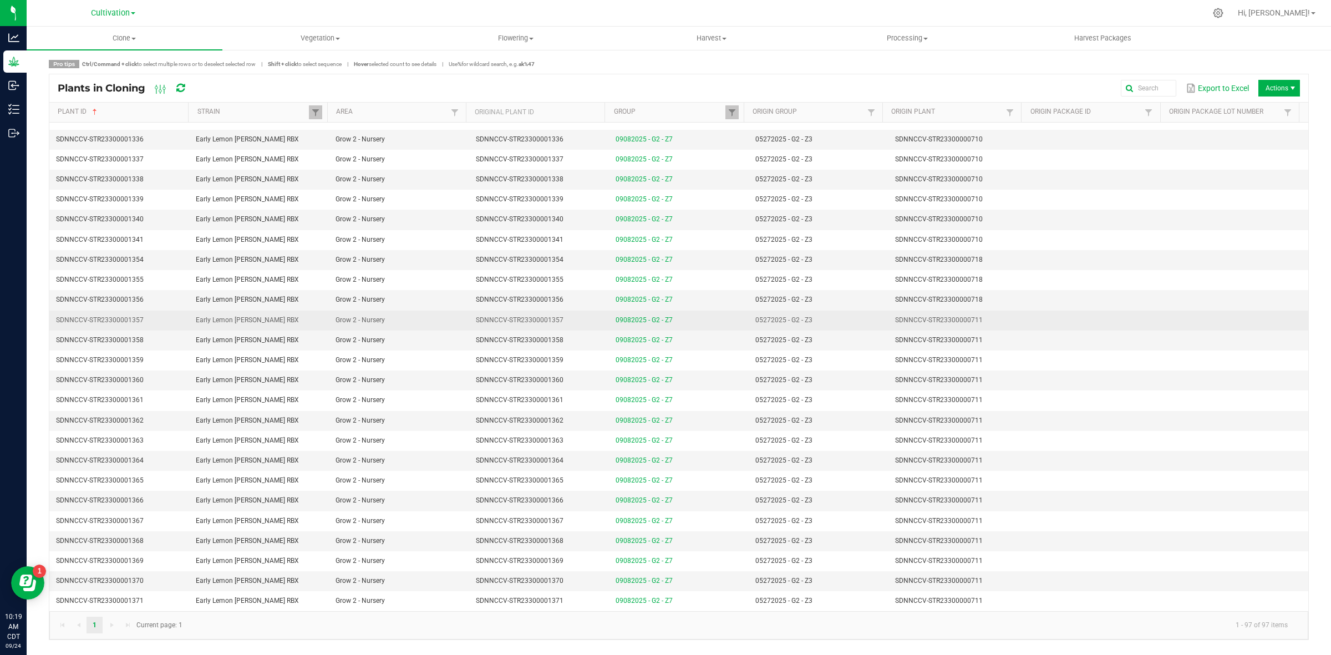
click at [987, 317] on td "SDNNCCV-STR23300000711" at bounding box center [959, 321] width 140 height 20
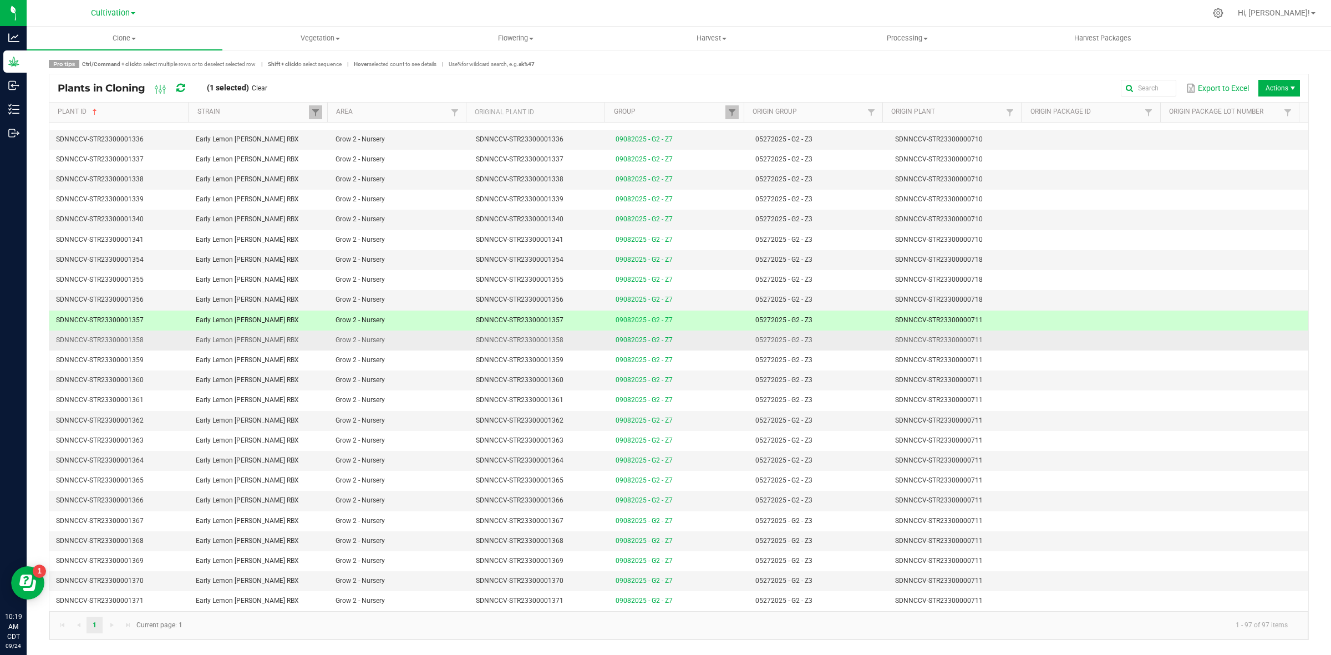
click at [987, 334] on td "SDNNCCV-STR23300000711" at bounding box center [959, 341] width 140 height 20
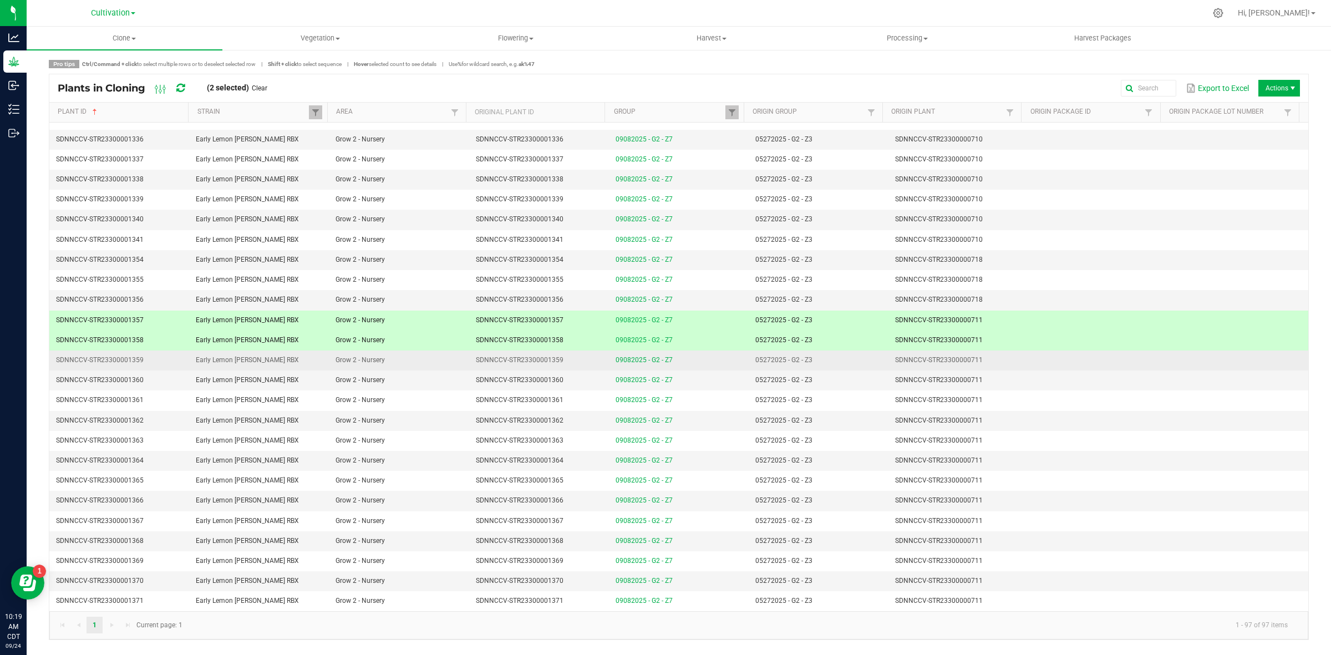
click at [987, 354] on td "SDNNCCV-STR23300000711" at bounding box center [959, 361] width 140 height 20
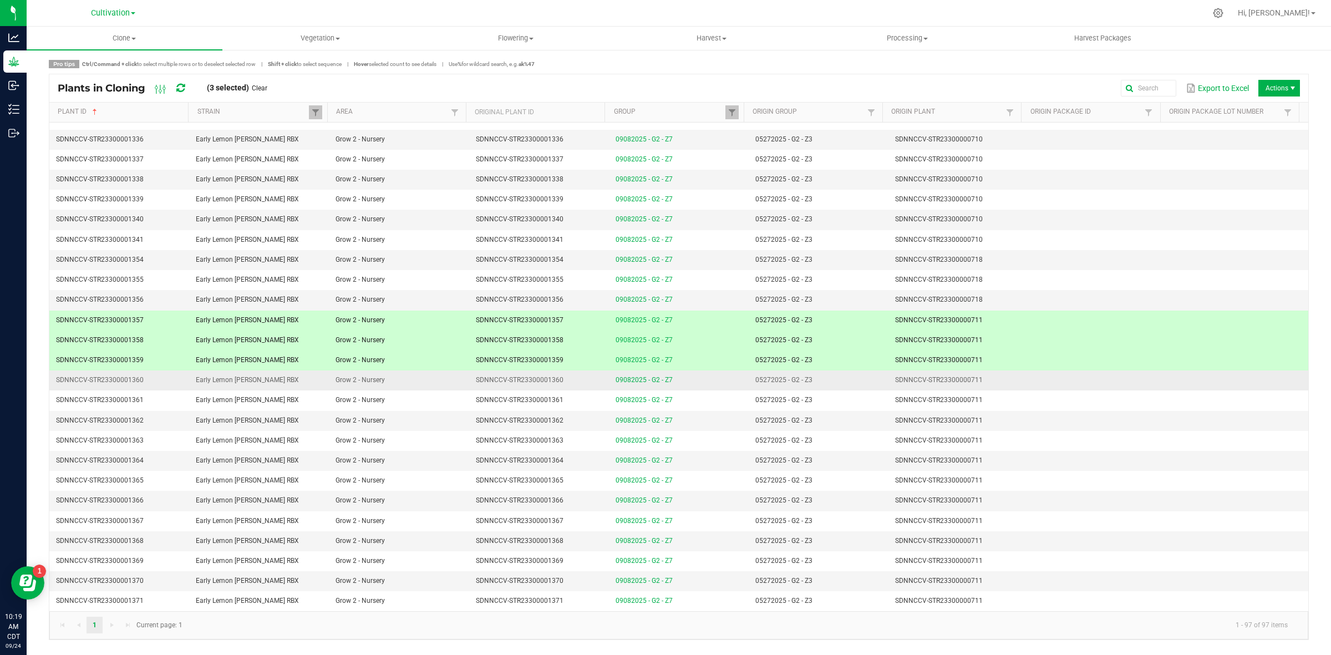
click at [986, 376] on td "SDNNCCV-STR23300000711" at bounding box center [959, 381] width 140 height 20
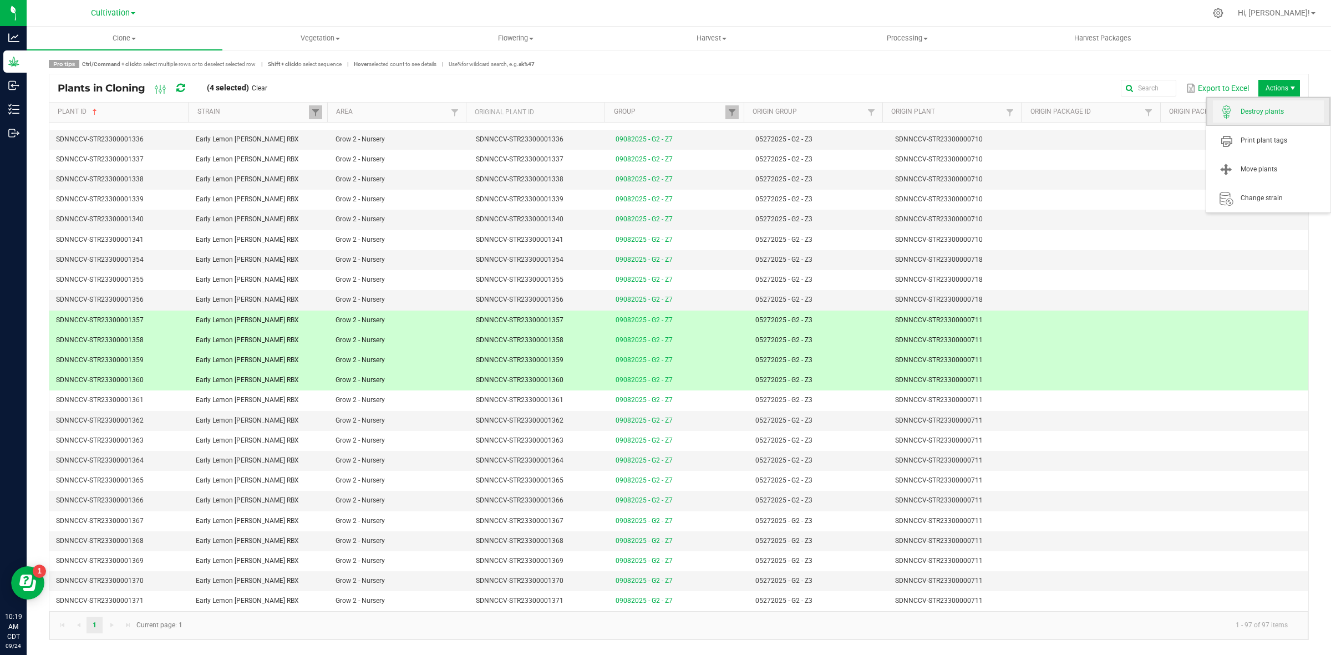
click at [1249, 118] on span "Destroy plants" at bounding box center [1268, 111] width 111 height 22
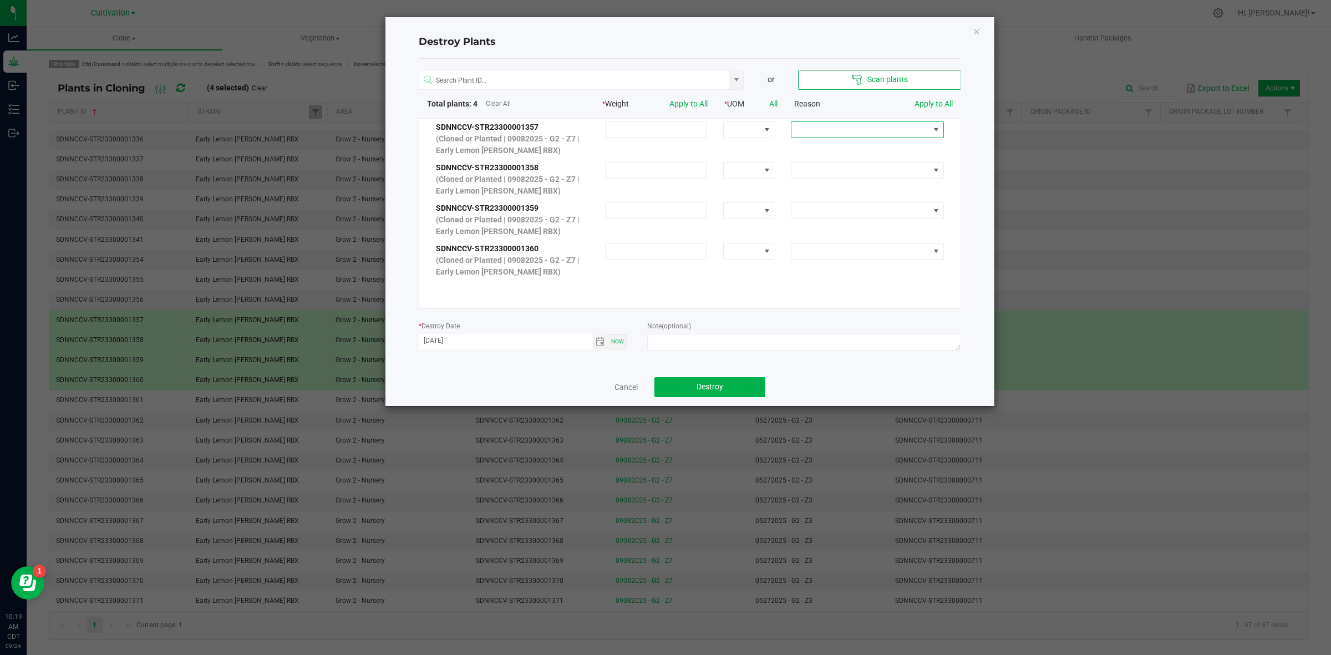
click at [816, 126] on span at bounding box center [861, 130] width 138 height 16
click at [816, 205] on li "No Roots" at bounding box center [859, 204] width 148 height 19
click at [924, 101] on link "Apply to All" at bounding box center [934, 103] width 38 height 9
click at [687, 341] on textarea at bounding box center [803, 342] width 313 height 17
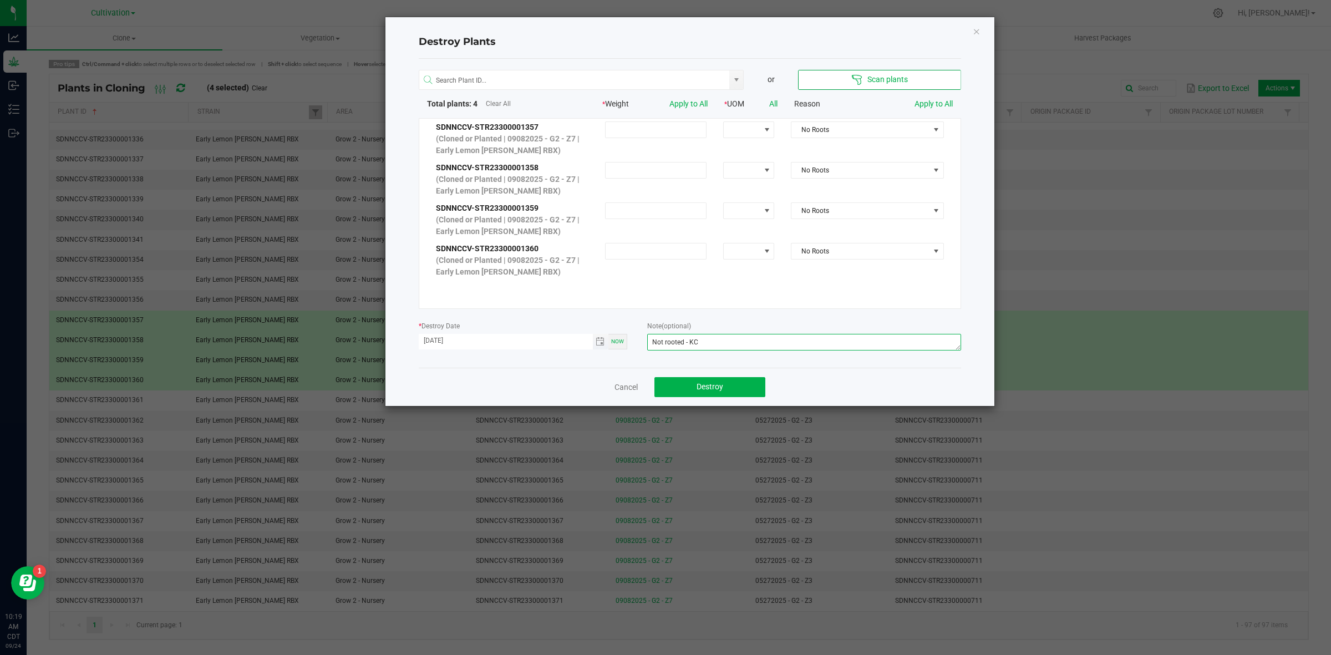
click at [593, 342] on span "Toggle calendar" at bounding box center [601, 342] width 16 height 16
type textarea "Not rooted - KC"
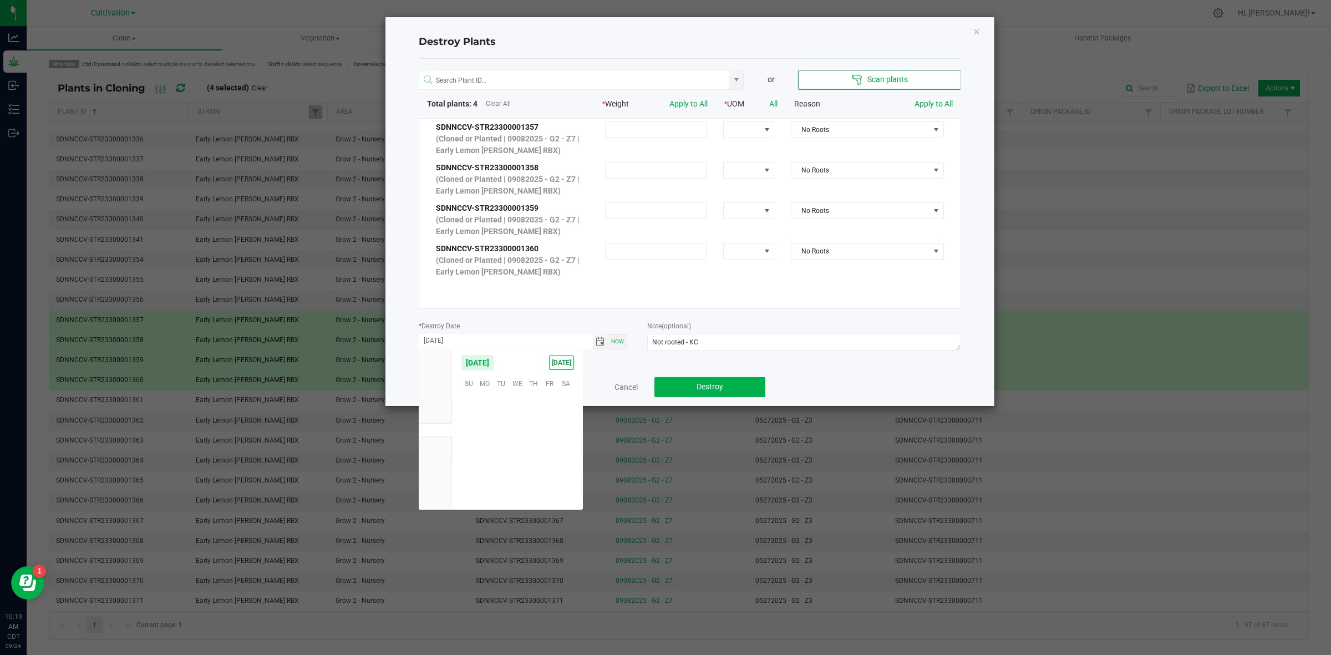
scroll to position [179836, 0]
click at [495, 454] on span "23" at bounding box center [501, 451] width 16 height 17
type input "[DATE]"
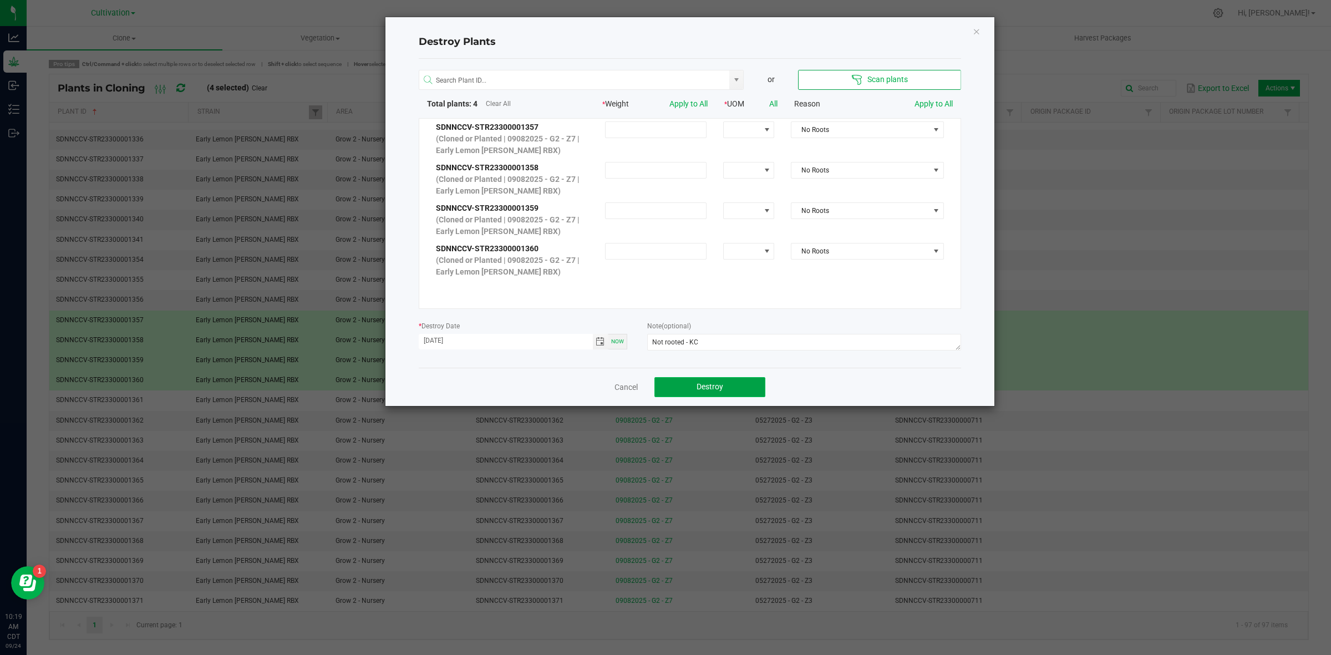
click at [710, 391] on span "Destroy" at bounding box center [710, 386] width 27 height 9
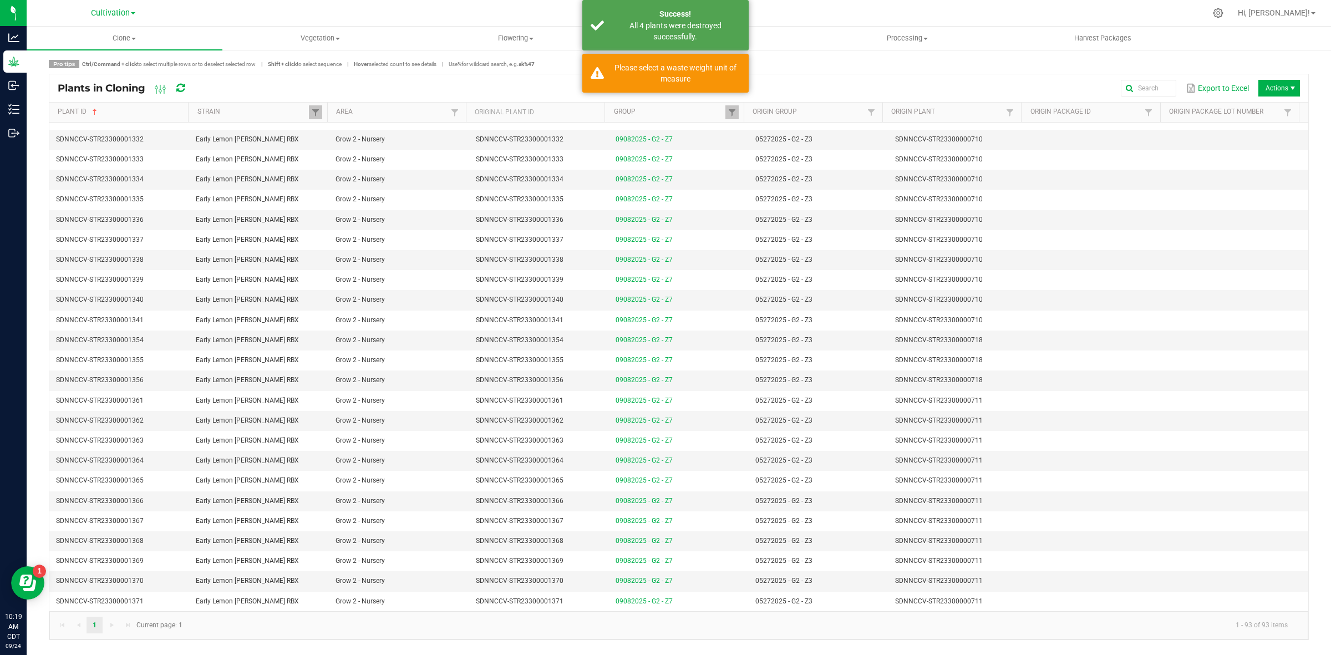
scroll to position [1391, 0]
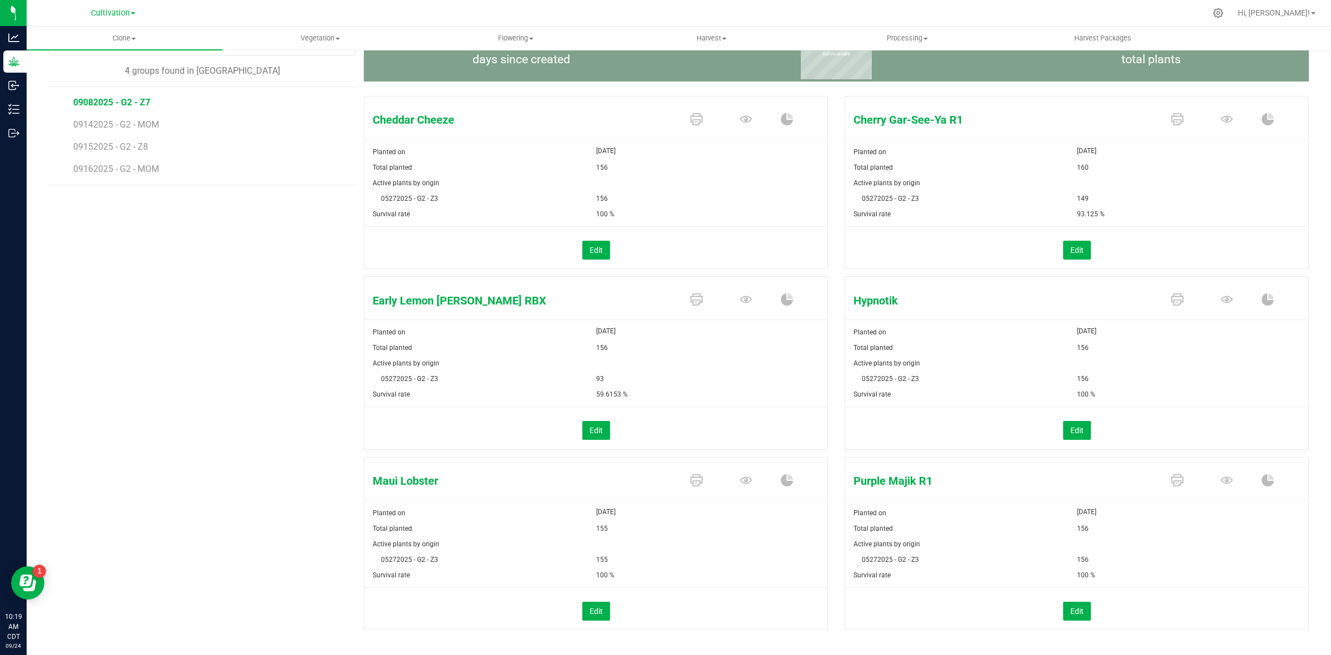
scroll to position [113, 0]
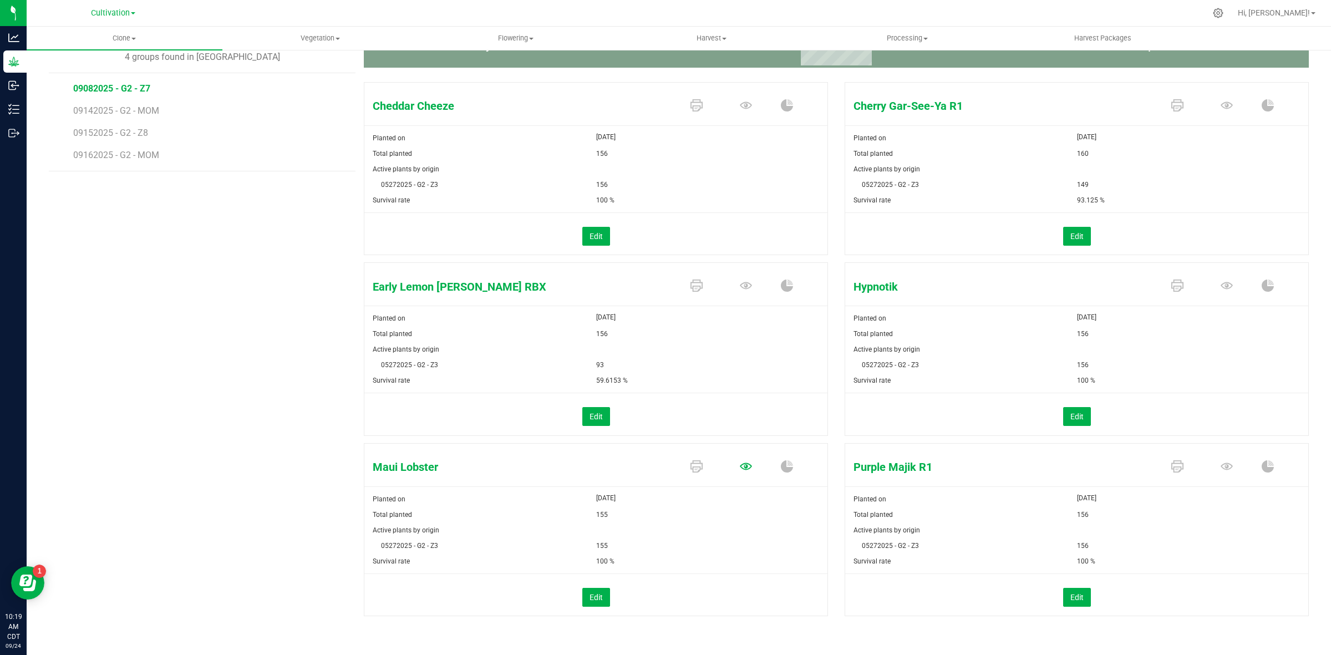
click at [740, 466] on icon at bounding box center [746, 466] width 12 height 12
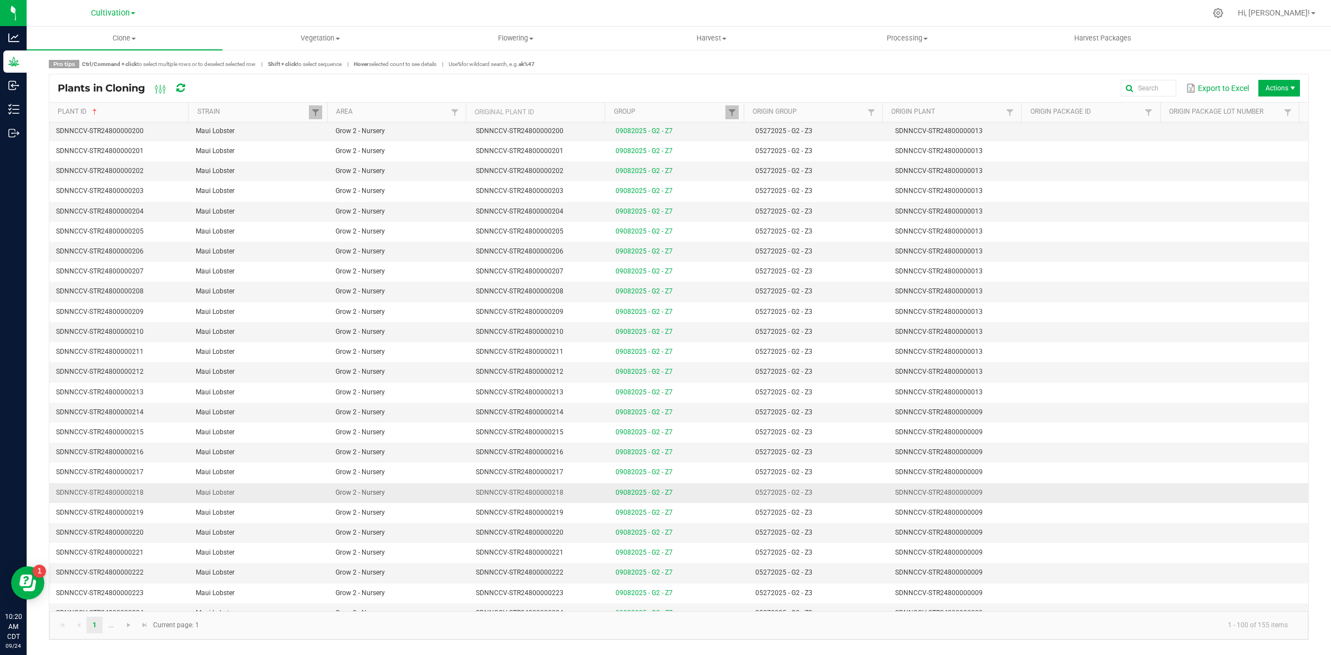
scroll to position [139, 0]
click at [988, 377] on td "SDNNCCV-STR24800000009" at bounding box center [959, 376] width 140 height 20
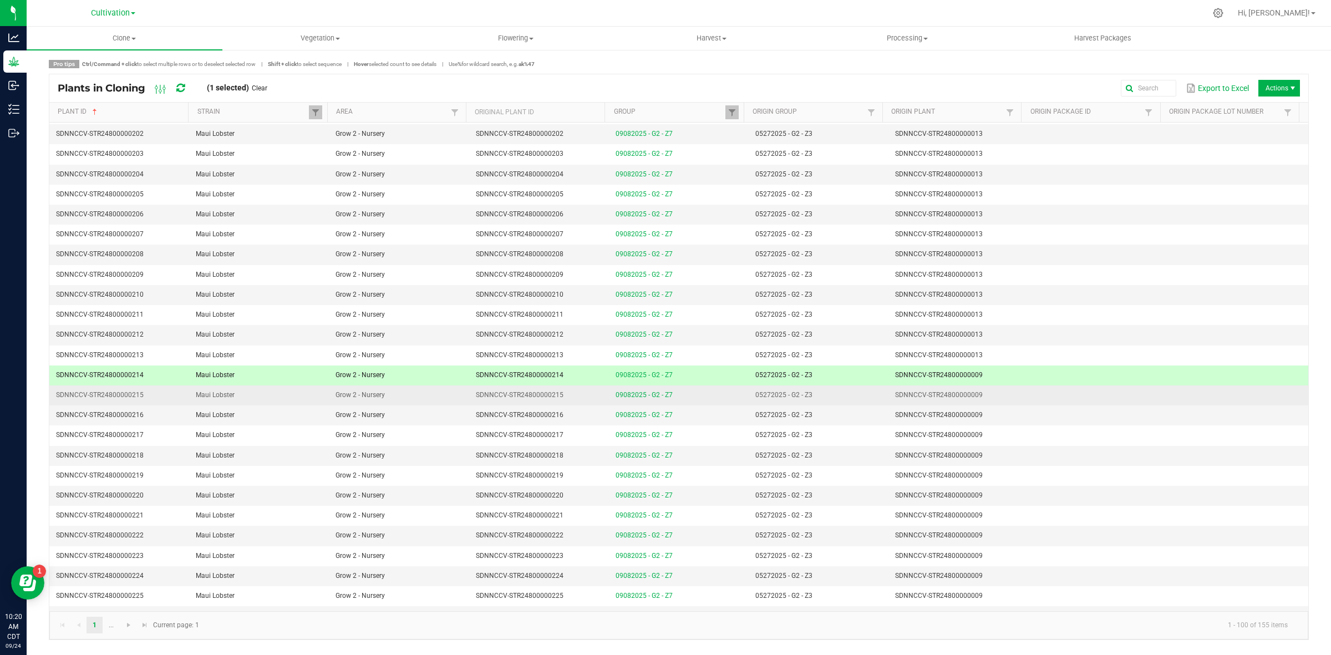
click at [988, 392] on td "SDNNCCV-STR24800000009" at bounding box center [959, 395] width 140 height 20
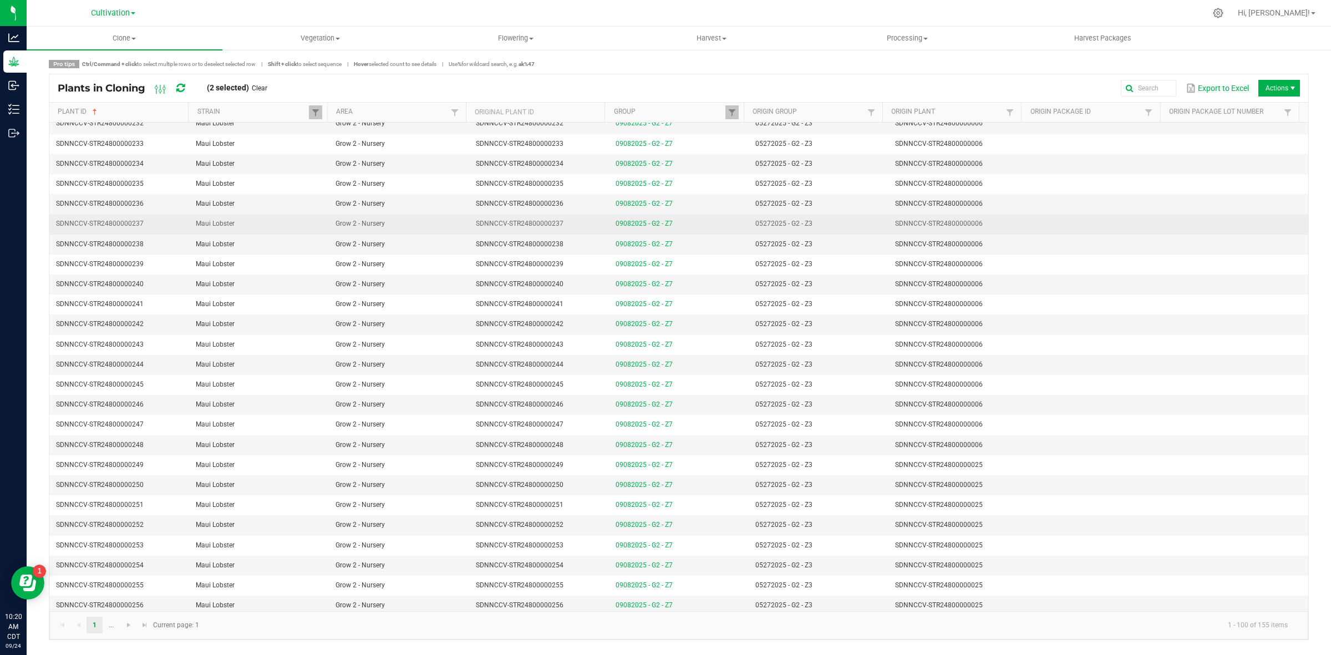
scroll to position [832, 0]
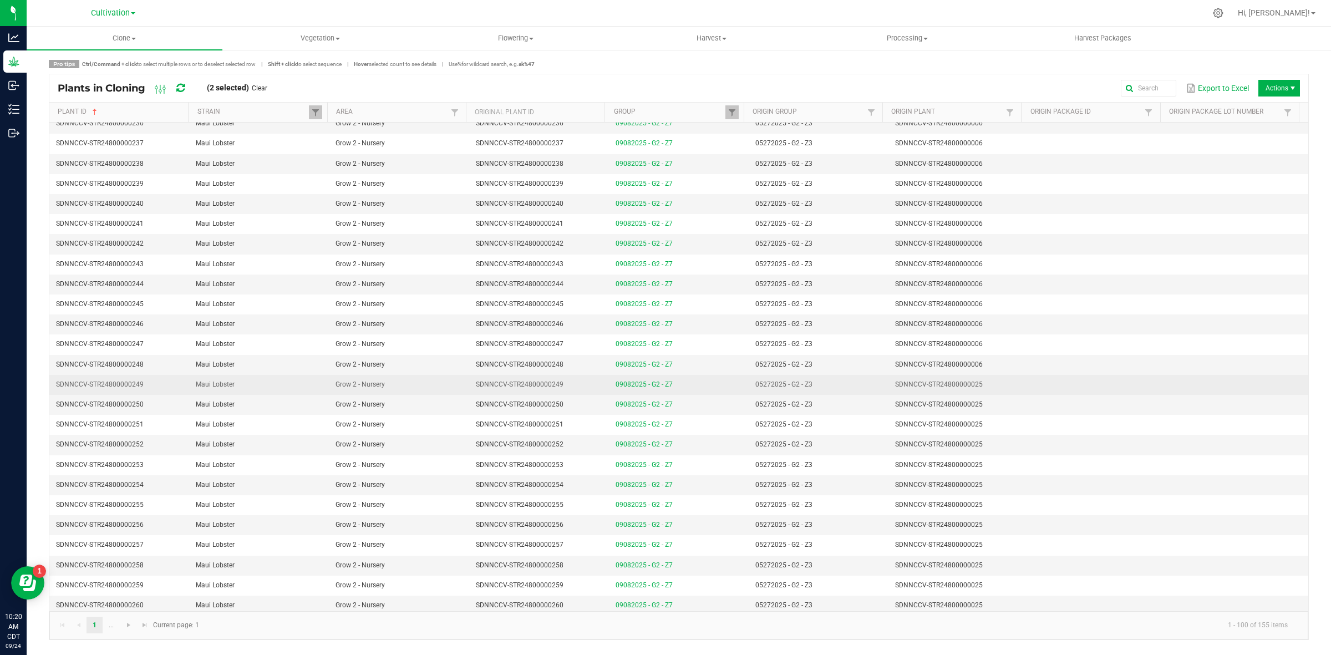
click at [988, 388] on td "SDNNCCV-STR24800000025" at bounding box center [959, 385] width 140 height 20
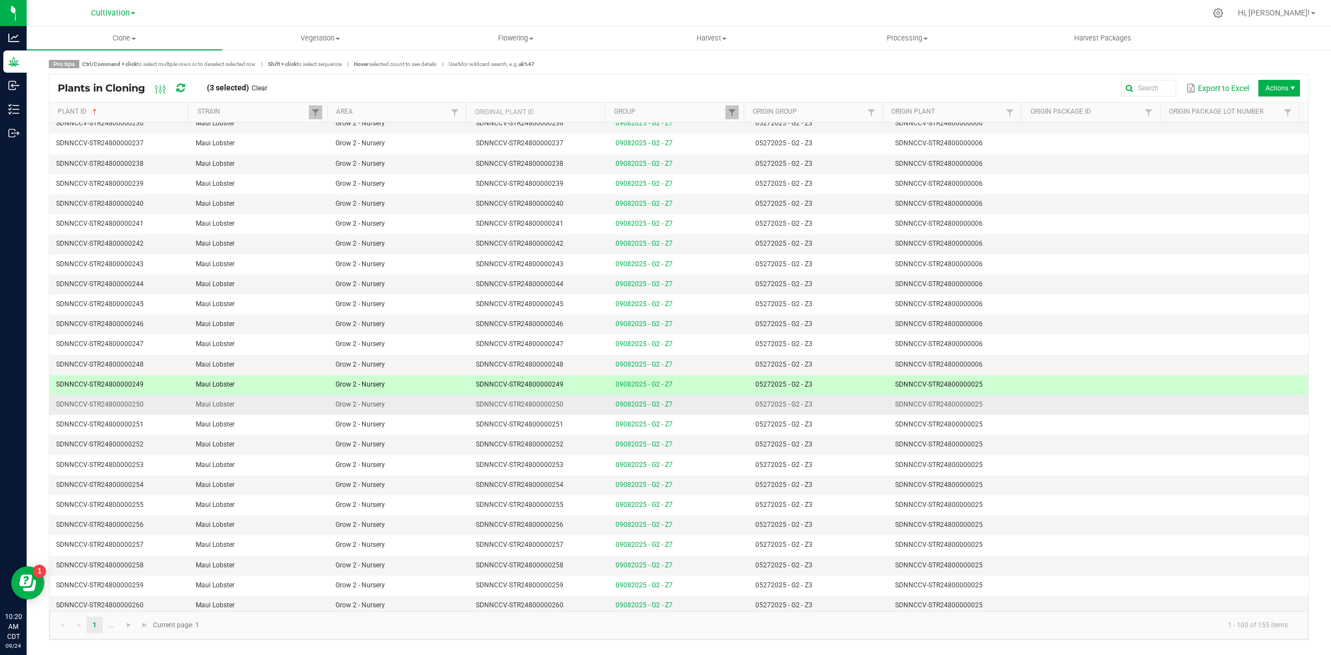
click at [988, 408] on td "SDNNCCV-STR24800000025" at bounding box center [959, 405] width 140 height 20
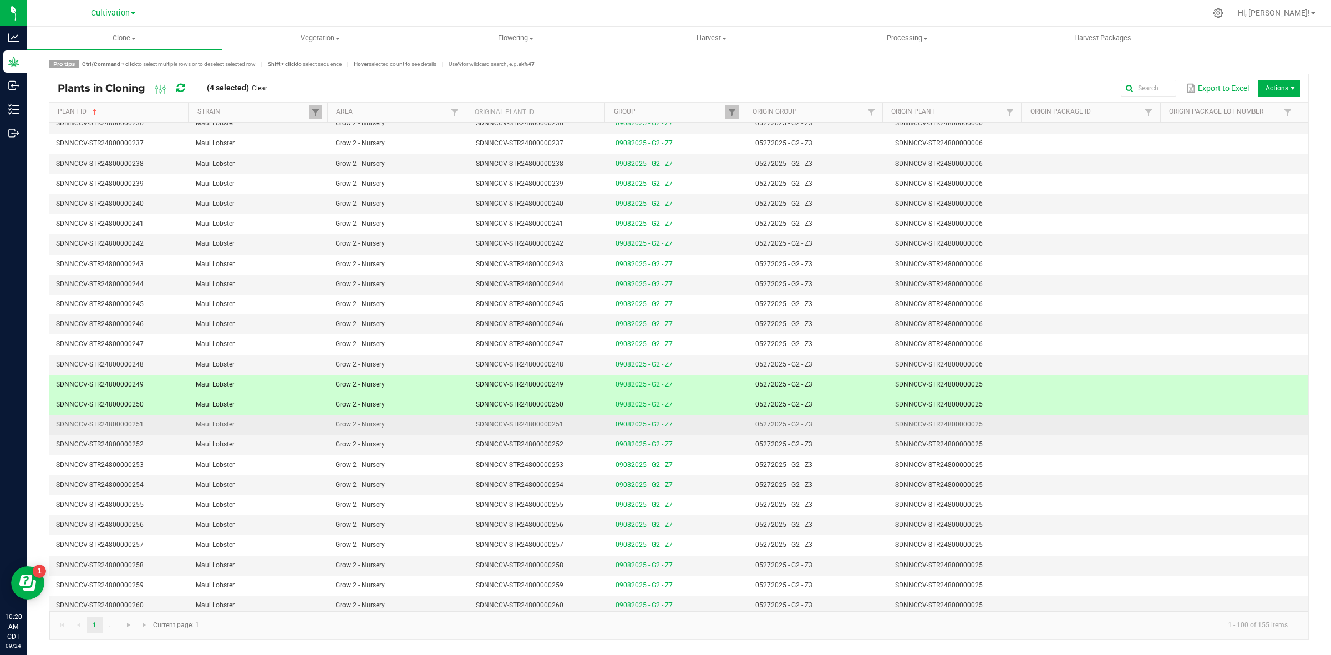
click at [985, 428] on td "SDNNCCV-STR24800000025" at bounding box center [959, 425] width 140 height 20
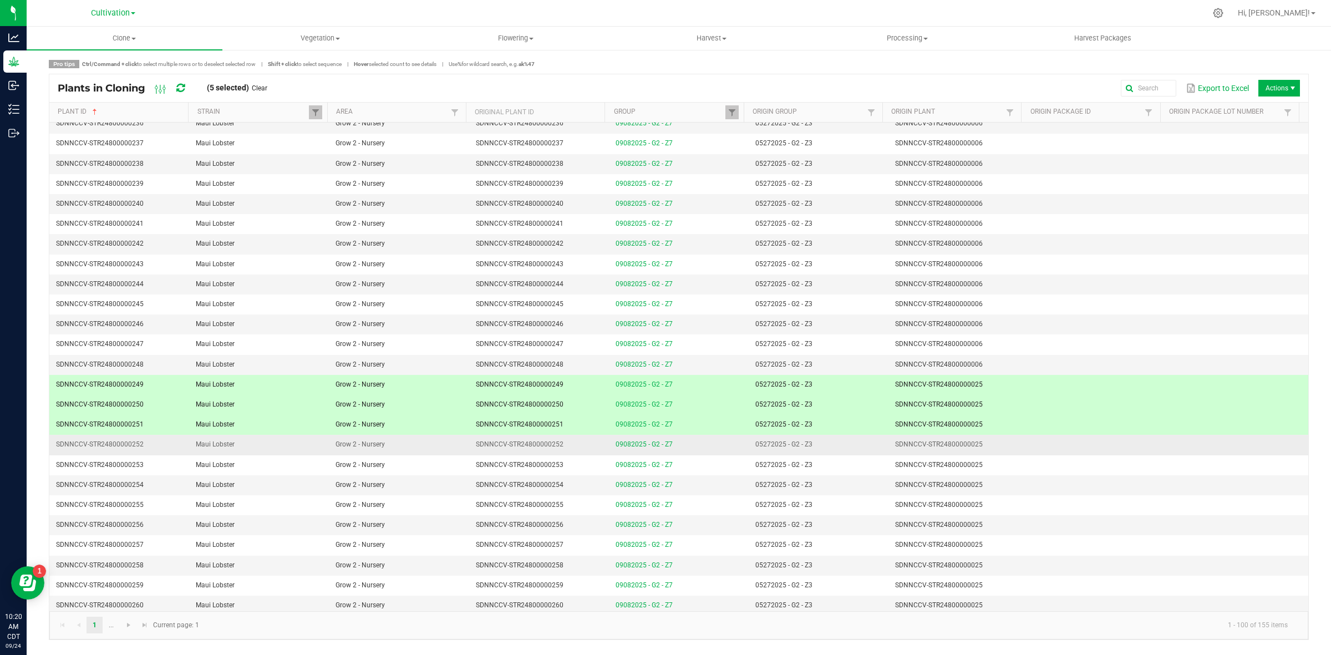
click at [985, 449] on td "SDNNCCV-STR24800000025" at bounding box center [959, 445] width 140 height 20
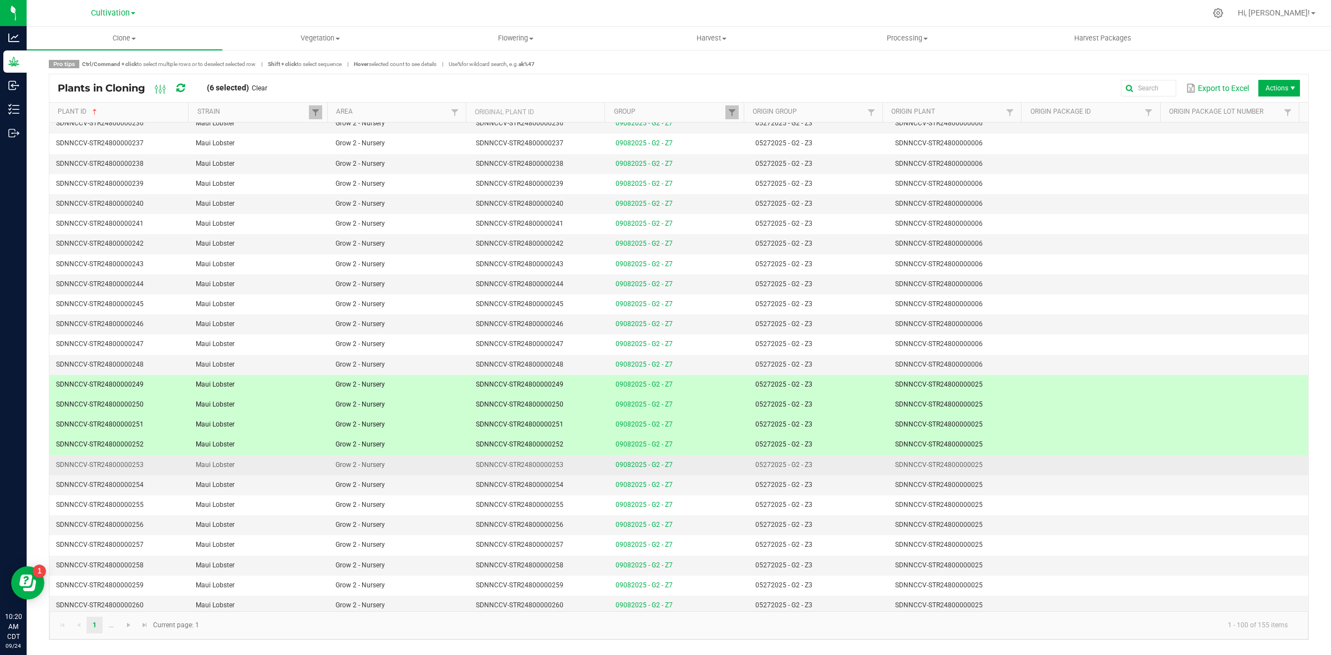
click at [985, 472] on td "SDNNCCV-STR24800000025" at bounding box center [959, 465] width 140 height 20
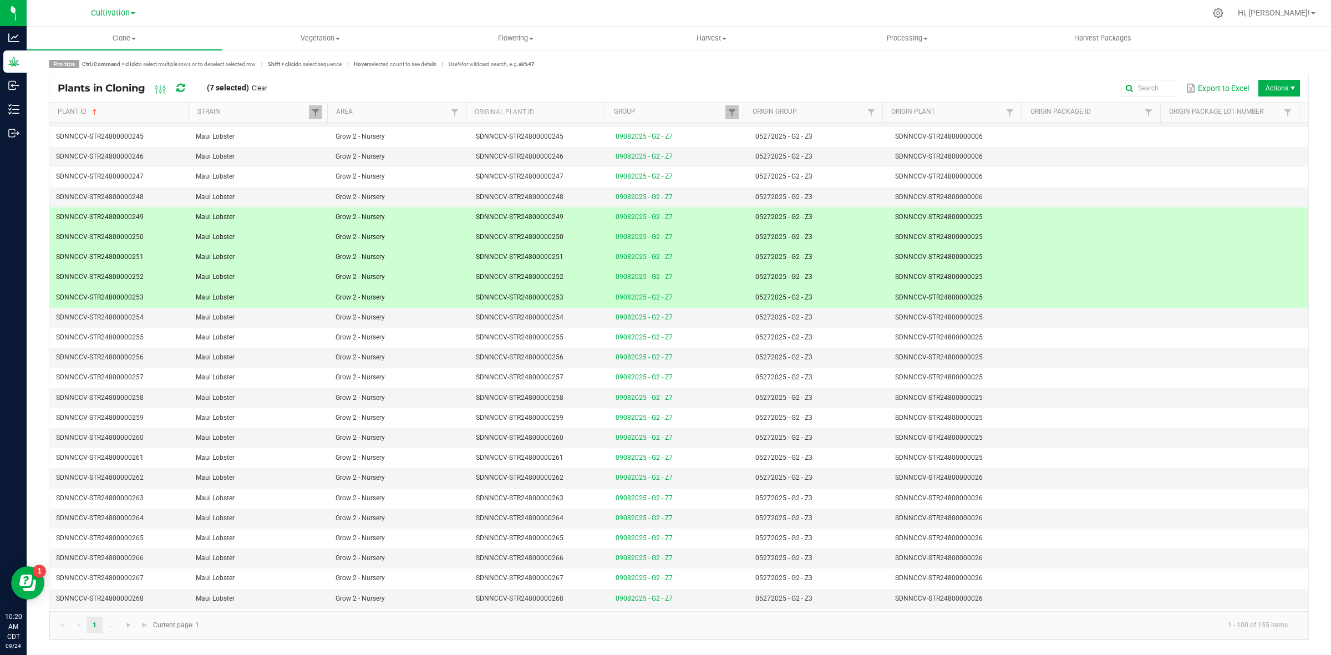
scroll to position [1040, 0]
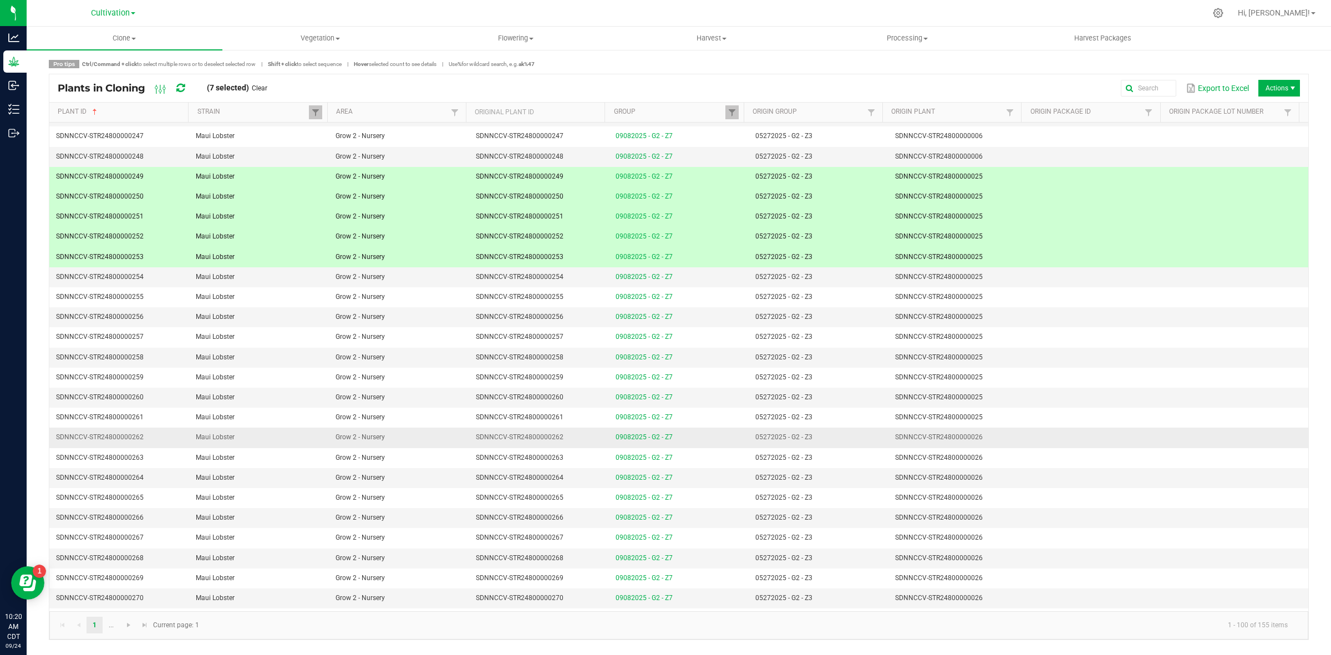
click at [977, 447] on td "SDNNCCV-STR24800000026" at bounding box center [959, 438] width 140 height 20
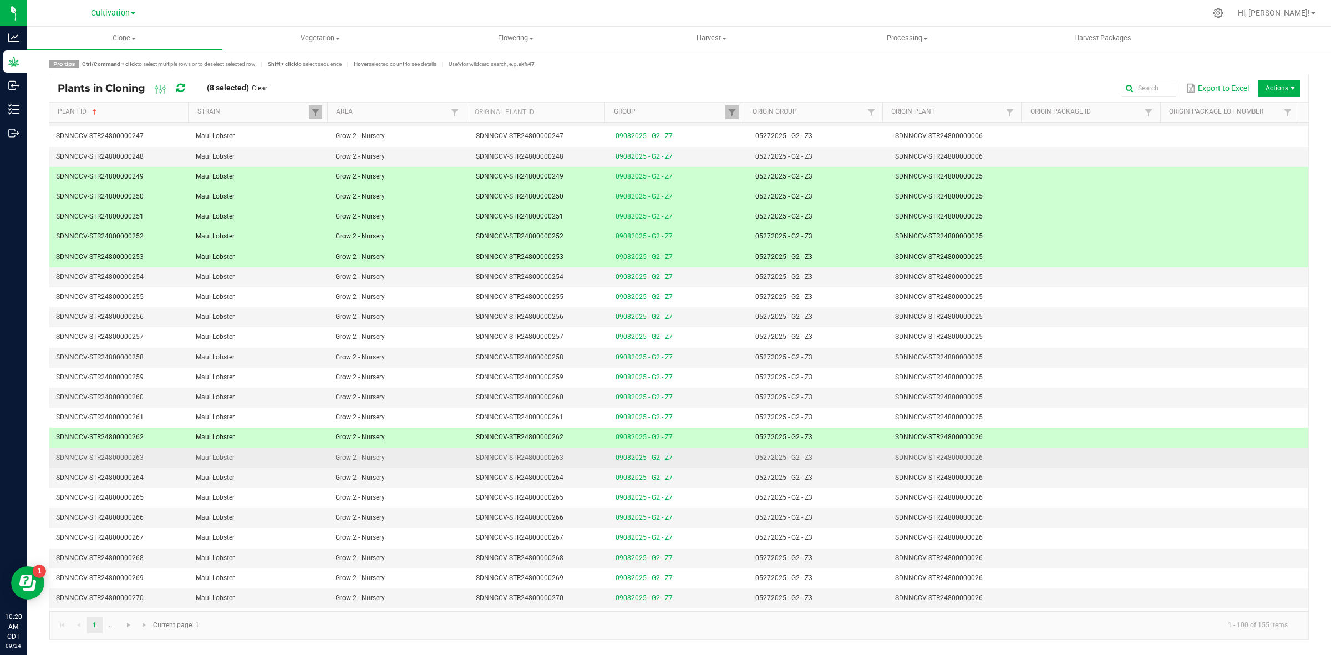
click at [977, 467] on td "SDNNCCV-STR24800000026" at bounding box center [959, 458] width 140 height 20
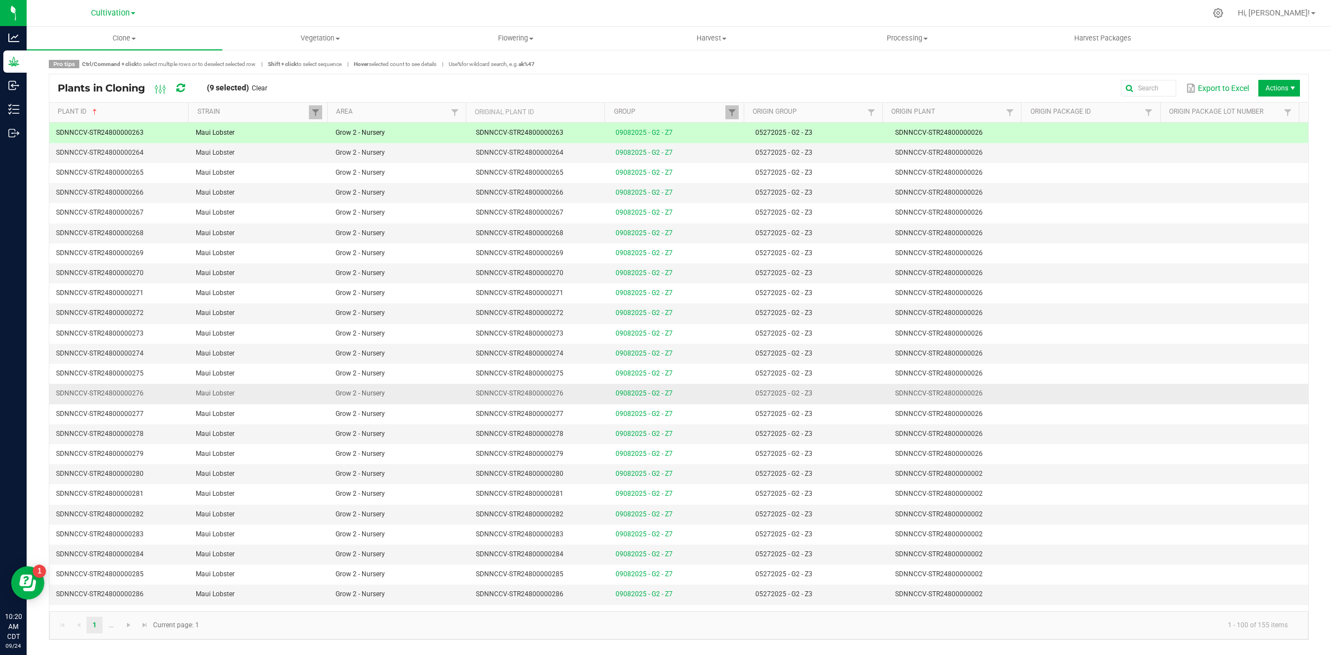
scroll to position [1387, 0]
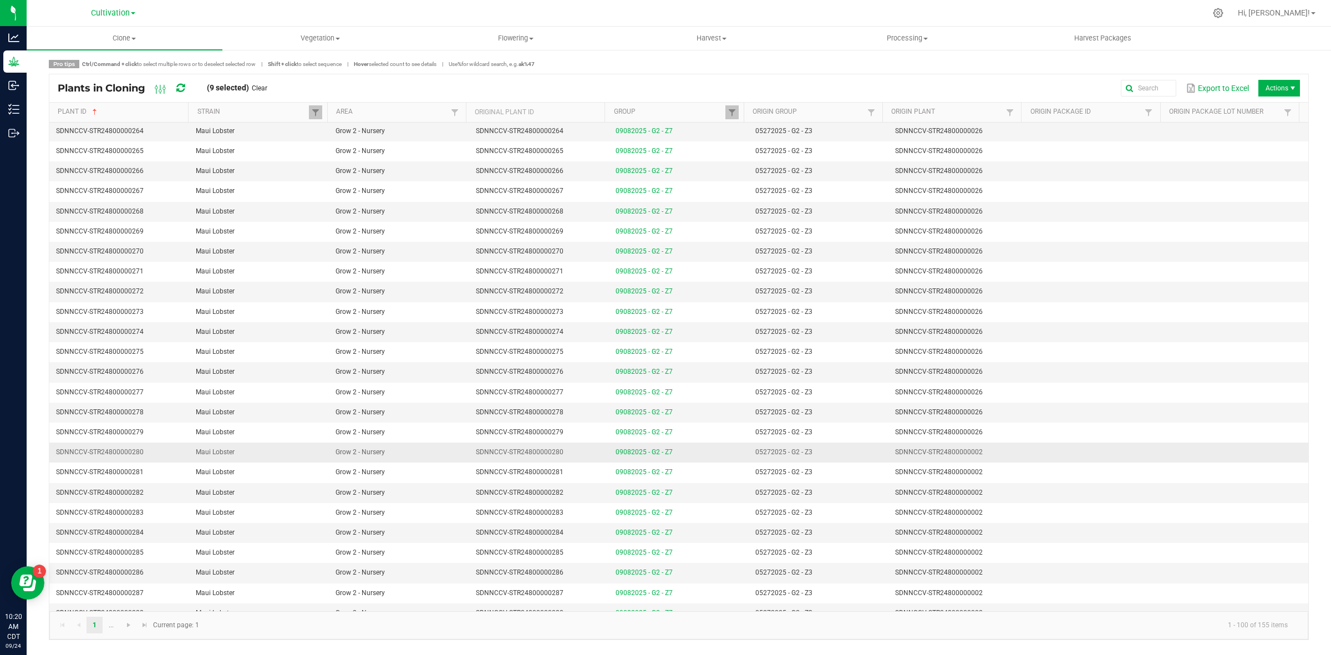
click at [986, 458] on td "SDNNCCV-STR24800000002" at bounding box center [959, 453] width 140 height 20
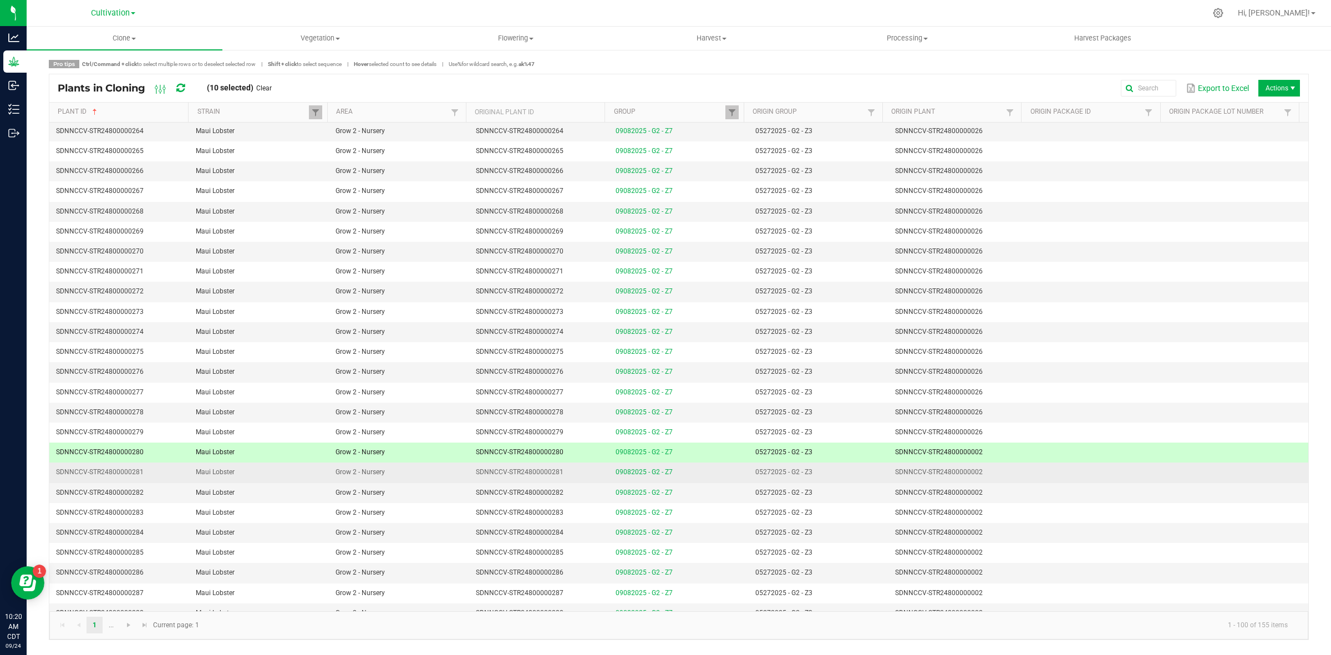
click at [986, 476] on td "SDNNCCV-STR24800000002" at bounding box center [959, 473] width 140 height 20
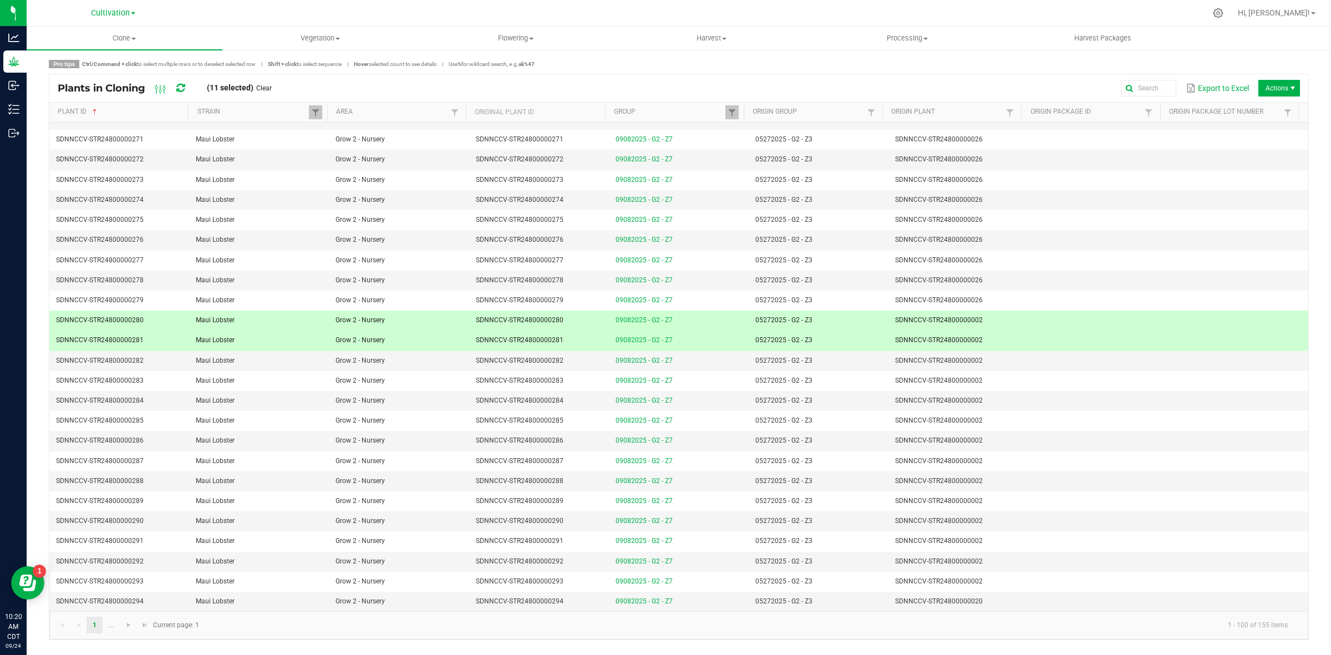
scroll to position [1532, 0]
click at [1257, 109] on span "Destroy plants" at bounding box center [1282, 111] width 83 height 9
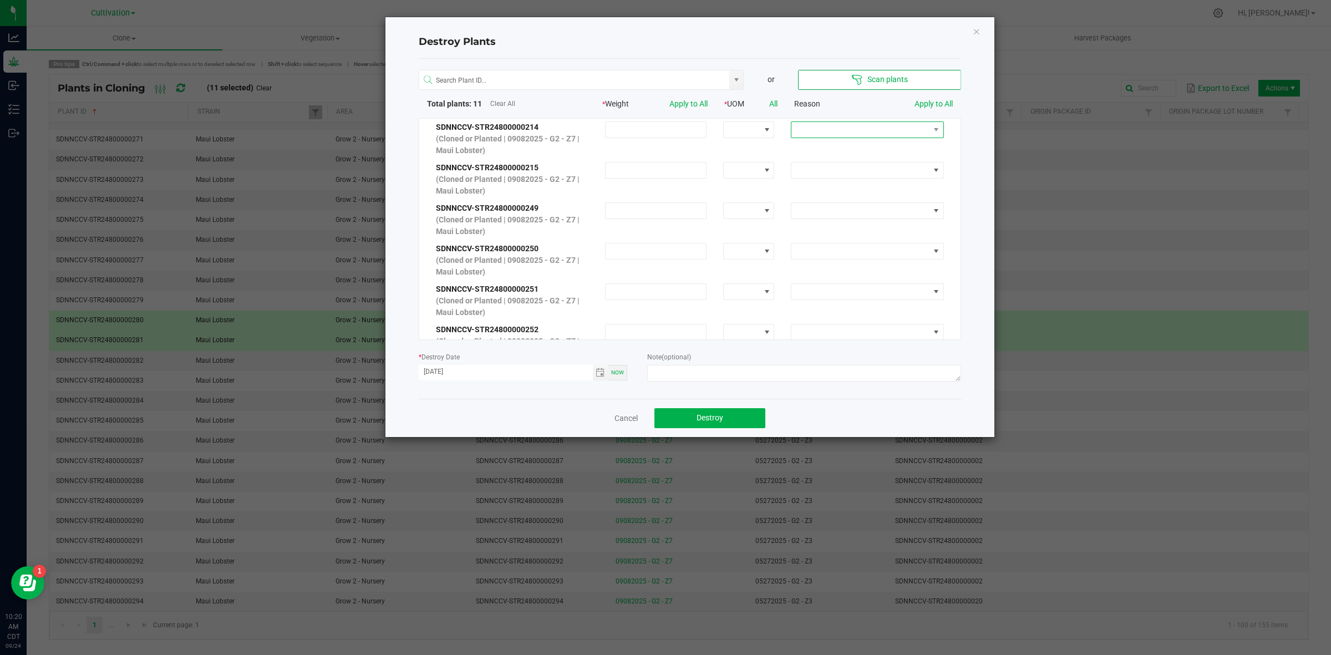
click at [852, 128] on span at bounding box center [861, 130] width 138 height 16
click at [815, 202] on li "No Roots" at bounding box center [859, 204] width 148 height 19
click at [925, 99] on link "Apply to All" at bounding box center [934, 103] width 38 height 9
click at [687, 368] on textarea at bounding box center [803, 373] width 313 height 17
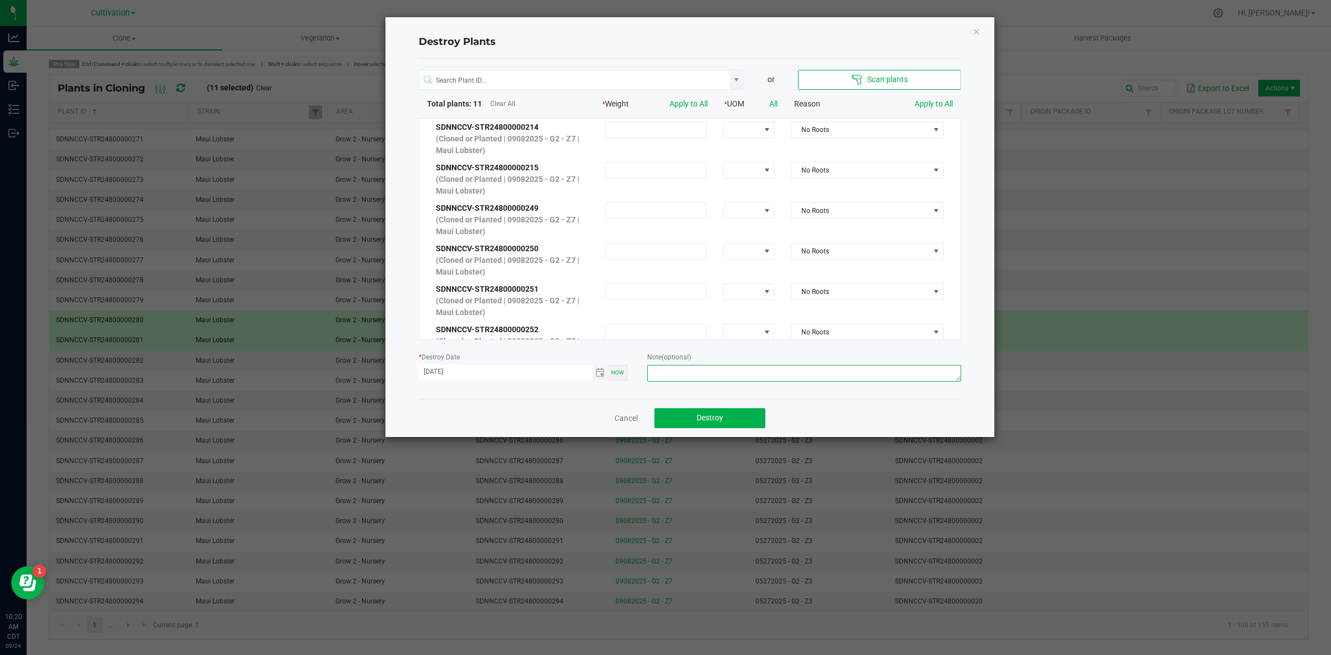
click at [687, 368] on textarea at bounding box center [803, 373] width 313 height 17
click at [597, 370] on span "Toggle calendar" at bounding box center [600, 372] width 9 height 9
type textarea "Not rooted - KC"
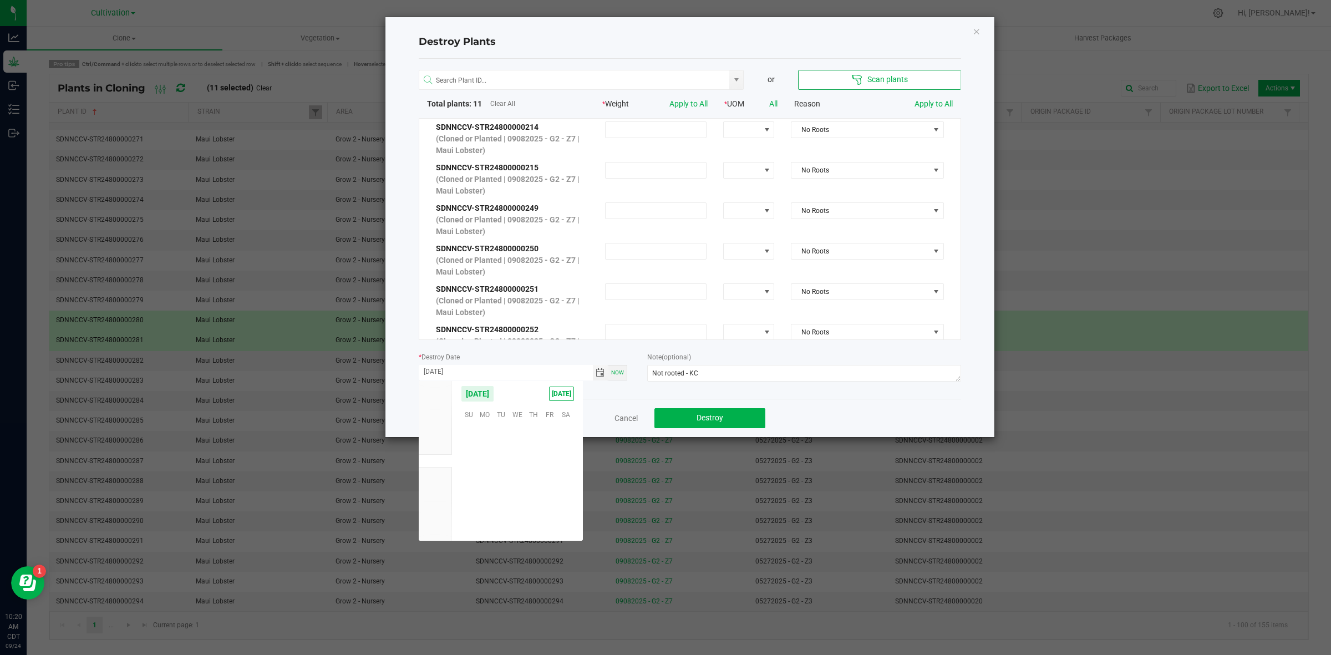
scroll to position [179836, 0]
click at [503, 484] on span "23" at bounding box center [501, 481] width 16 height 17
type input "[DATE]"
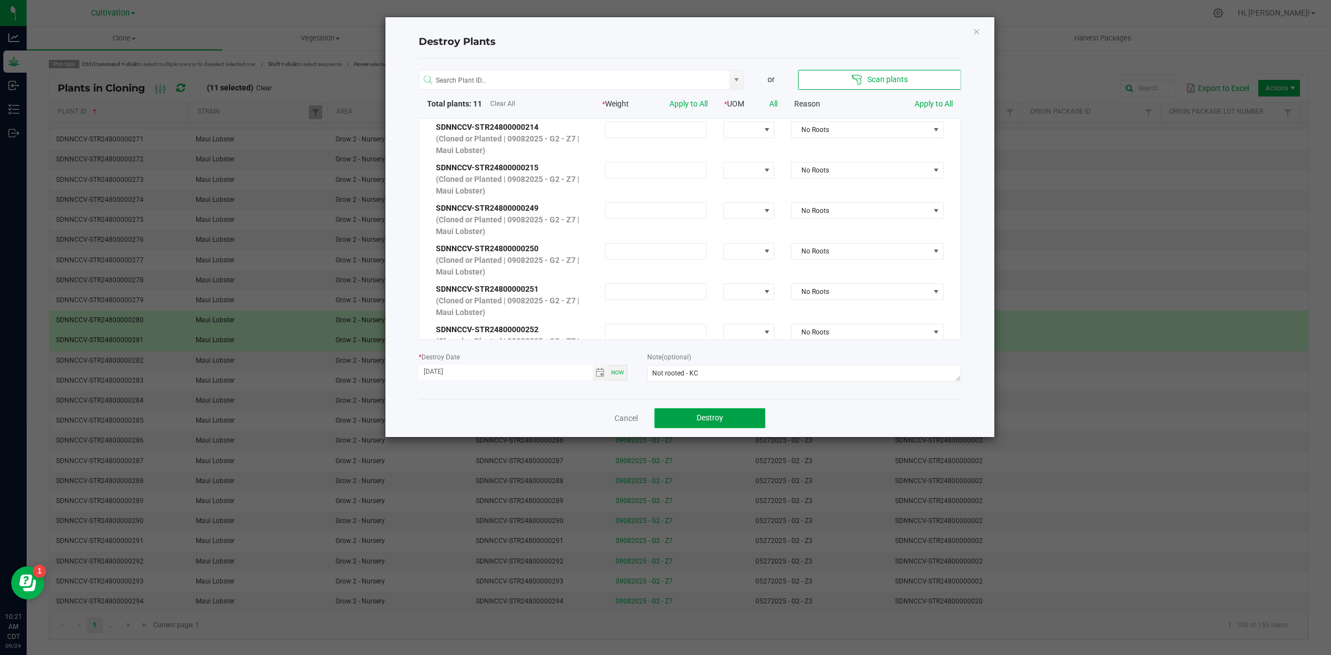
click at [686, 419] on button "Destroy" at bounding box center [710, 418] width 111 height 20
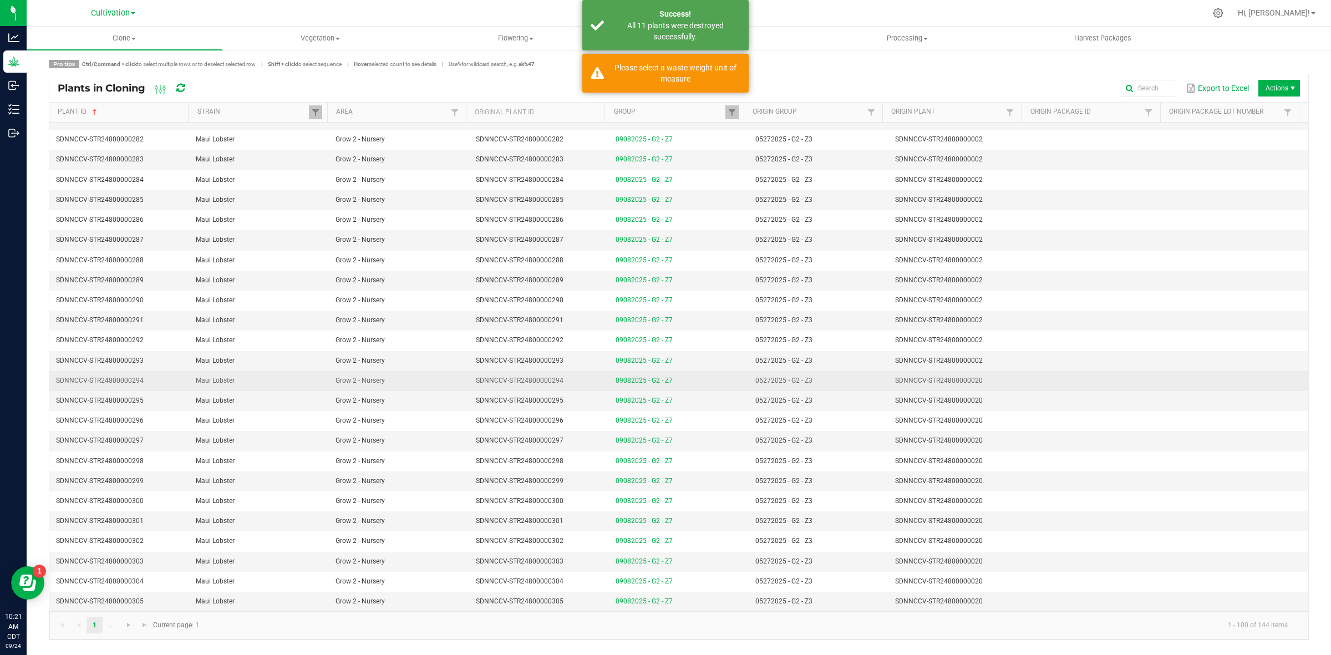
click at [975, 376] on td "SDNNCCV-STR24800000020" at bounding box center [959, 381] width 140 height 20
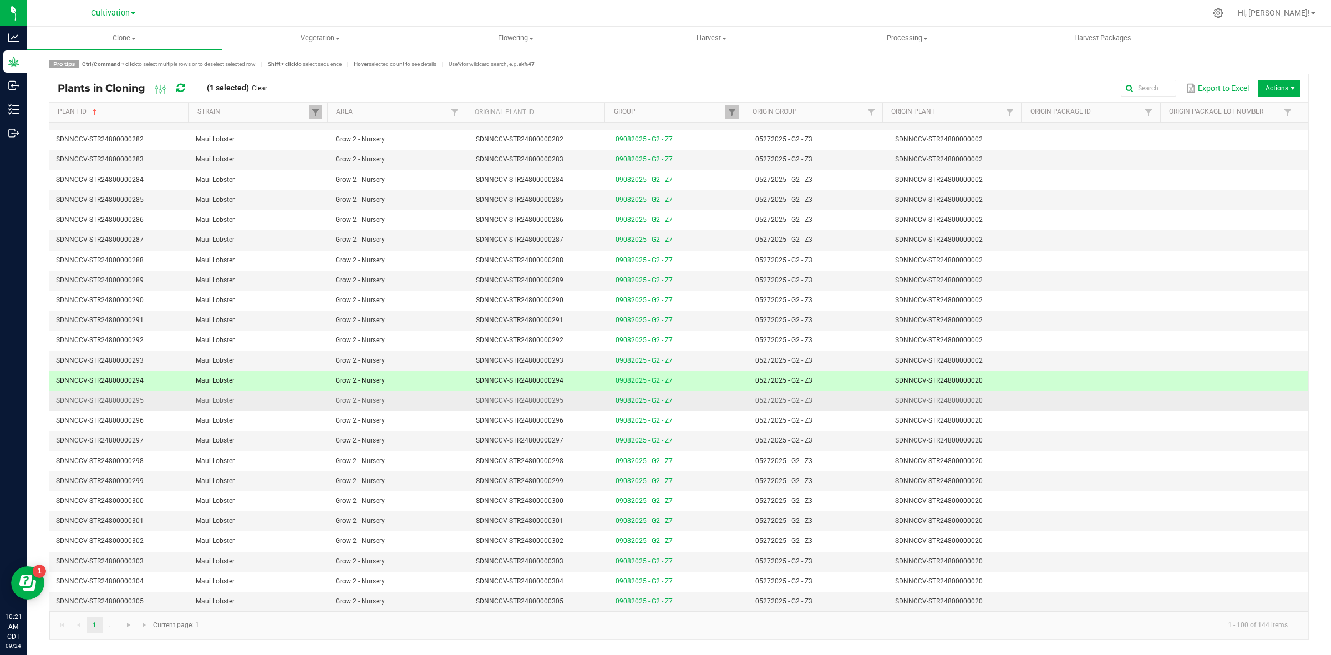
click at [975, 400] on td "SDNNCCV-STR24800000020" at bounding box center [959, 401] width 140 height 20
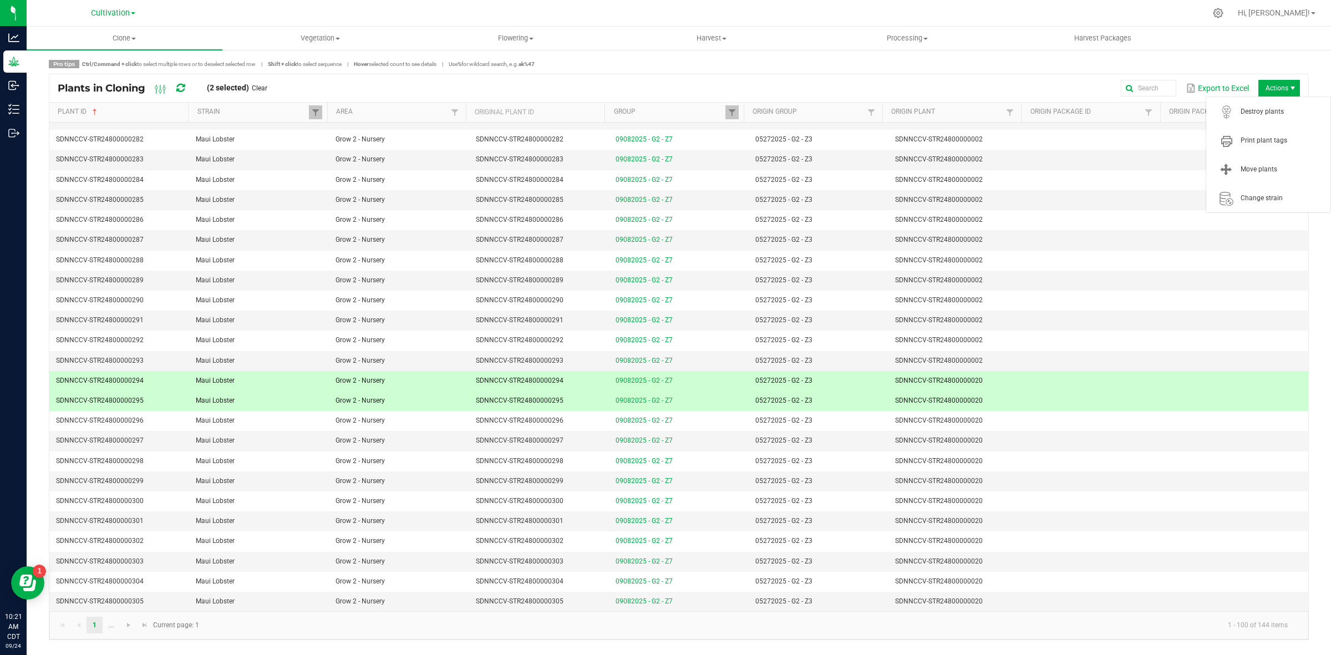
click at [1271, 85] on span "Actions" at bounding box center [1280, 88] width 42 height 17
click at [1263, 110] on span "Destroy plants" at bounding box center [1282, 111] width 83 height 9
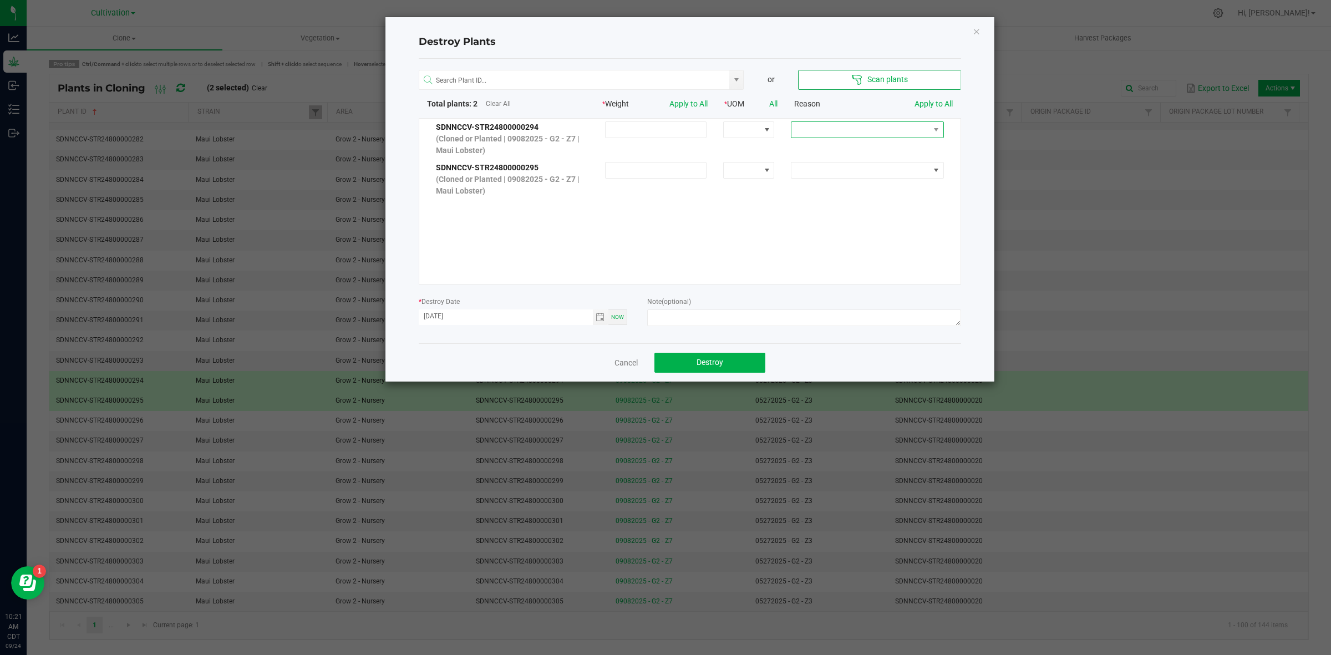
click at [811, 133] on span at bounding box center [861, 130] width 138 height 16
click at [811, 201] on li "No Roots" at bounding box center [859, 204] width 148 height 19
click at [939, 103] on link "Apply to All" at bounding box center [934, 103] width 38 height 9
click at [677, 313] on textarea at bounding box center [803, 318] width 313 height 17
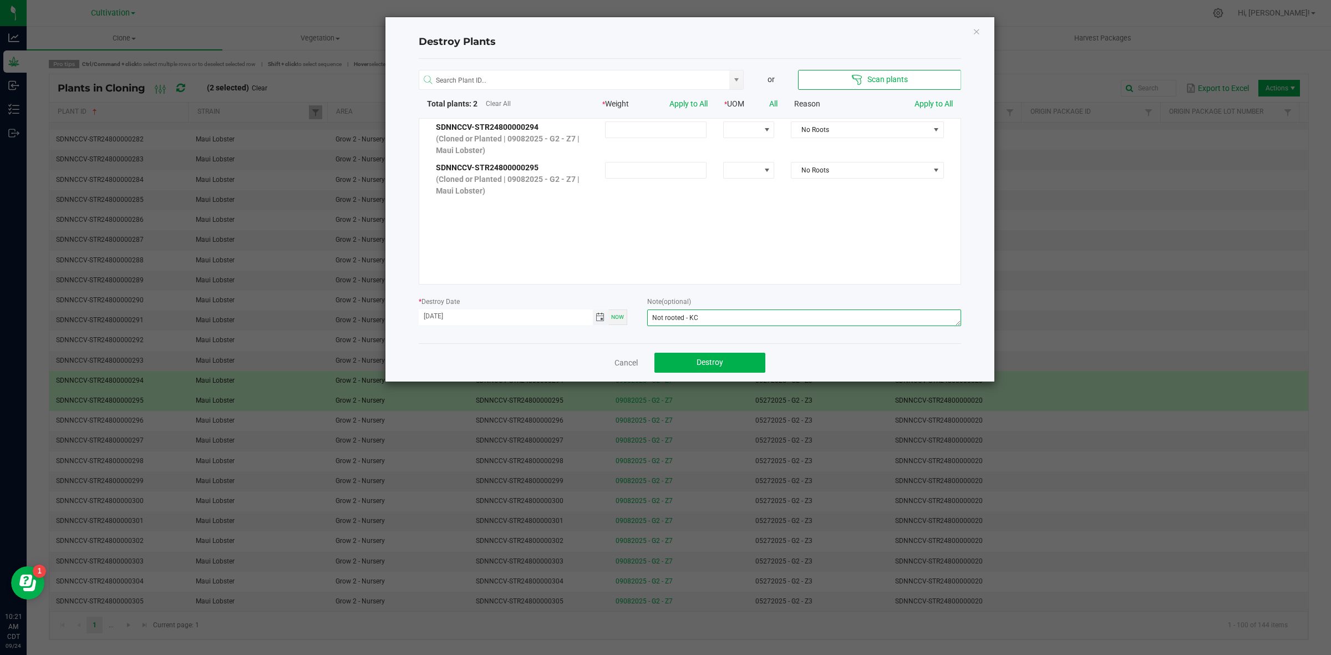
click at [602, 315] on span "Toggle calendar" at bounding box center [600, 317] width 9 height 9
type textarea "Not rooted - KC"
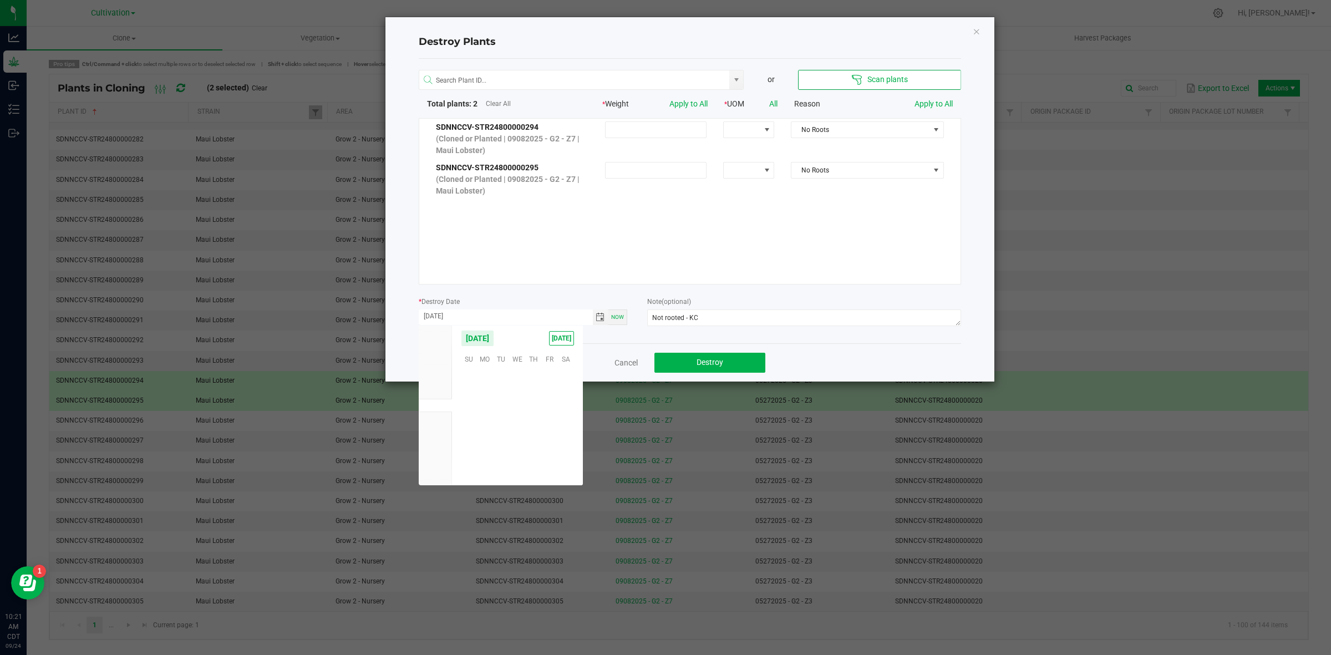
scroll to position [179836, 0]
click at [504, 428] on span "23" at bounding box center [501, 426] width 16 height 17
type input "[DATE]"
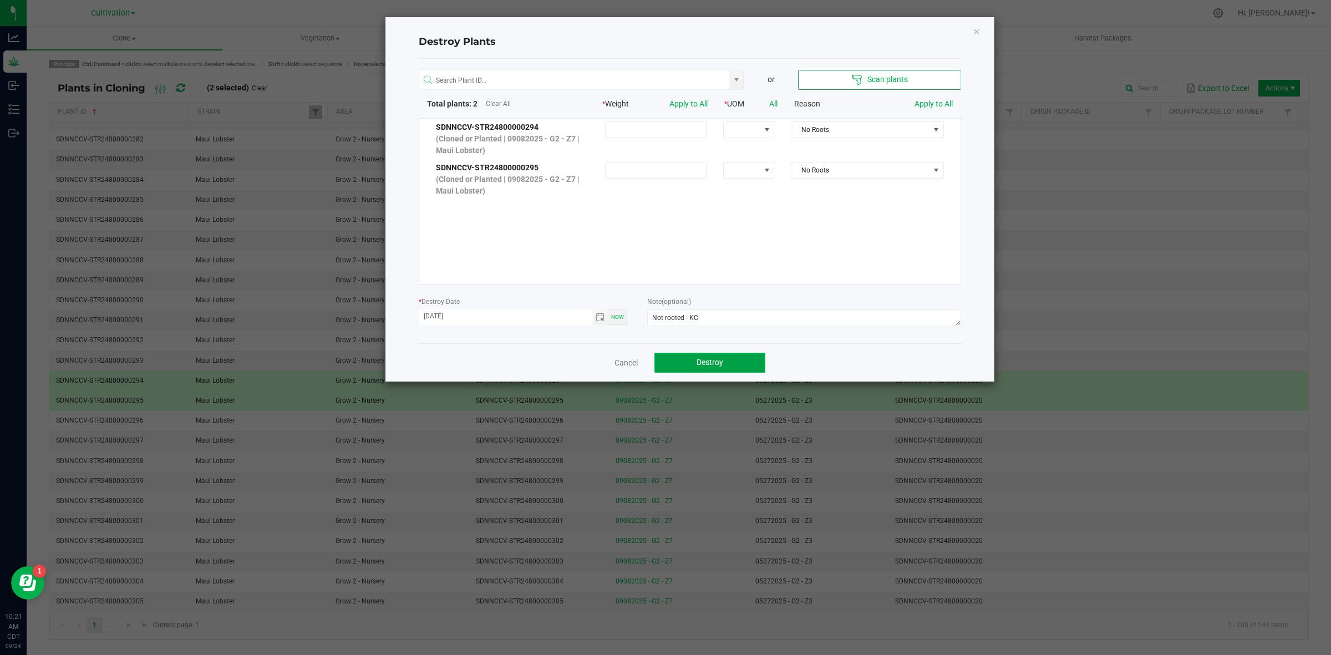
click at [698, 370] on button "Destroy" at bounding box center [710, 363] width 111 height 20
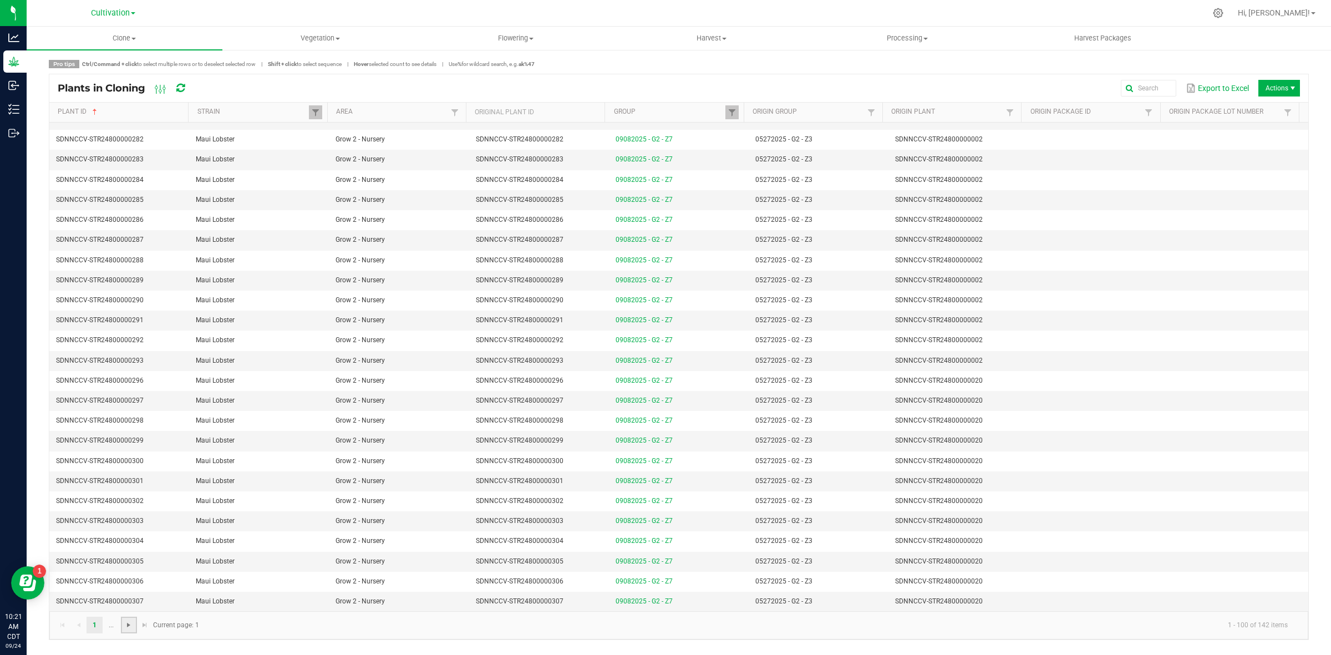
click at [128, 628] on span "Go to the next page" at bounding box center [128, 625] width 9 height 9
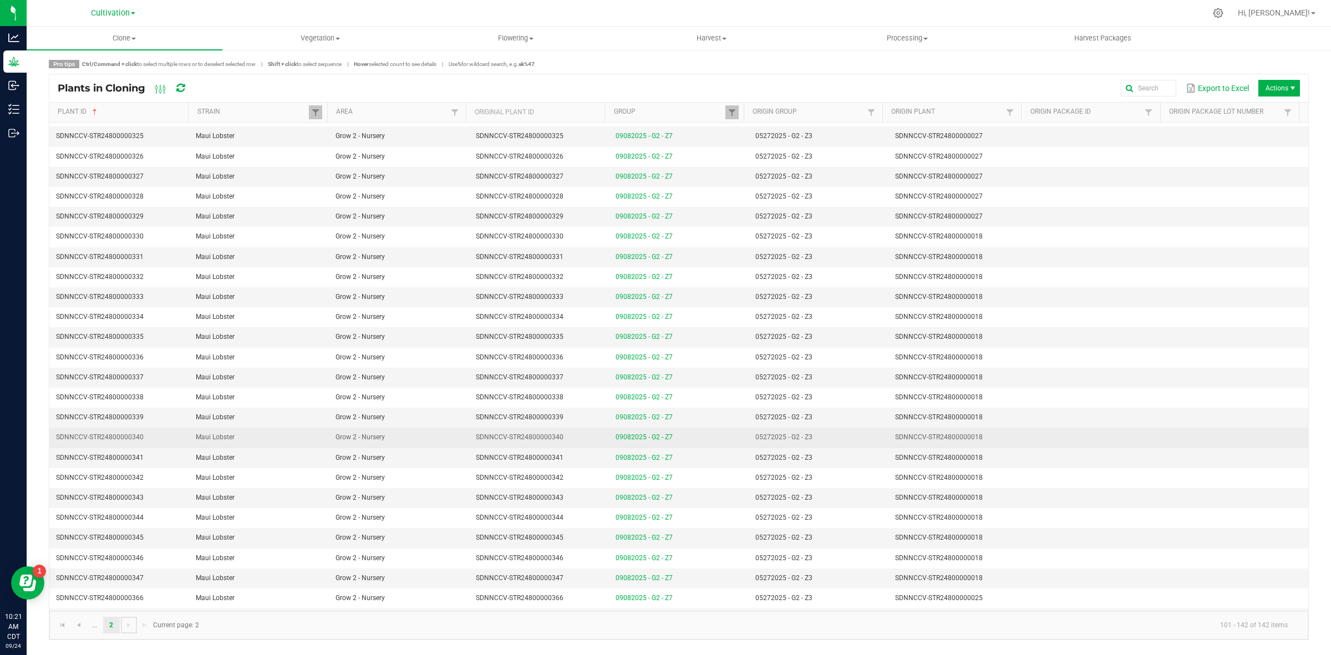
scroll to position [359, 0]
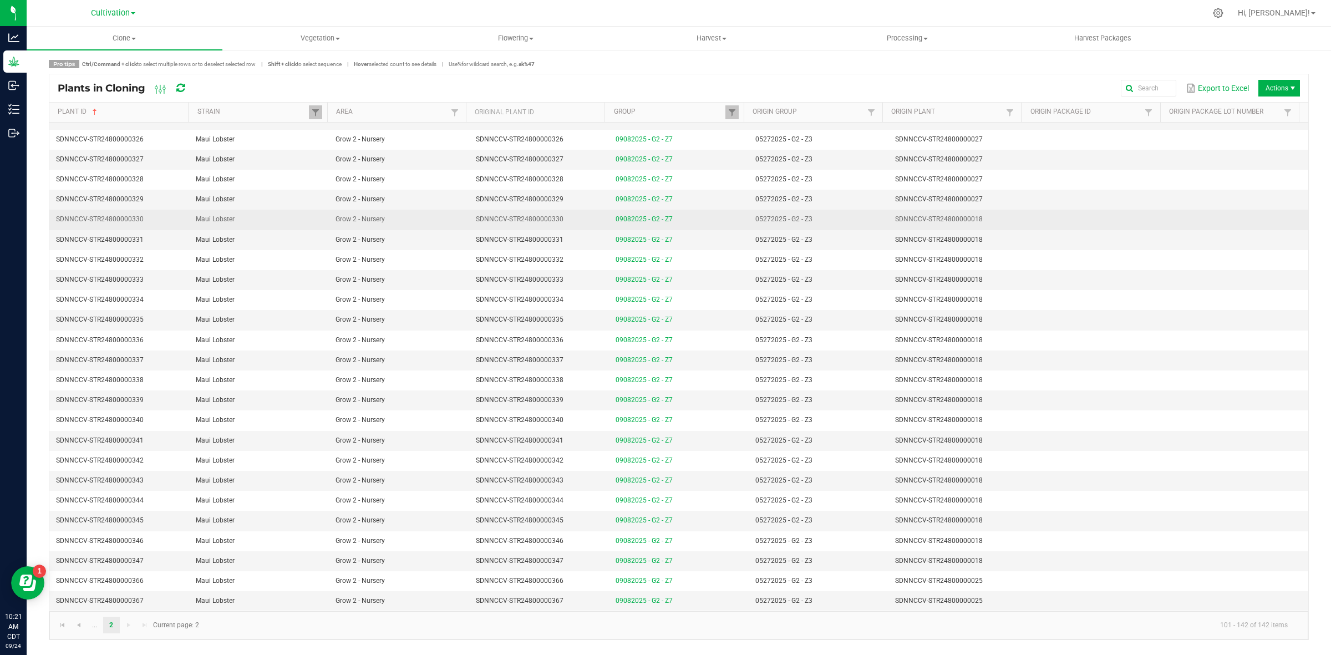
click at [985, 223] on td "SDNNCCV-STR24800000018" at bounding box center [959, 220] width 140 height 20
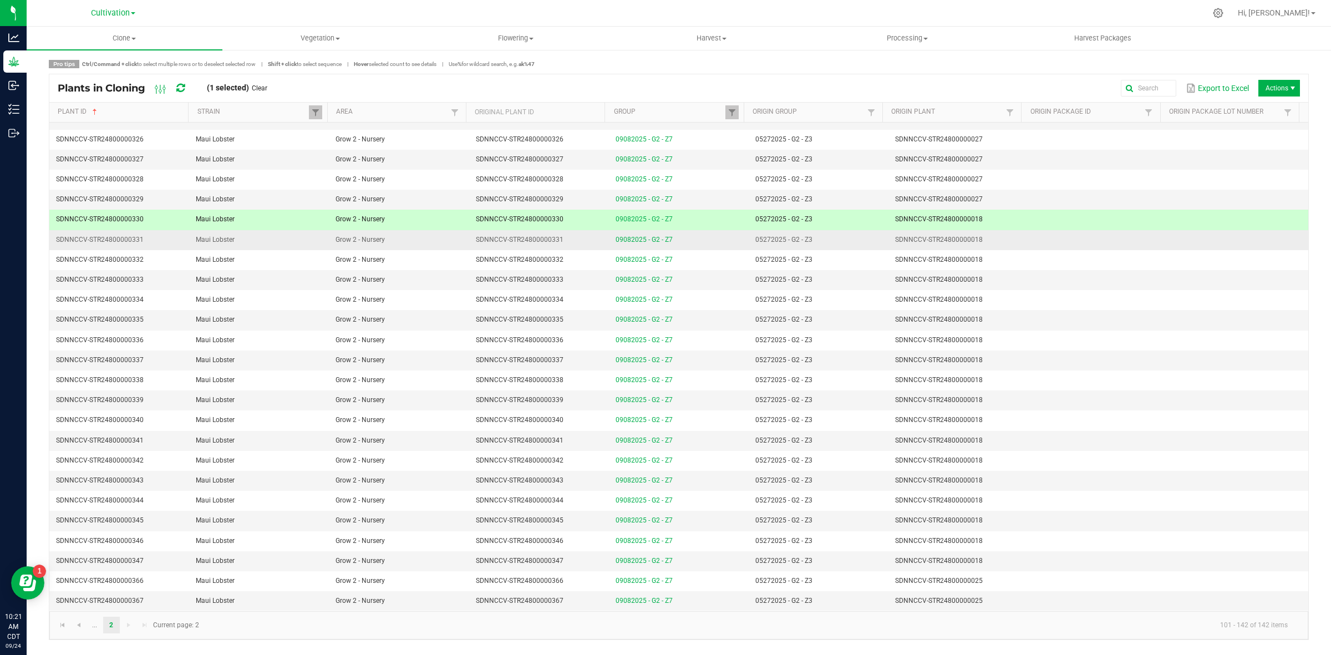
click at [985, 235] on td "SDNNCCV-STR24800000018" at bounding box center [959, 240] width 140 height 20
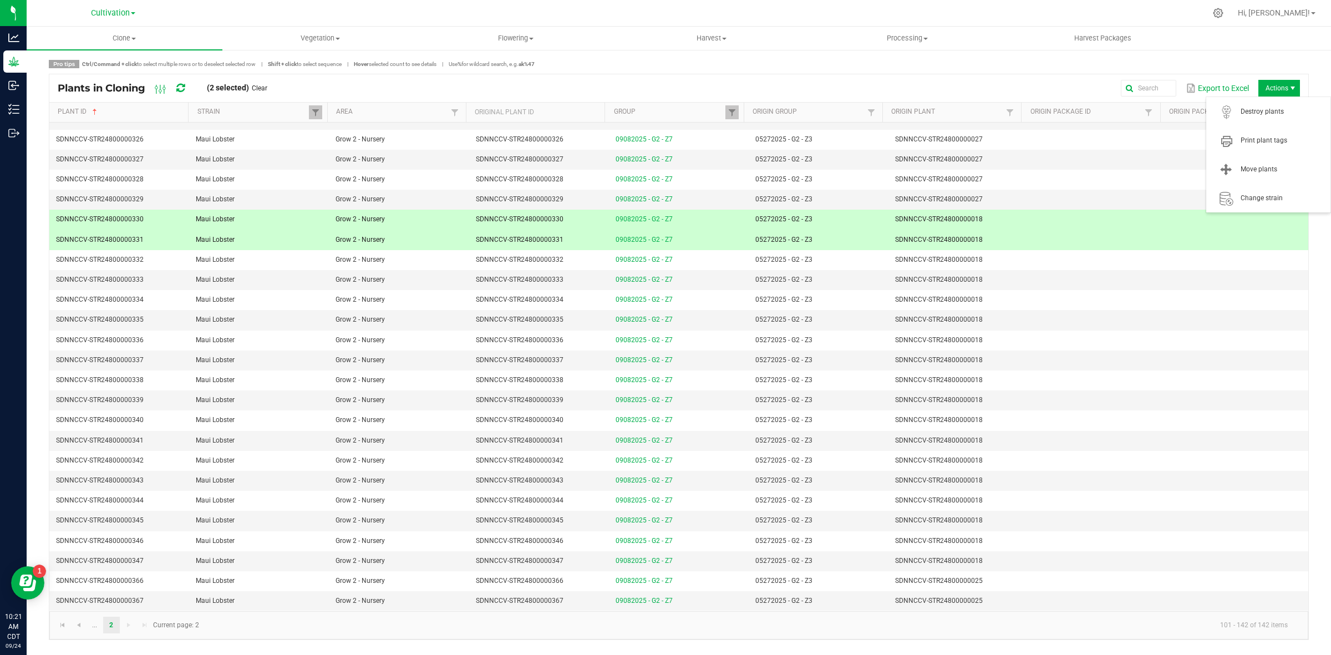
click at [1271, 90] on span "Actions" at bounding box center [1280, 88] width 42 height 17
click at [1259, 110] on span "Destroy plants" at bounding box center [1282, 111] width 83 height 9
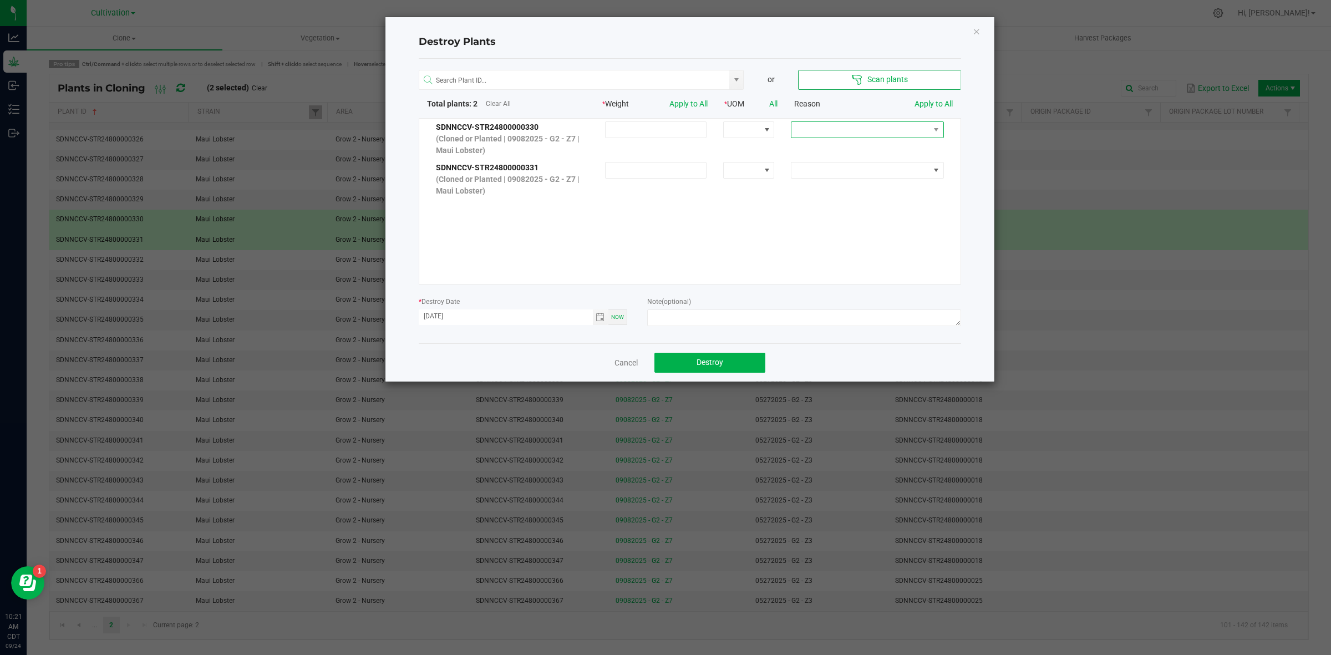
click at [792, 131] on span at bounding box center [861, 130] width 138 height 16
click at [816, 201] on li "No Roots" at bounding box center [859, 204] width 148 height 19
click at [933, 103] on link "Apply to All" at bounding box center [934, 103] width 38 height 9
click at [677, 314] on textarea at bounding box center [803, 318] width 313 height 17
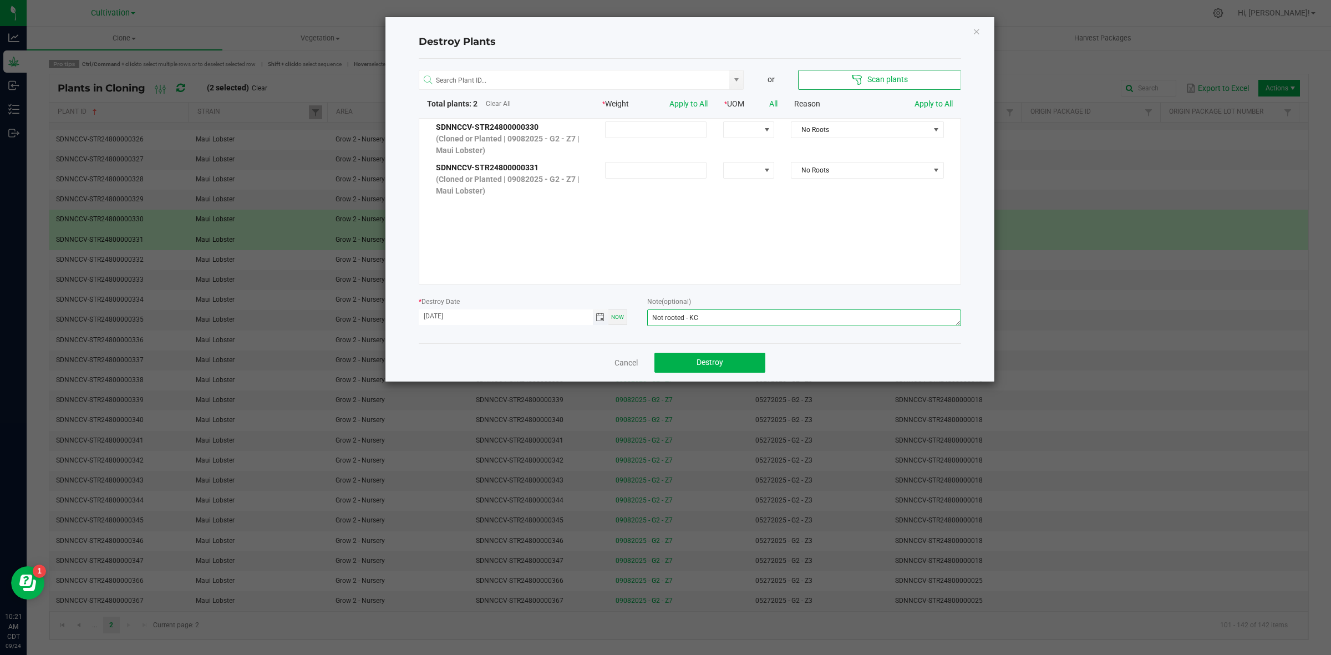
click at [599, 313] on span "Toggle calendar" at bounding box center [600, 317] width 9 height 9
type textarea "Not rooted - KC"
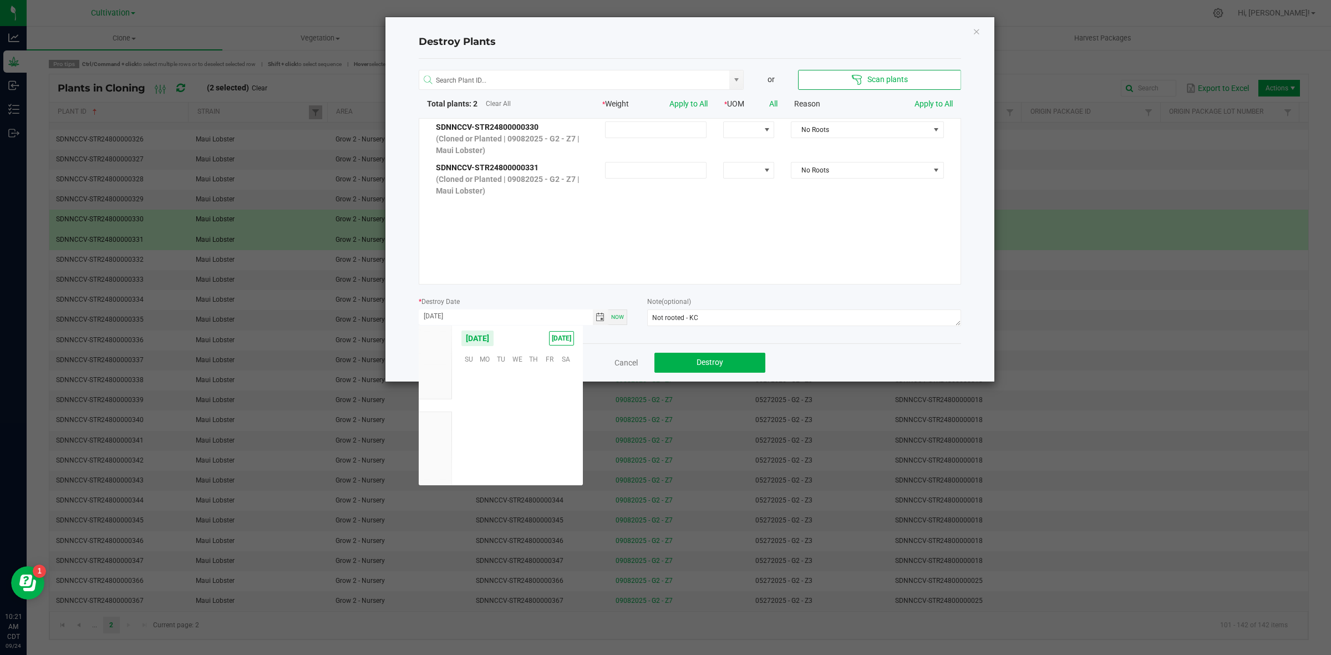
scroll to position [179836, 0]
click at [498, 427] on span "23" at bounding box center [501, 426] width 16 height 17
type input "[DATE]"
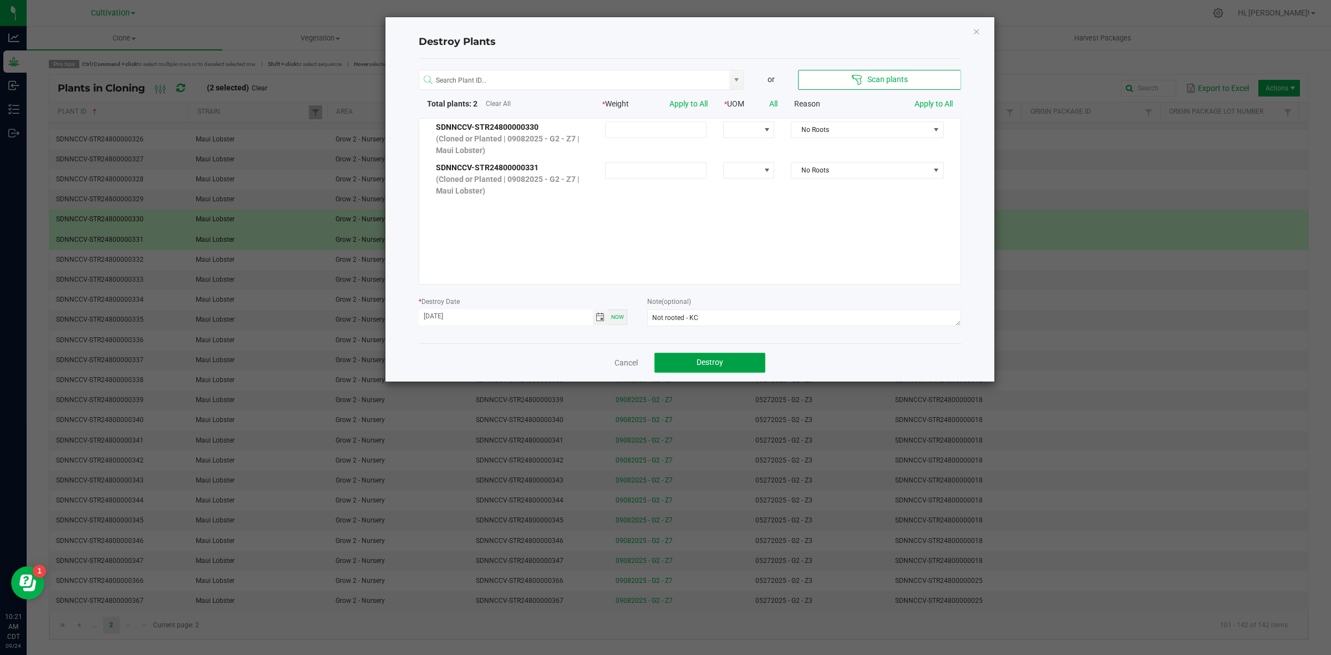
click at [694, 365] on button "Destroy" at bounding box center [710, 363] width 111 height 20
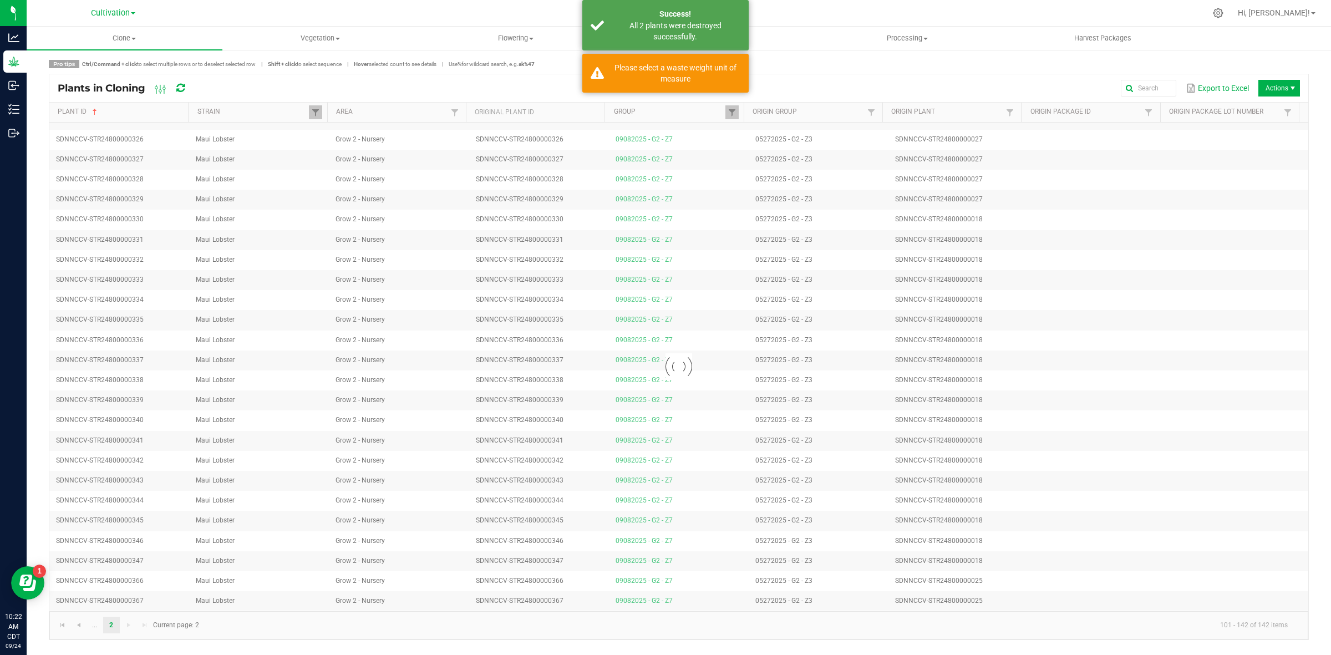
scroll to position [320, 0]
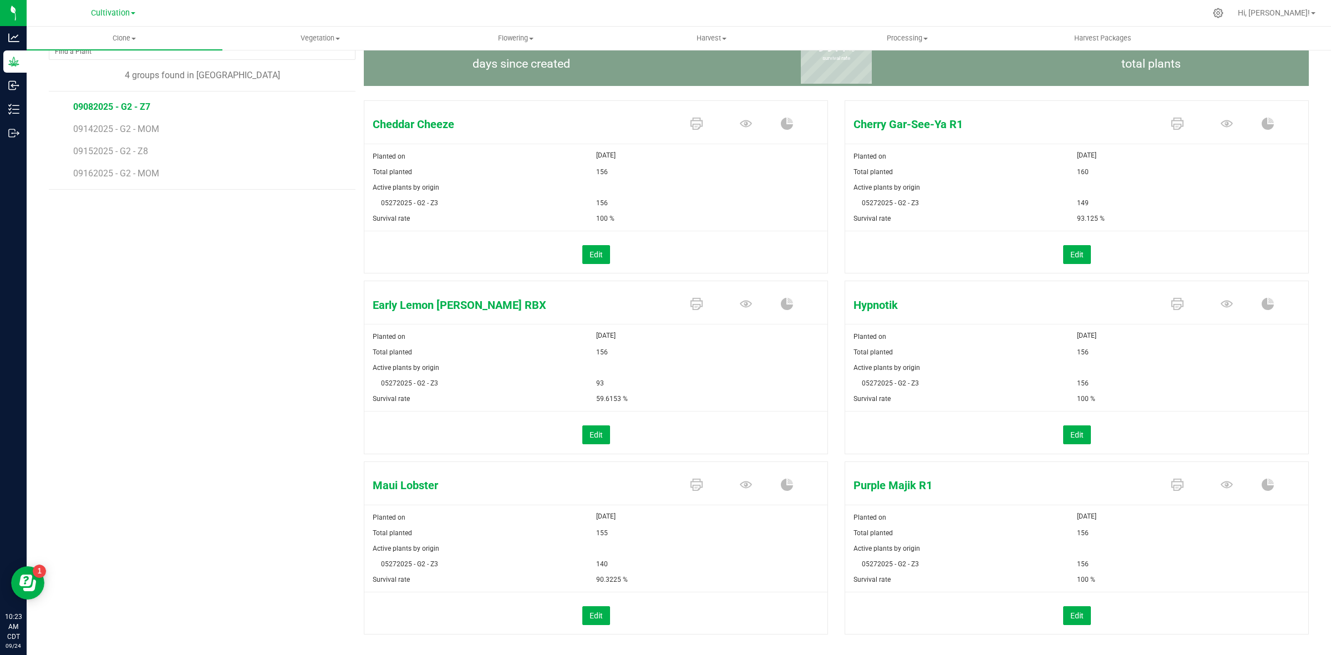
scroll to position [113, 0]
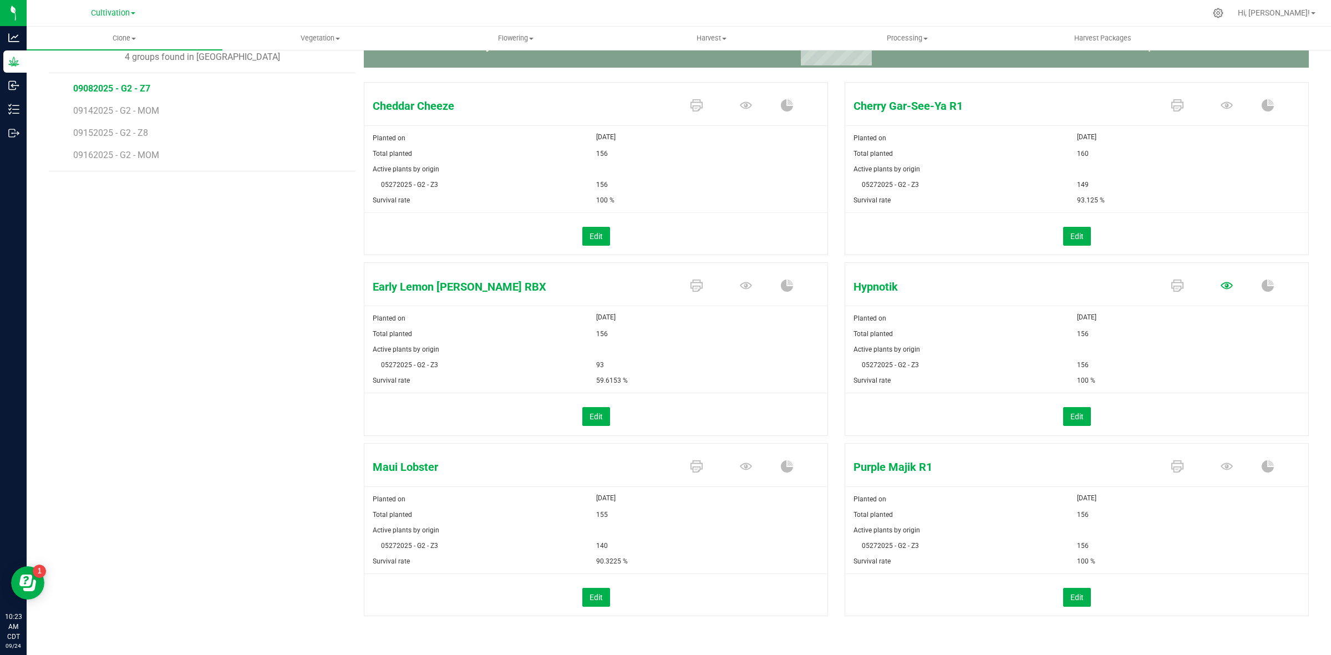
click at [1221, 284] on icon at bounding box center [1227, 285] width 12 height 7
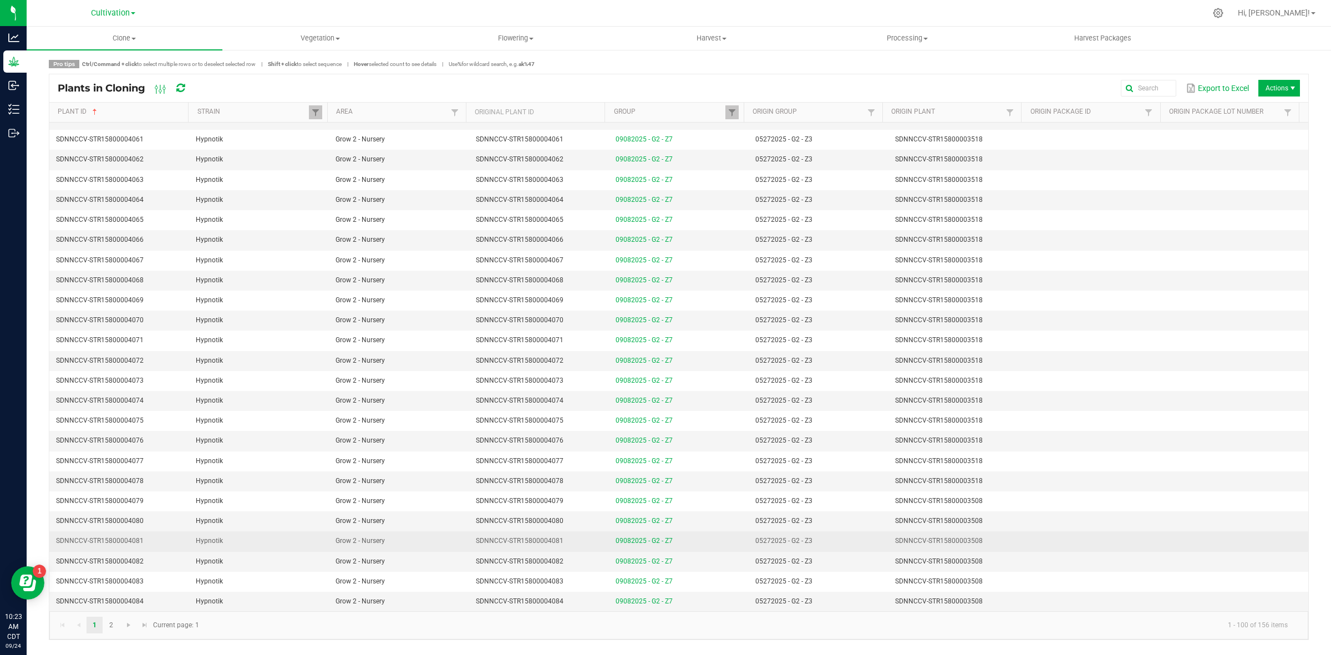
scroll to position [1532, 0]
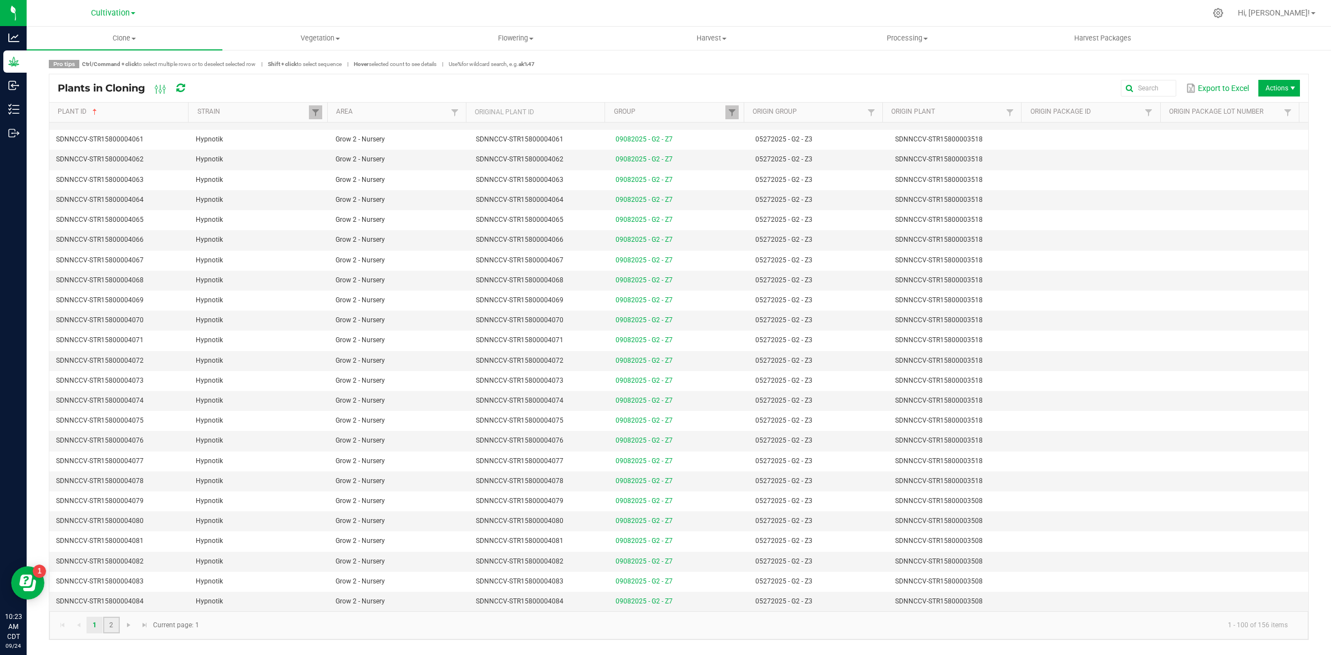
click at [115, 628] on link "2" at bounding box center [111, 625] width 16 height 17
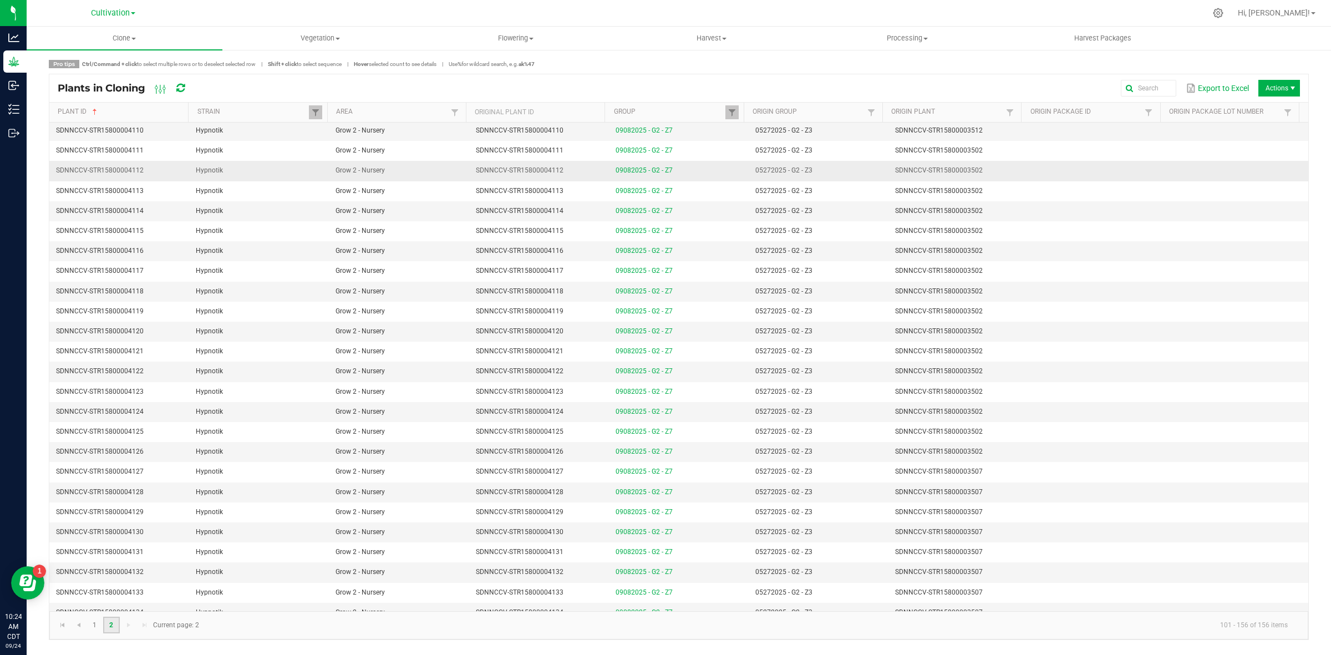
scroll to position [434, 0]
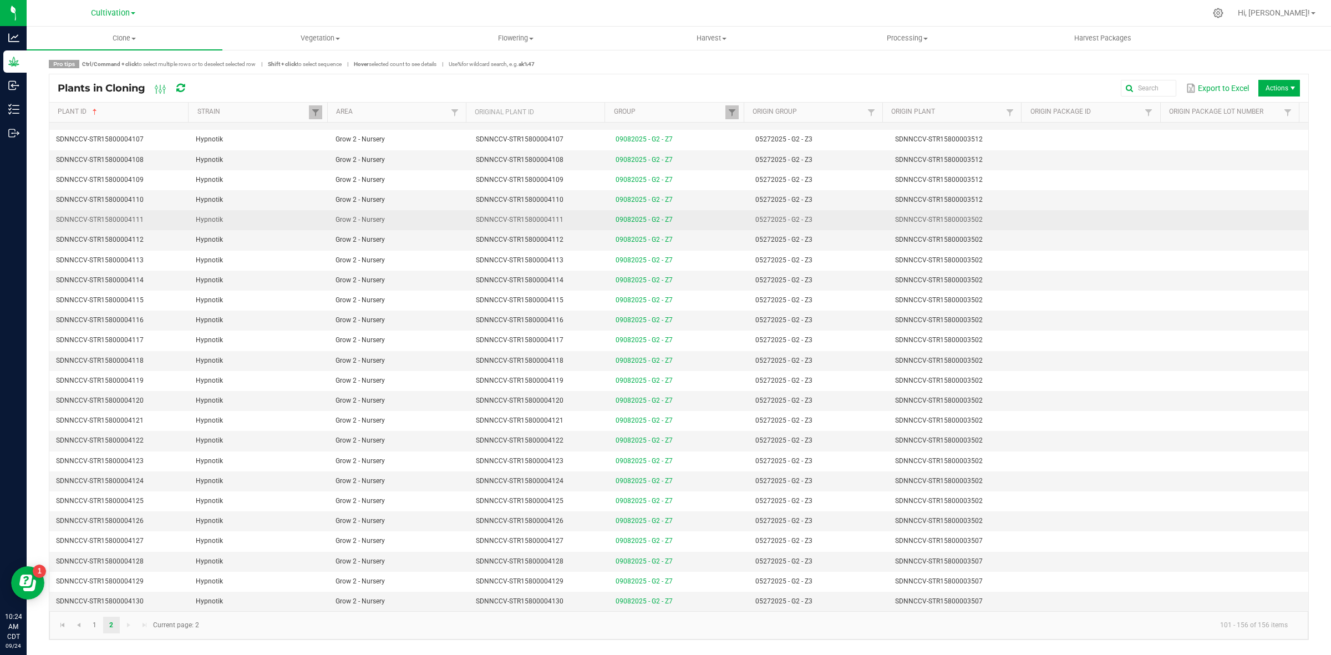
click at [977, 217] on td "SDNNCCV-STR15800003502" at bounding box center [959, 220] width 140 height 20
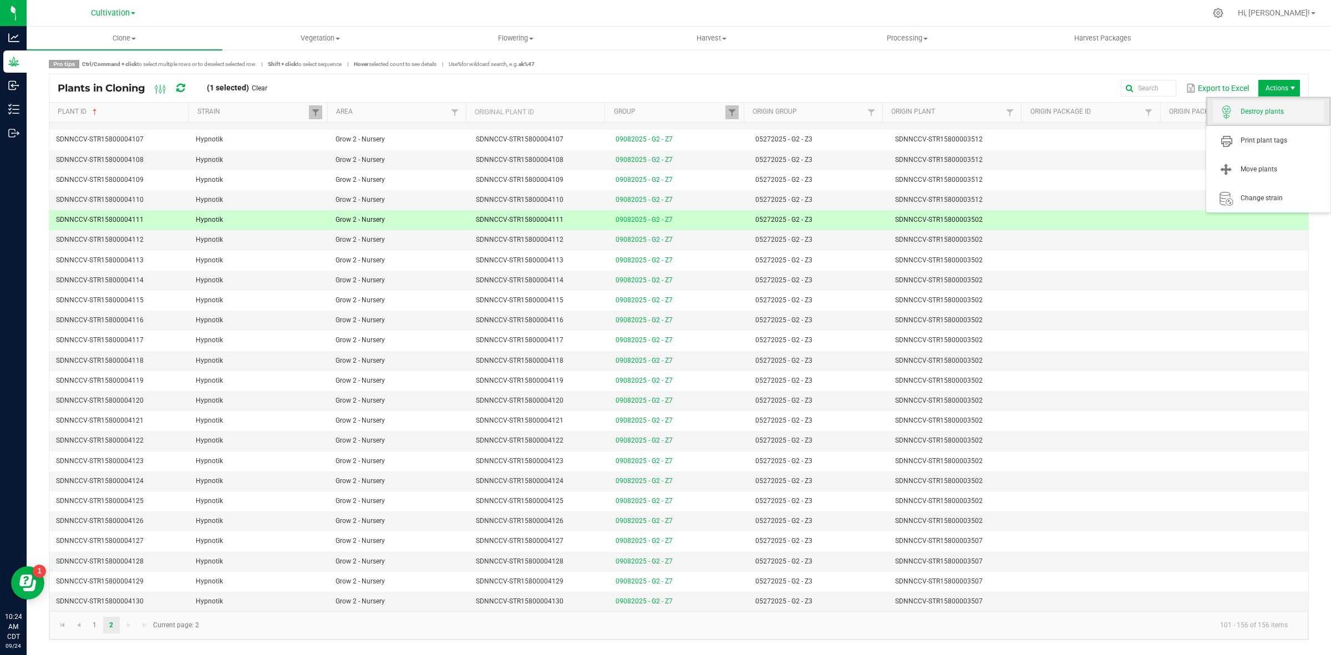
click at [1276, 102] on span "Destroy plants" at bounding box center [1268, 111] width 111 height 22
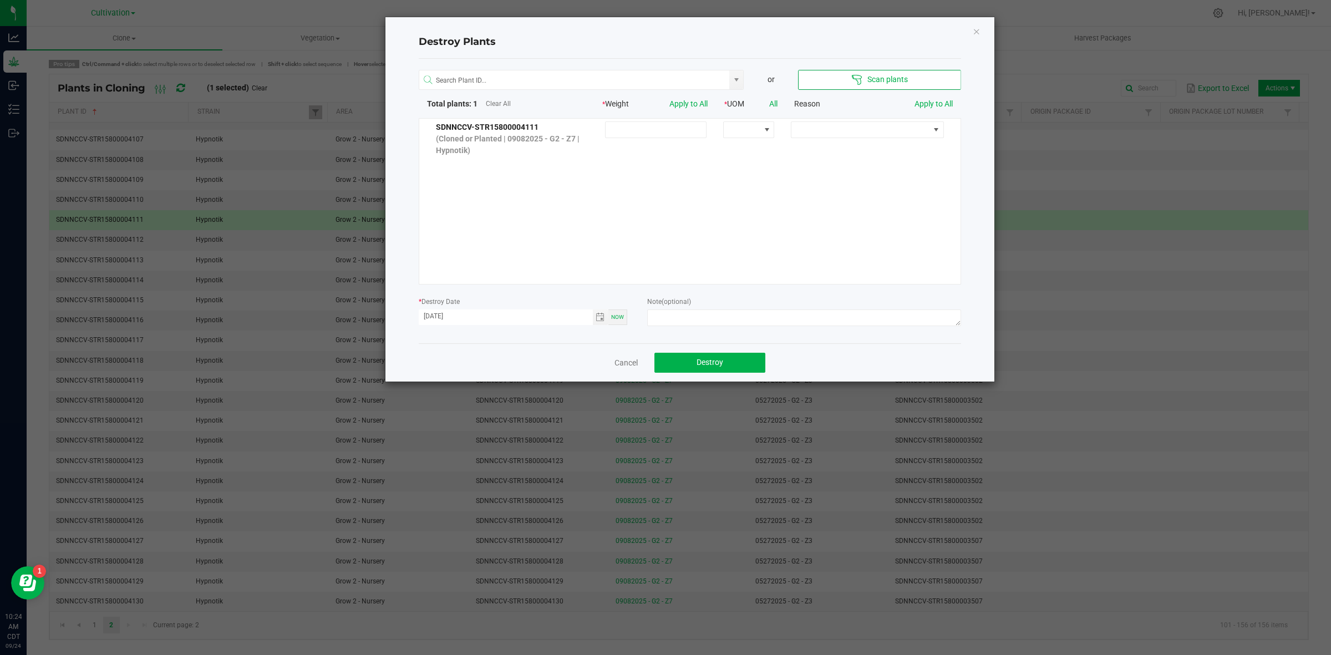
click at [840, 120] on div "SDNNCCV-STR15800004111 (Cloned or Planted | 09082025 - G2 - Z7 | Hypnotik)" at bounding box center [690, 139] width 525 height 40
click at [841, 126] on span at bounding box center [861, 130] width 138 height 16
click at [821, 211] on li "No Roots" at bounding box center [859, 204] width 148 height 19
click at [714, 321] on textarea at bounding box center [803, 318] width 313 height 17
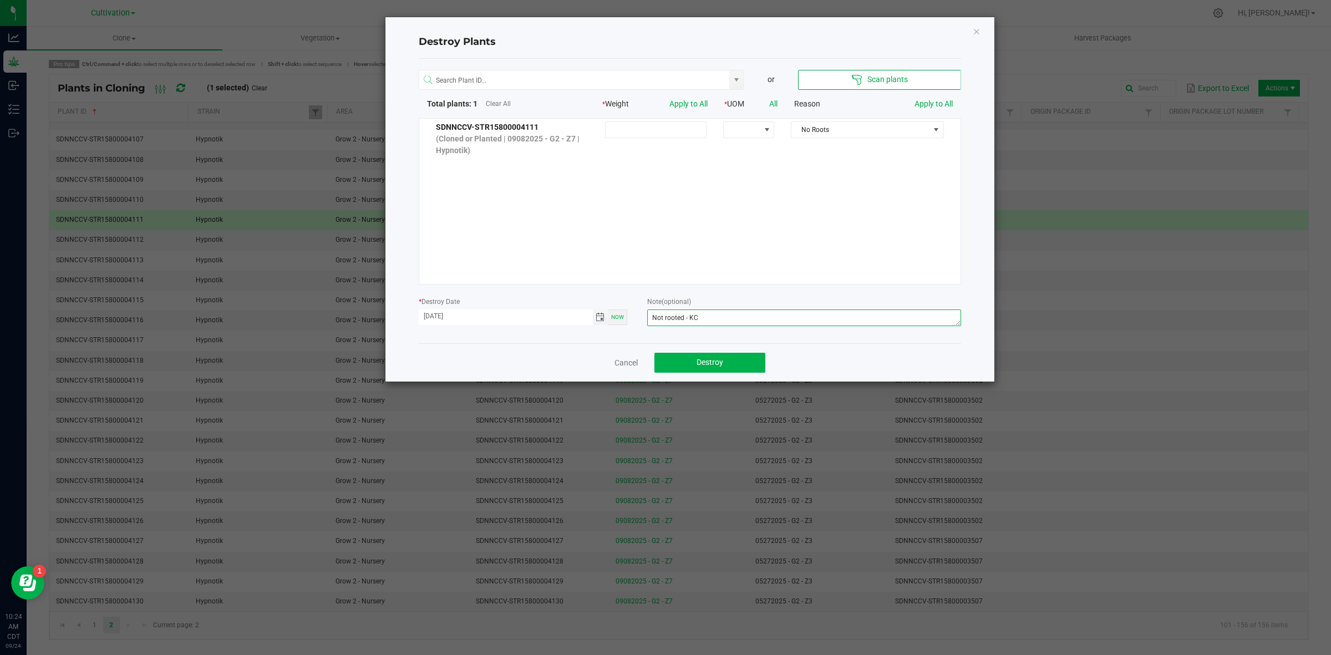
click at [596, 317] on span "Toggle calendar" at bounding box center [600, 317] width 9 height 9
type textarea "Not rooted - KC"
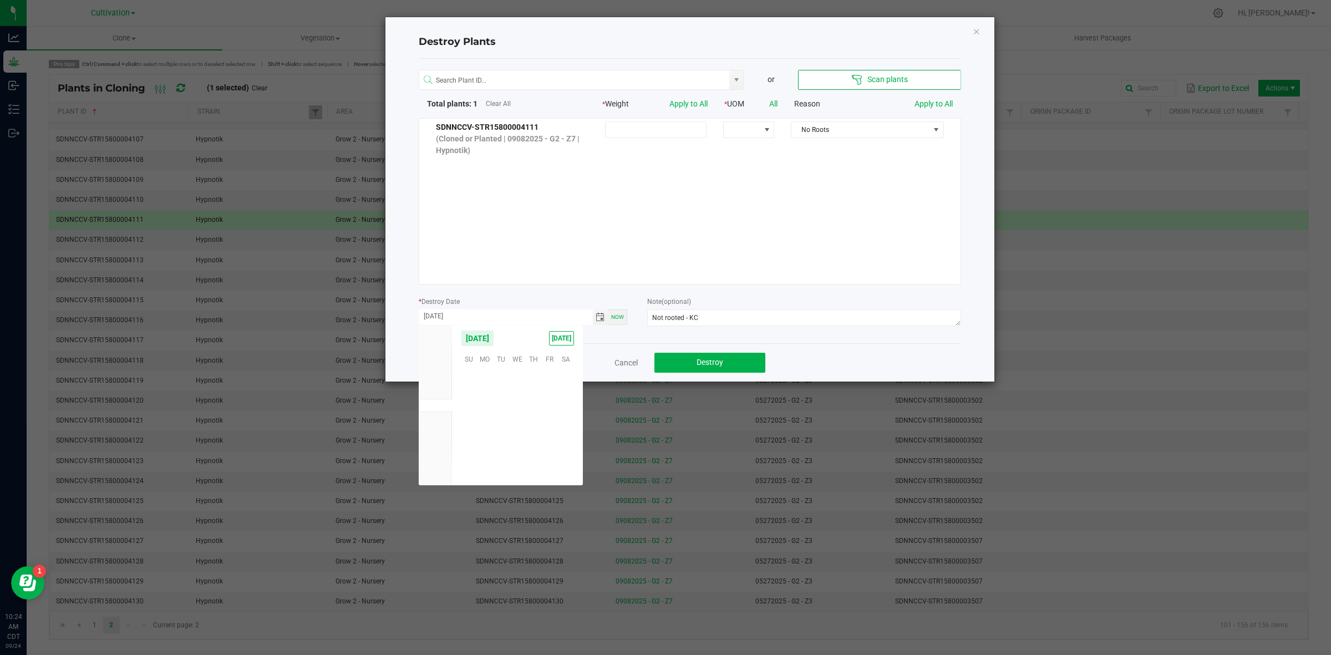
scroll to position [179836, 0]
click at [503, 428] on span "23" at bounding box center [501, 426] width 16 height 17
type input "[DATE]"
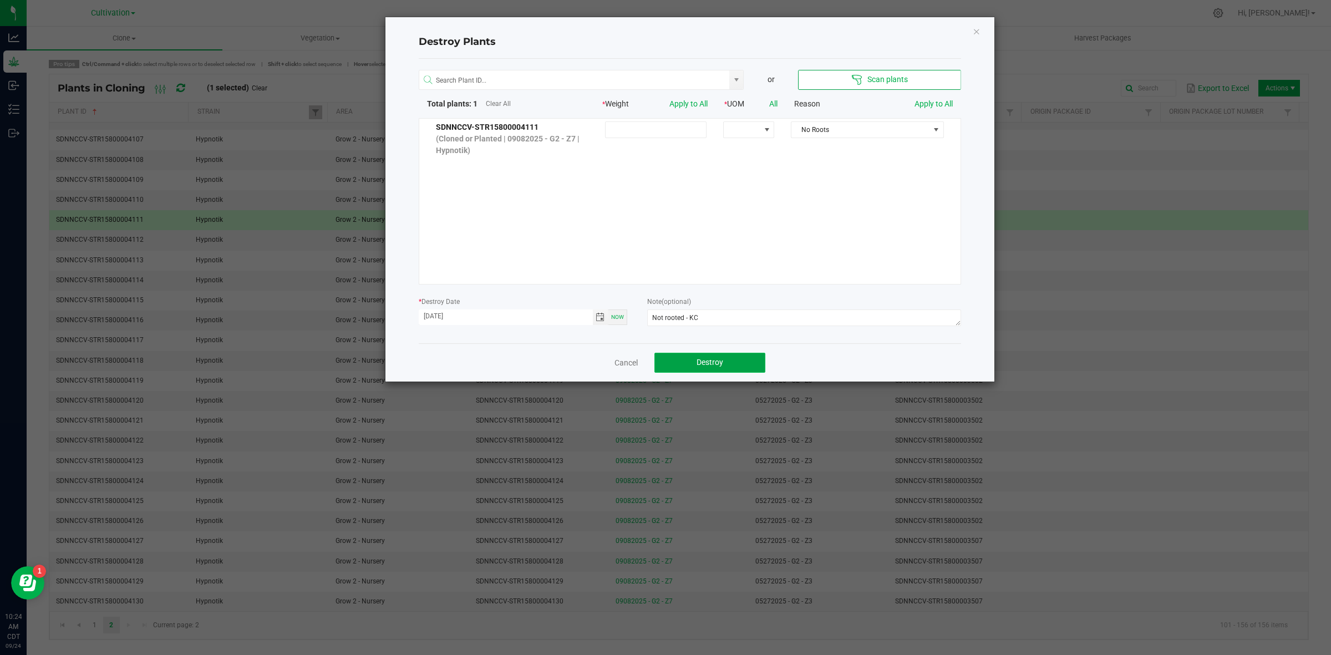
click at [688, 358] on button "Destroy" at bounding box center [710, 363] width 111 height 20
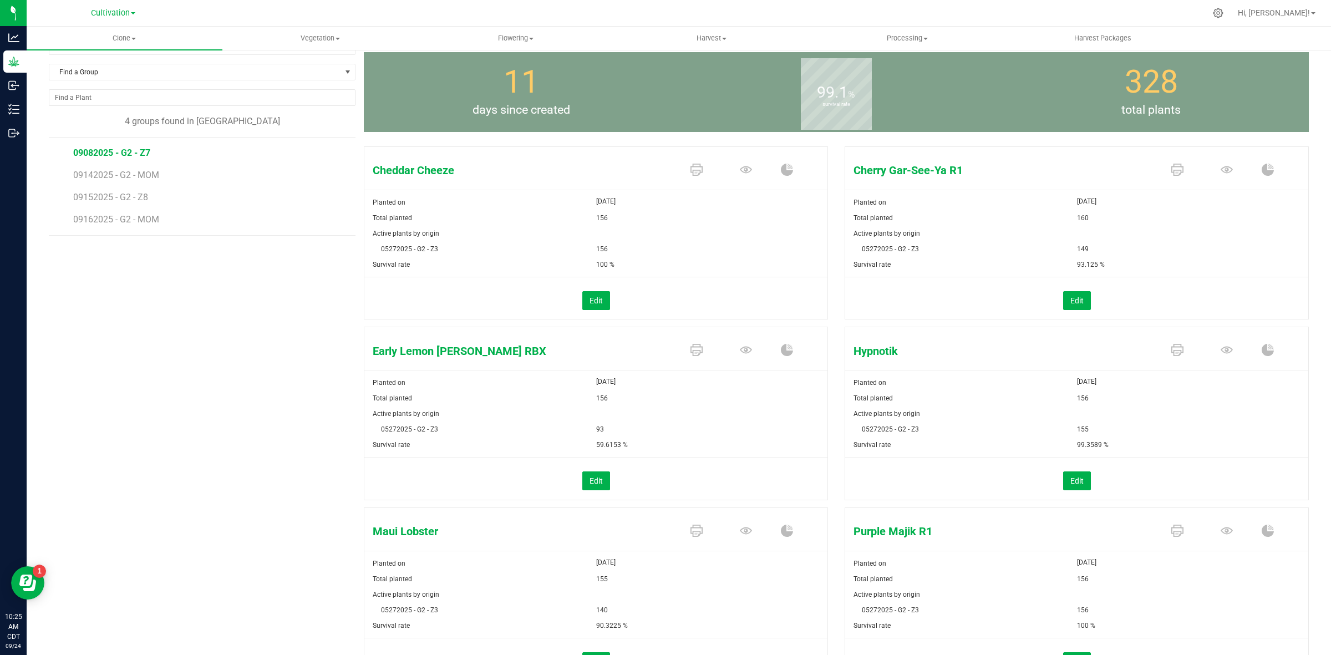
scroll to position [113, 0]
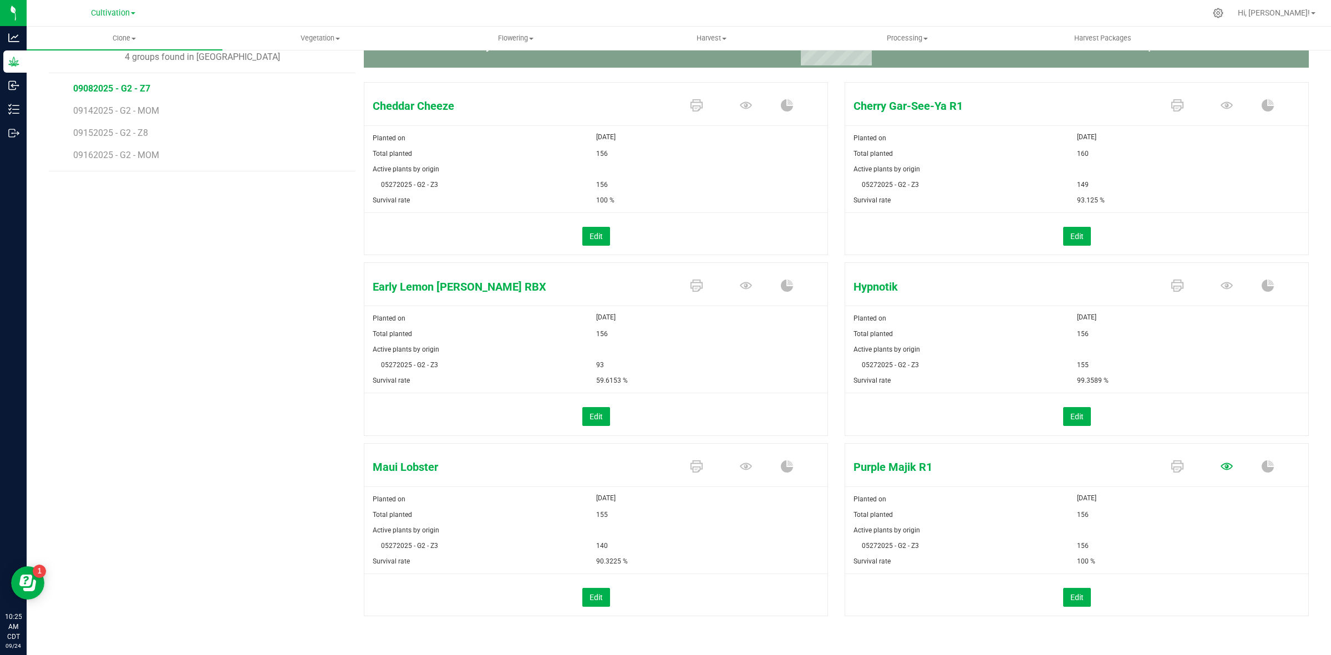
click at [1221, 466] on icon at bounding box center [1227, 466] width 12 height 7
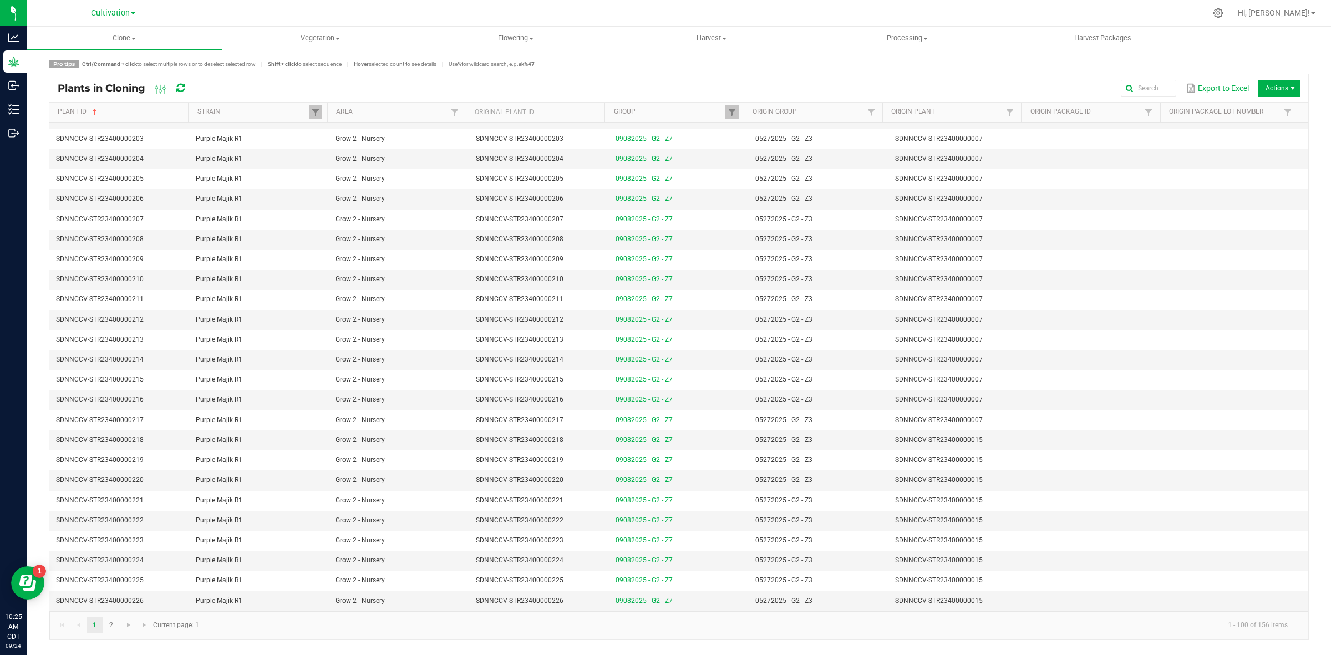
scroll to position [1532, 0]
click at [979, 515] on td "SDNNCCV-STR23400000003" at bounding box center [959, 521] width 140 height 20
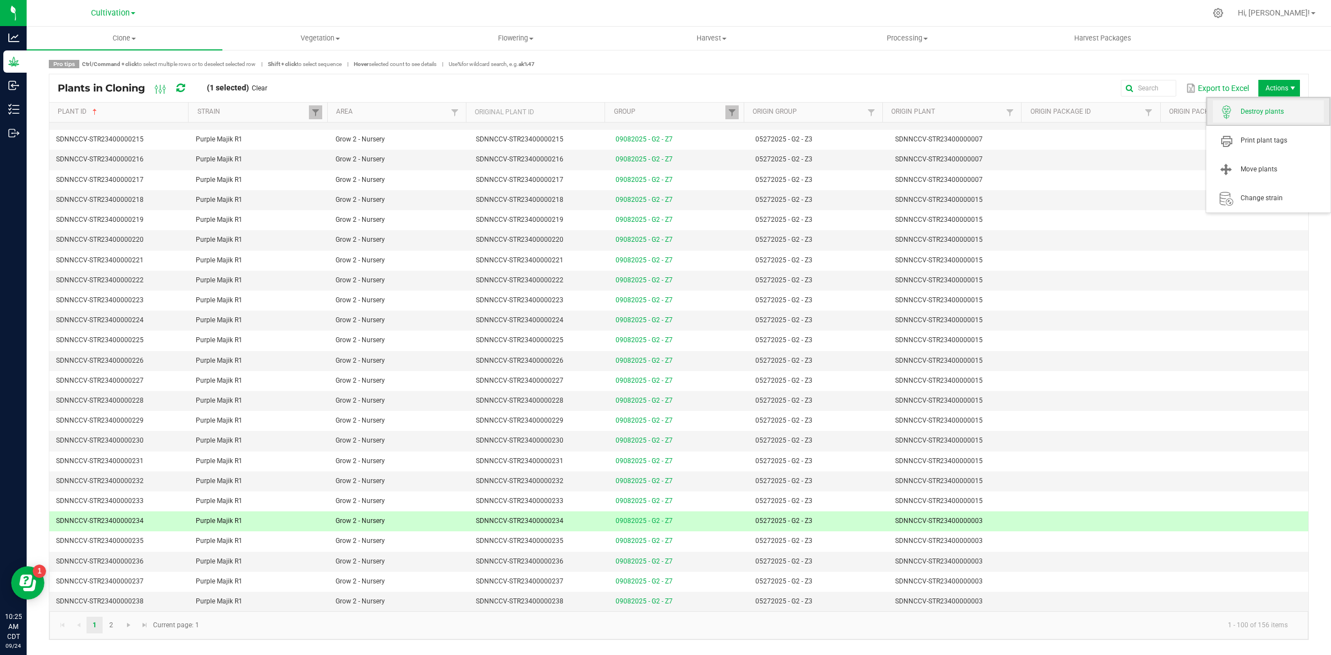
click at [1251, 116] on span "Destroy plants" at bounding box center [1282, 111] width 83 height 9
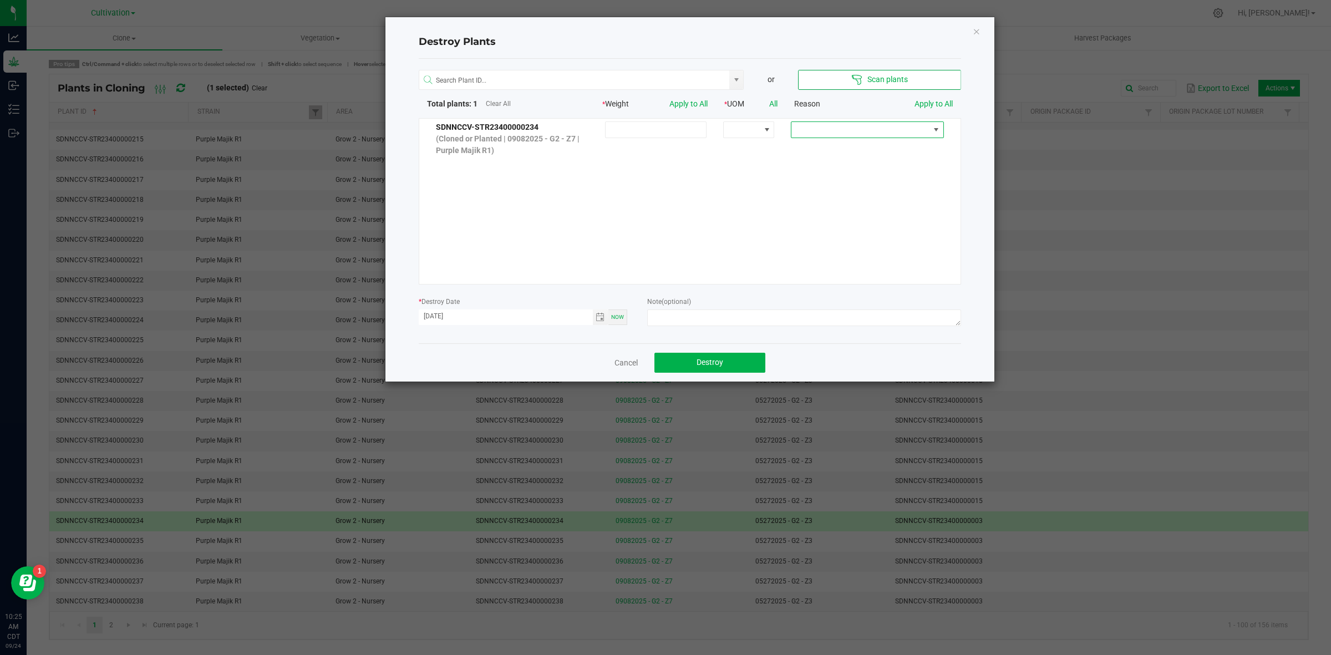
click at [844, 129] on span at bounding box center [861, 130] width 138 height 16
click at [821, 197] on li "No Roots" at bounding box center [859, 204] width 148 height 19
click at [727, 312] on textarea at bounding box center [803, 318] width 313 height 17
click at [600, 317] on span "Toggle calendar" at bounding box center [600, 317] width 9 height 9
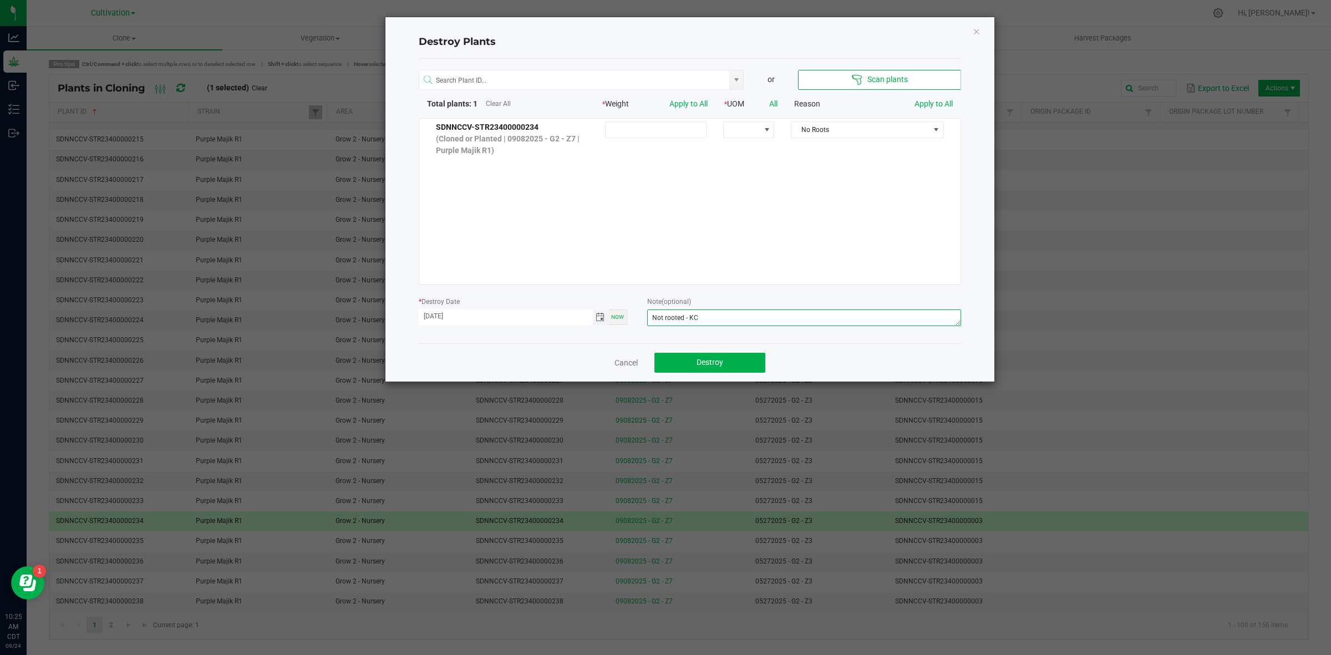
type textarea "Not rooted - KC"
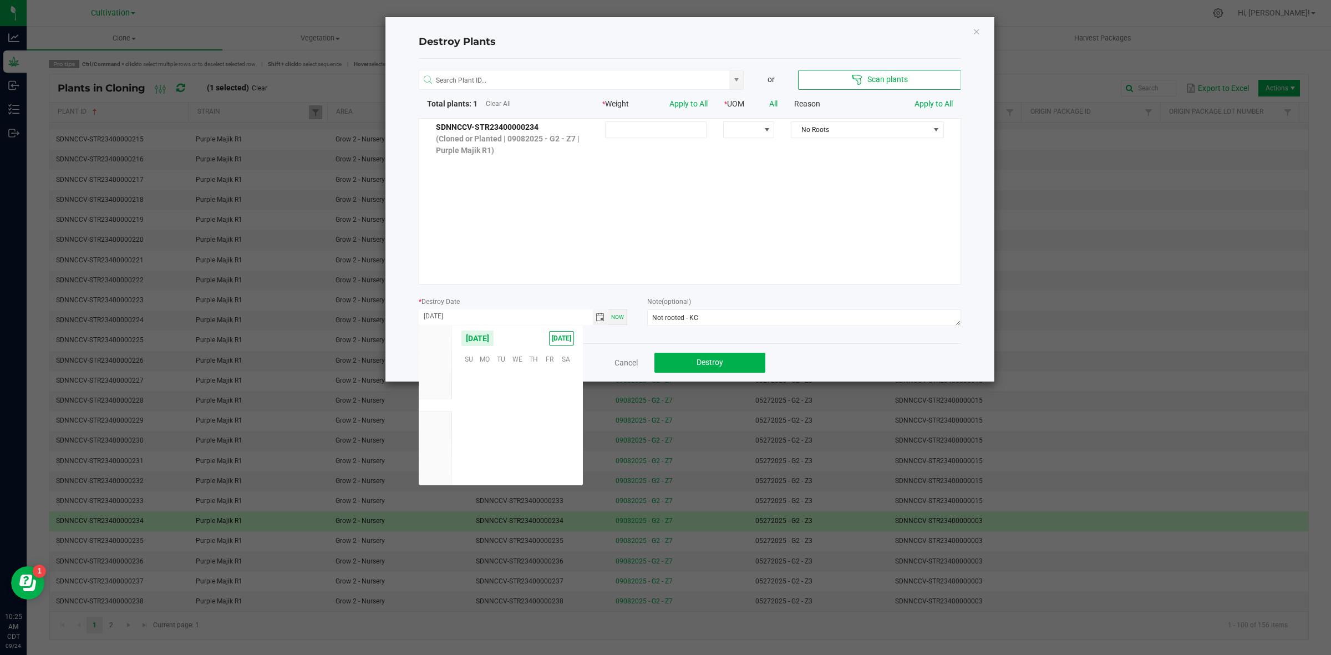
scroll to position [179836, 0]
click at [504, 425] on span "23" at bounding box center [501, 426] width 16 height 17
type input "[DATE]"
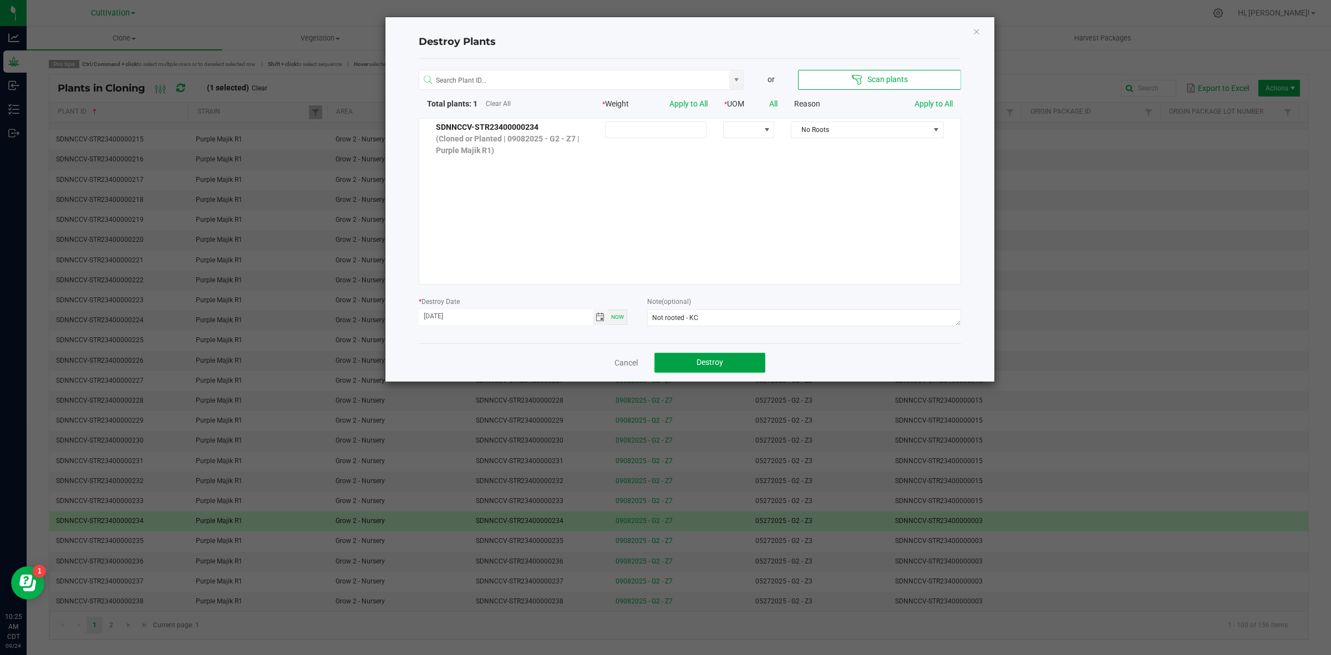
click at [730, 359] on button "Destroy" at bounding box center [710, 363] width 111 height 20
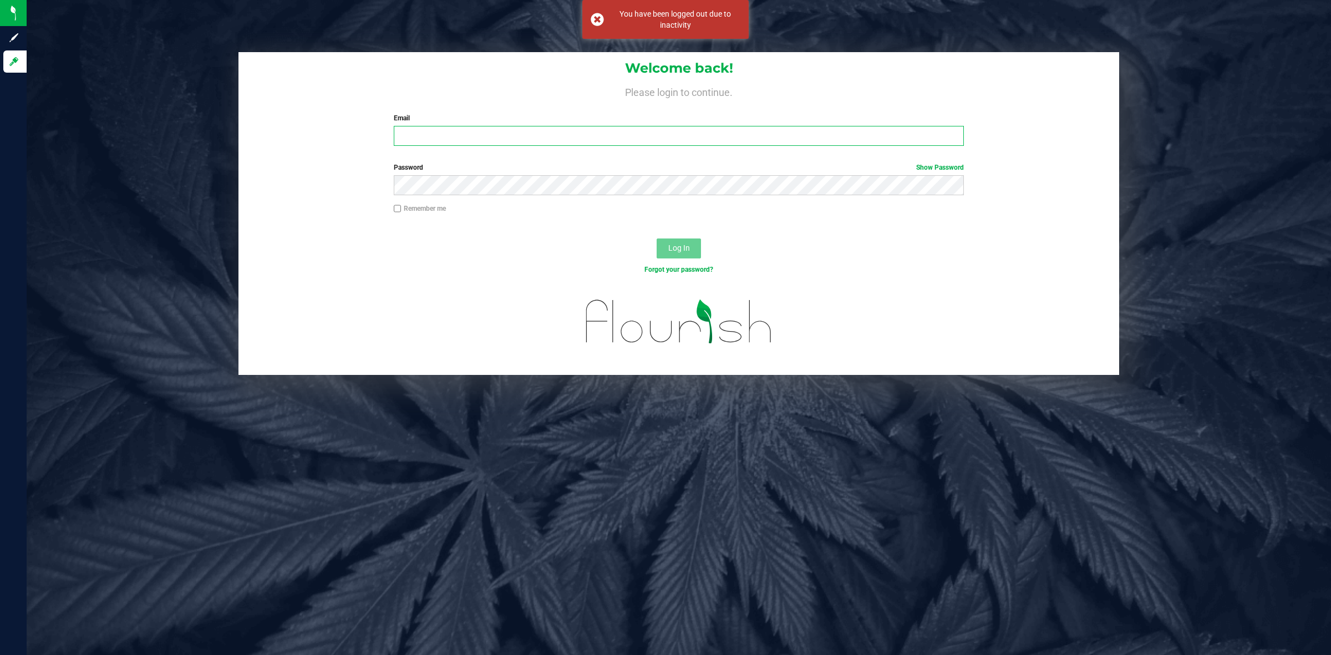
type input "[PERSON_NAME][EMAIL_ADDRESS][PERSON_NAME][DOMAIN_NAME]"
